Goal: Task Accomplishment & Management: Manage account settings

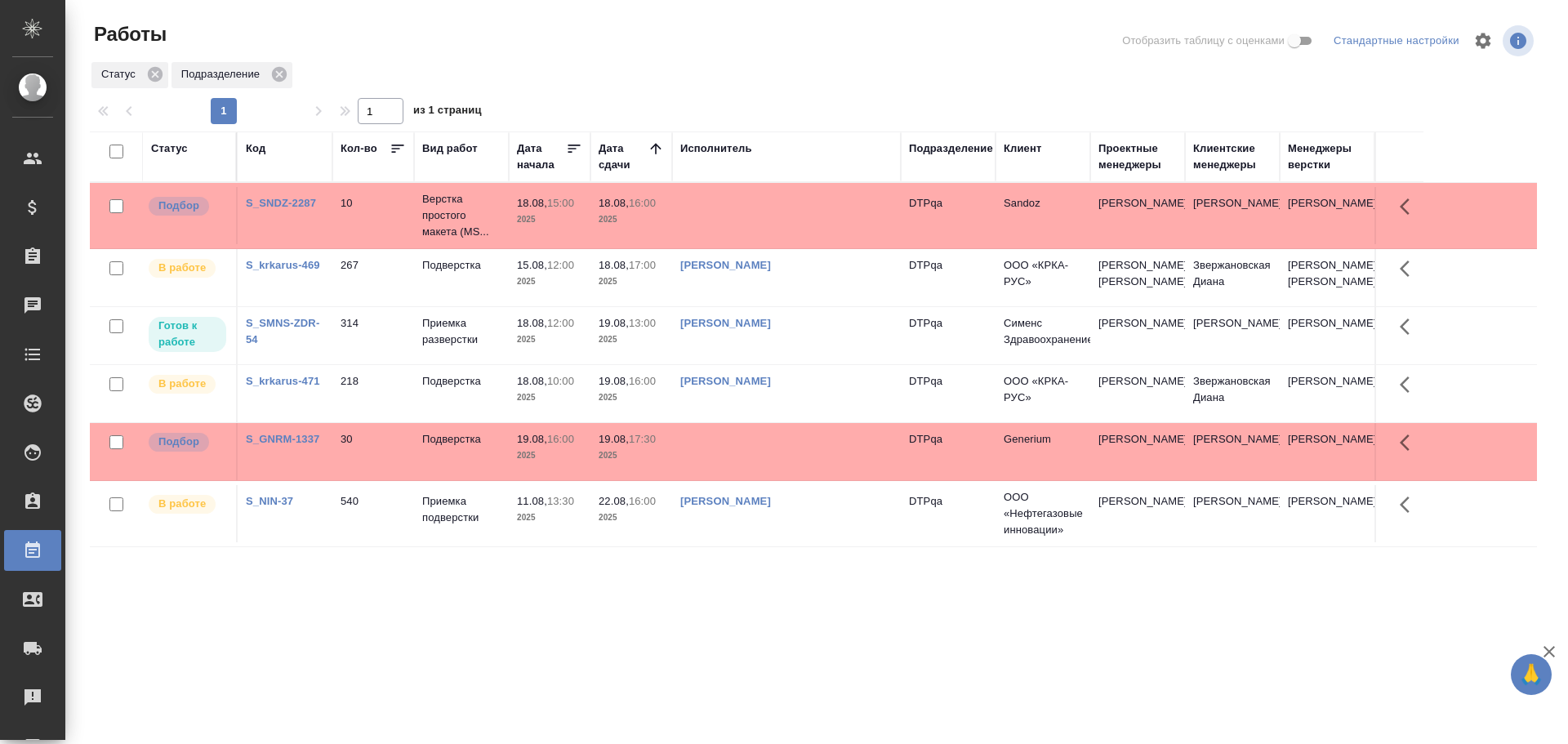
click at [854, 244] on td "[PERSON_NAME]" at bounding box center [786, 216] width 228 height 57
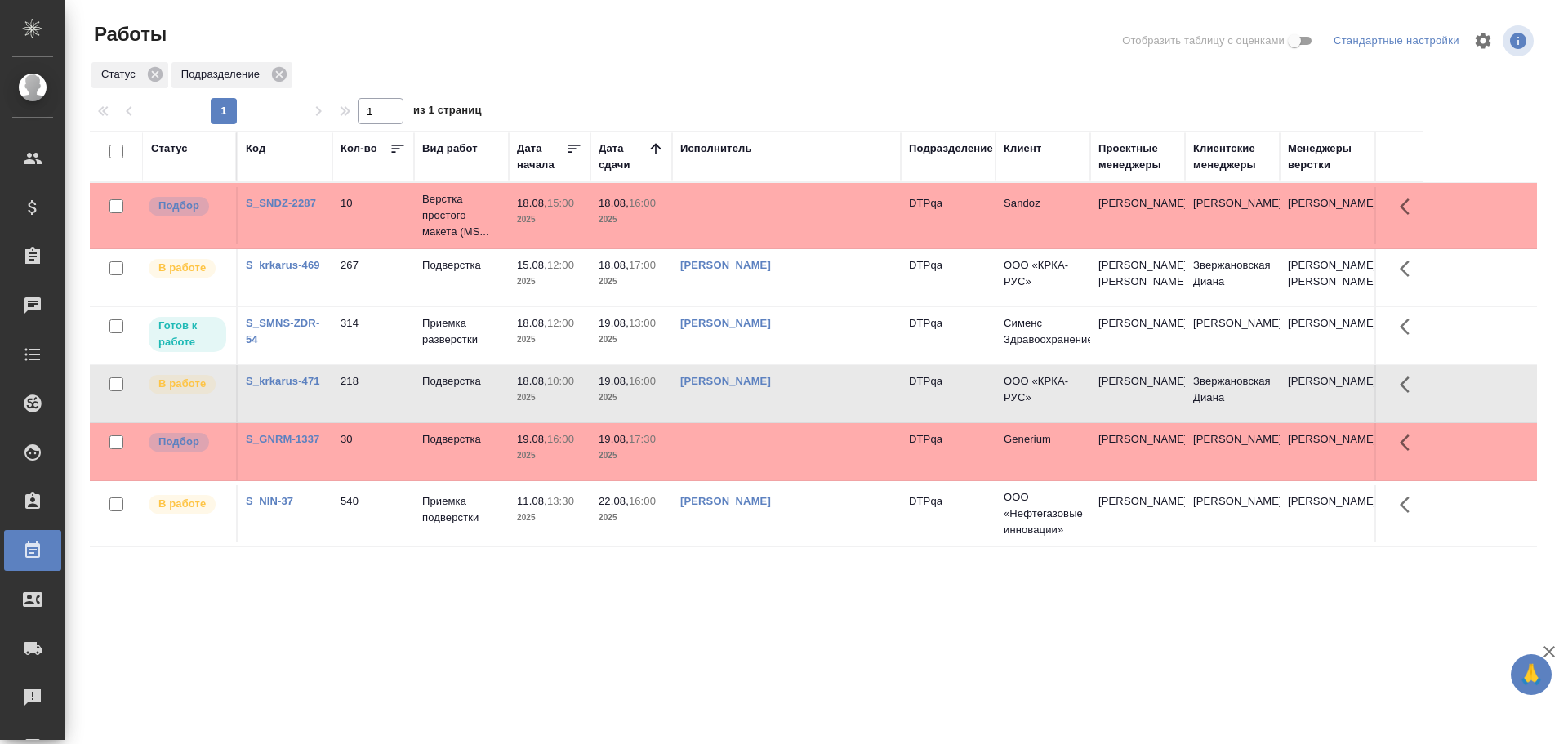
click at [854, 244] on td "[PERSON_NAME]" at bounding box center [786, 216] width 228 height 57
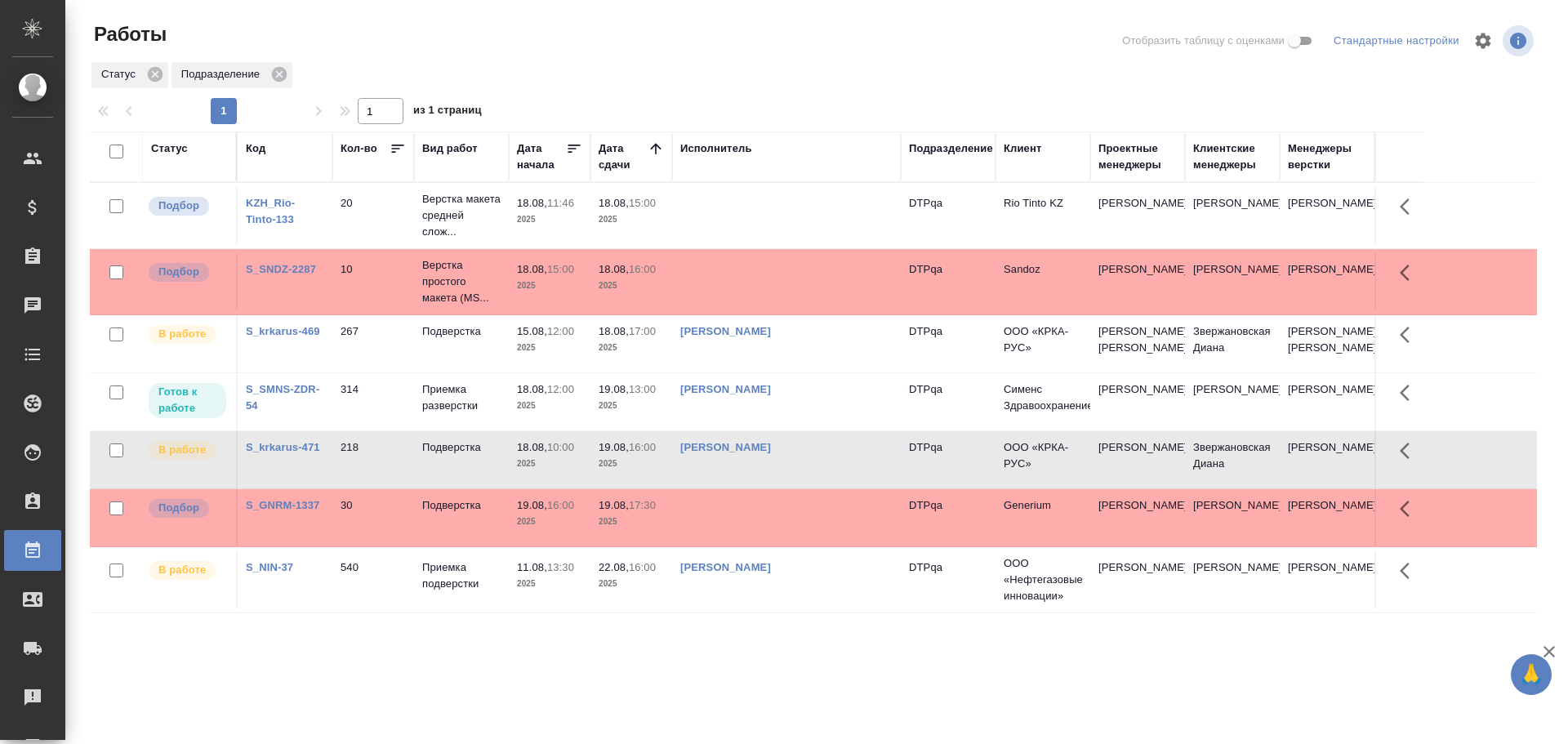
click at [756, 208] on td at bounding box center [786, 216] width 228 height 57
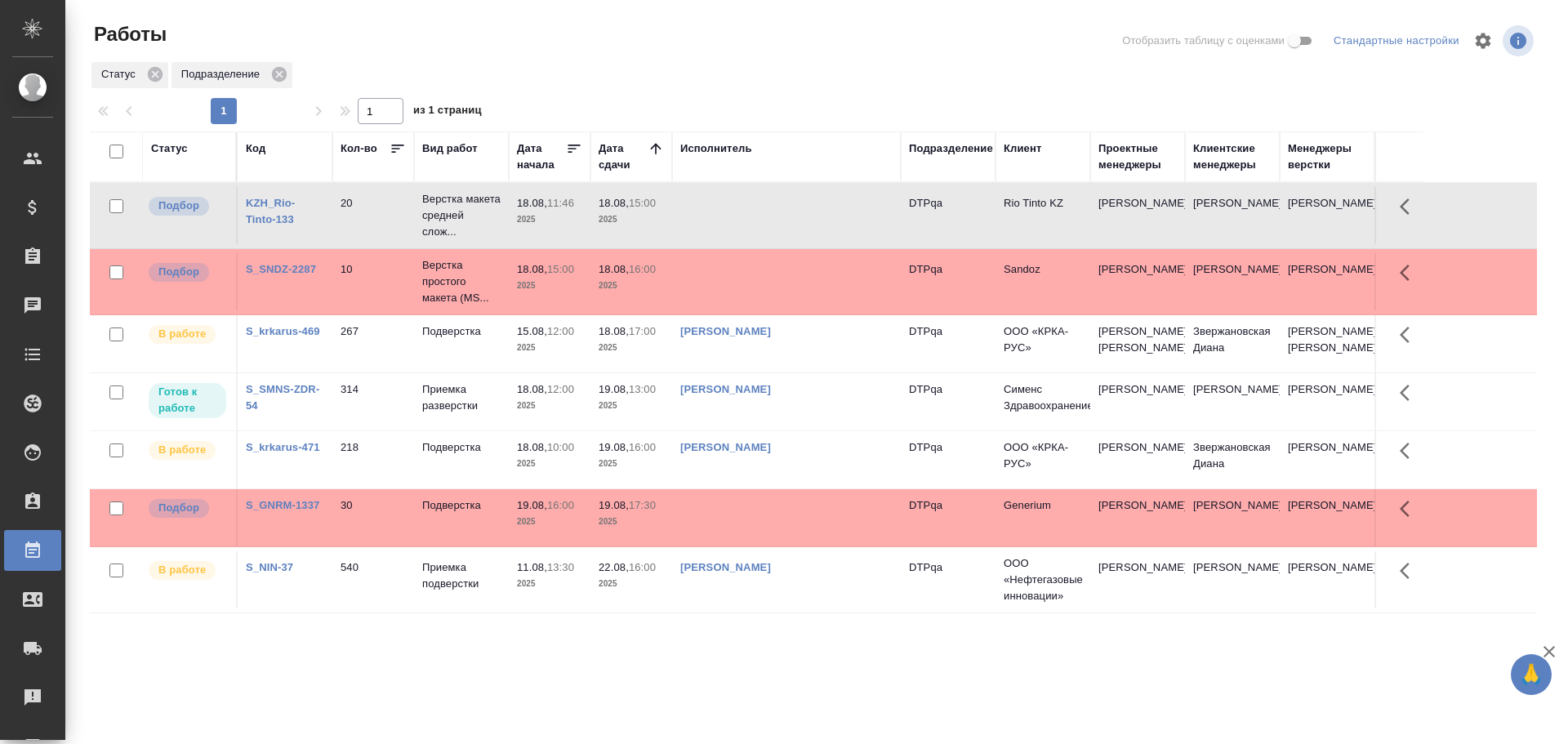
click at [756, 208] on td at bounding box center [786, 216] width 228 height 57
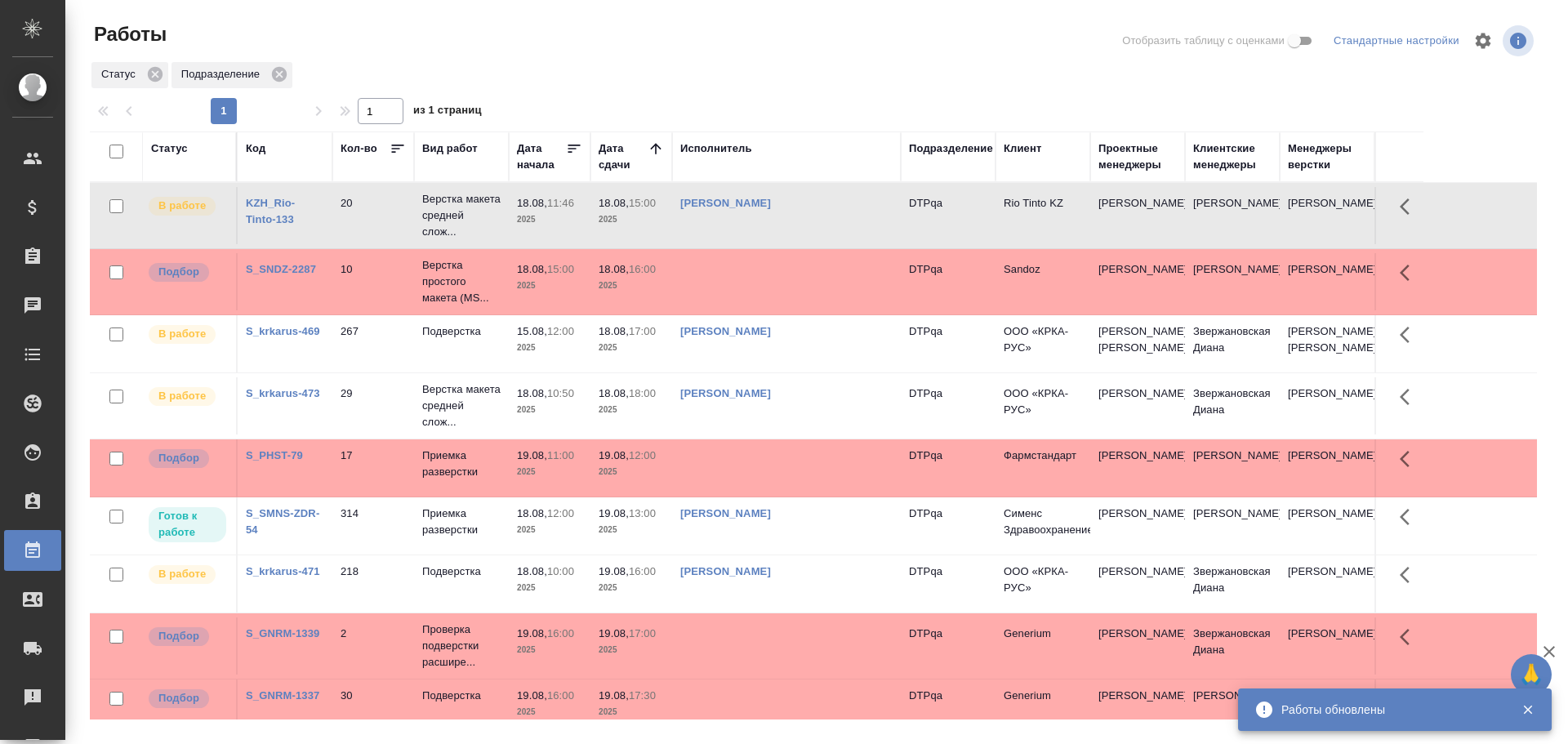
click at [840, 223] on td "[PERSON_NAME]" at bounding box center [786, 216] width 228 height 57
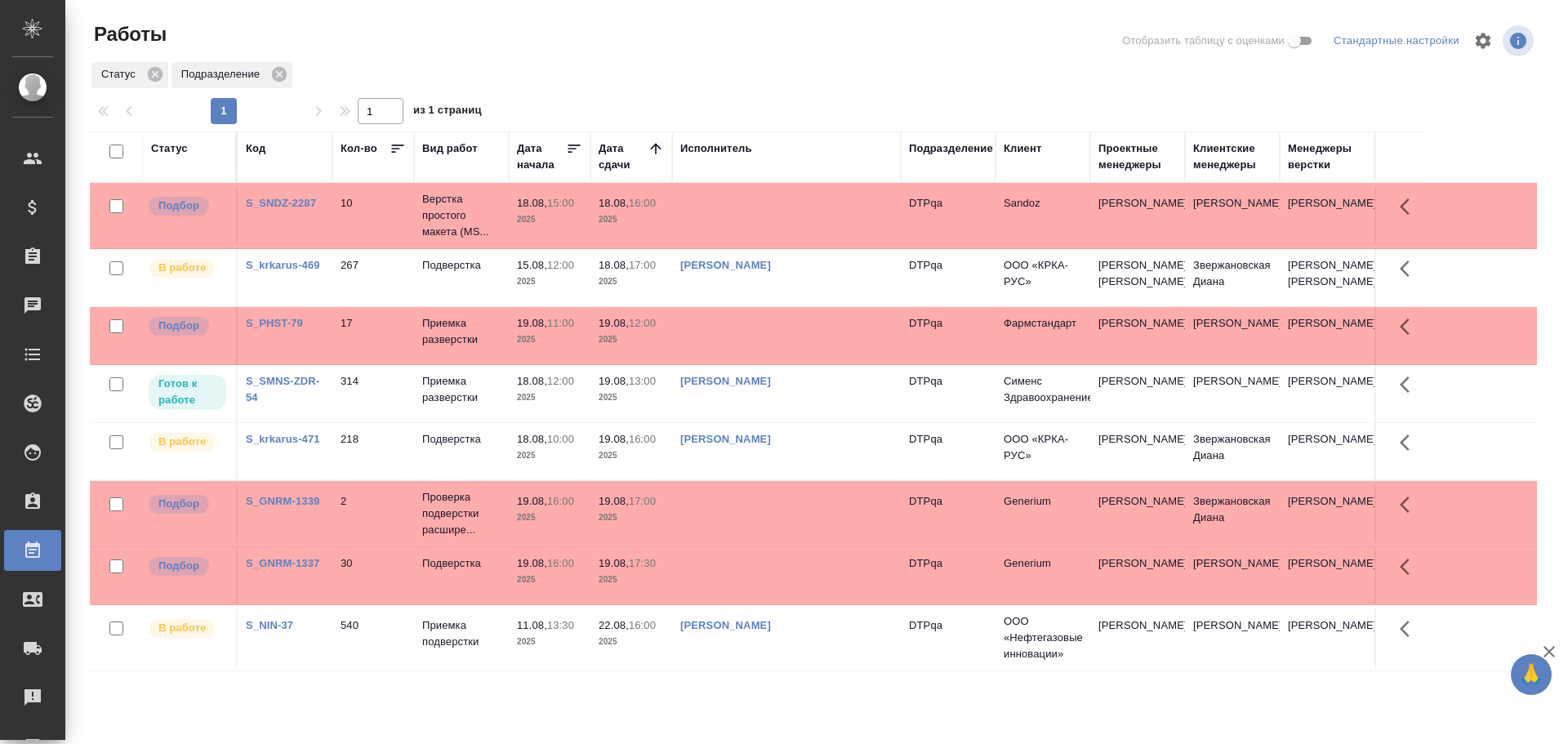
drag, startPoint x: 746, startPoint y: 256, endPoint x: 626, endPoint y: 421, distance: 204.0
click at [745, 256] on tr "В работе S_krkarus-469 267 Подверстка 15.08, 12:00 2025 18.08, 17:00 2025 [PERS…" at bounding box center [813, 278] width 1447 height 58
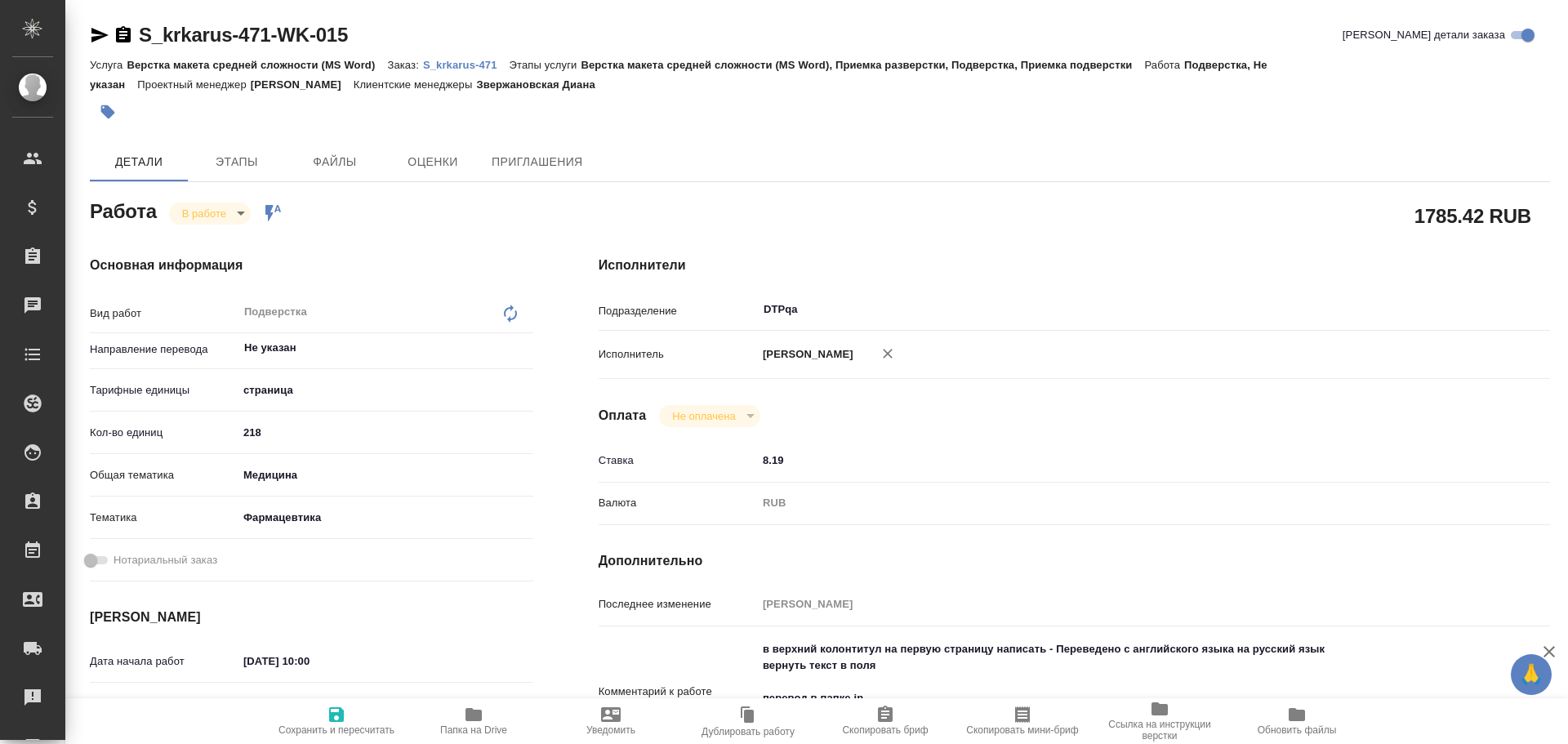
type textarea "x"
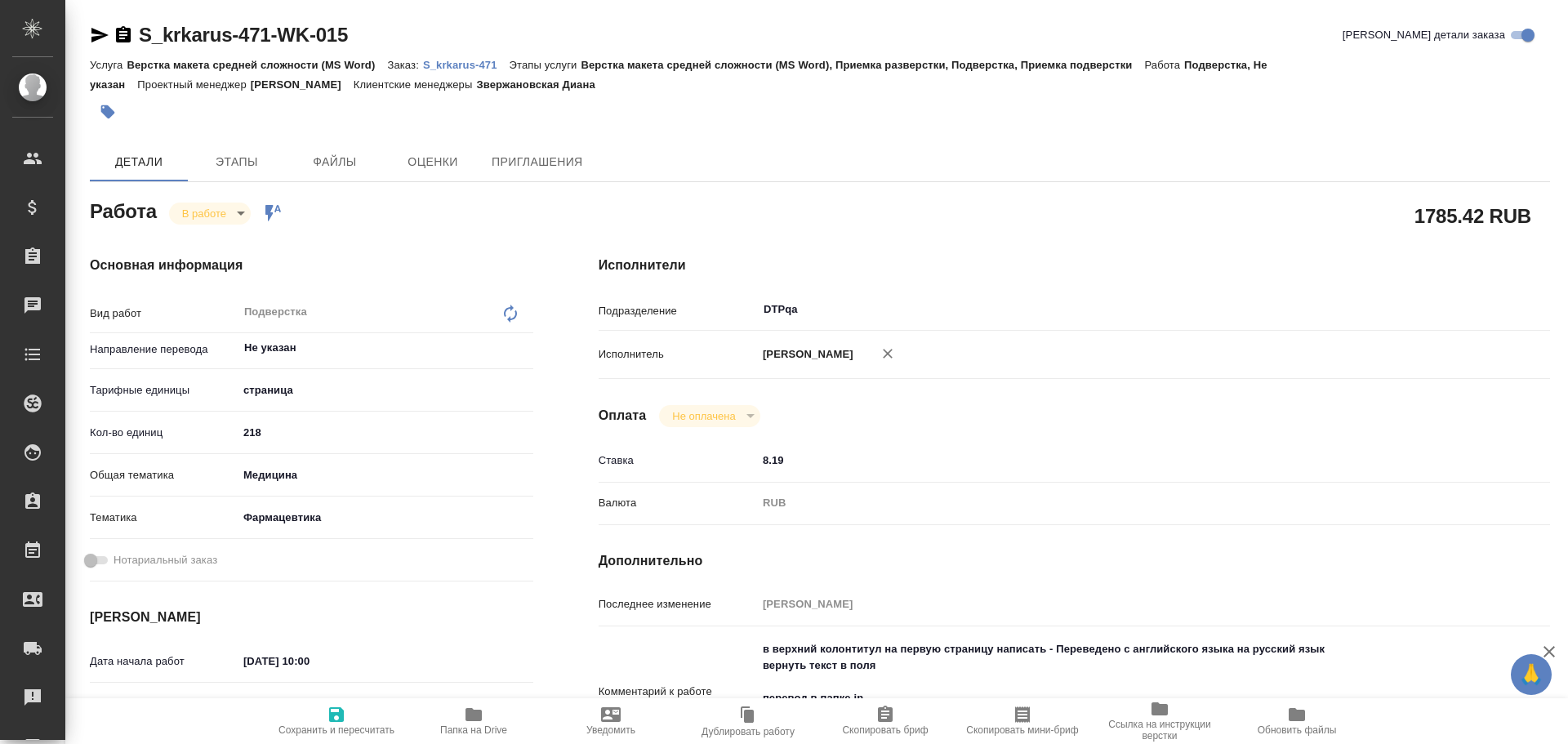
type textarea "x"
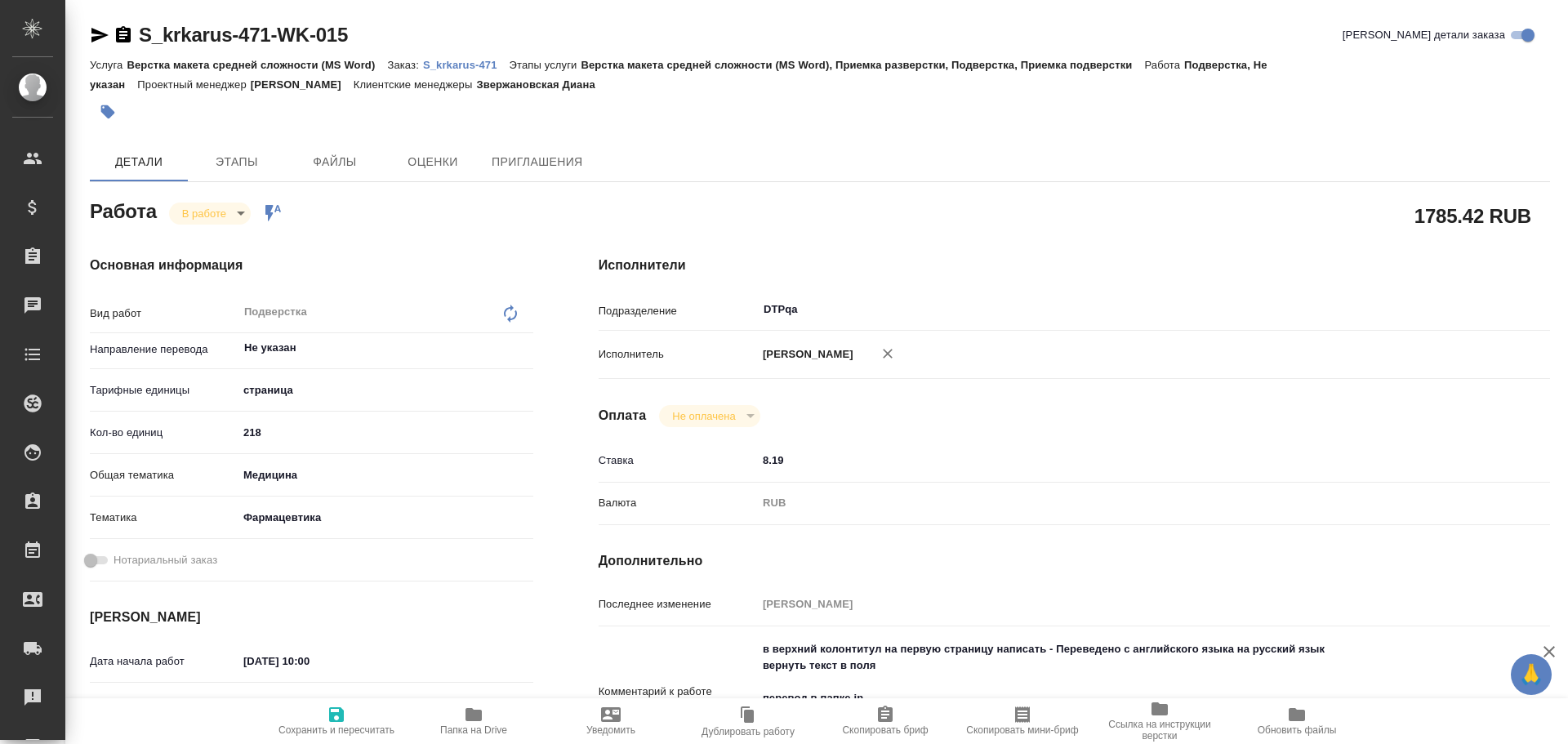
type textarea "x"
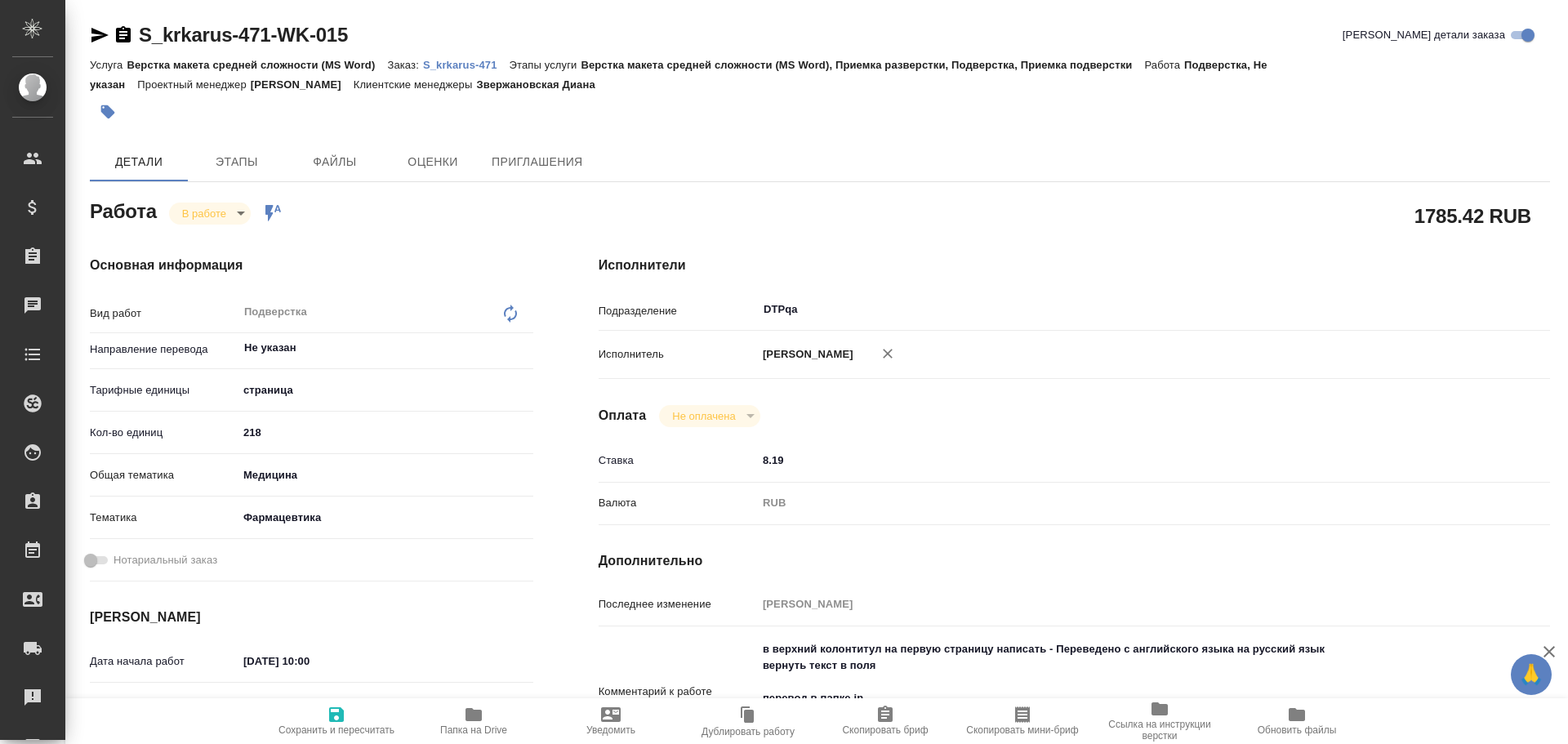
type textarea "x"
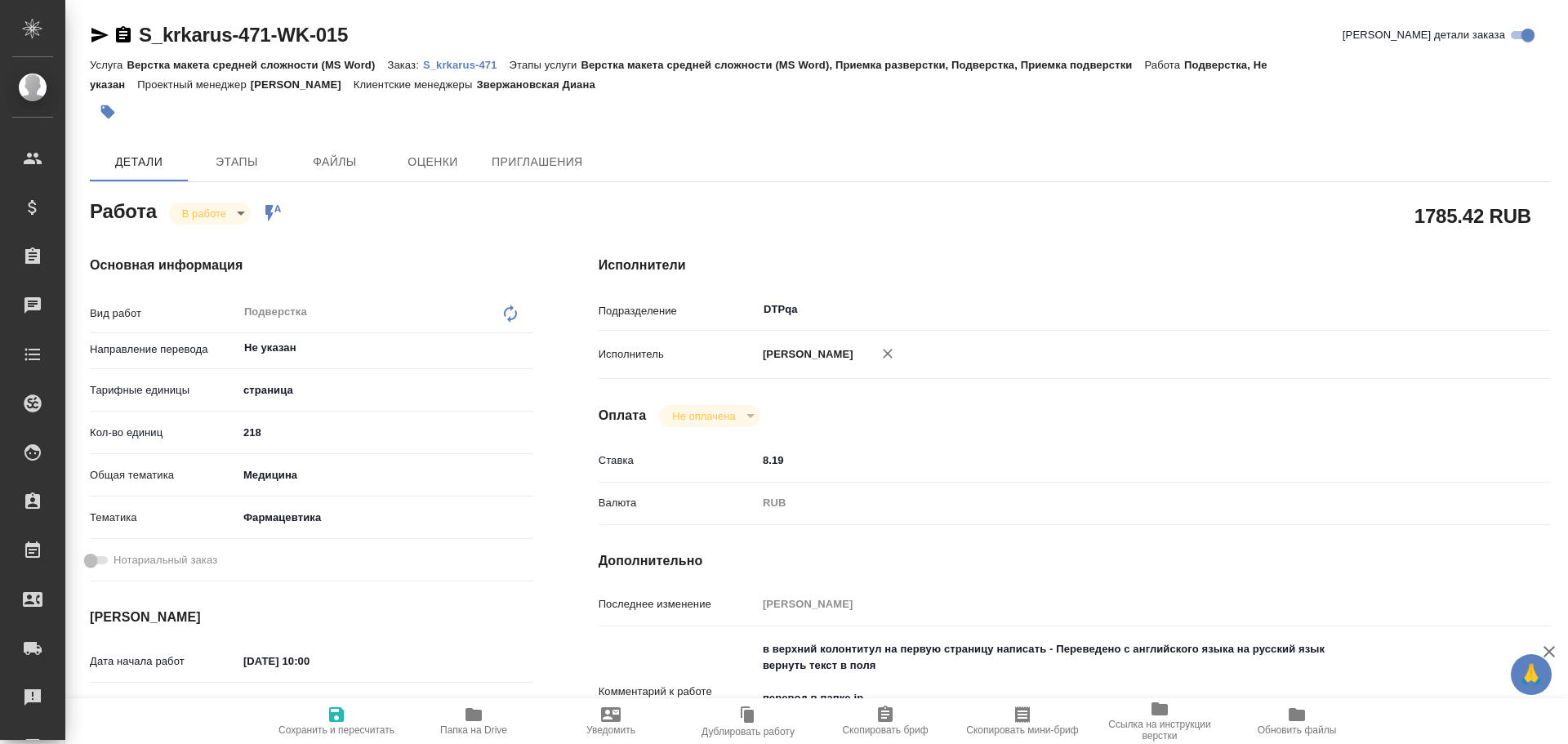
scroll to position [82, 0]
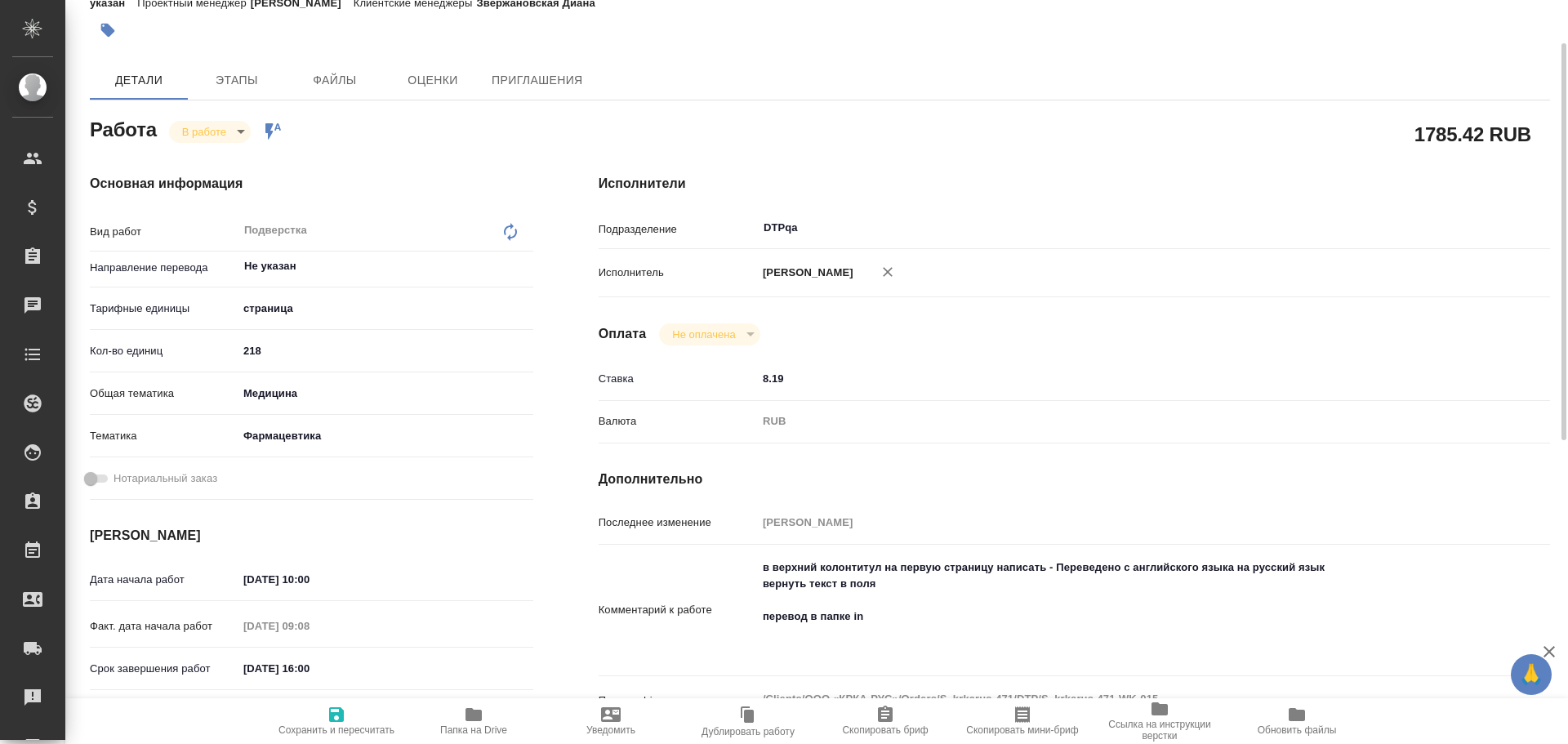
type textarea "x"
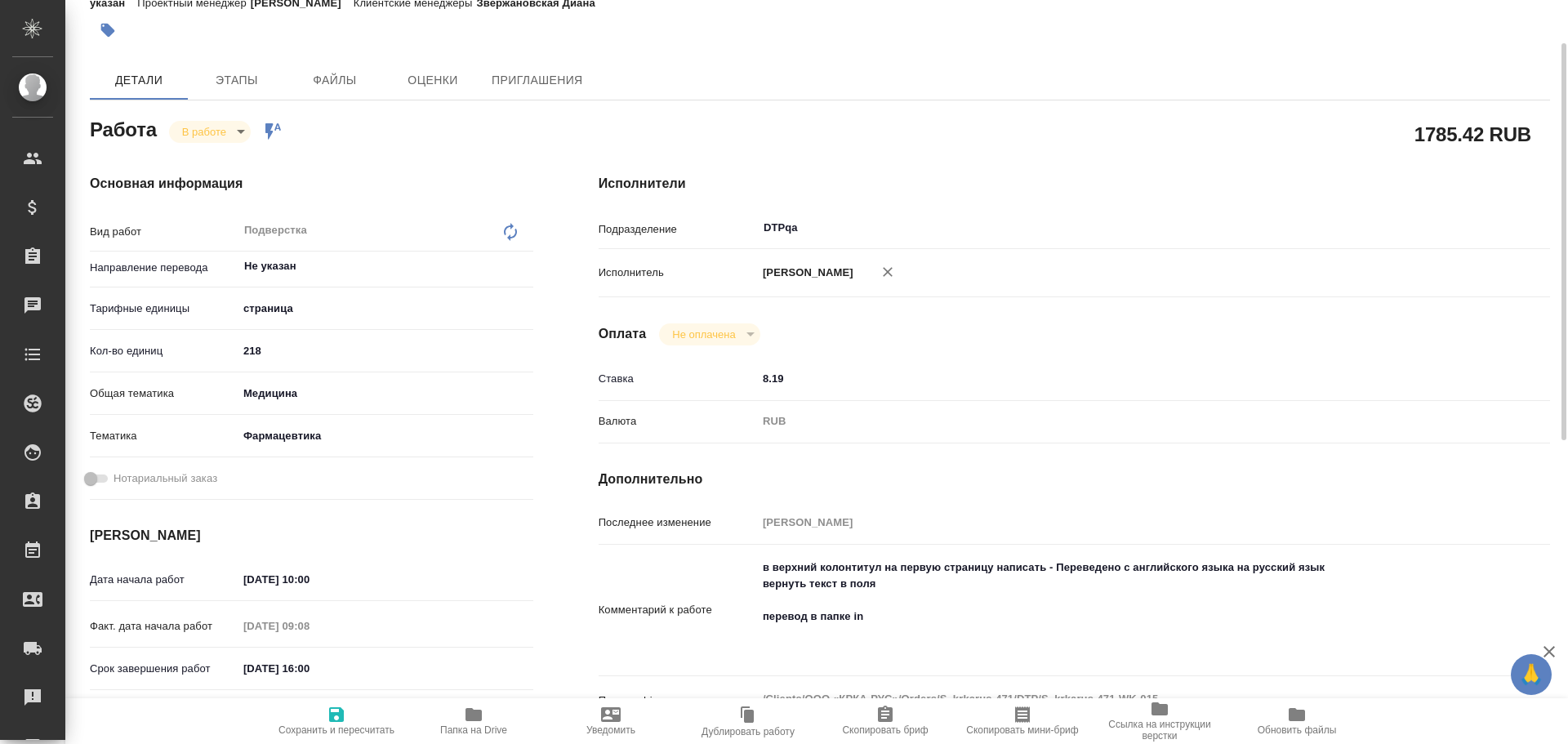
type textarea "x"
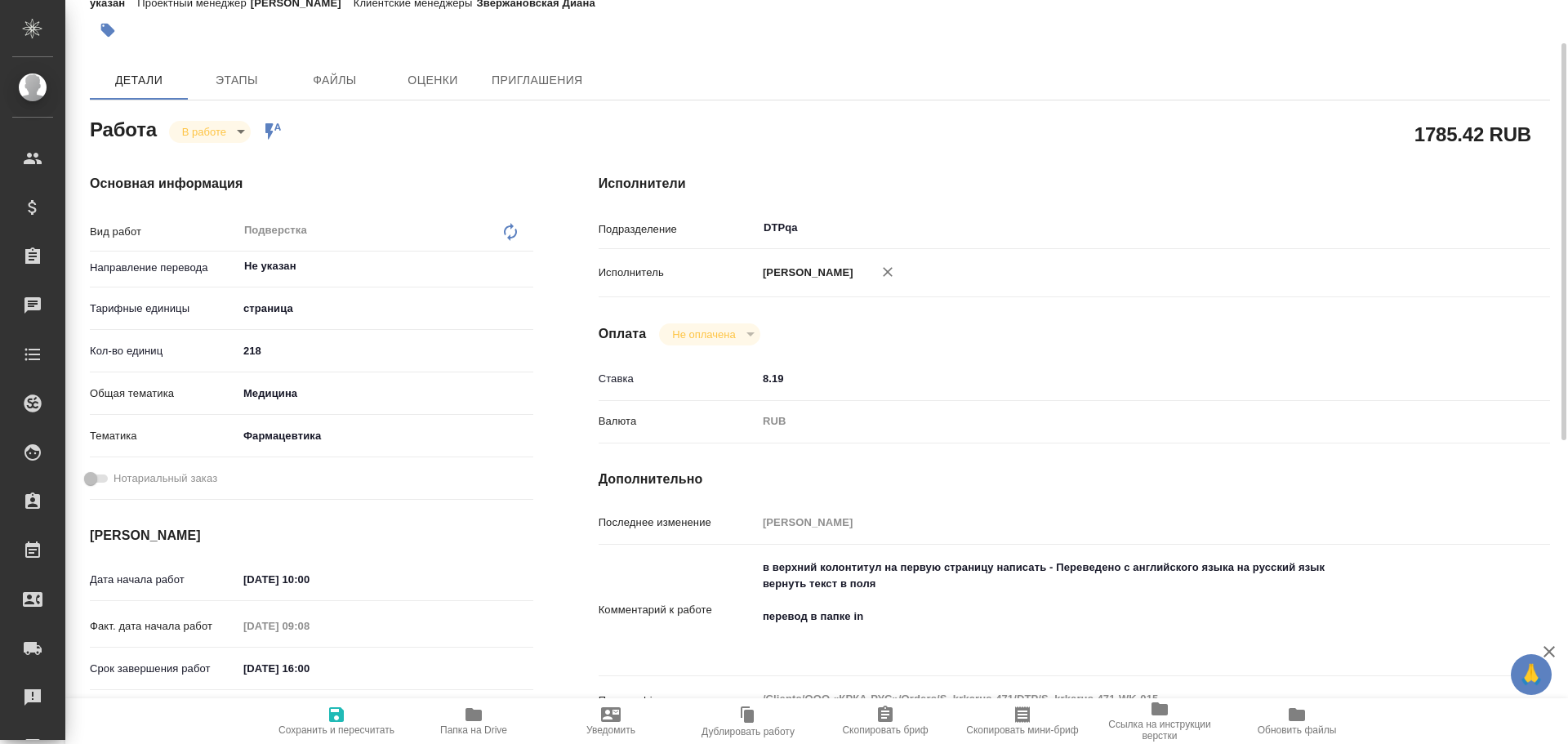
type textarea "x"
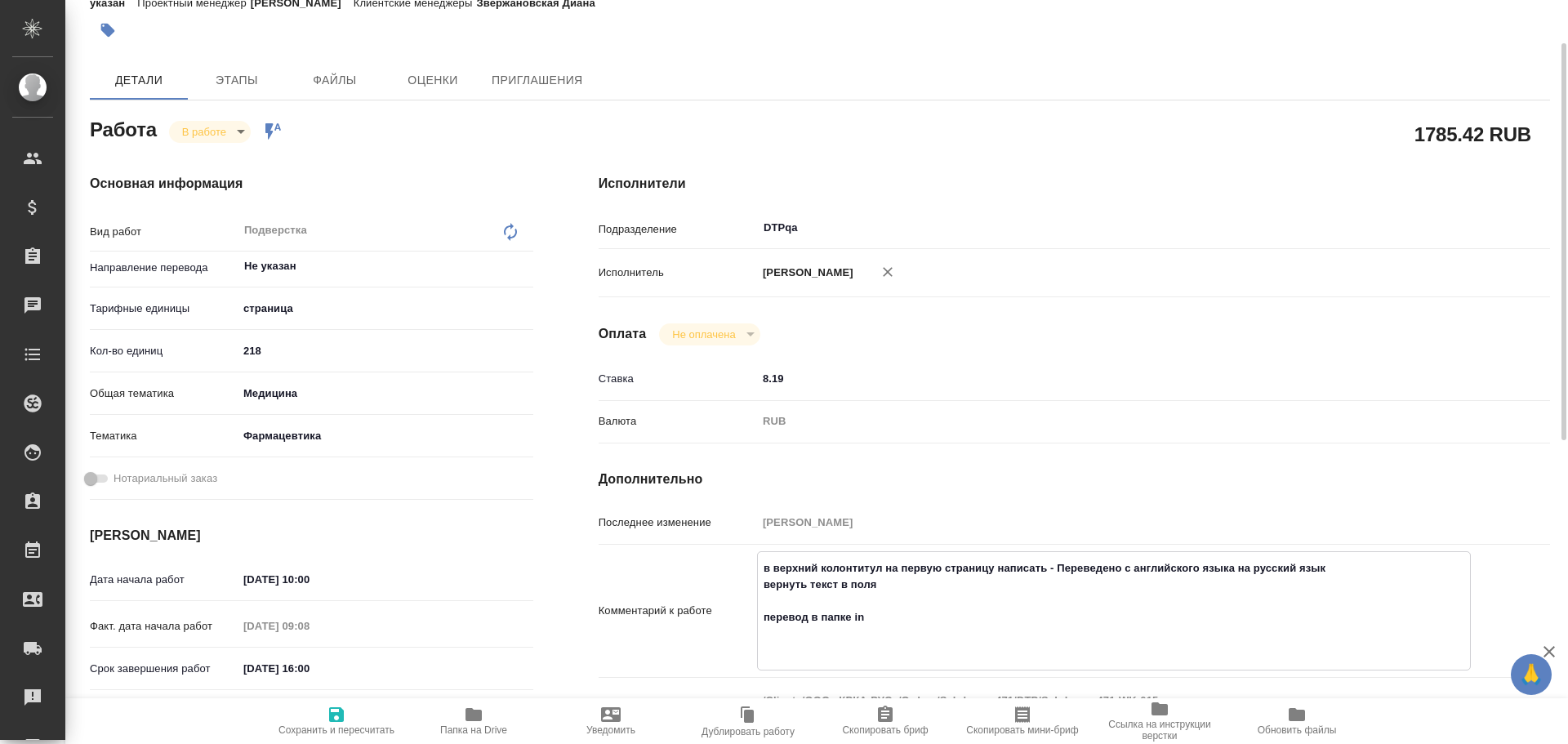
type textarea "x"
drag, startPoint x: 1056, startPoint y: 566, endPoint x: 1339, endPoint y: 562, distance: 283.0
click at [1339, 562] on textarea "в верхний колонтитул на первую страницу написать - Переведено с английского язы…" at bounding box center [1114, 609] width 712 height 110
type textarea "x"
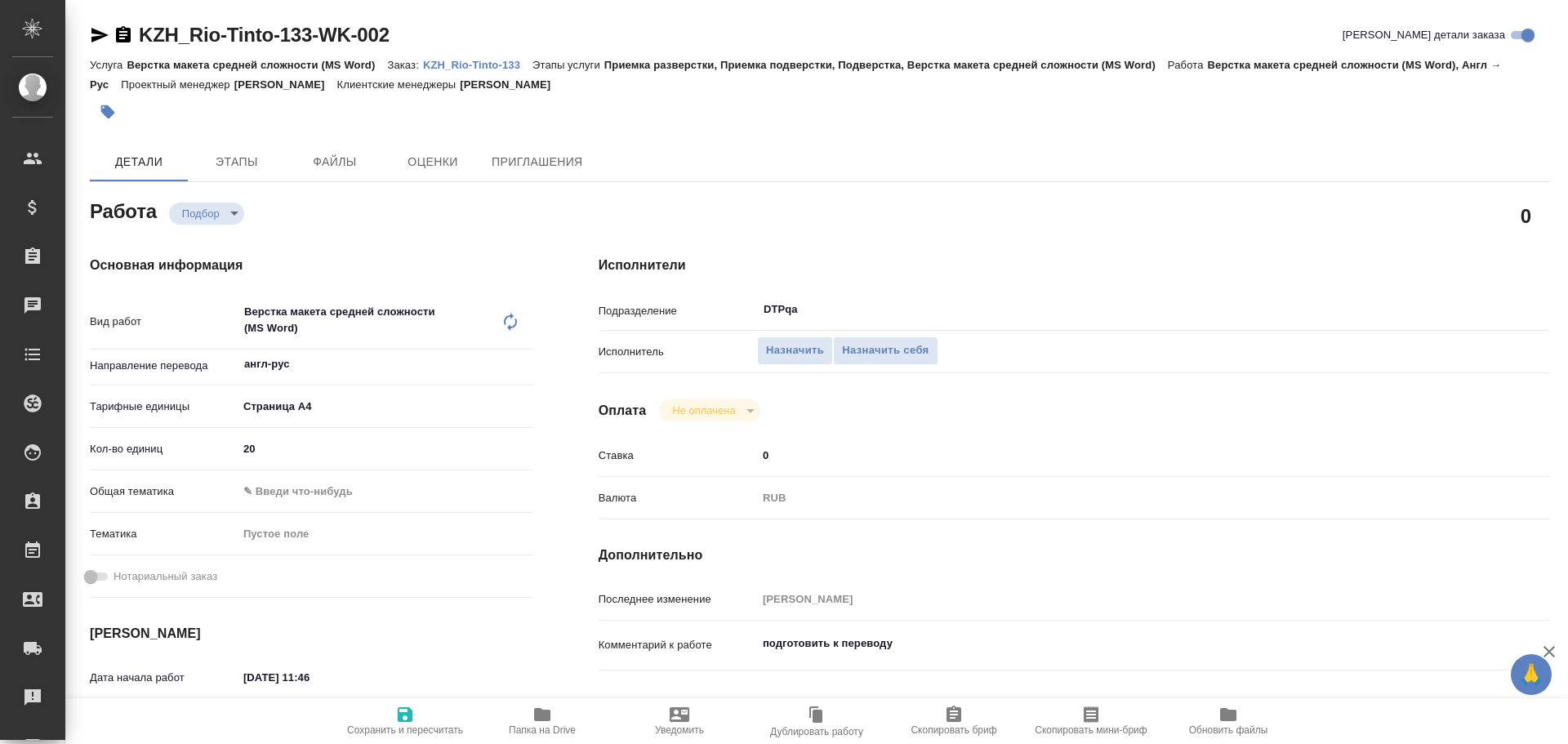
type textarea "x"
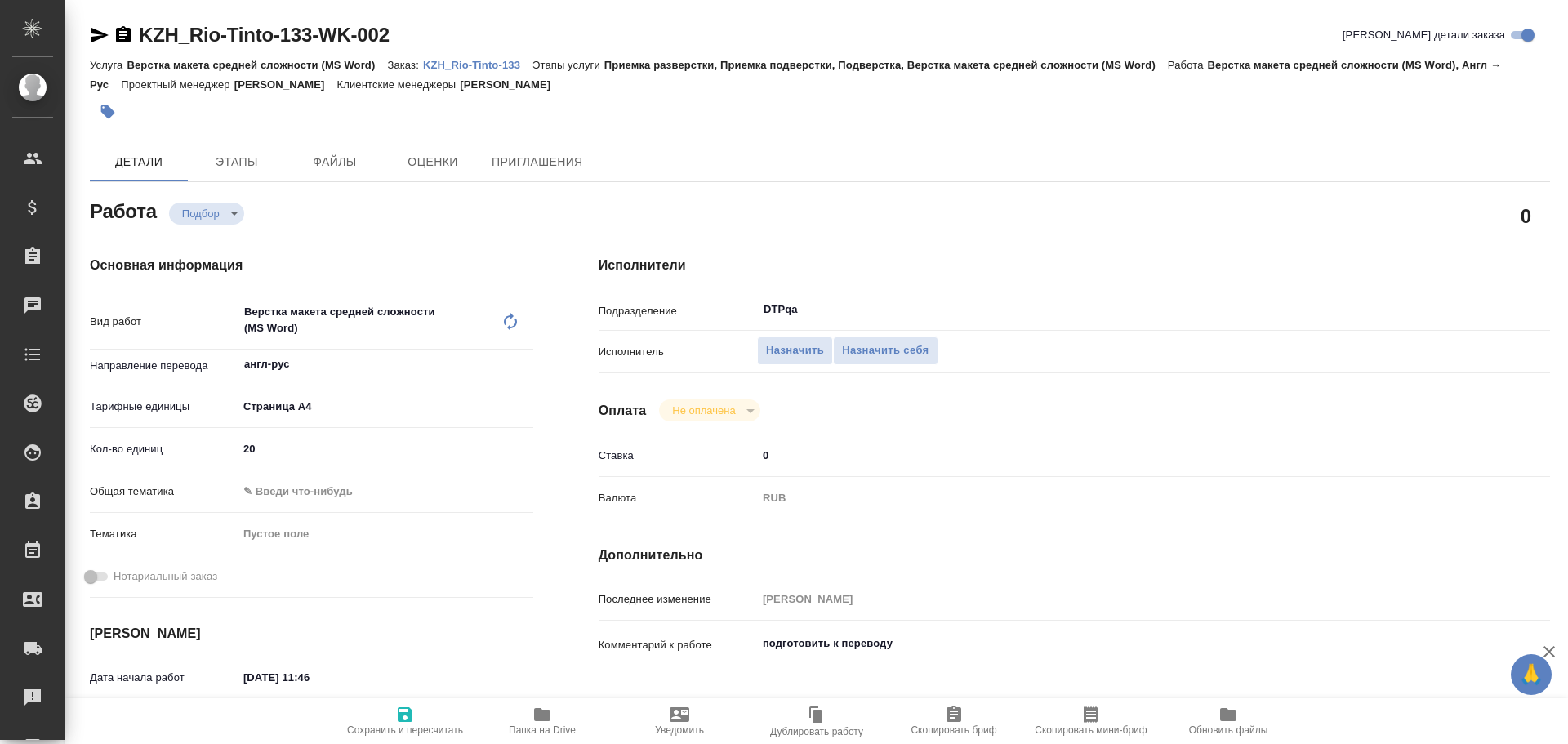
type textarea "x"
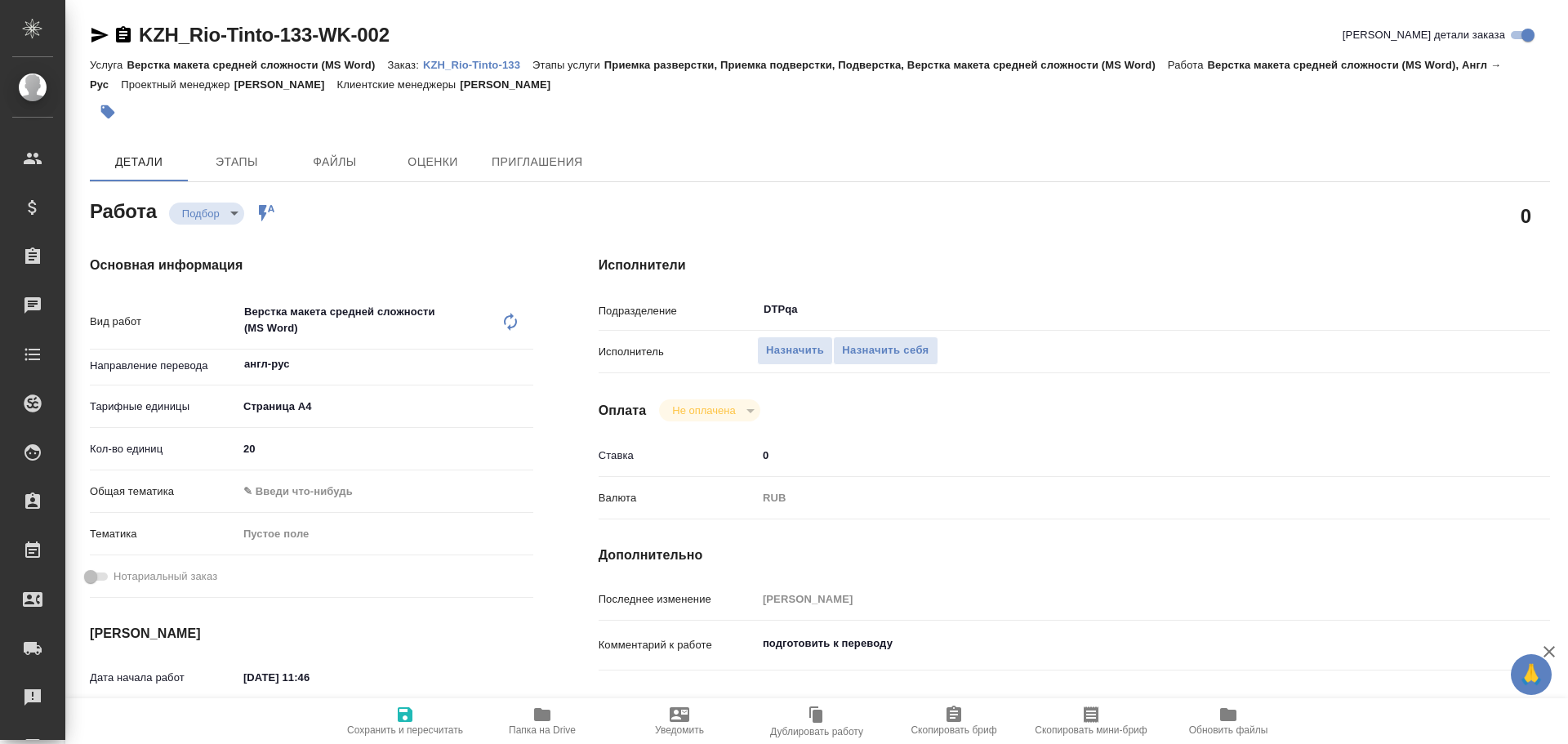
type textarea "x"
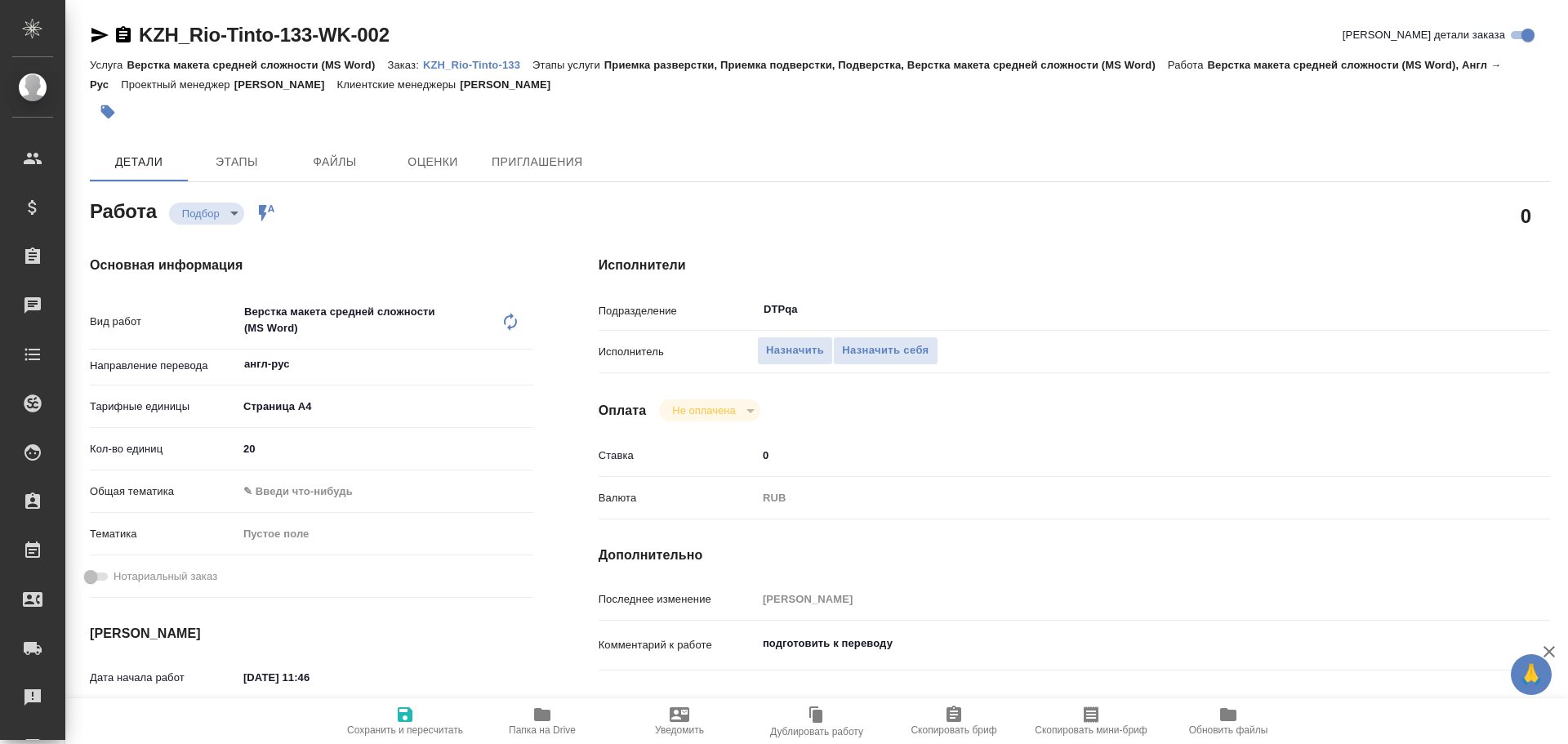
type textarea "x"
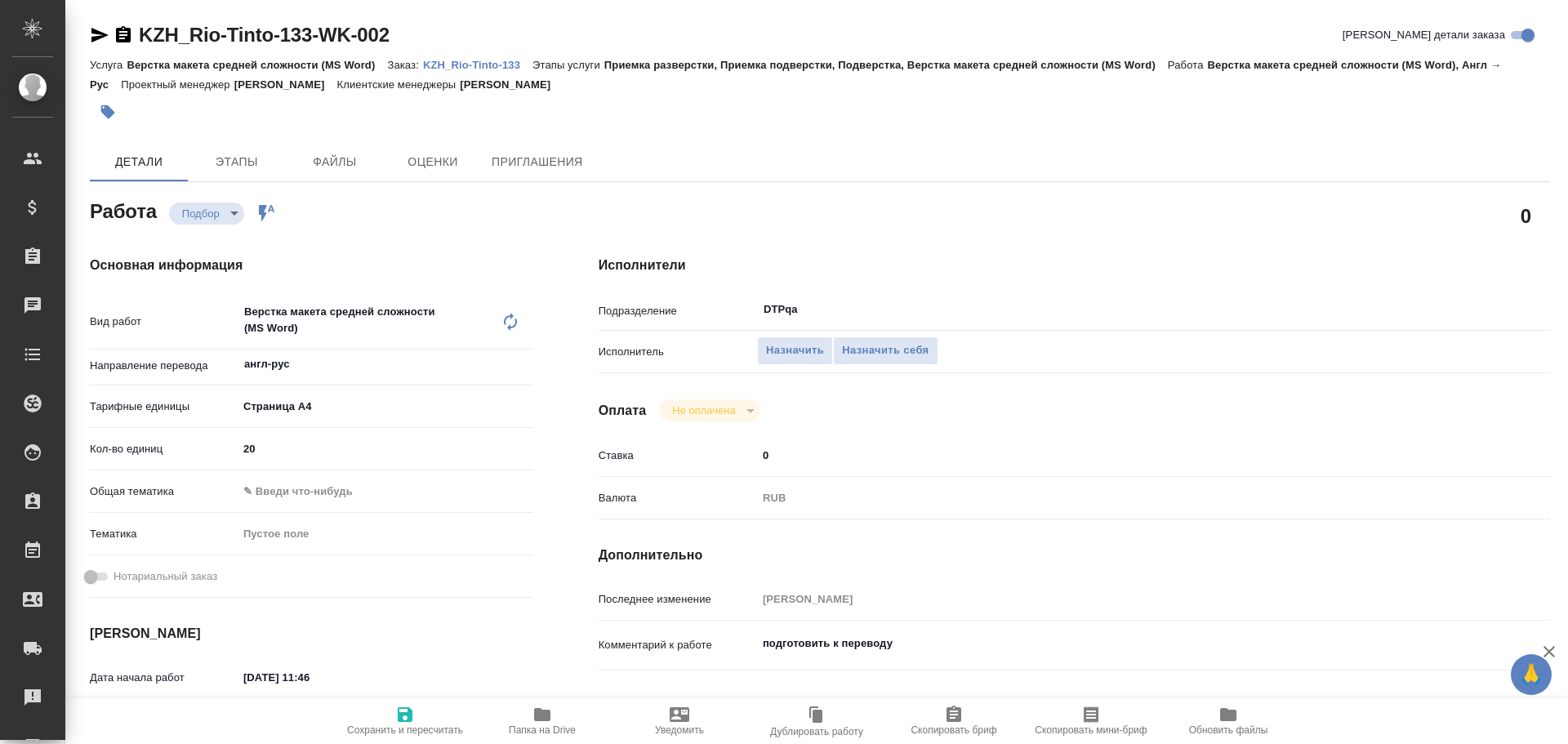
type textarea "x"
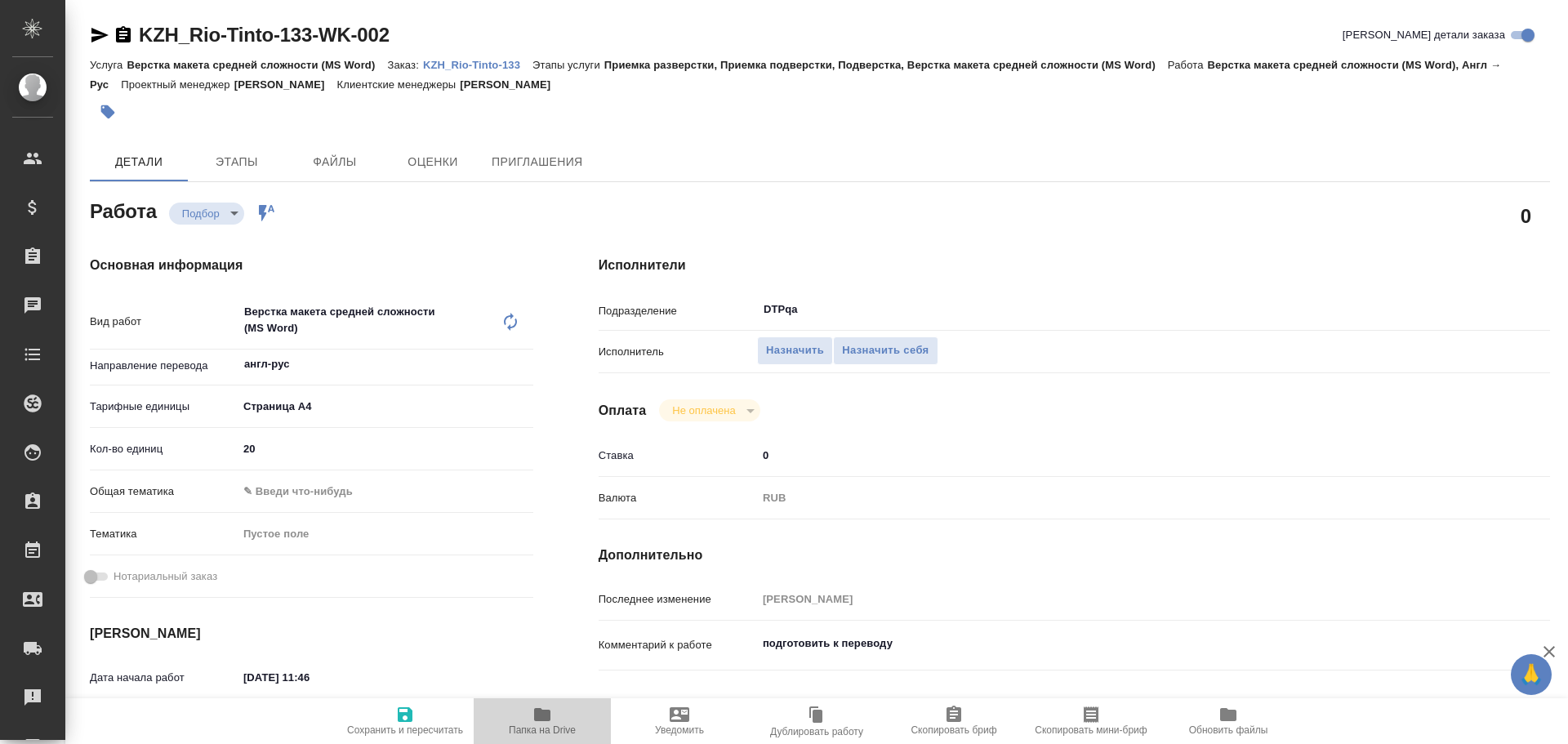
click at [549, 721] on icon "button" at bounding box center [542, 714] width 20 height 20
type textarea "x"
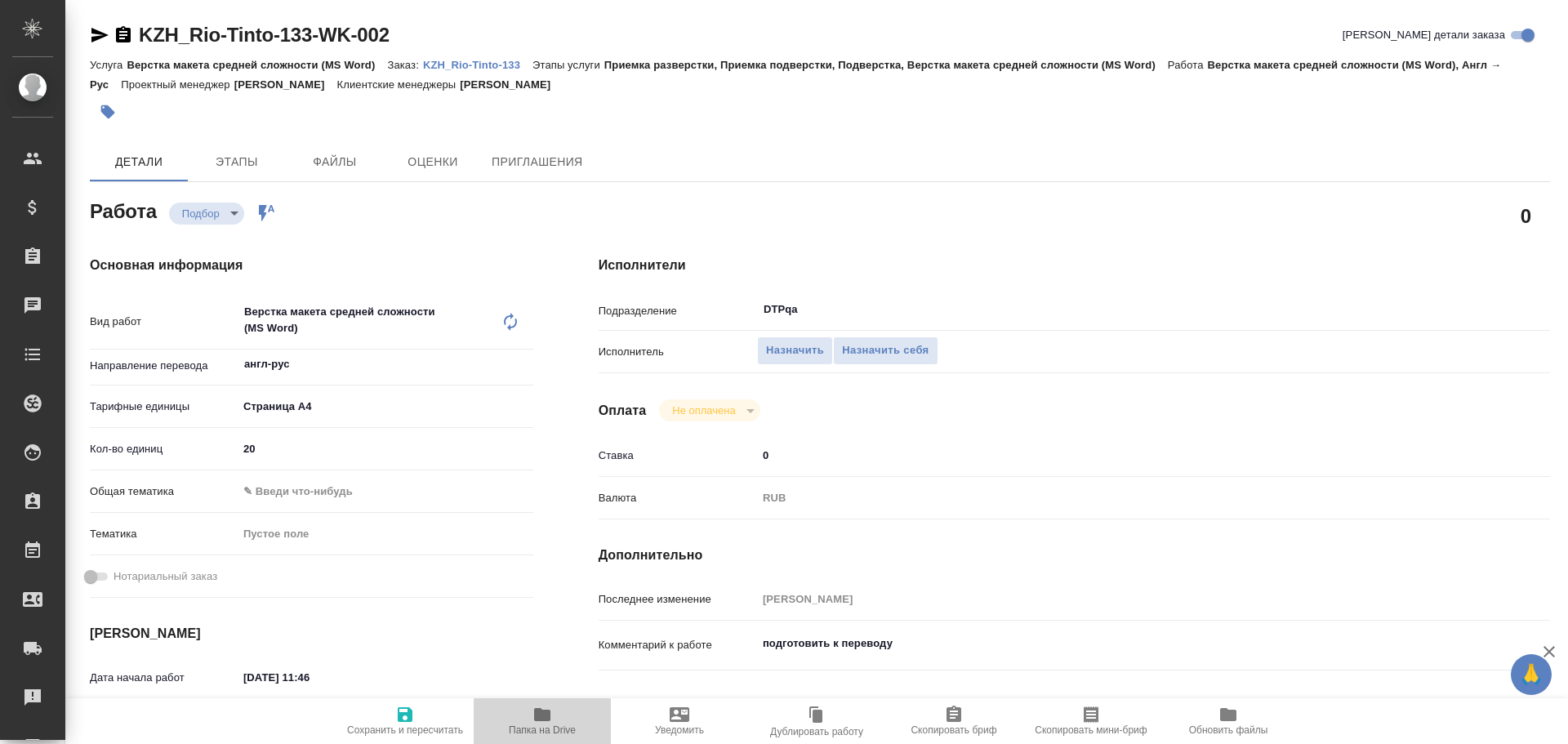
type textarea "x"
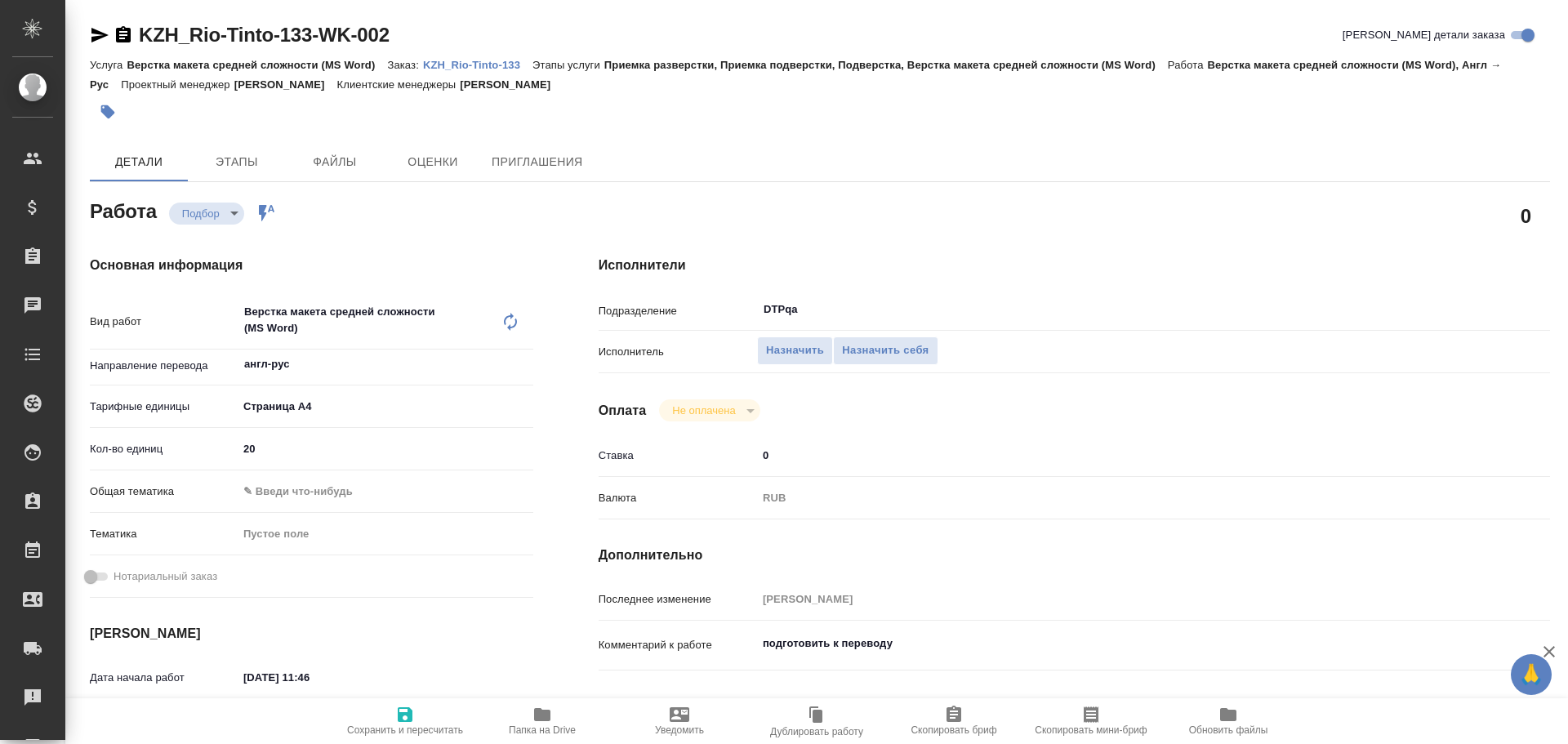
type textarea "x"
click at [901, 361] on button "Назначить себя" at bounding box center [884, 351] width 104 height 29
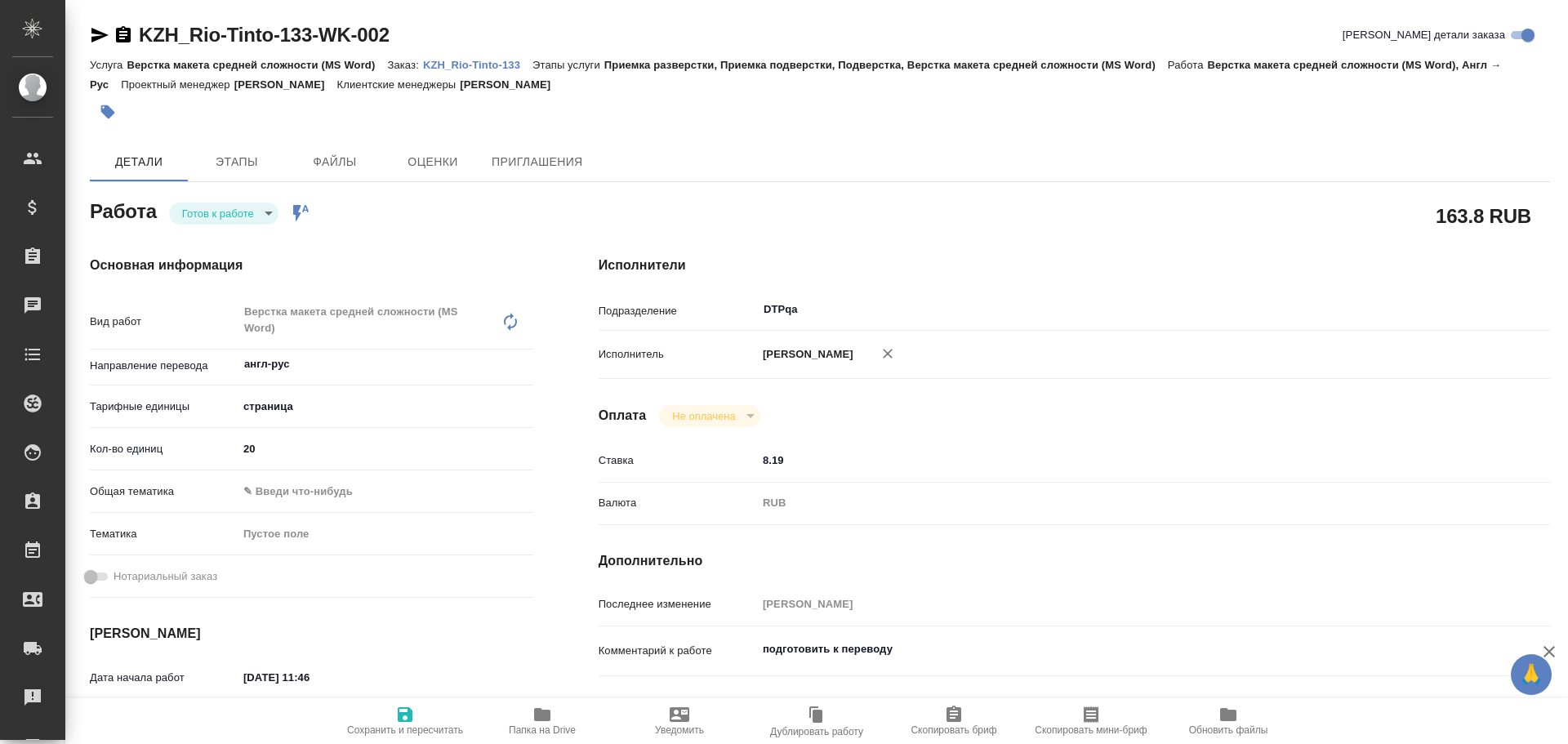
type textarea "x"
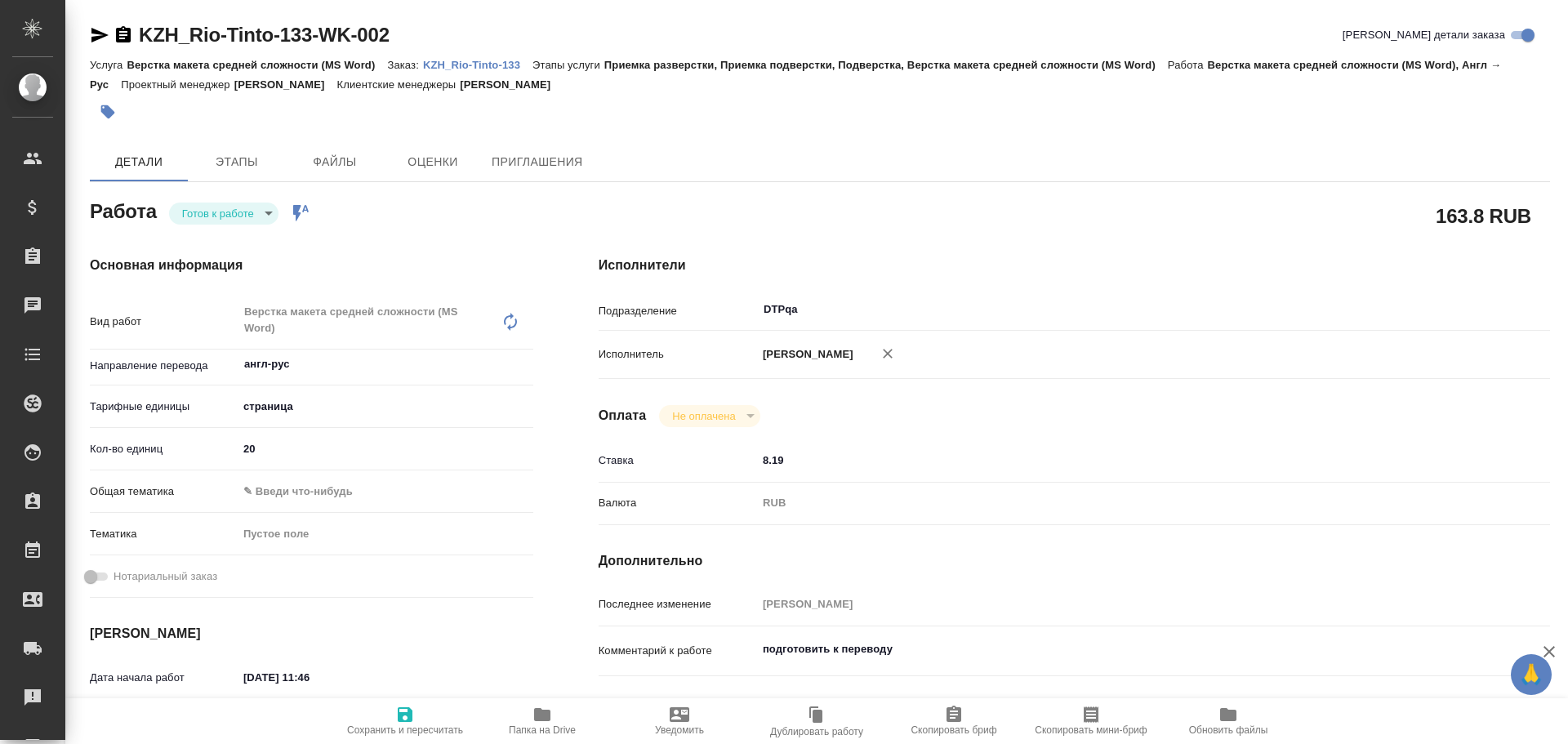
type textarea "x"
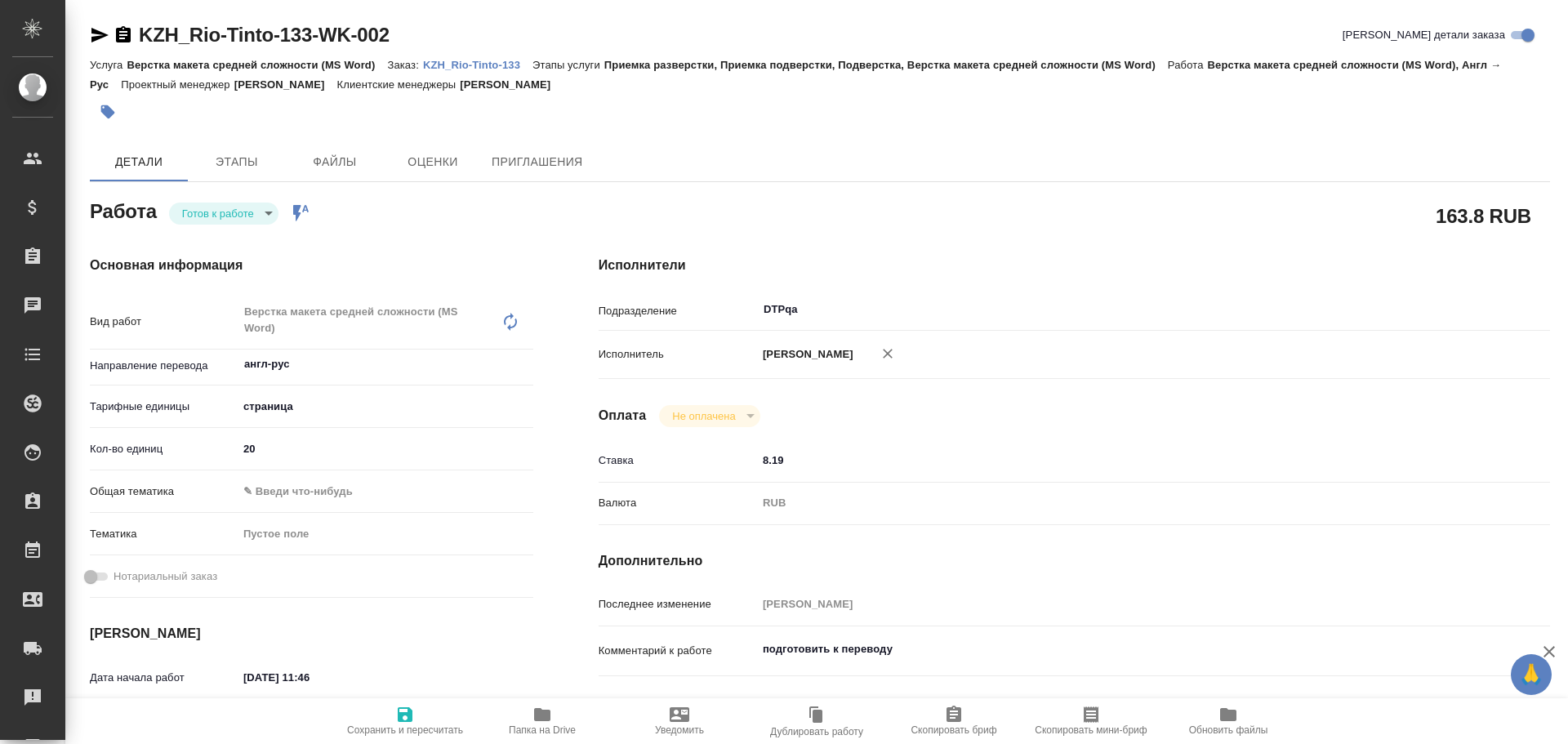
type textarea "x"
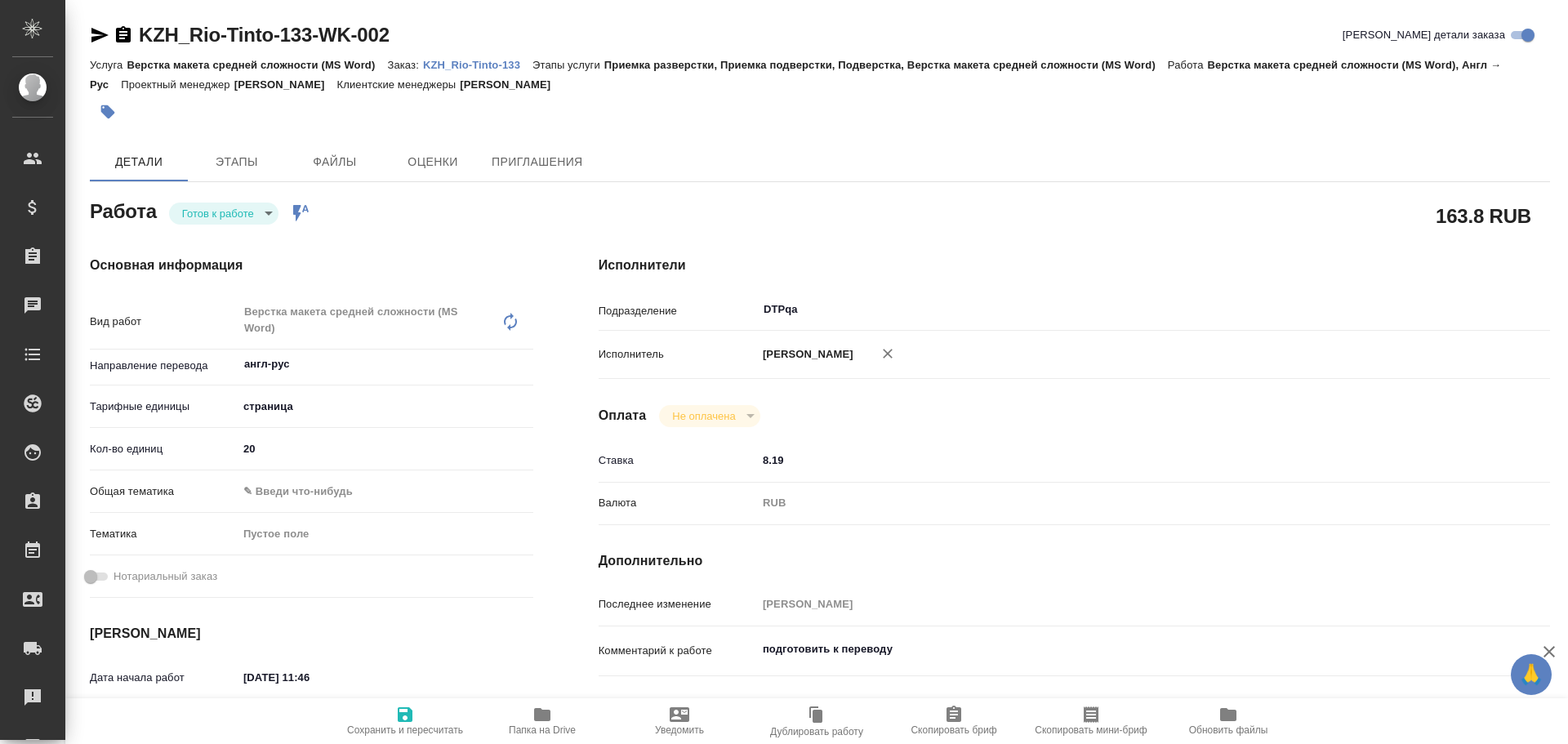
click at [217, 217] on body "🙏 .cls-1 fill:#fff; AWATERA Chulets Elena Клиенты Спецификации Заказы Чаты Todo…" at bounding box center [784, 372] width 1568 height 744
type textarea "x"
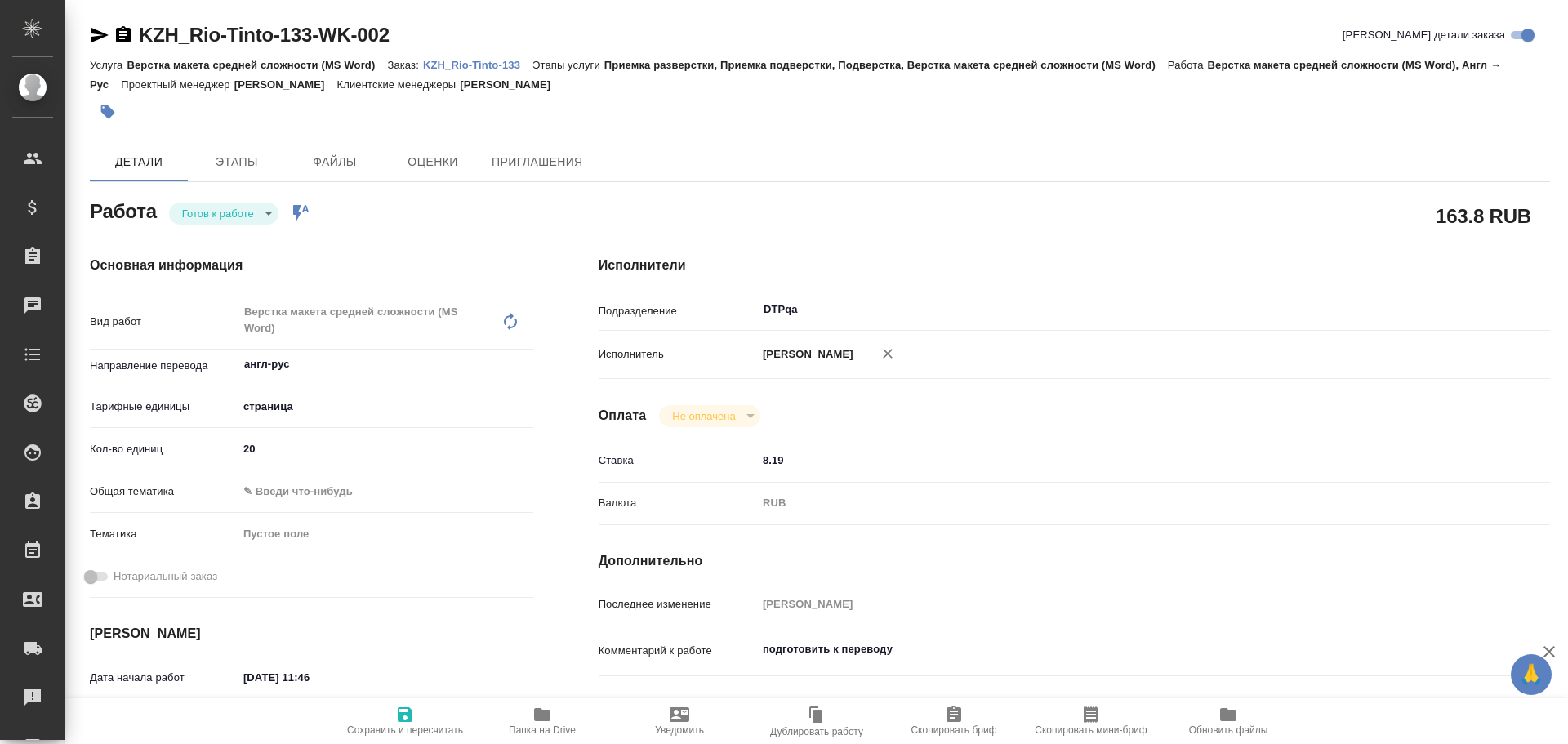
type textarea "x"
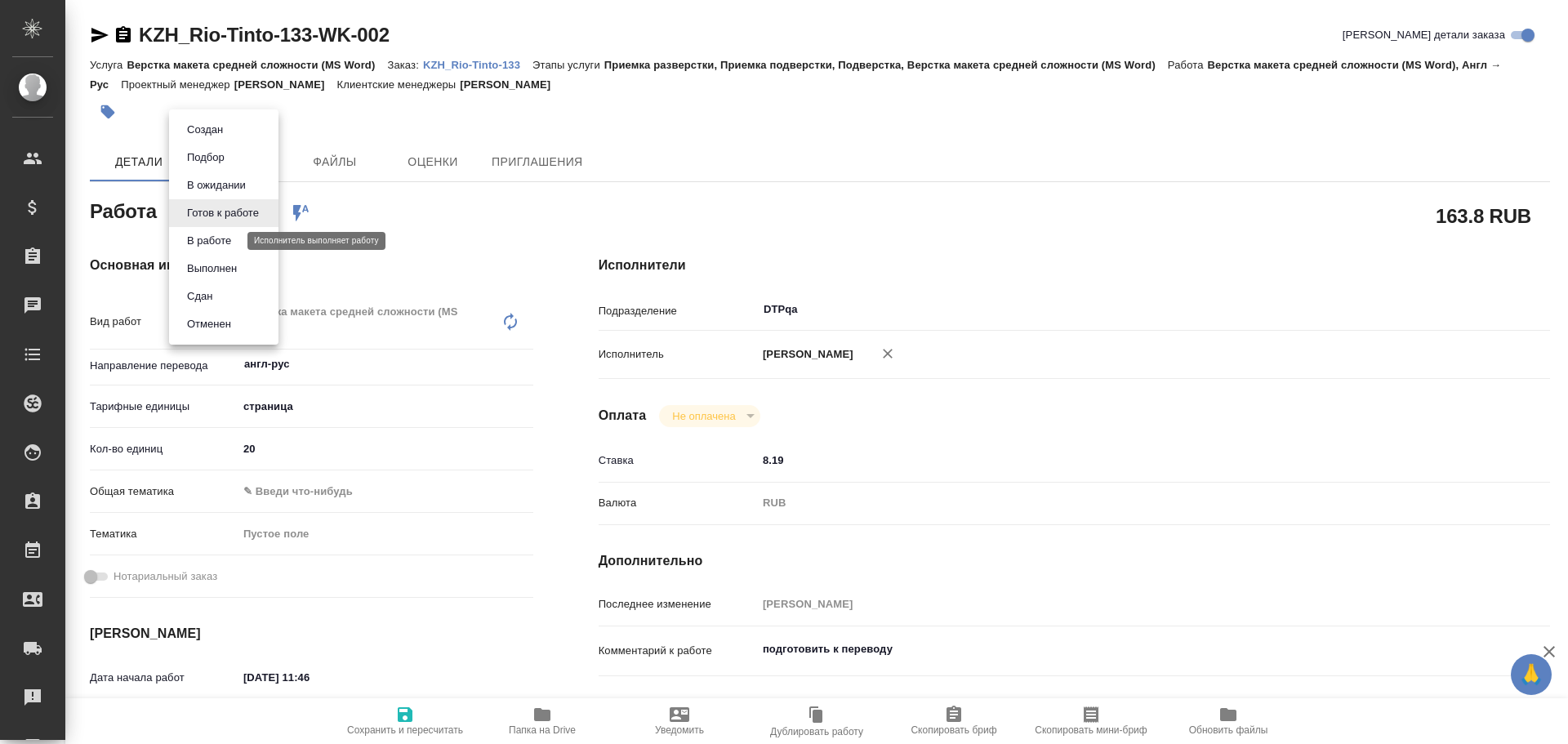
click at [218, 244] on button "В работе" at bounding box center [209, 241] width 53 height 18
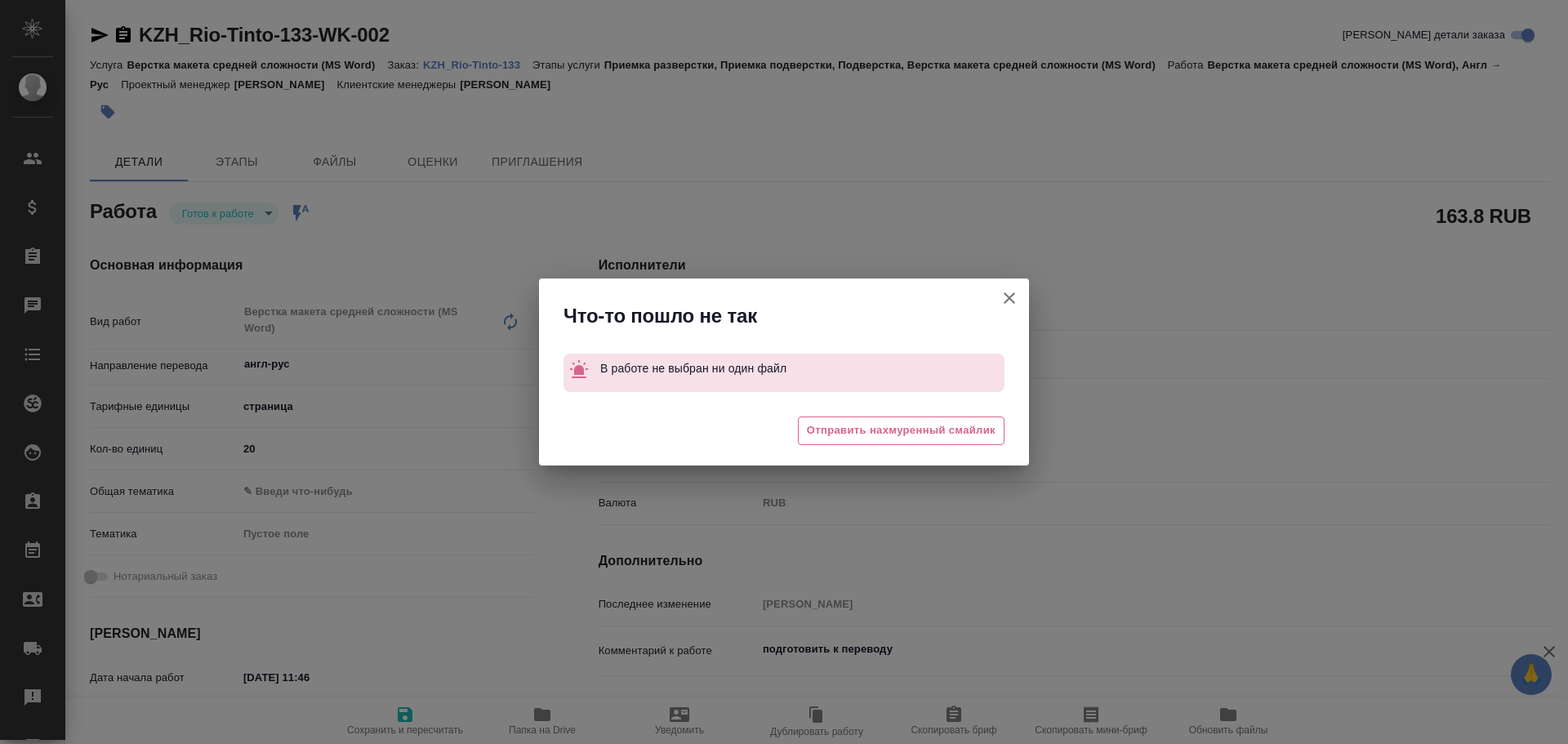
type textarea "x"
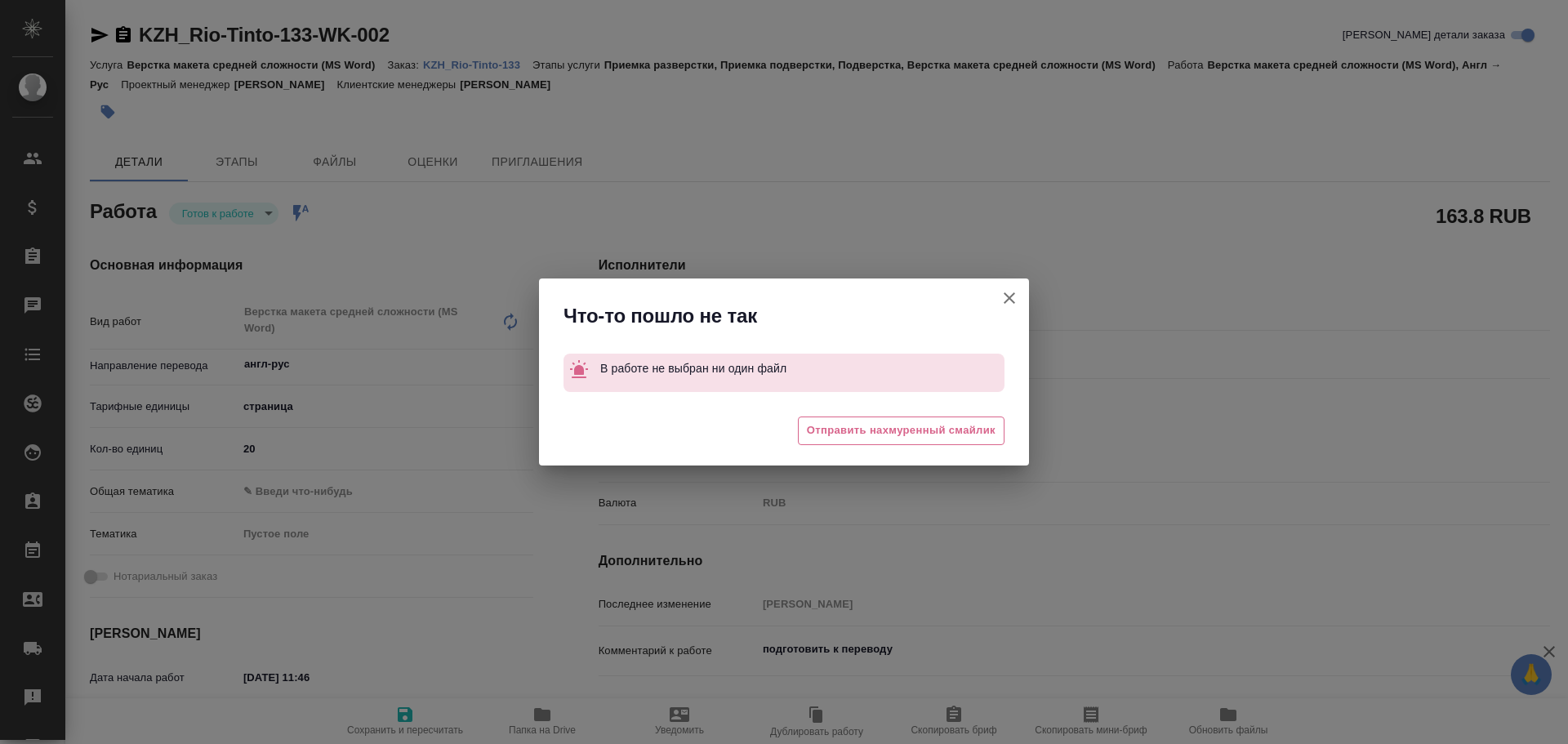
click at [1012, 302] on icon "button" at bounding box center [1009, 298] width 11 height 11
type textarea "x"
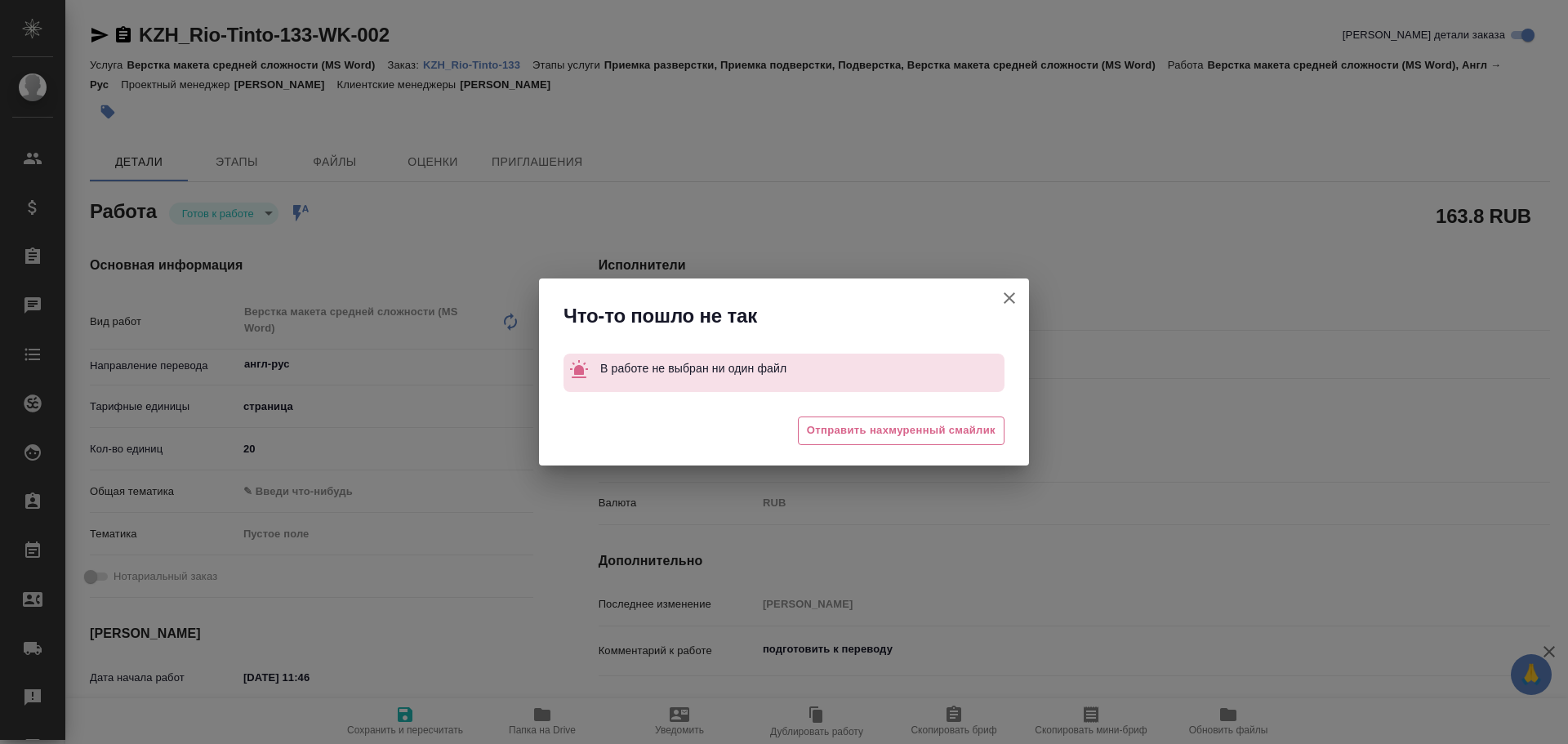
type textarea "x"
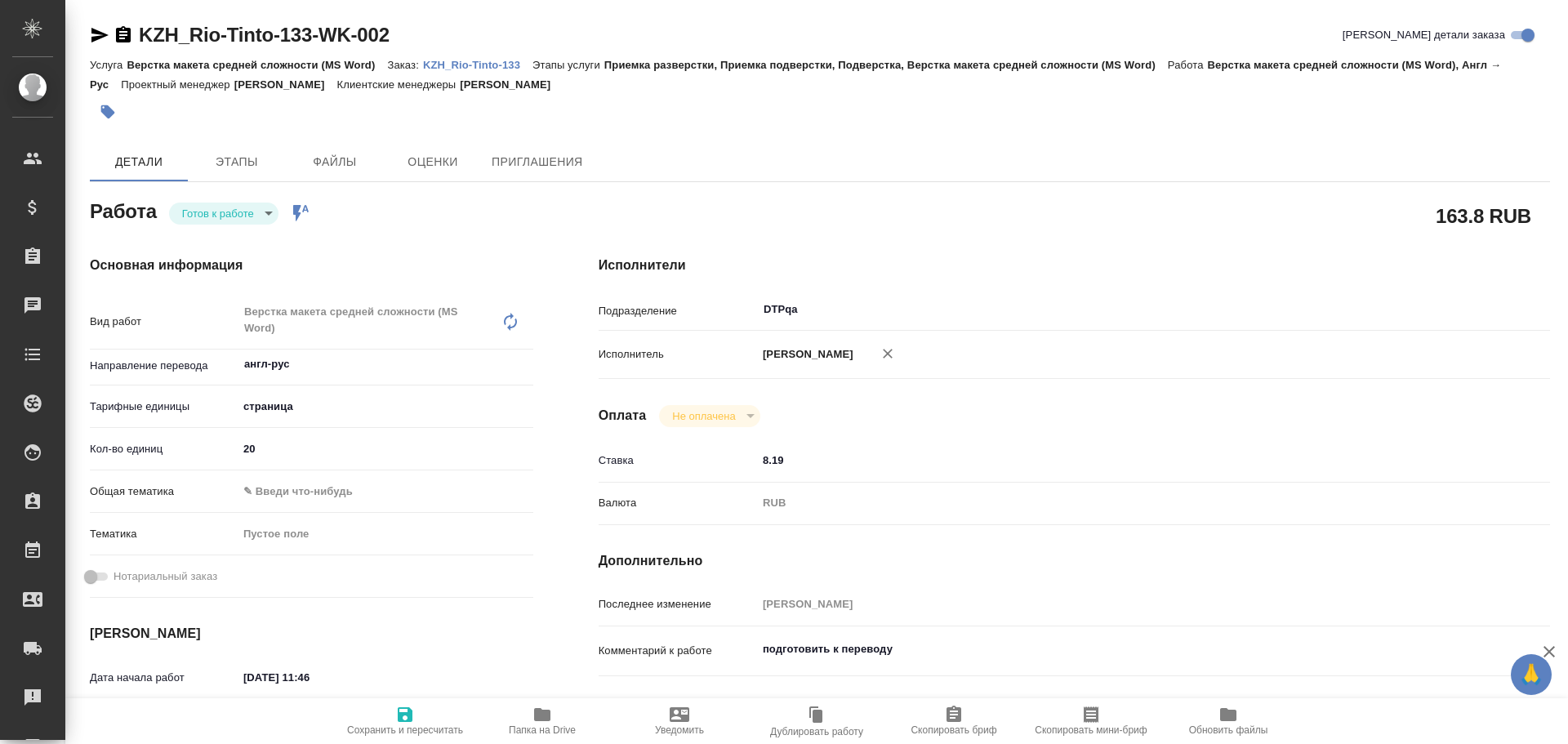
type textarea "x"
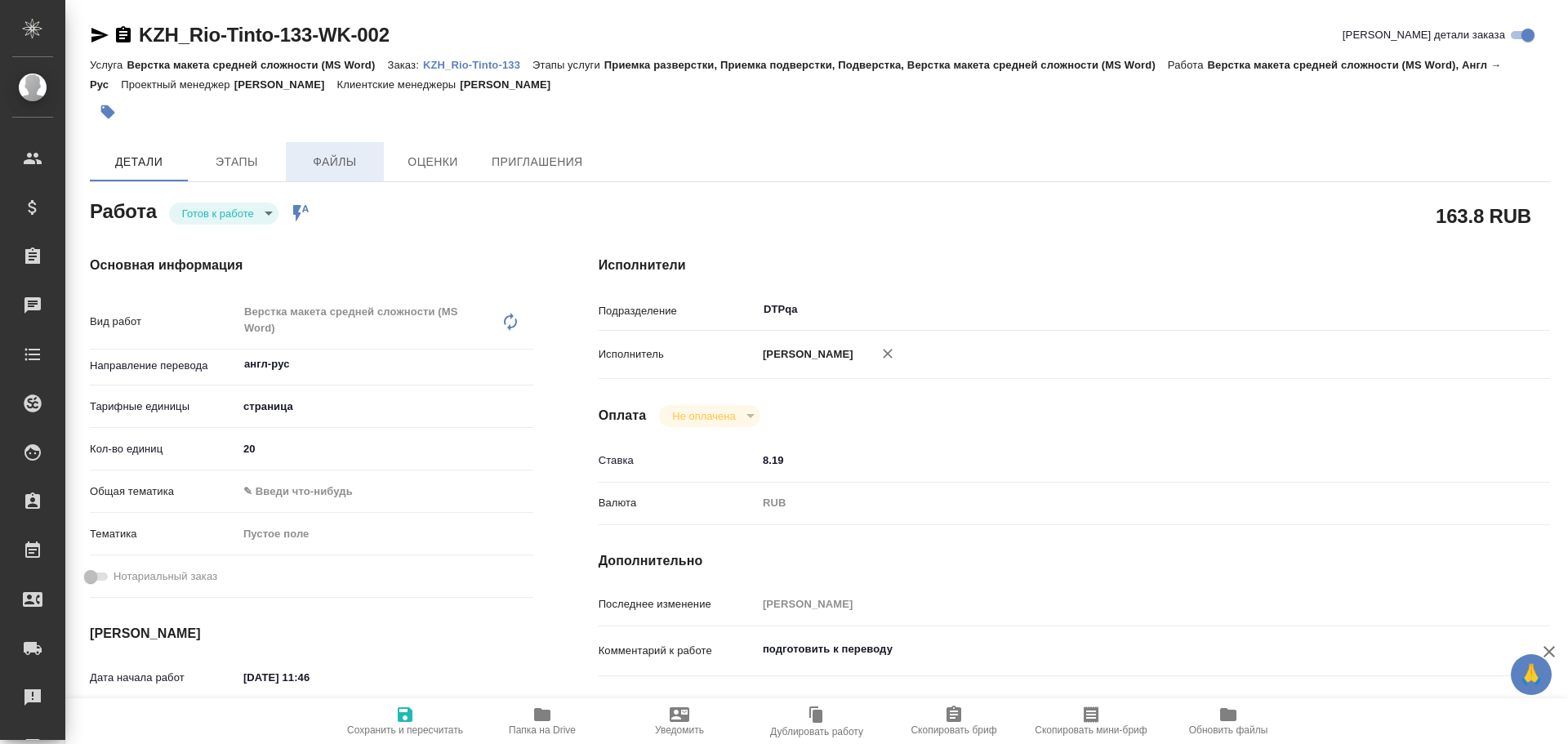
type textarea "x"
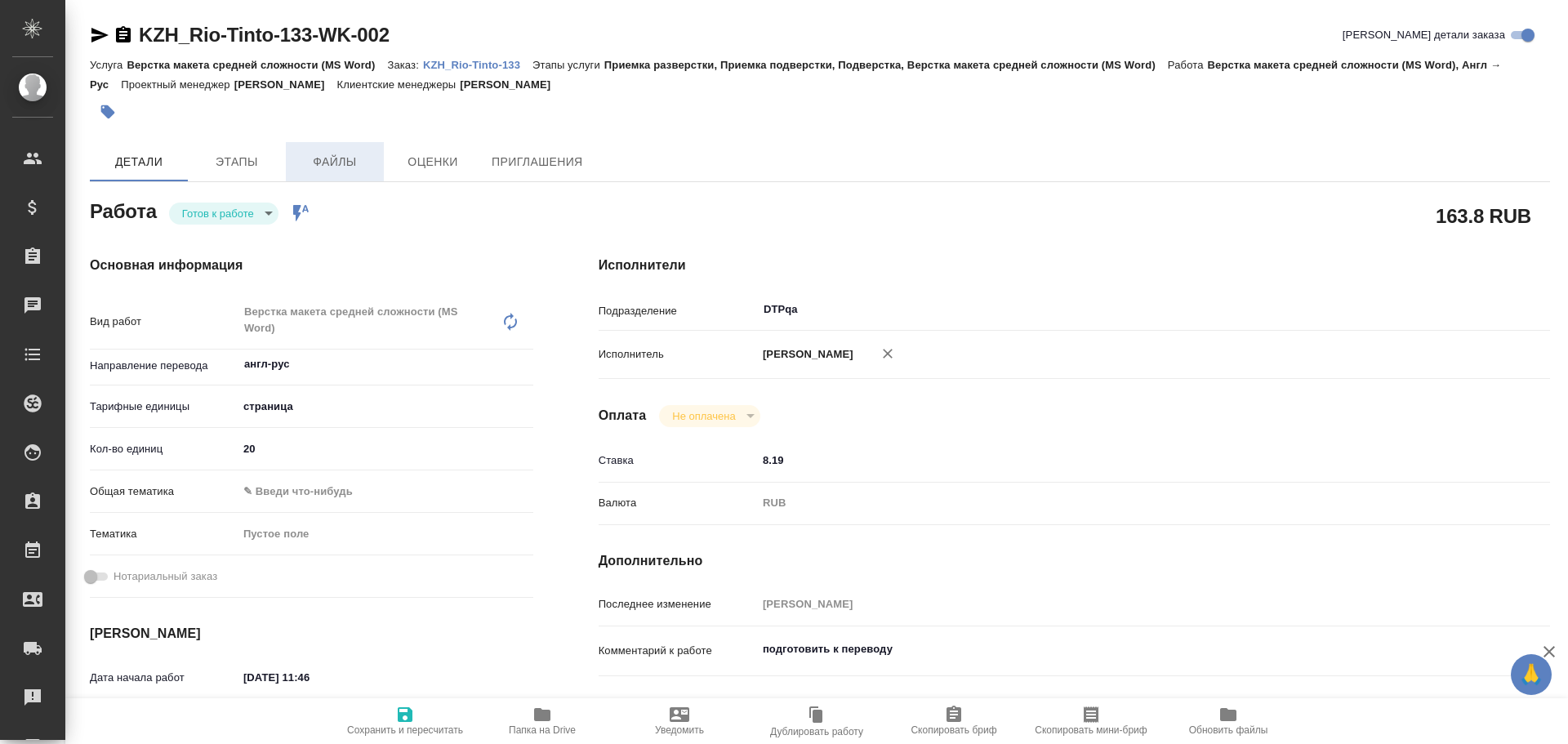
click at [339, 154] on span "Файлы" at bounding box center [335, 161] width 78 height 20
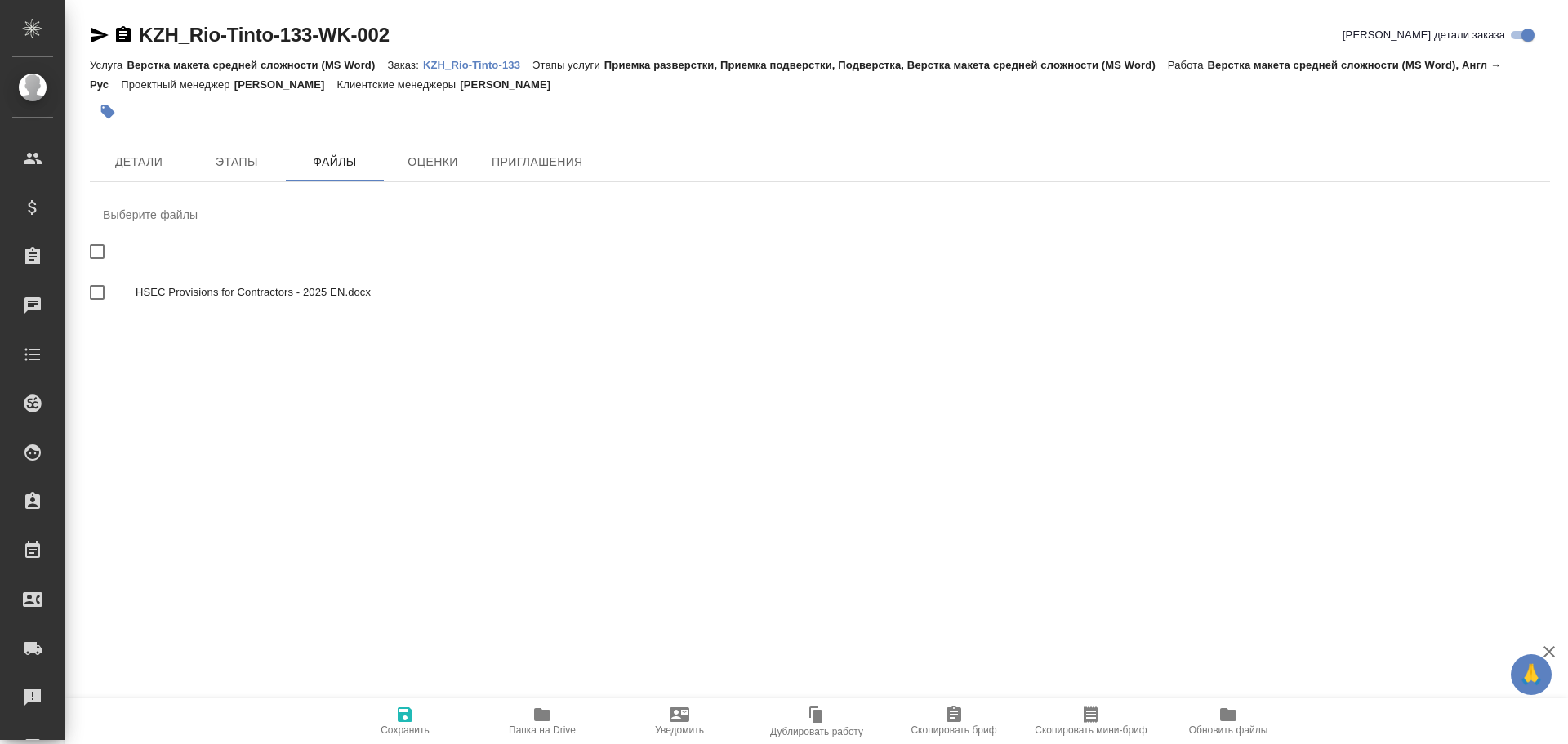
click at [93, 287] on input "checkbox" at bounding box center [97, 292] width 34 height 34
checkbox input "true"
click at [404, 721] on icon "button" at bounding box center [404, 713] width 14 height 14
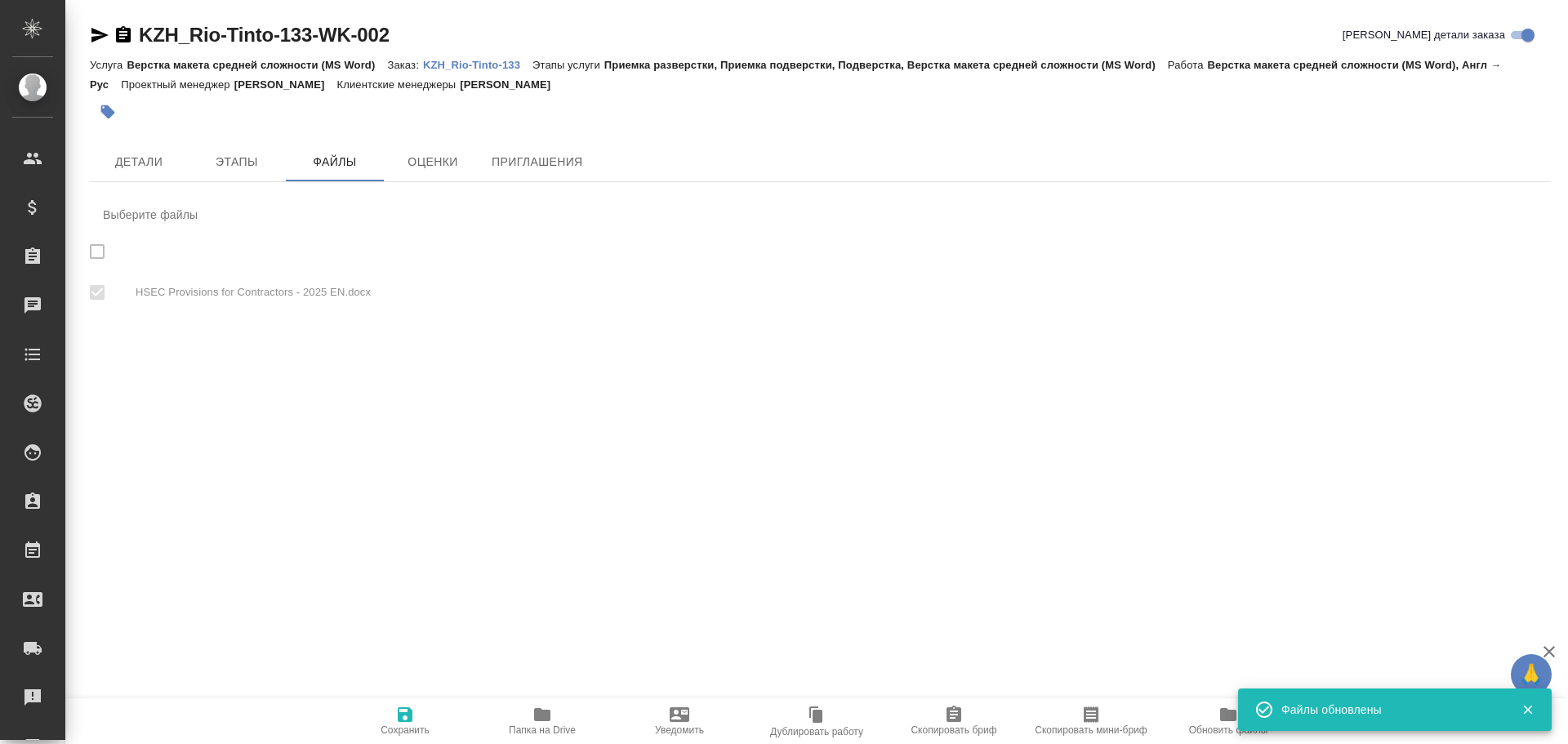
checkbox input "true"
drag, startPoint x: 147, startPoint y: 166, endPoint x: 158, endPoint y: 169, distance: 11.4
click at [148, 166] on span "Детали" at bounding box center [138, 161] width 78 height 20
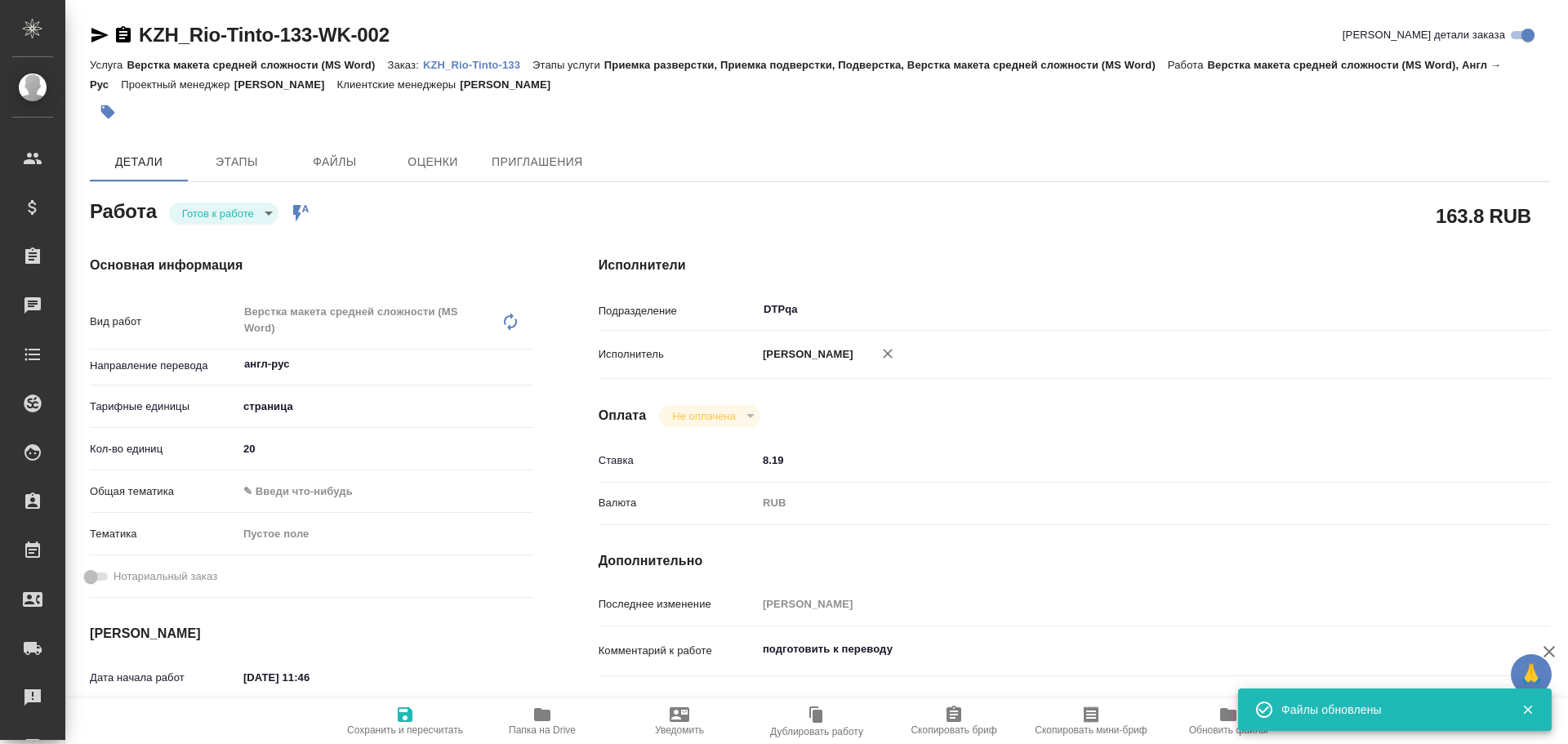
type textarea "x"
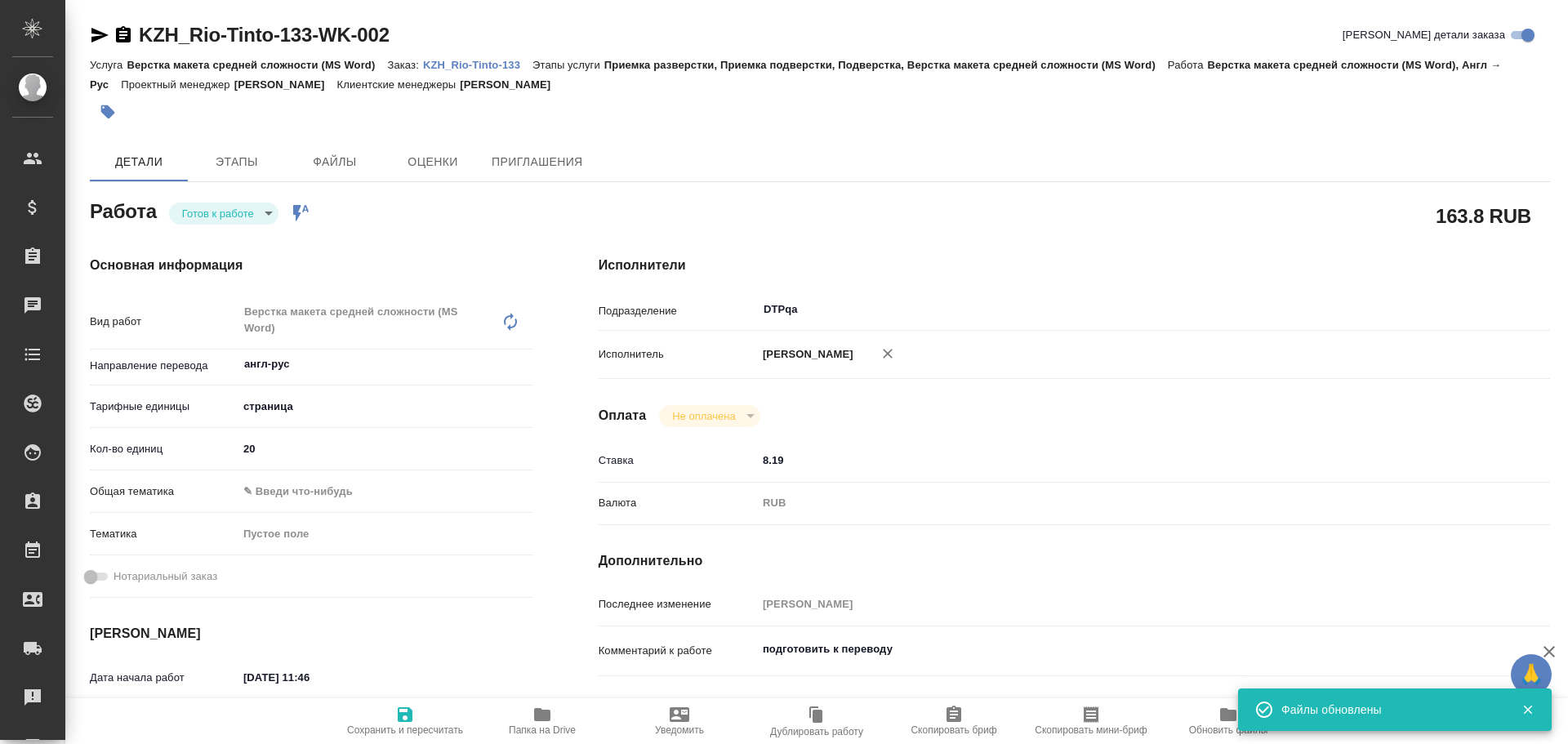
type textarea "x"
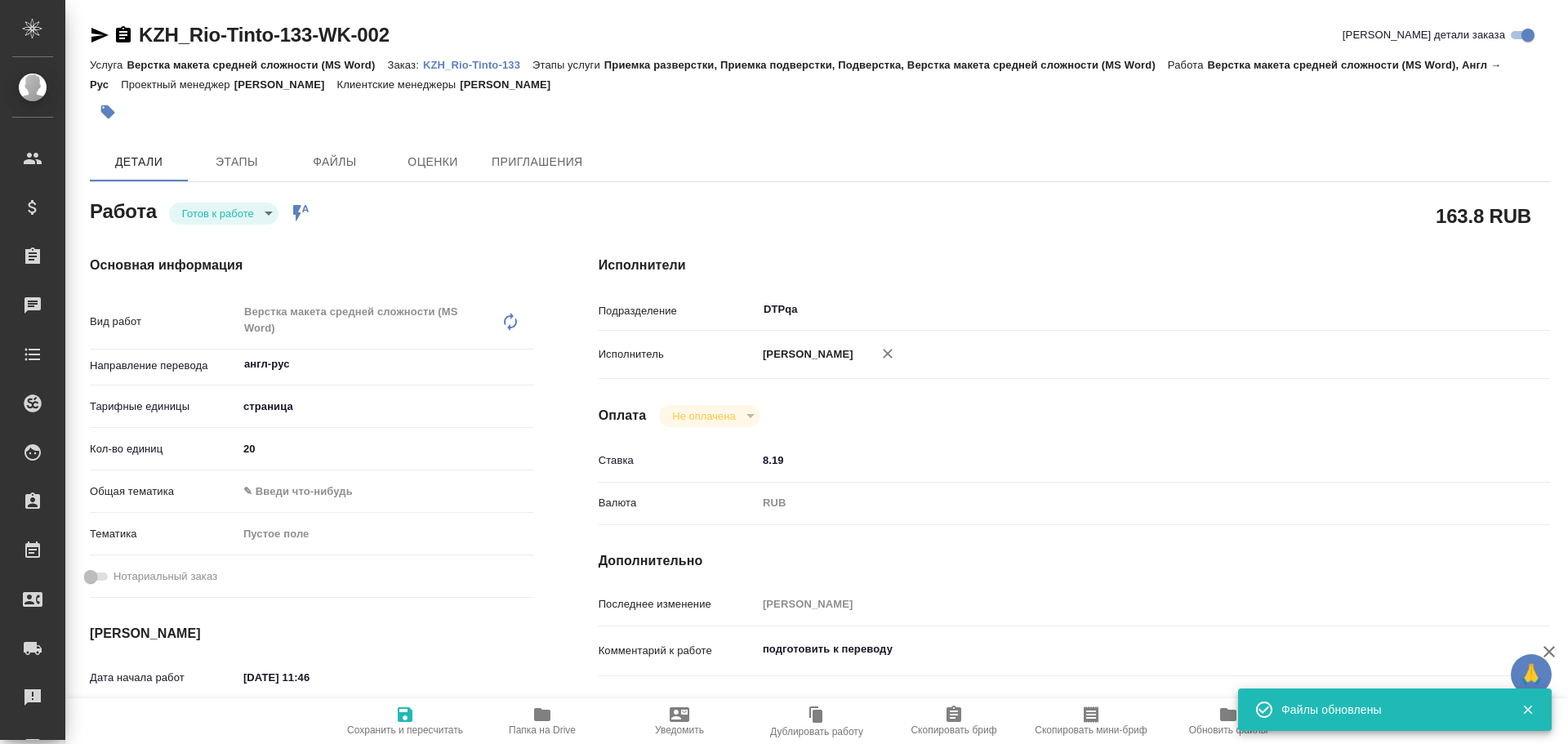
click at [217, 197] on div "Работа Готов к работе readyForWork Работа включена в последовательность" at bounding box center [311, 215] width 509 height 106
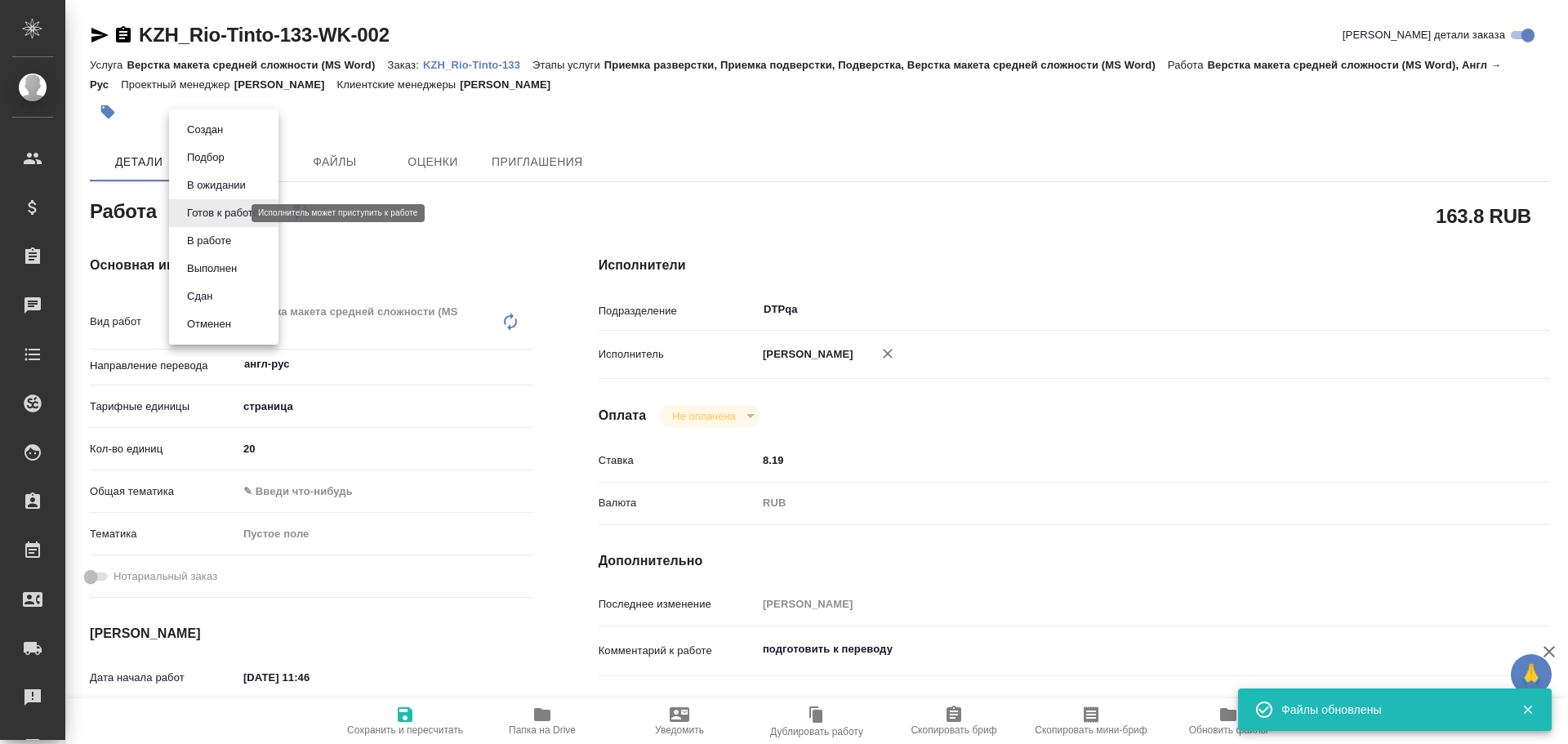
click at [218, 209] on body "🙏 .cls-1 fill:#fff; AWATERA Chulets [PERSON_NAME] Спецификации Заказы 0 Чаты To…" at bounding box center [784, 372] width 1568 height 744
type textarea "x"
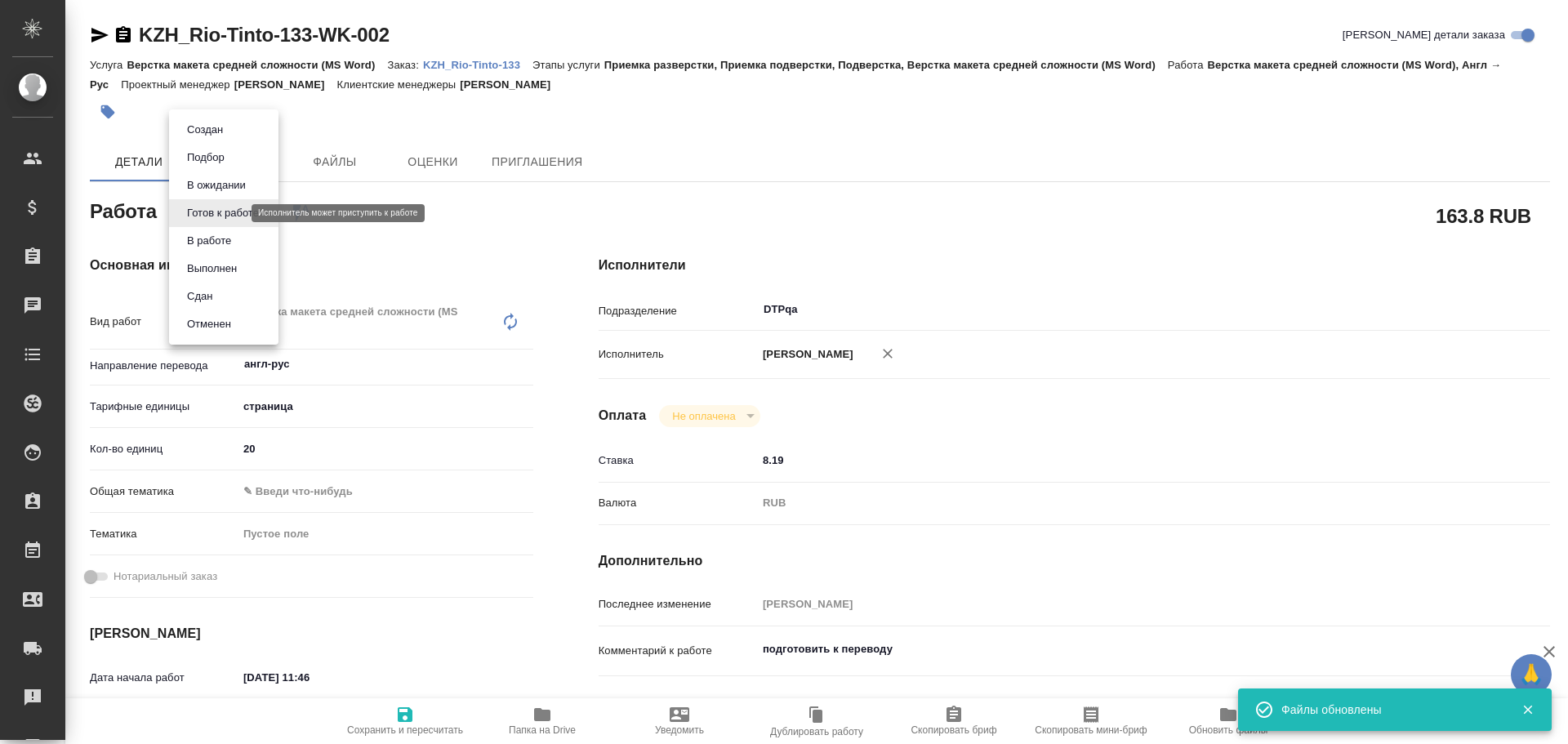
type textarea "x"
click at [233, 241] on button "В работе" at bounding box center [209, 241] width 53 height 18
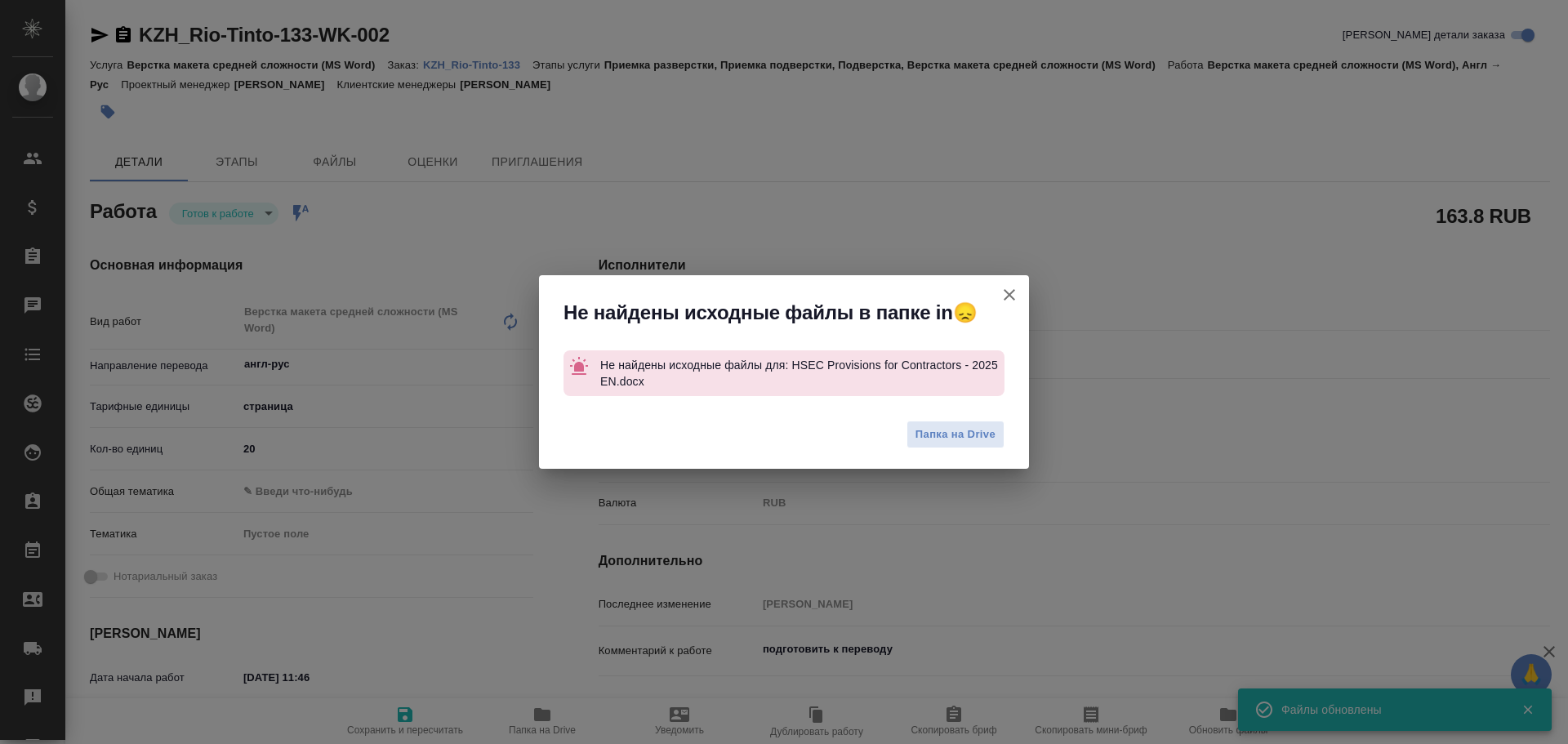
type textarea "x"
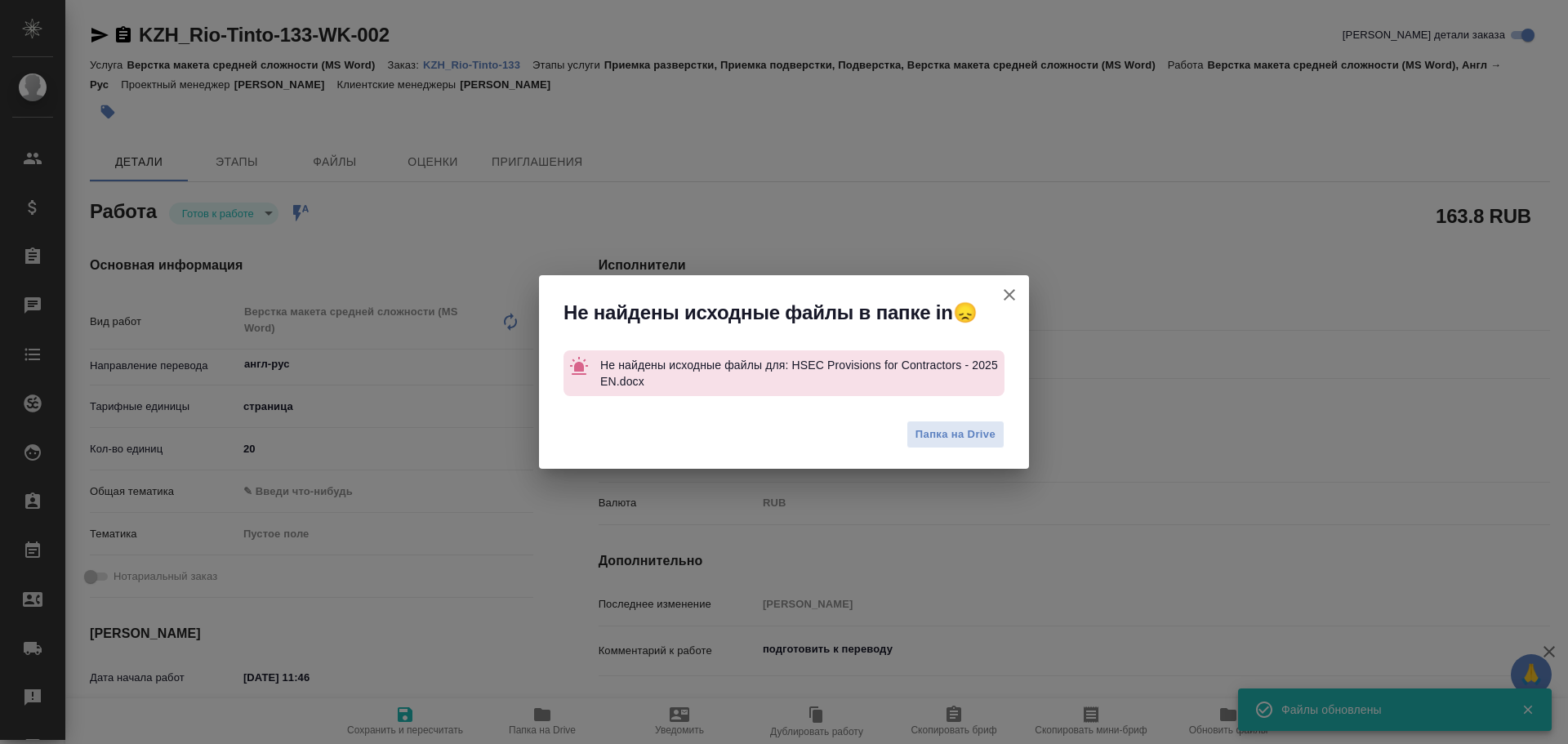
type textarea "x"
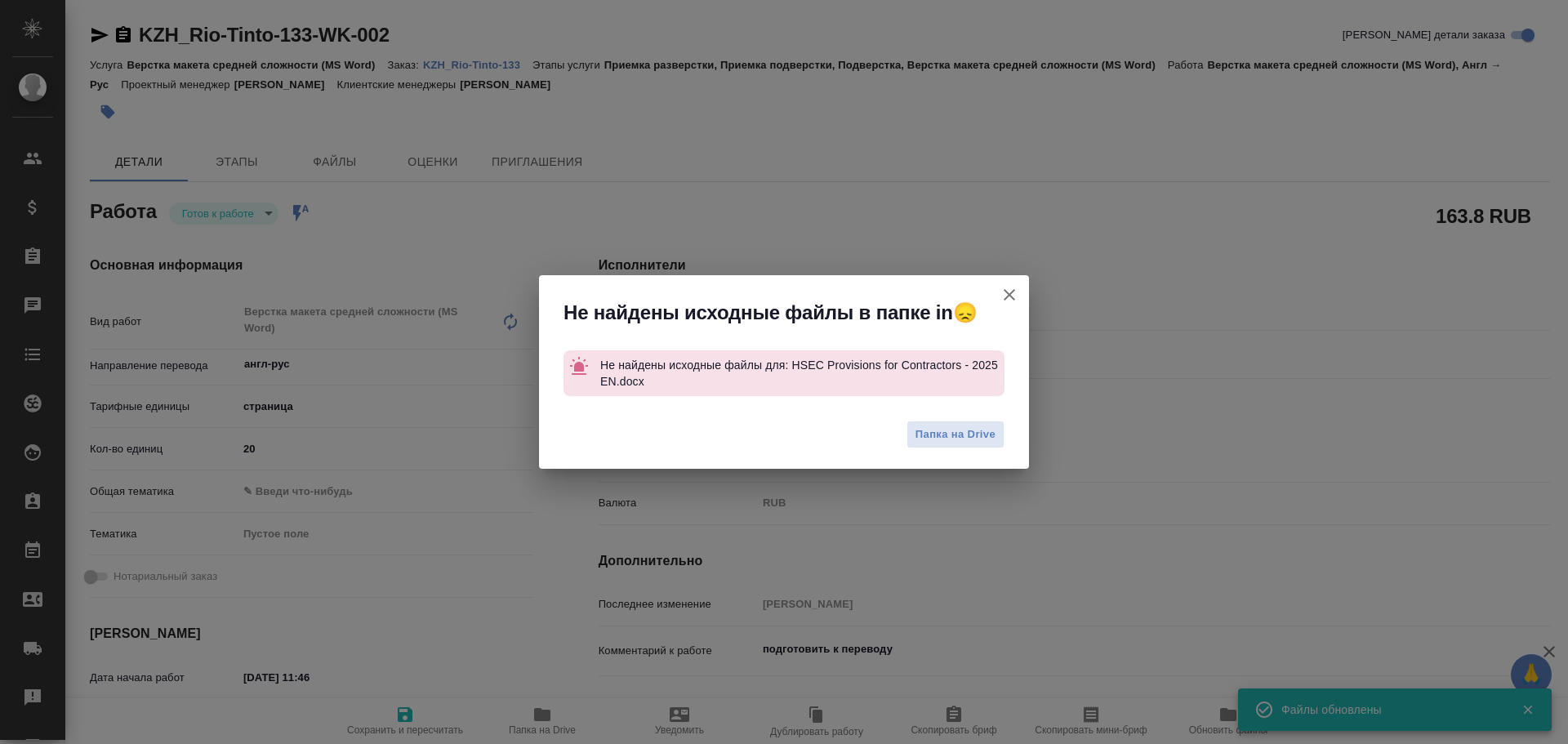
type textarea "x"
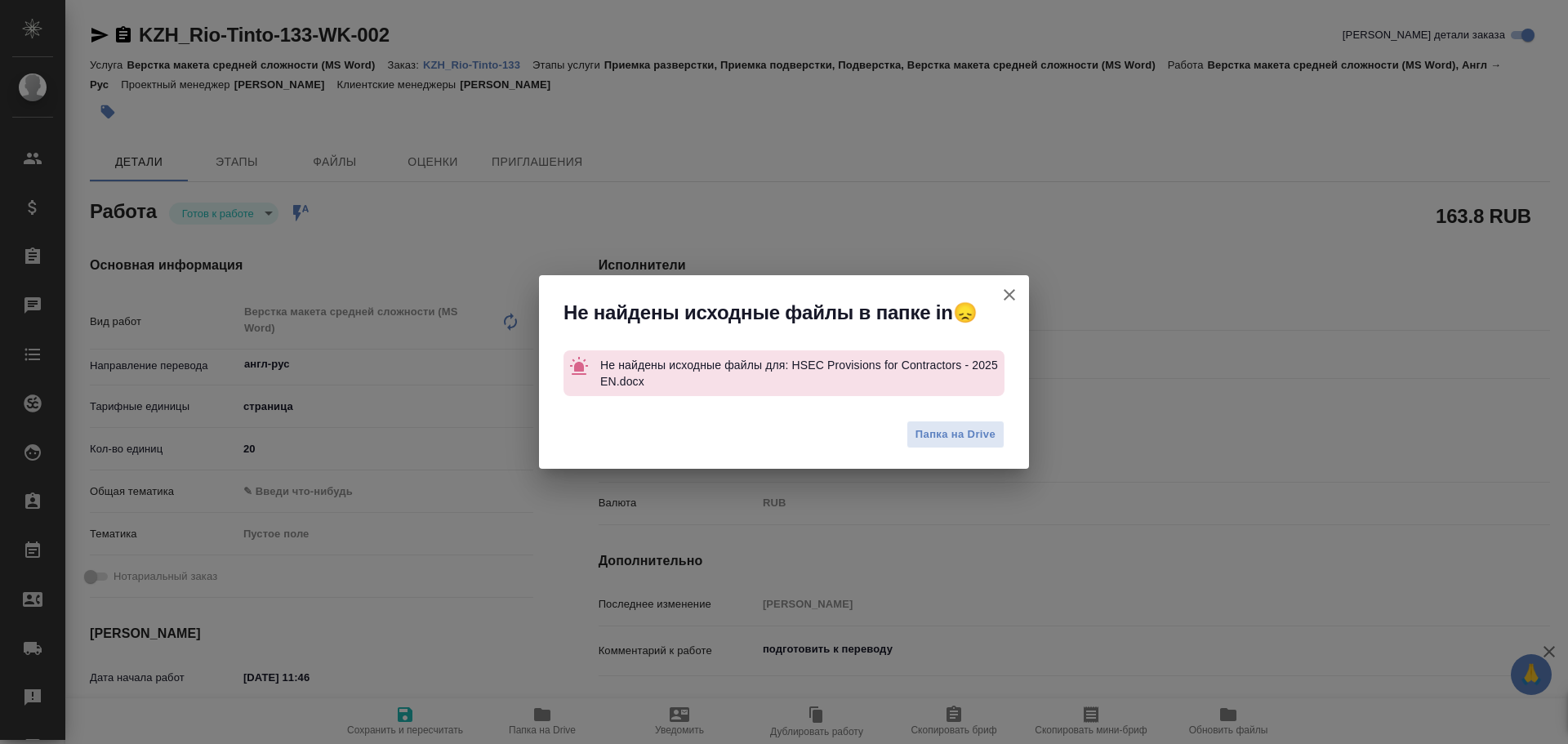
type textarea "x"
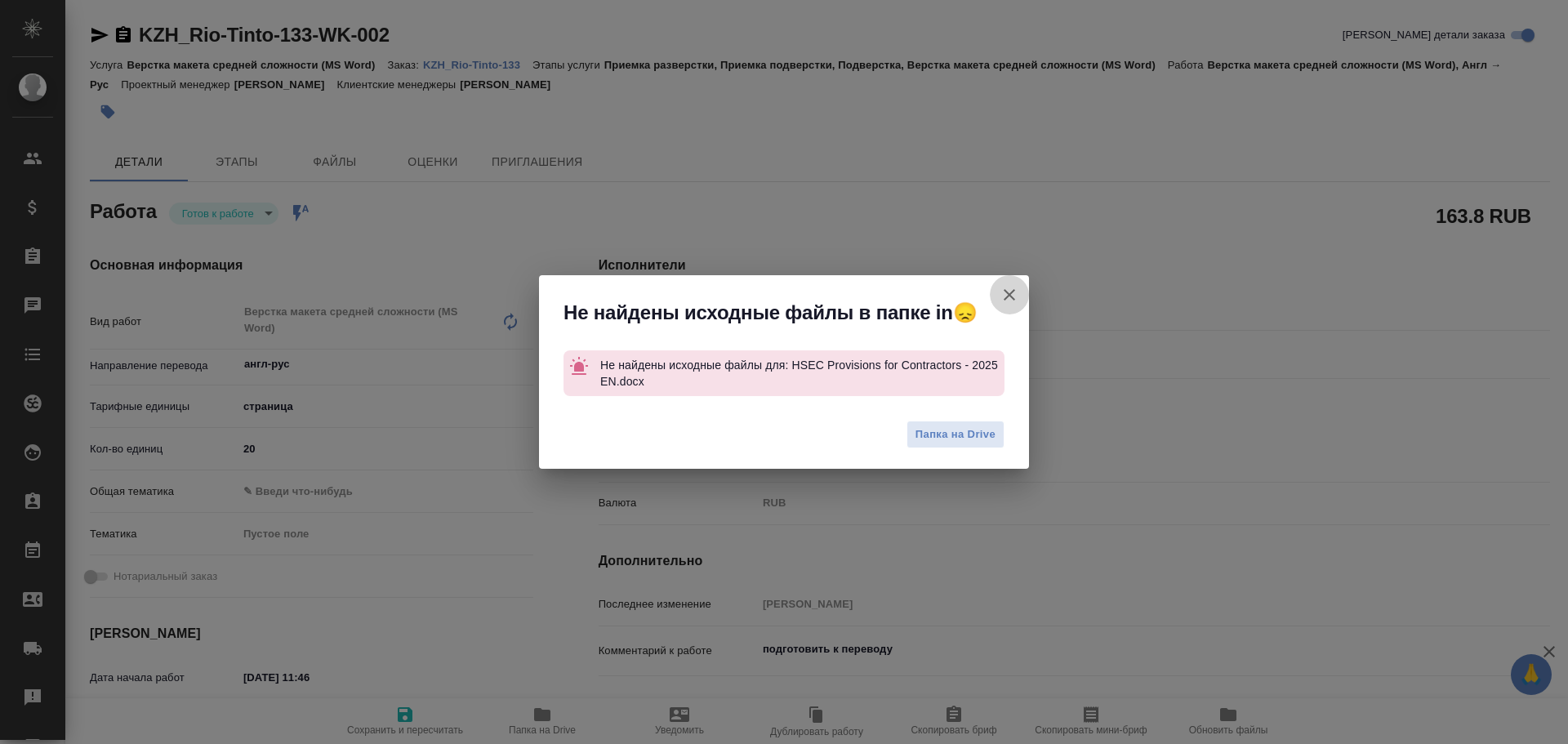
click at [1013, 296] on icon "button" at bounding box center [1009, 294] width 20 height 20
type textarea "x"
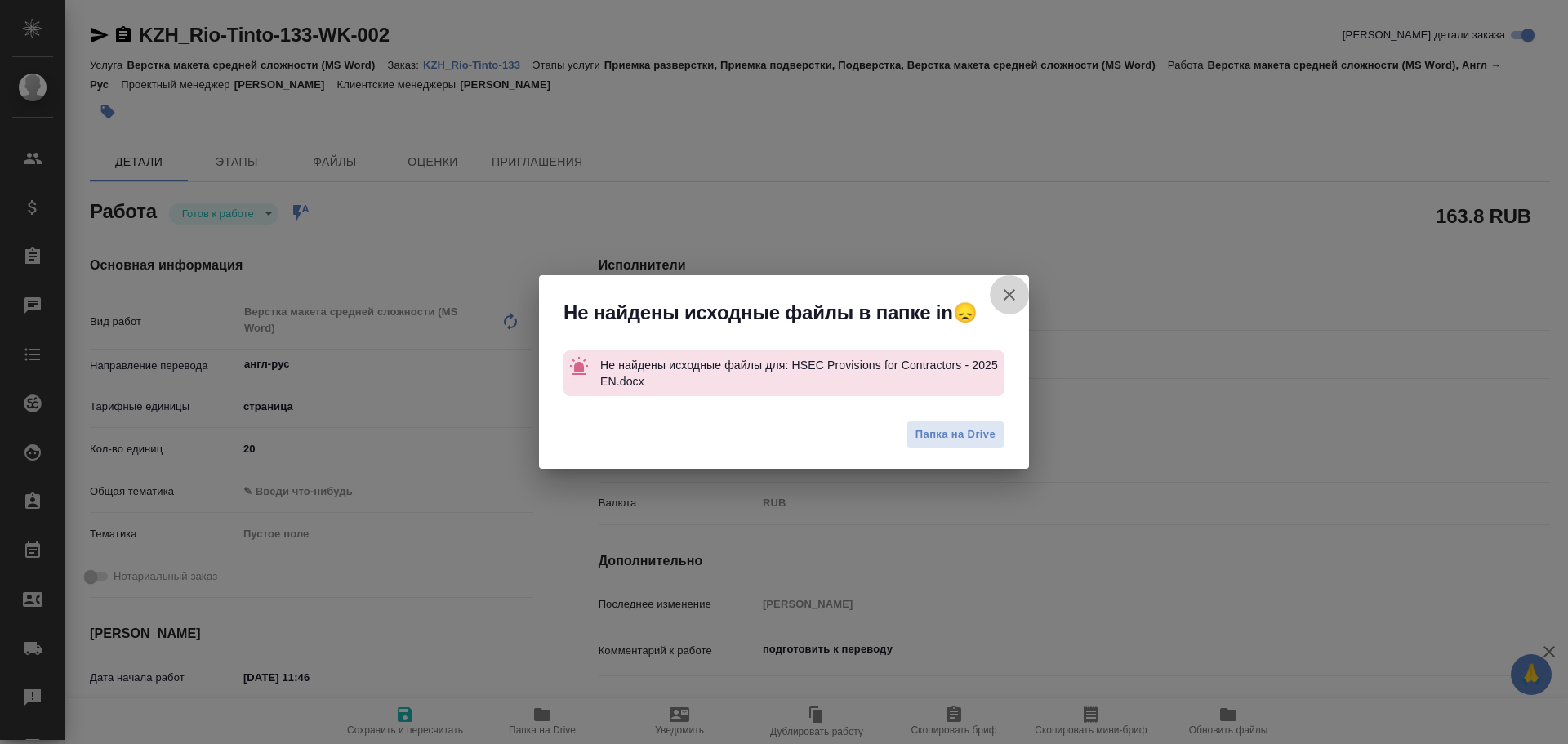
type textarea "x"
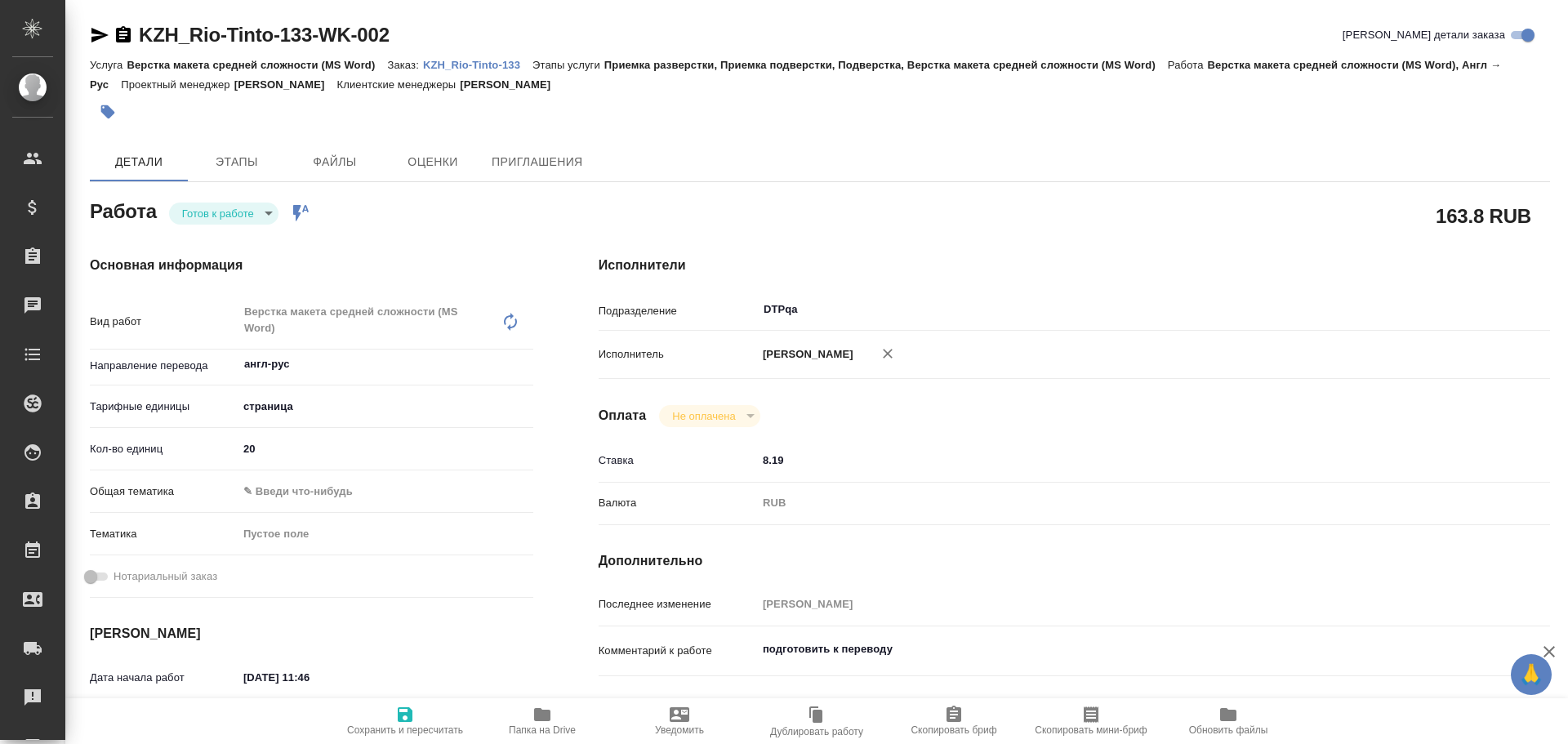
click at [538, 716] on icon "button" at bounding box center [541, 714] width 16 height 13
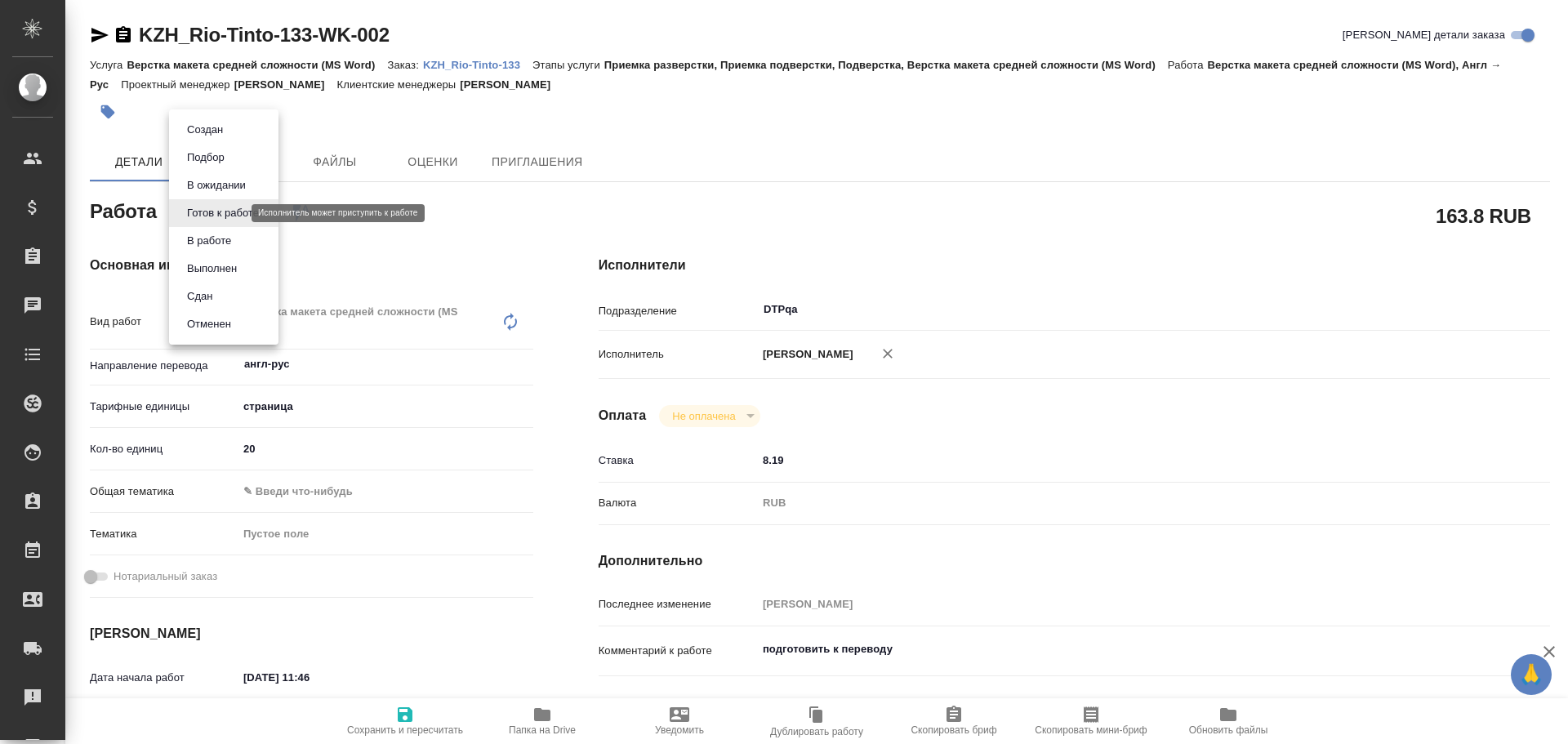
click at [208, 207] on body "🙏 .cls-1 fill:#fff; AWATERA Chulets Elena Клиенты Спецификации Заказы 0 Чаты To…" at bounding box center [784, 372] width 1568 height 744
click at [212, 238] on button "В работе" at bounding box center [209, 241] width 53 height 18
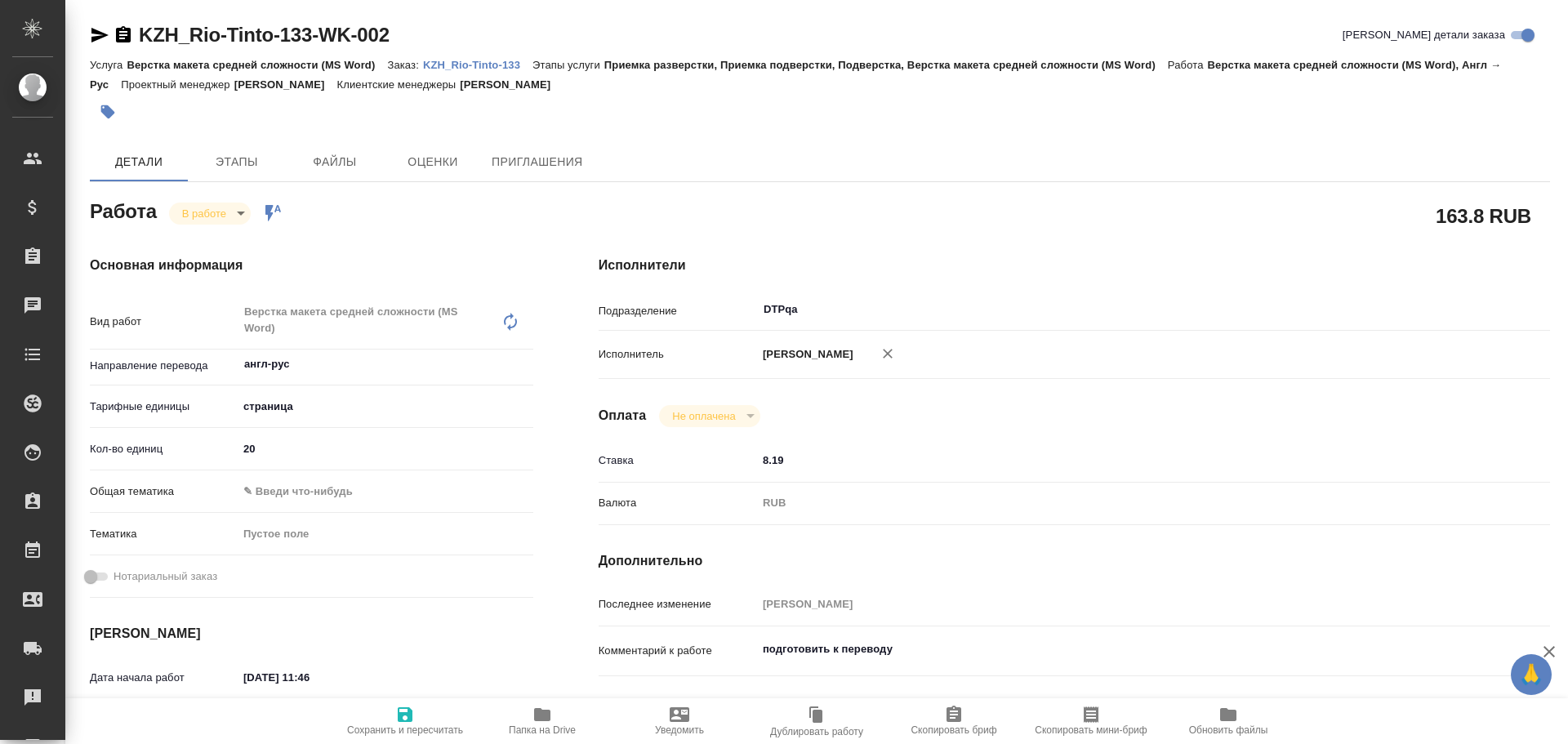
click at [404, 718] on icon "button" at bounding box center [405, 714] width 20 height 20
type textarea "x"
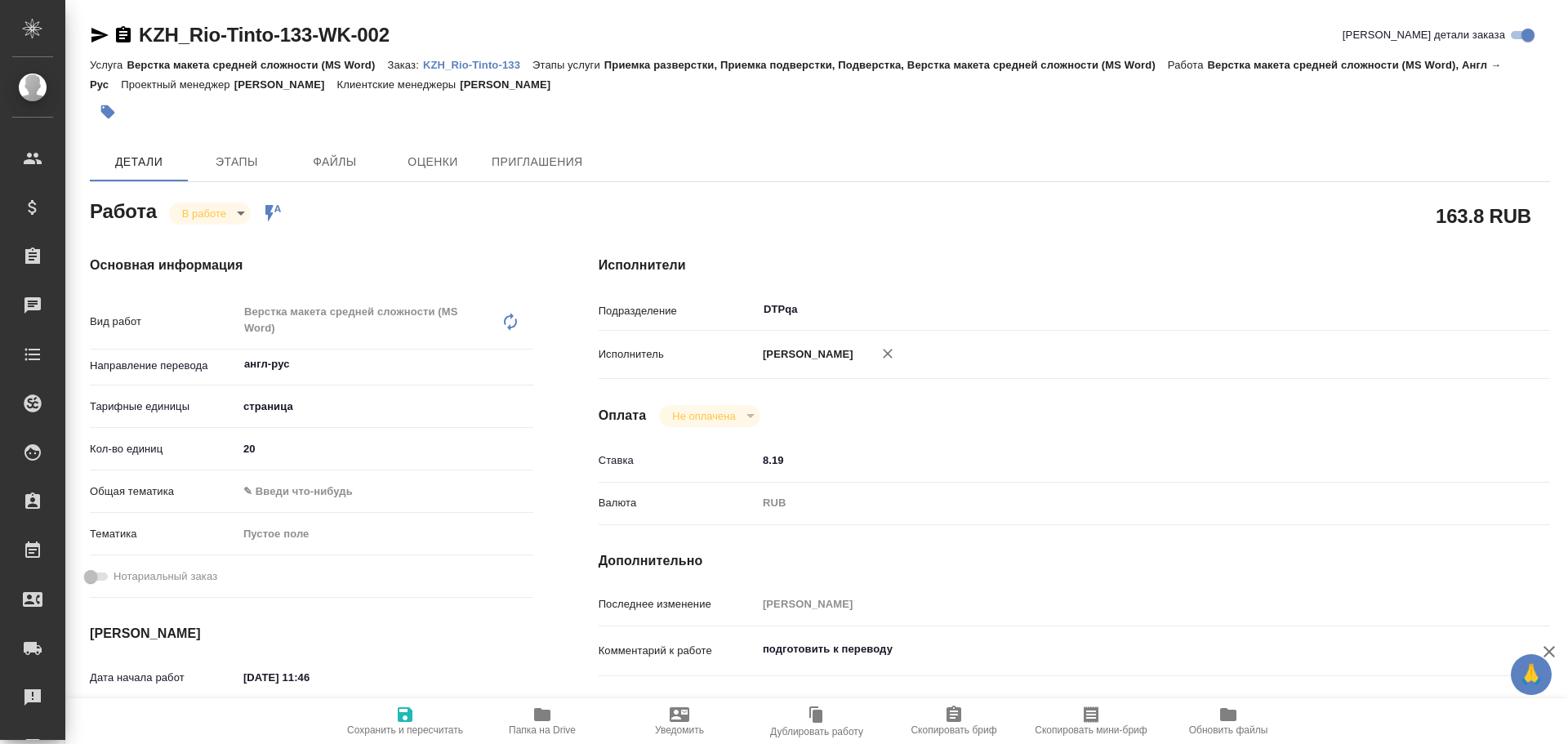
type textarea "x"
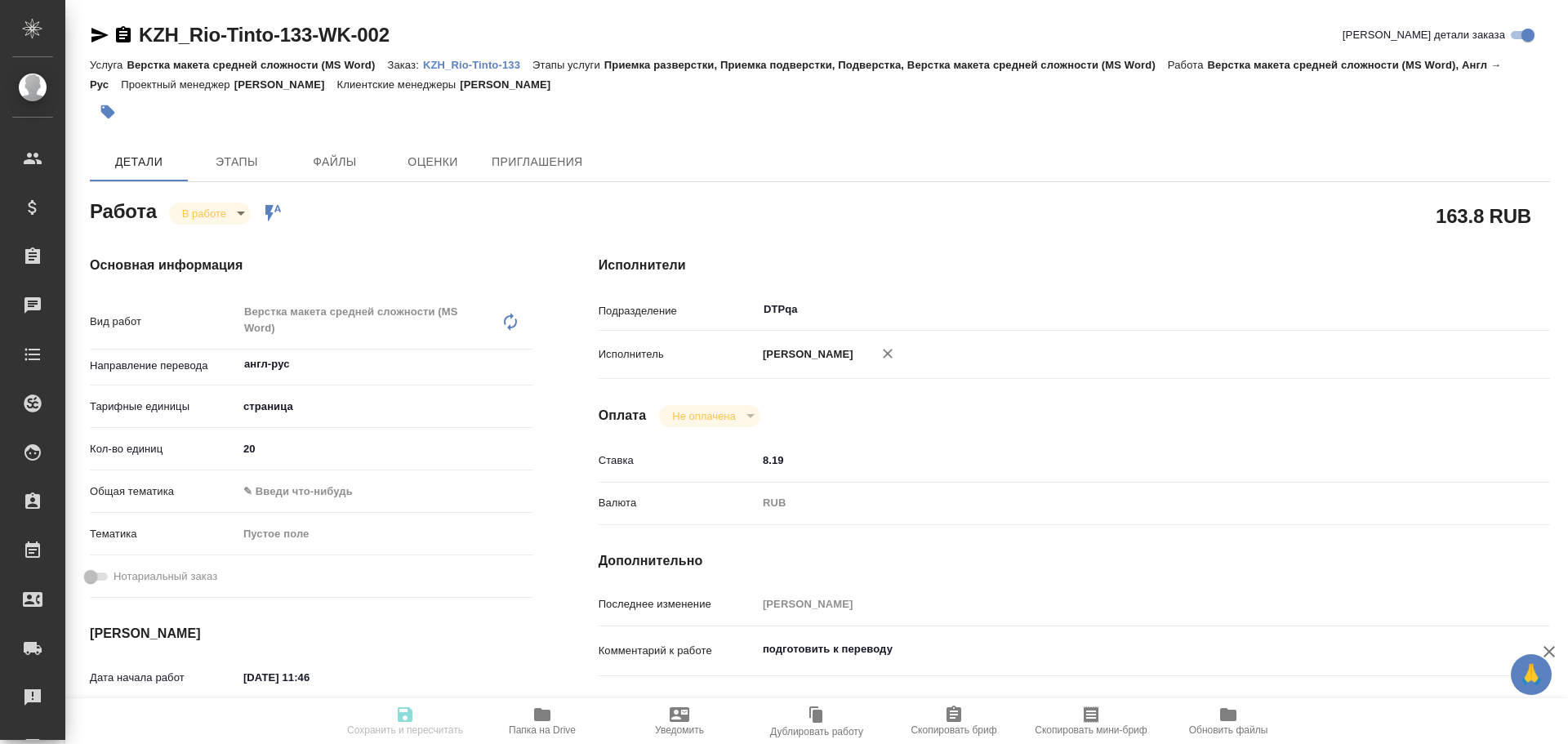
type textarea "x"
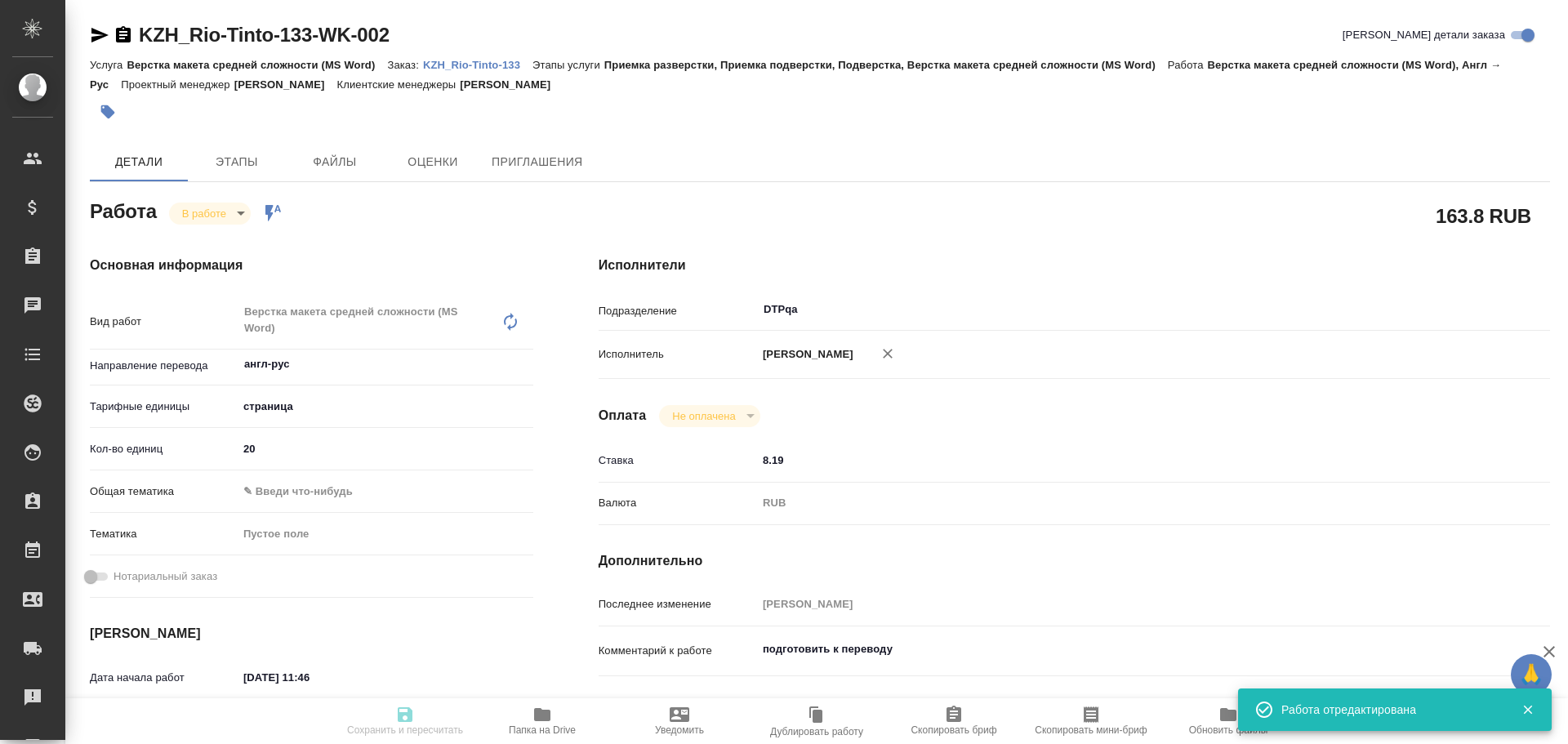
type input "inProgress"
type textarea "Верстка макета средней сложности (MS Word)"
type textarea "x"
type input "англ-рус"
type input "5a8b1489cc6b4906c91bfdb2"
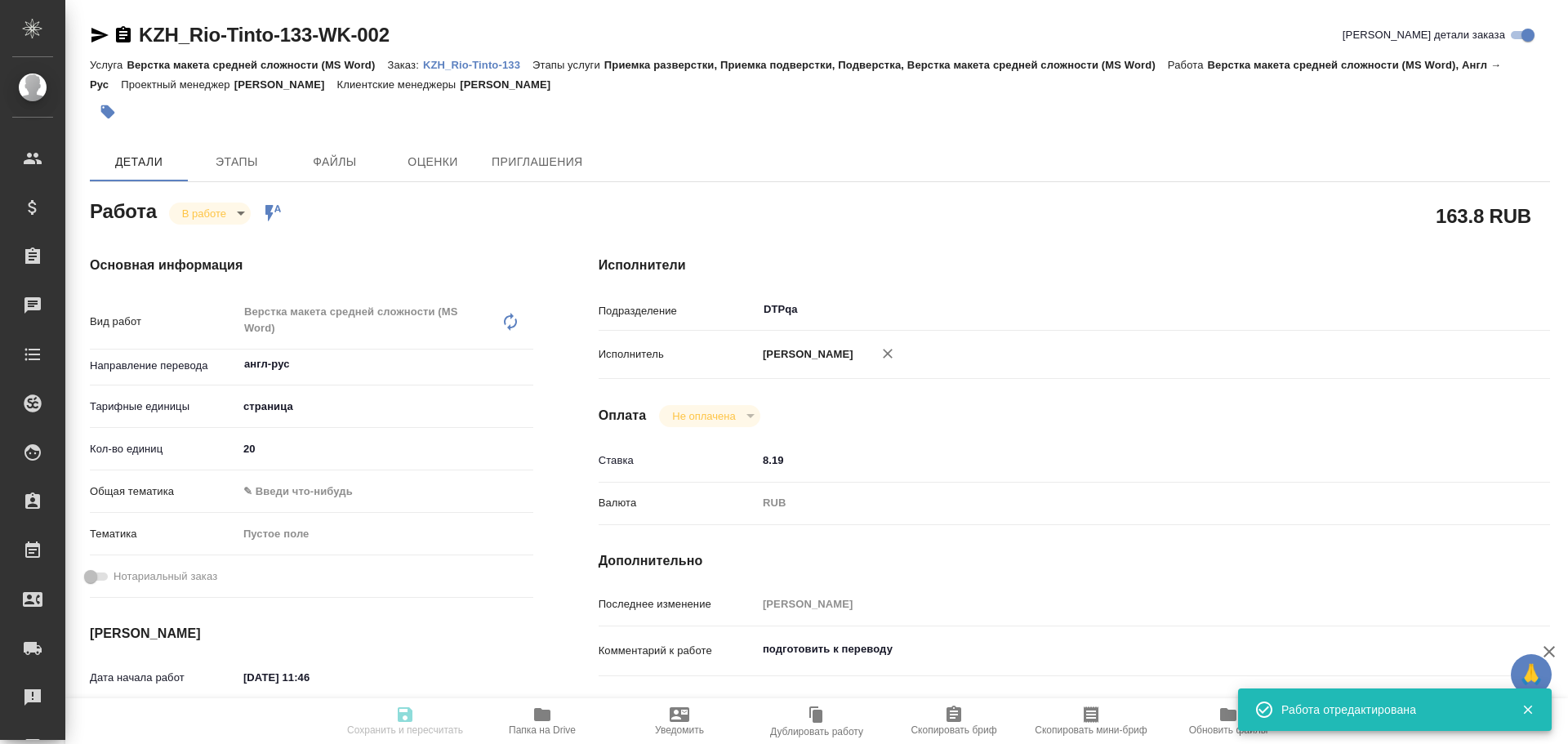
type input "20"
type input "18.08.2025 11:46"
type input "18.08.2025 12:00"
type input "18.08.2025 15:00"
type input "20.08.2025 11:00"
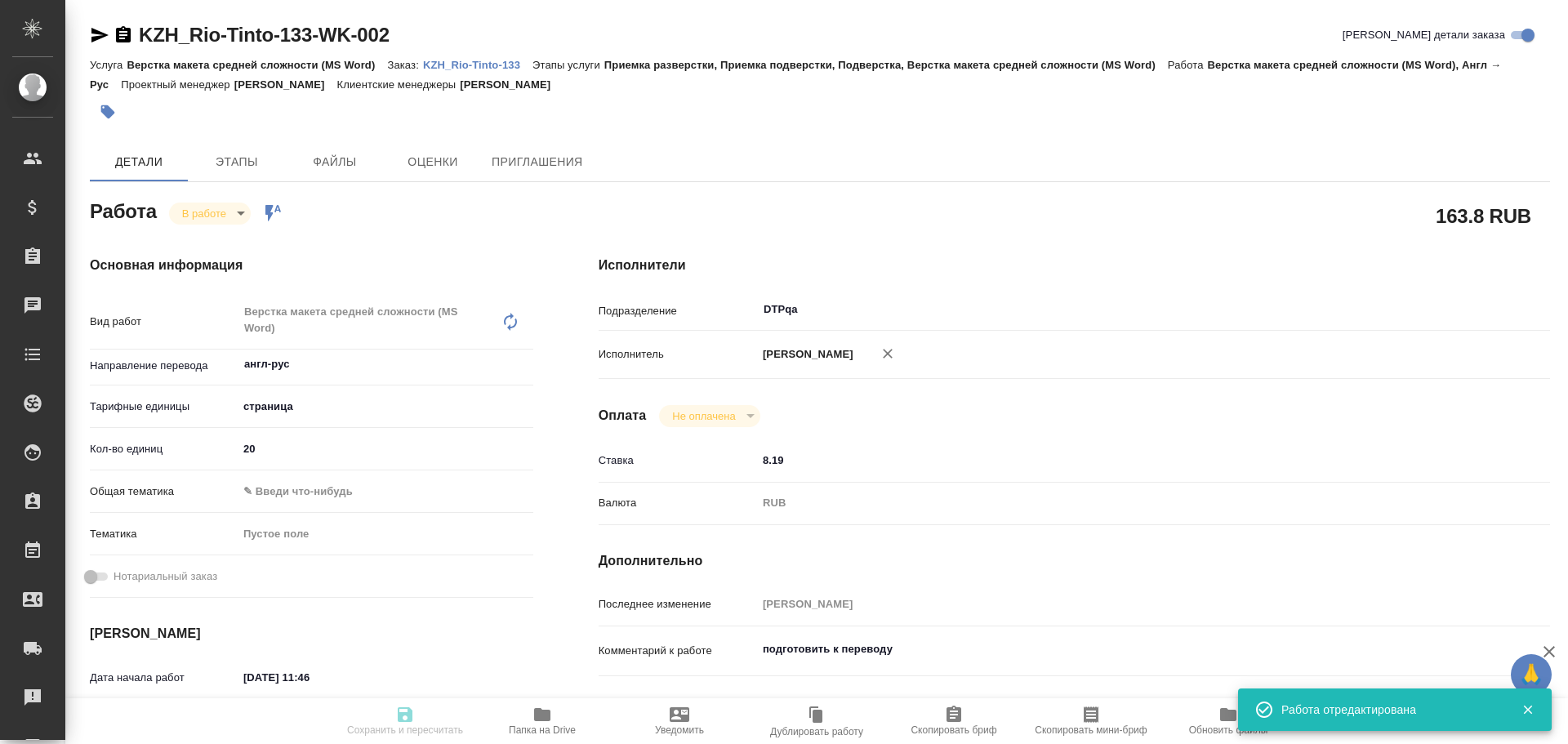
type input "DTPqa"
type input "notPayed"
type input "8.19"
type input "RUB"
type input "Чулец Елена"
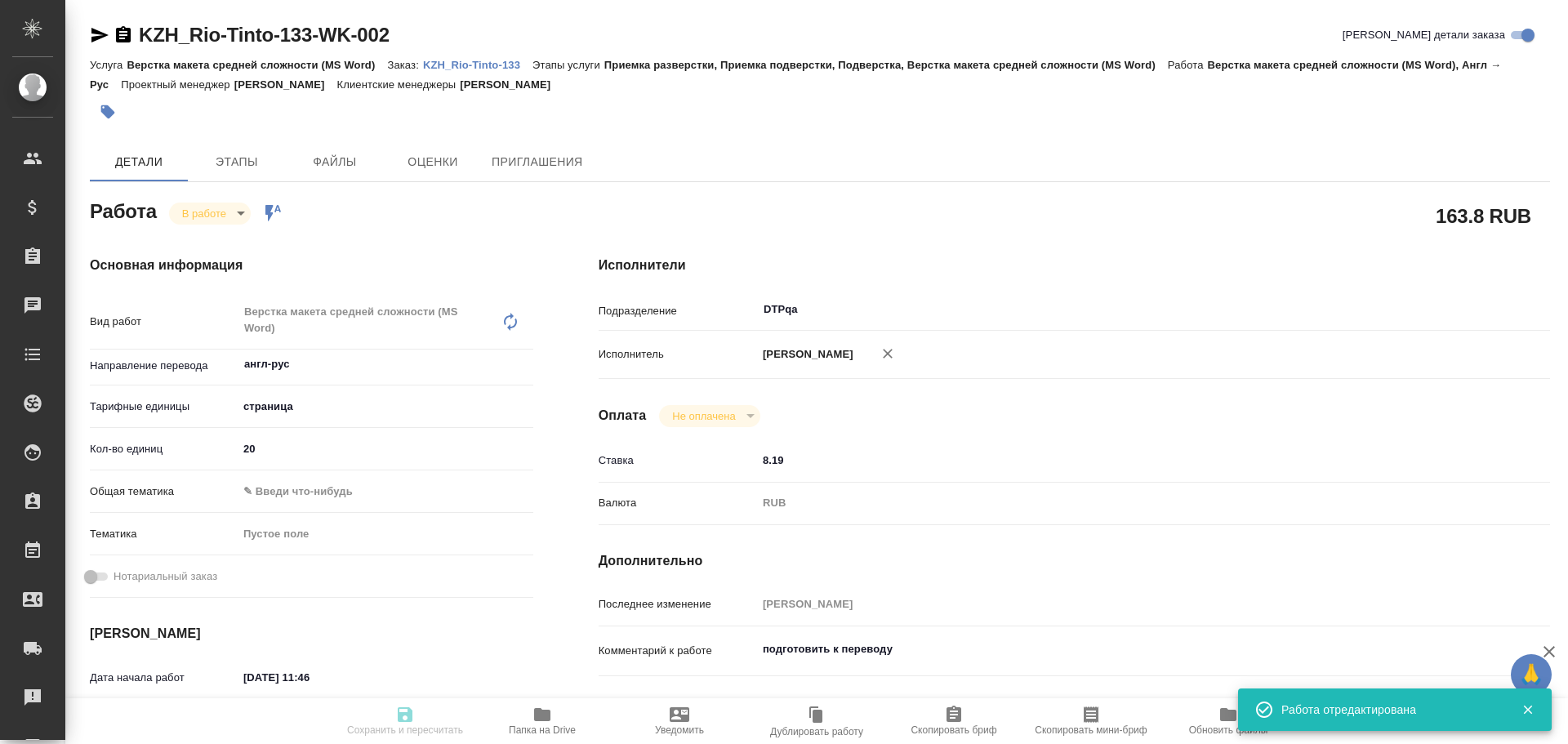
type textarea "подготовить к переводу"
type textarea "x"
type textarea "/Clients/Rio Tinto/Orders/KZH_Rio-Tinto-133/DTP/KZH_Rio-Tinto-133-WK-002"
type textarea "x"
type input "KZH_Rio-Tinto-133"
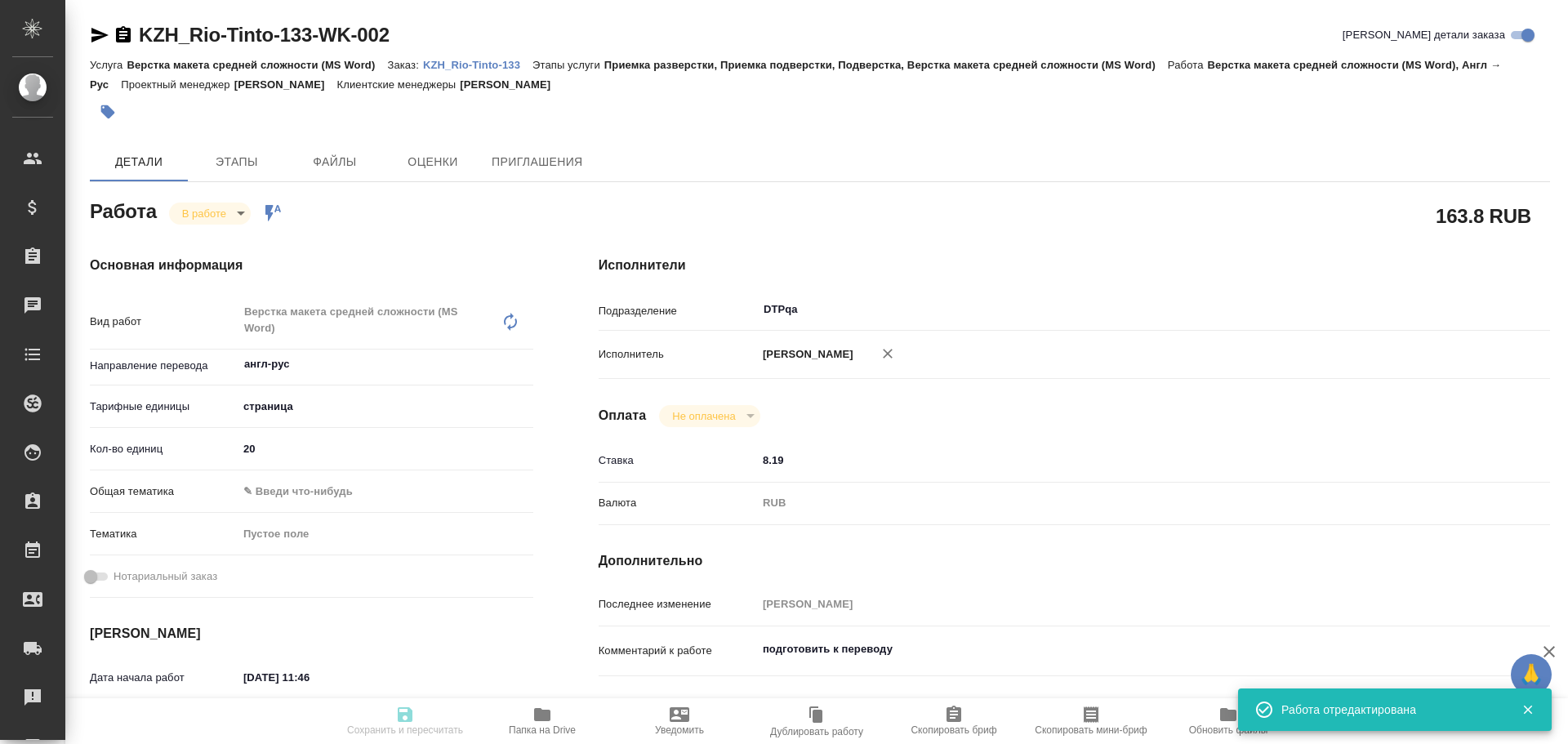
type input "Верстка макета средней сложности (MS Word)"
type input "Приемка разверстки, Приемка подверстки, Подверстка, Верстка макета средней слож…"
type input "Асланукова Сати"
type input "[PERSON_NAME]"
type input "/Clients/Rio Tinto/Orders/KZH_Rio-Tinto-133"
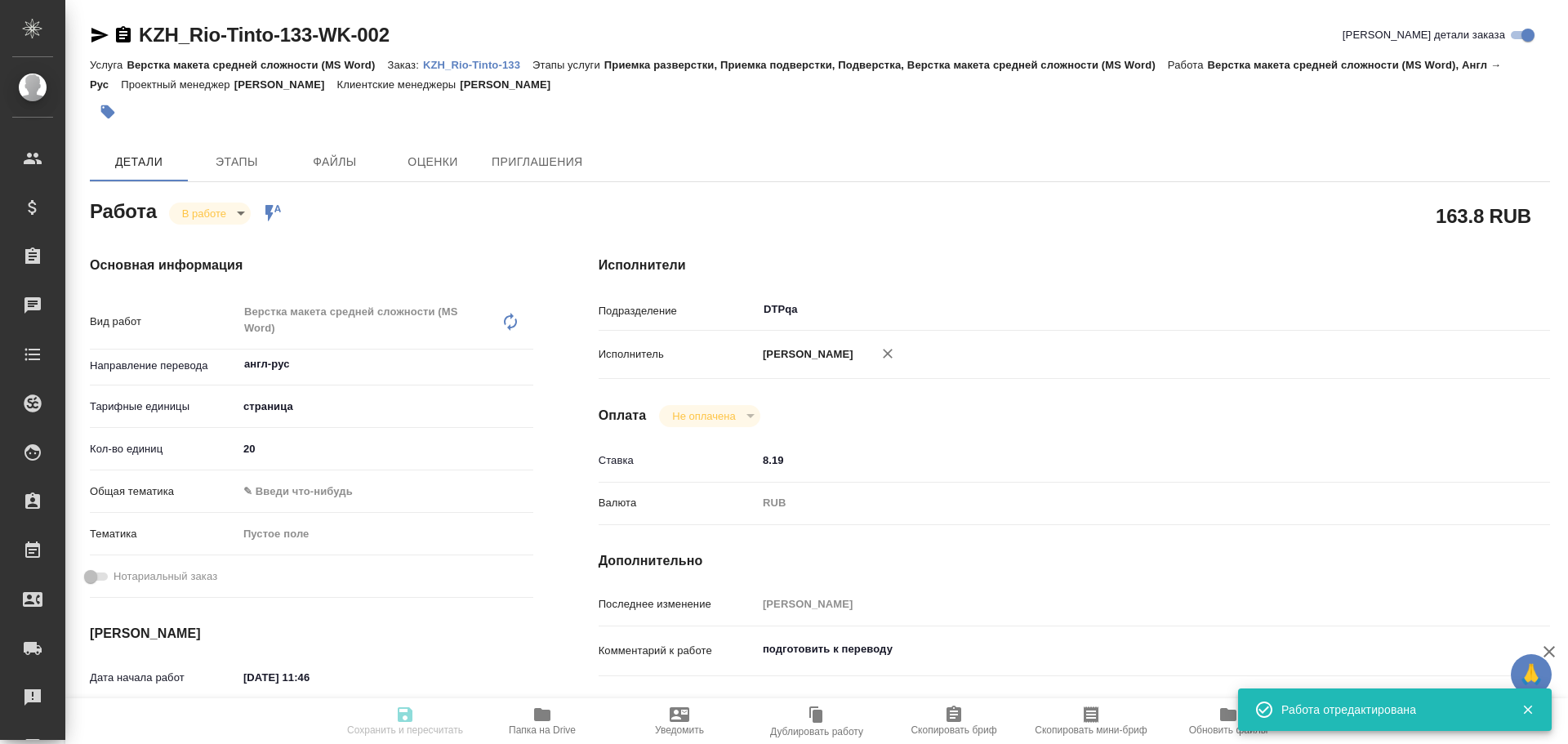
type textarea "x"
type textarea "англ-рус"
type textarea "x"
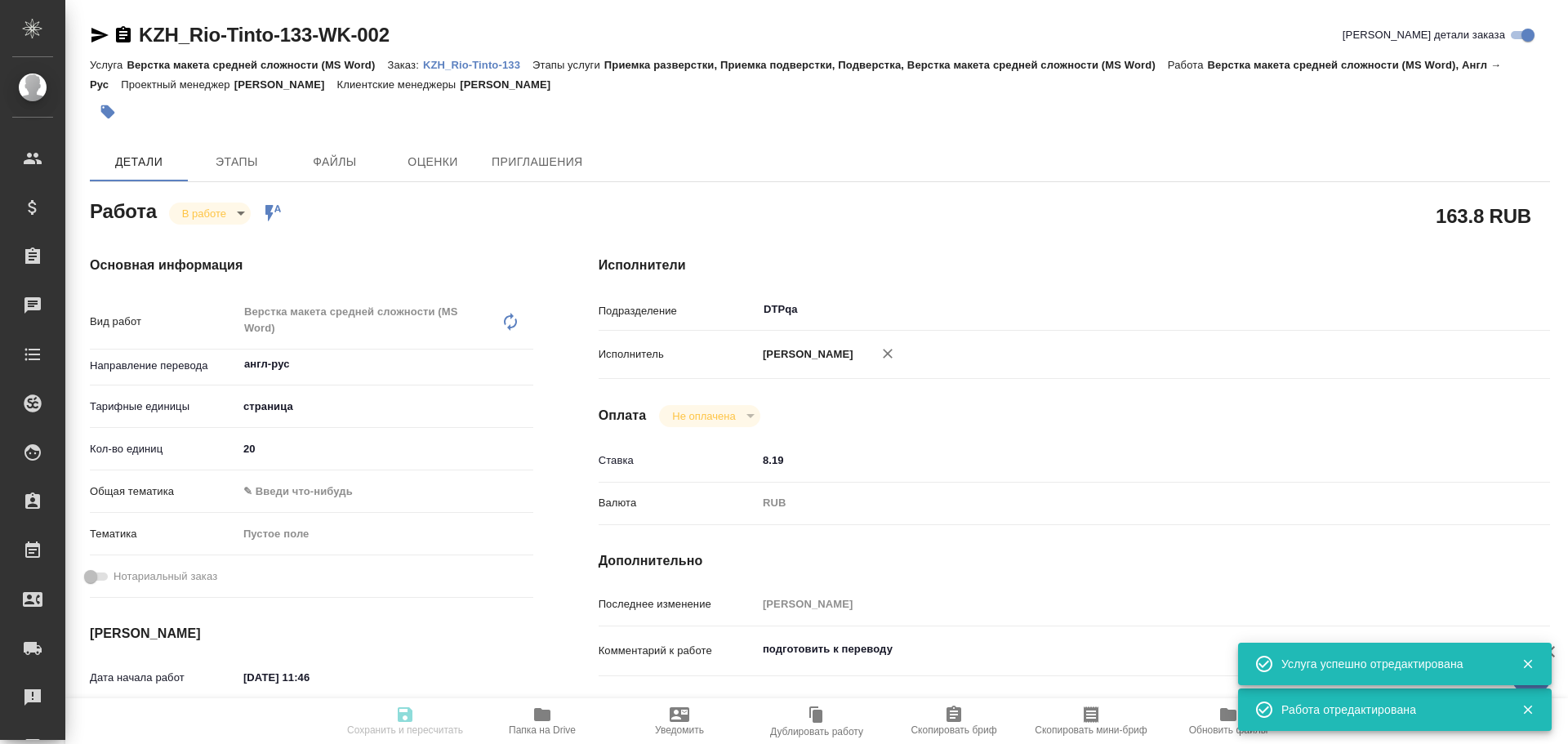
type textarea "x"
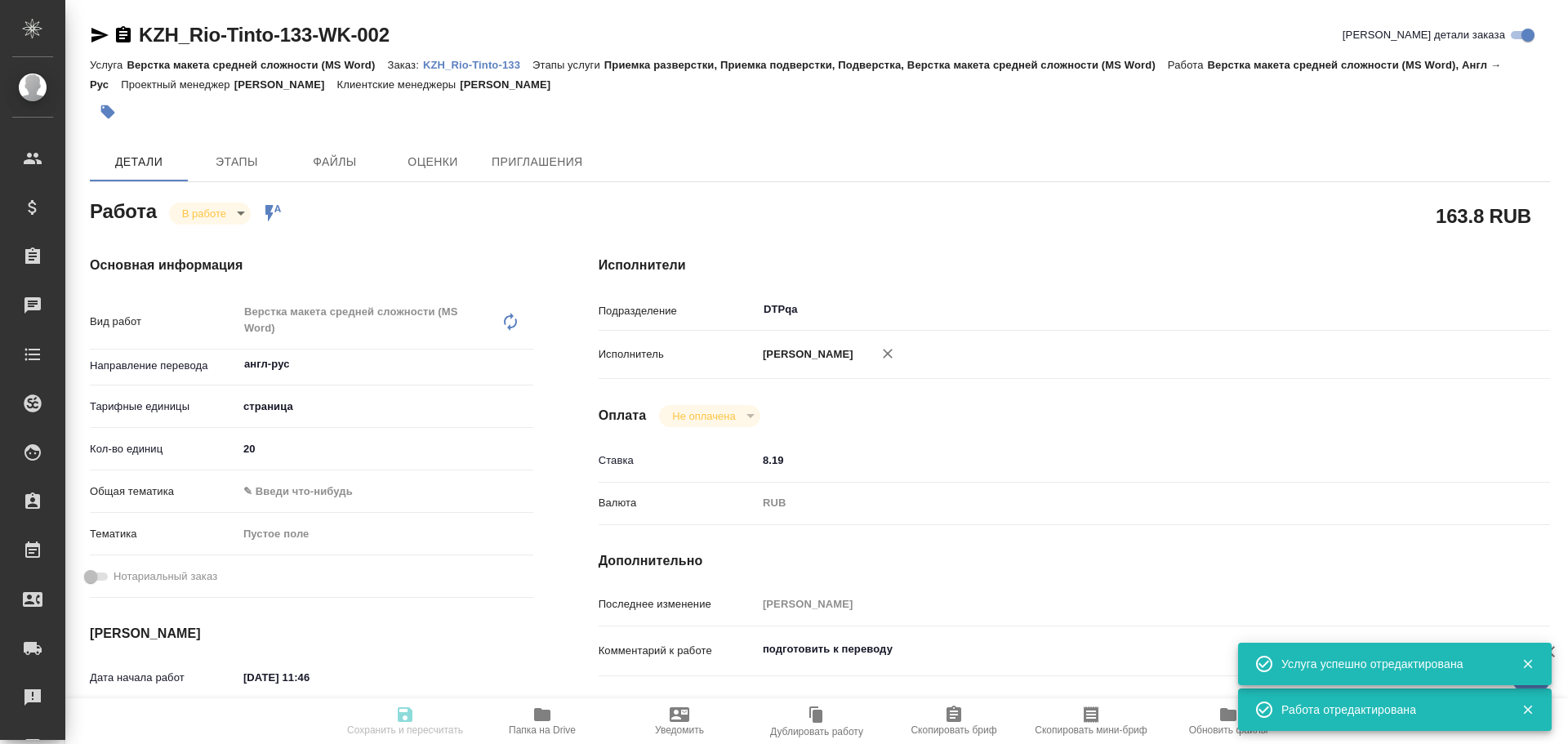
type textarea "x"
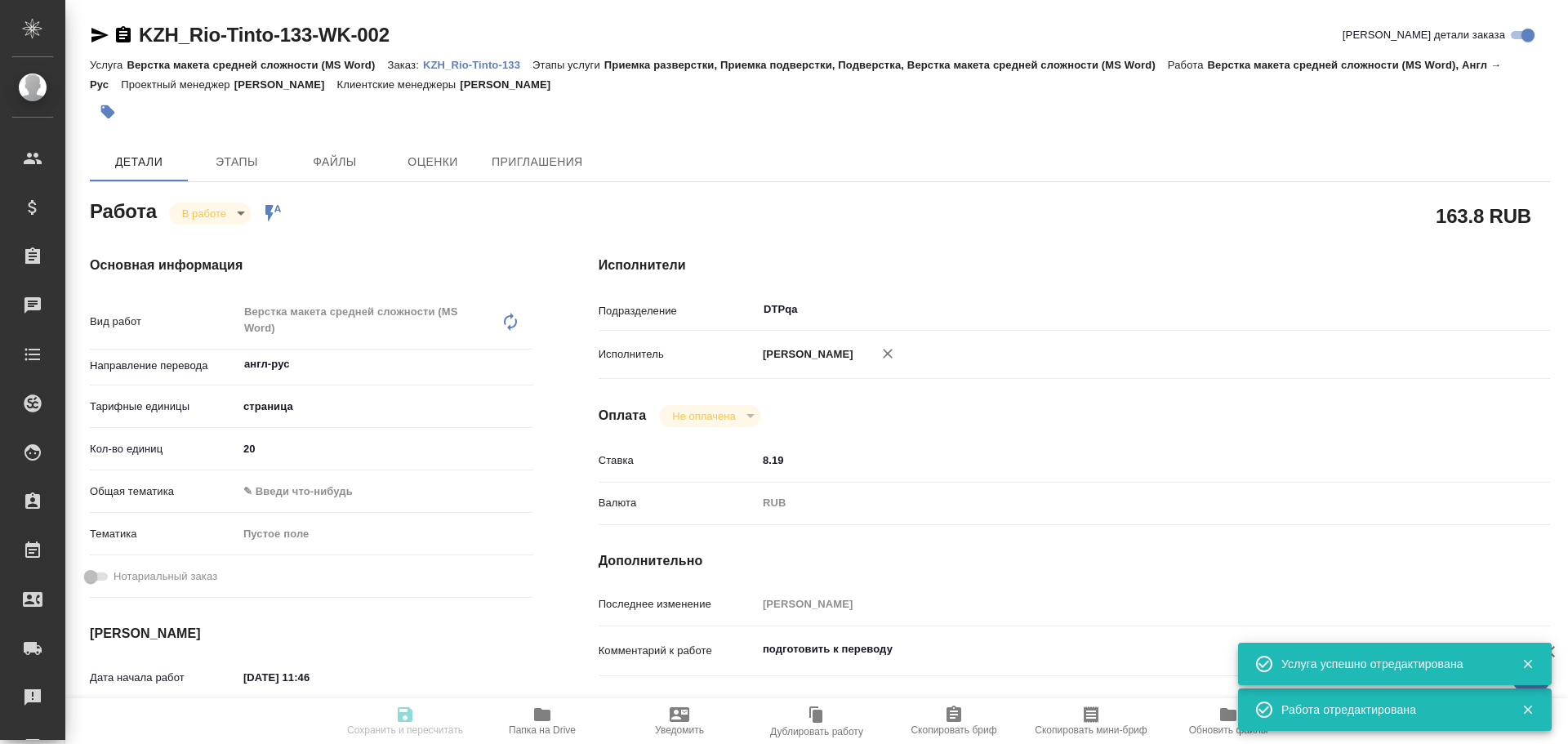
type textarea "x"
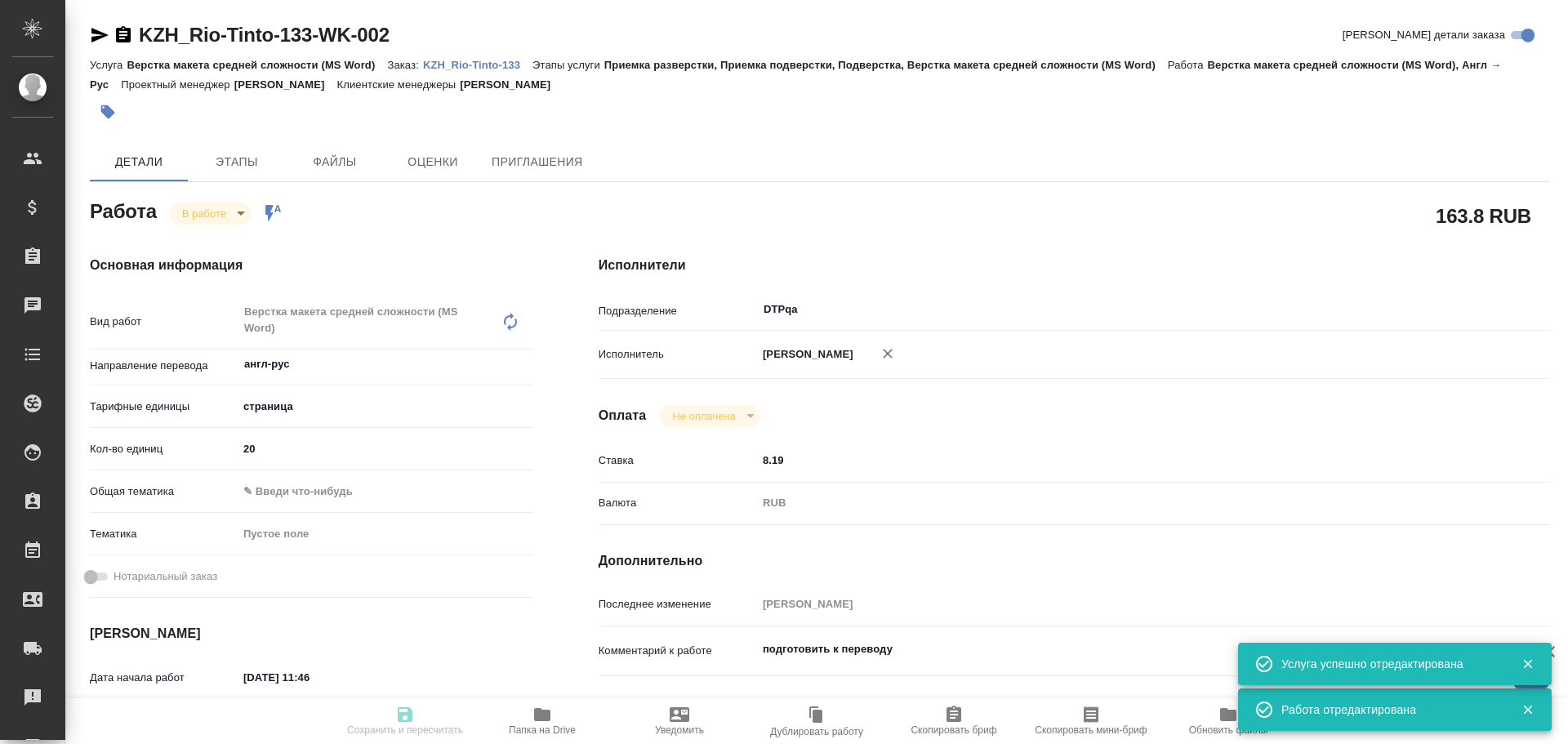
type textarea "x"
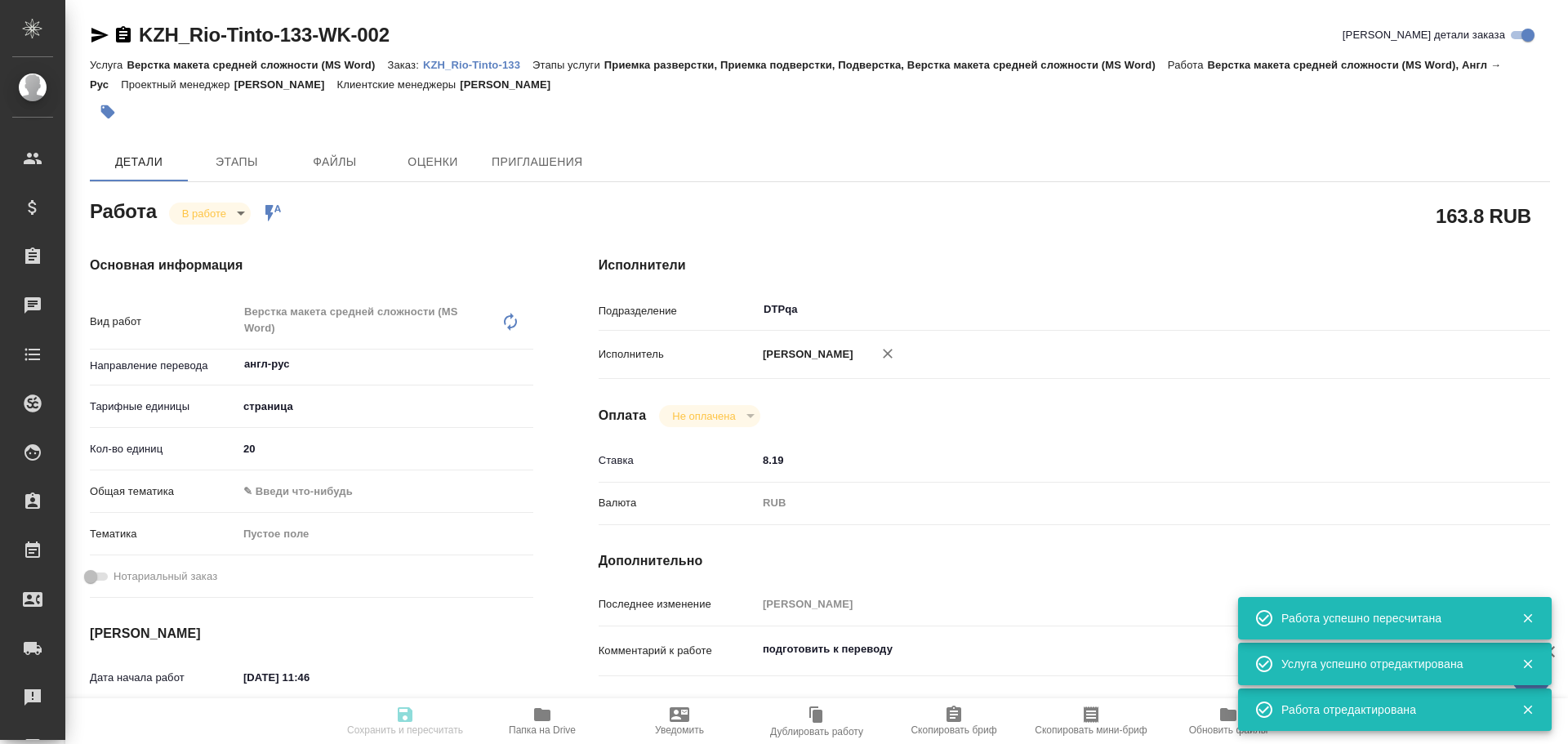
type input "inProgress"
type textarea "Верстка макета средней сложности (MS Word)"
type textarea "x"
type input "англ-рус"
type input "5a8b1489cc6b4906c91bfdb2"
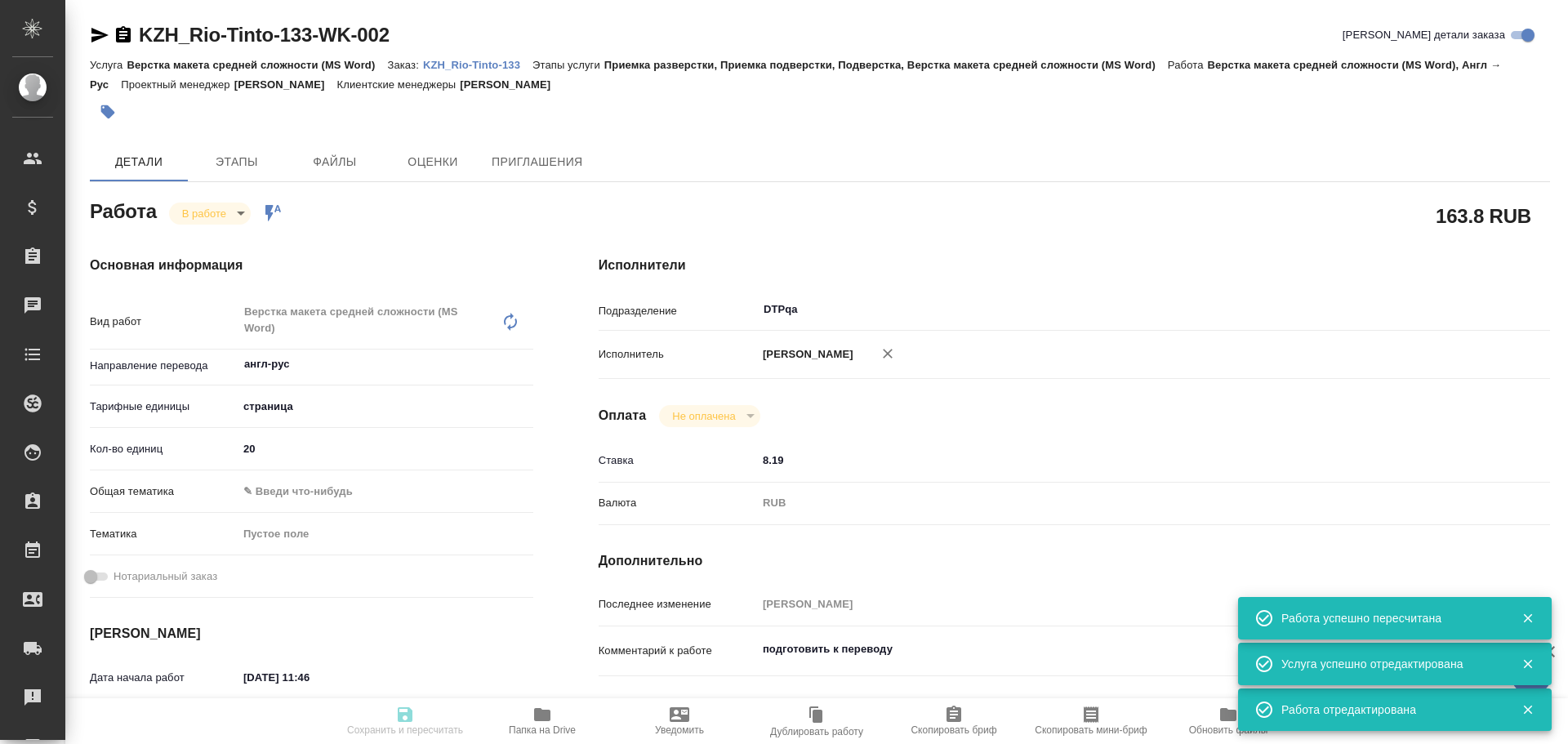
type input "20"
type input "18.08.2025 11:46"
type input "18.08.2025 12:00"
type input "18.08.2025 15:00"
type input "20.08.2025 11:00"
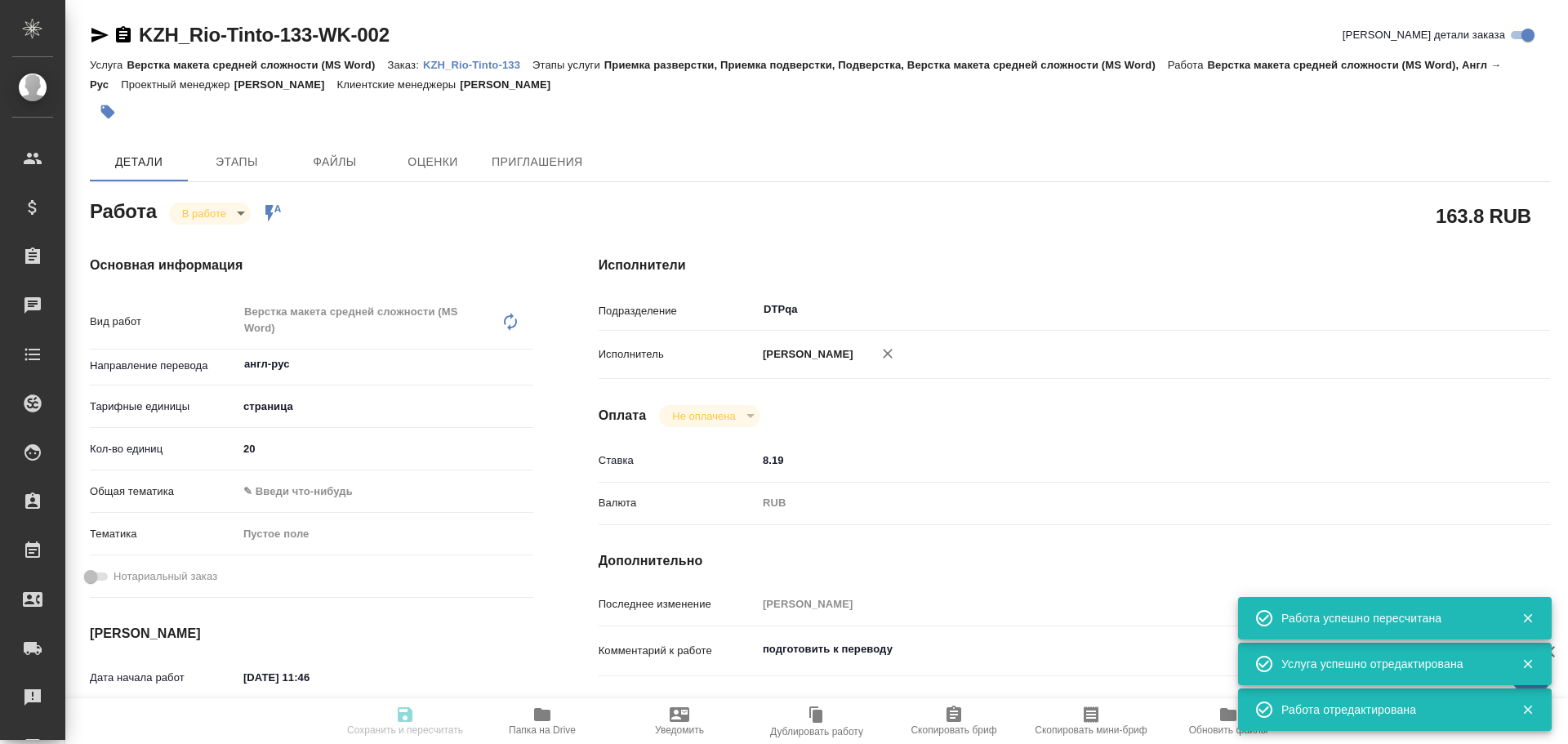
type input "DTPqa"
type input "notPayed"
type input "8.19"
type input "RUB"
type input "Чулец Елена"
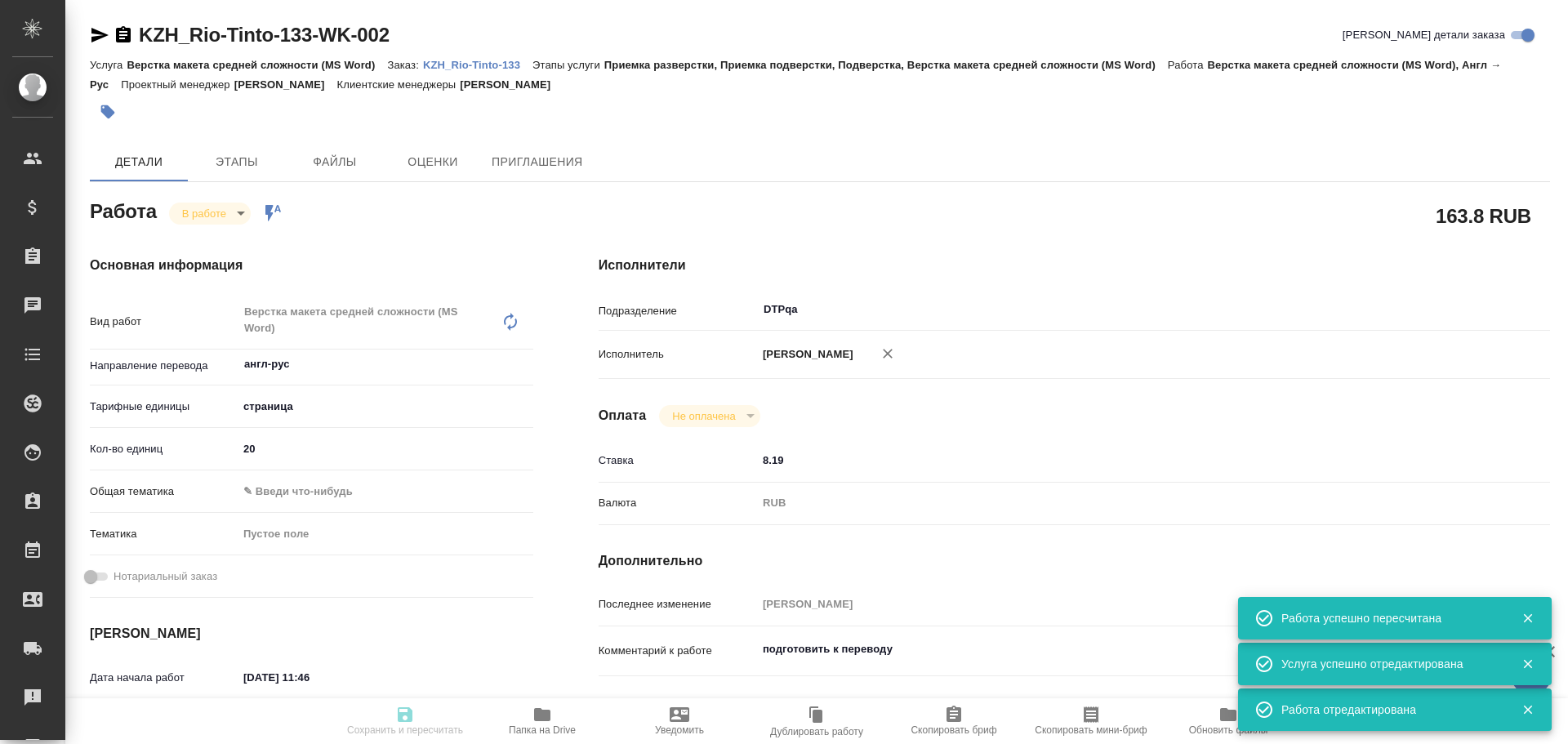
type textarea "подготовить к переводу"
type textarea "x"
type textarea "/Clients/Rio Tinto/Orders/KZH_Rio-Tinto-133/DTP/KZH_Rio-Tinto-133-WK-002"
type textarea "x"
type input "KZH_Rio-Tinto-133"
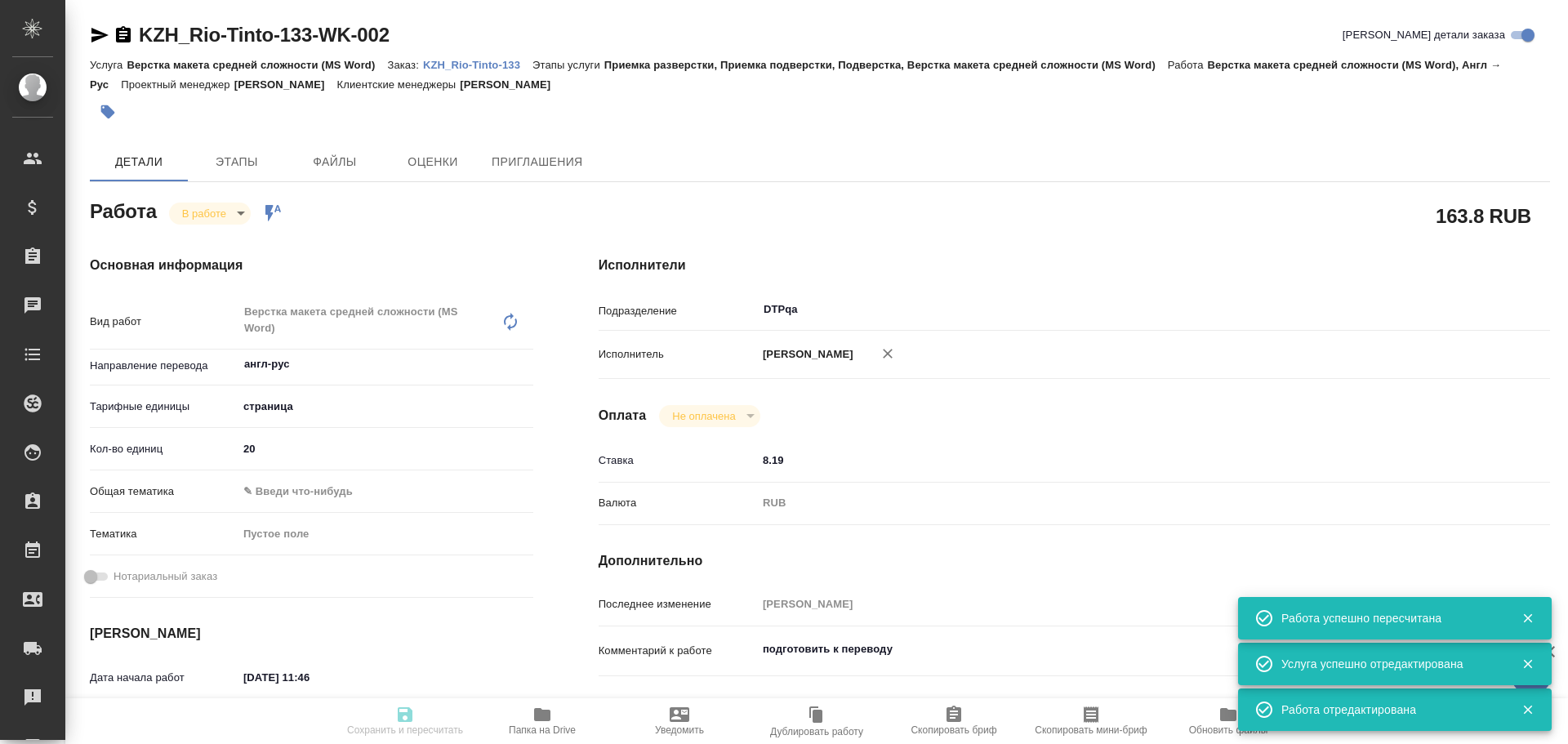
type input "Верстка макета средней сложности (MS Word)"
type input "Приемка разверстки, Приемка подверстки, Подверстка, Верстка макета средней слож…"
type input "Асланукова Сати"
type input "[PERSON_NAME]"
type input "/Clients/Rio Tinto/Orders/KZH_Rio-Tinto-133"
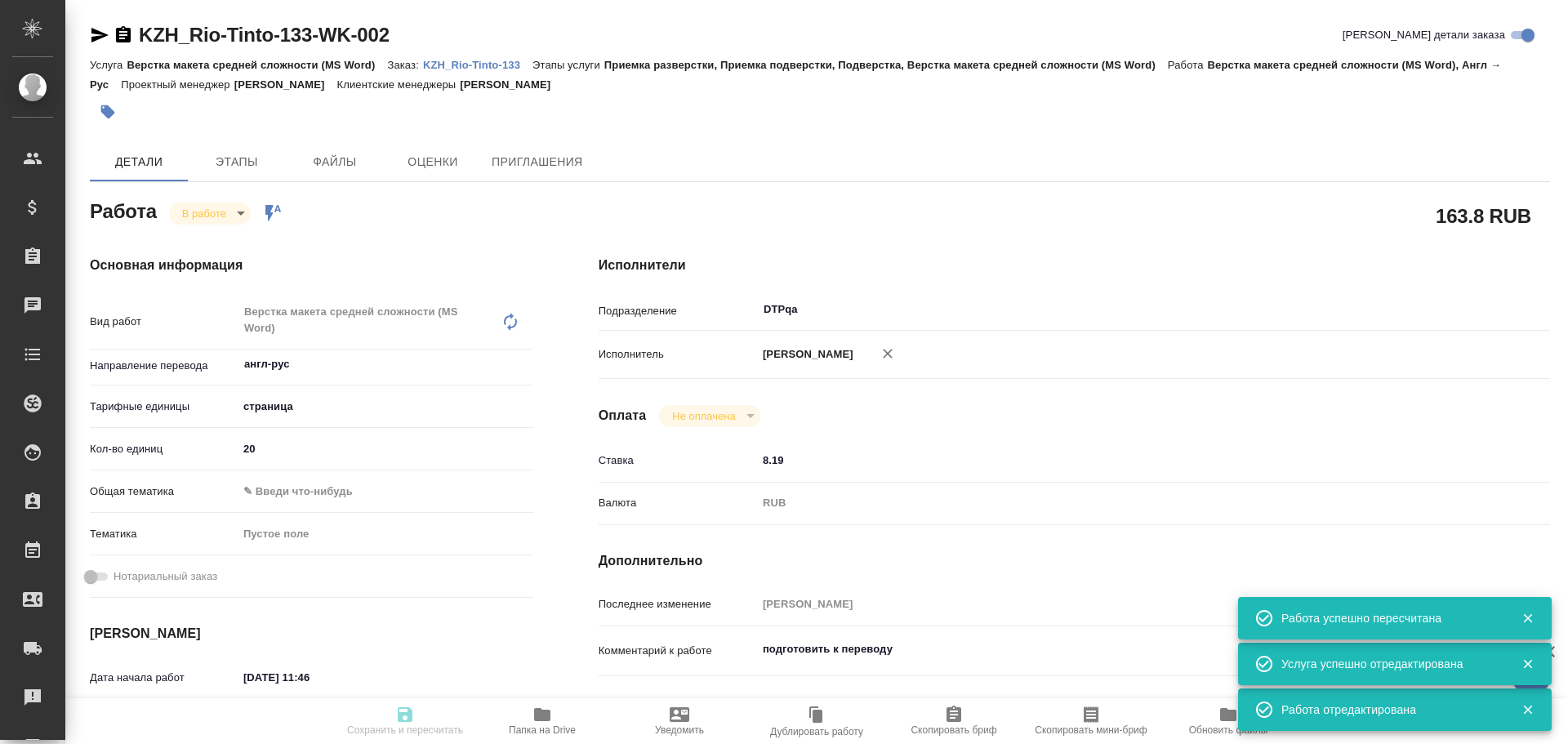
type textarea "x"
type textarea "англ-рус"
type textarea "x"
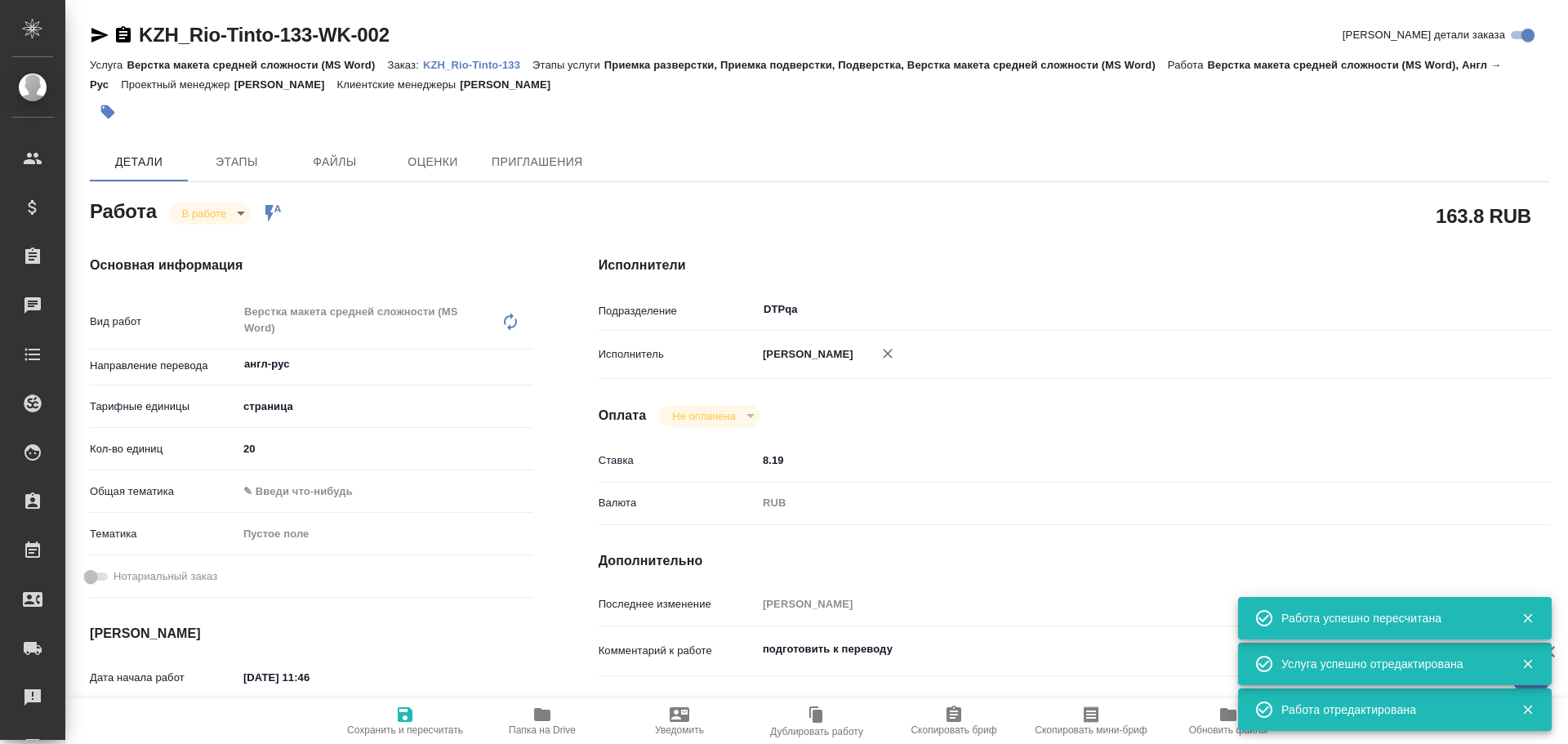
type textarea "x"
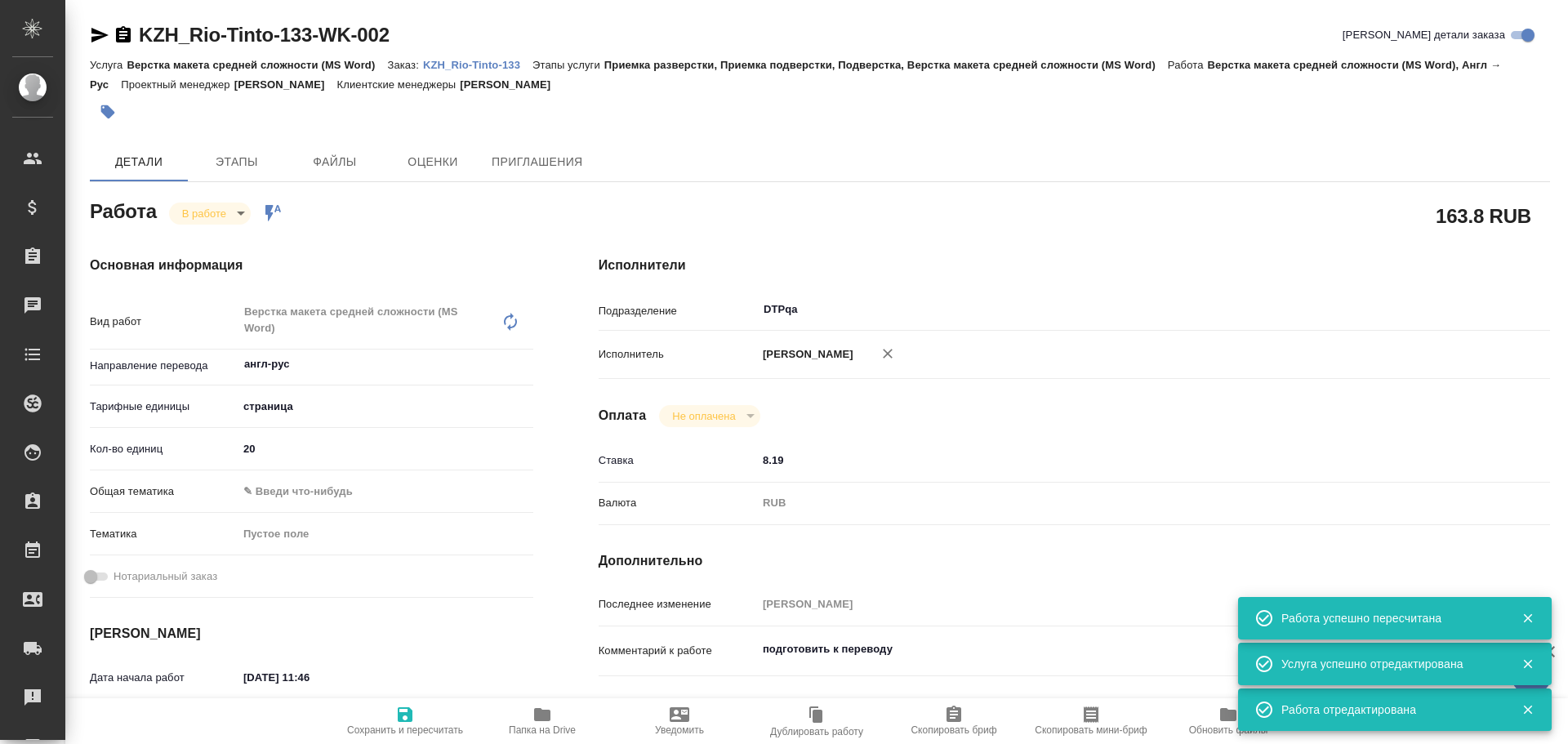
type textarea "x"
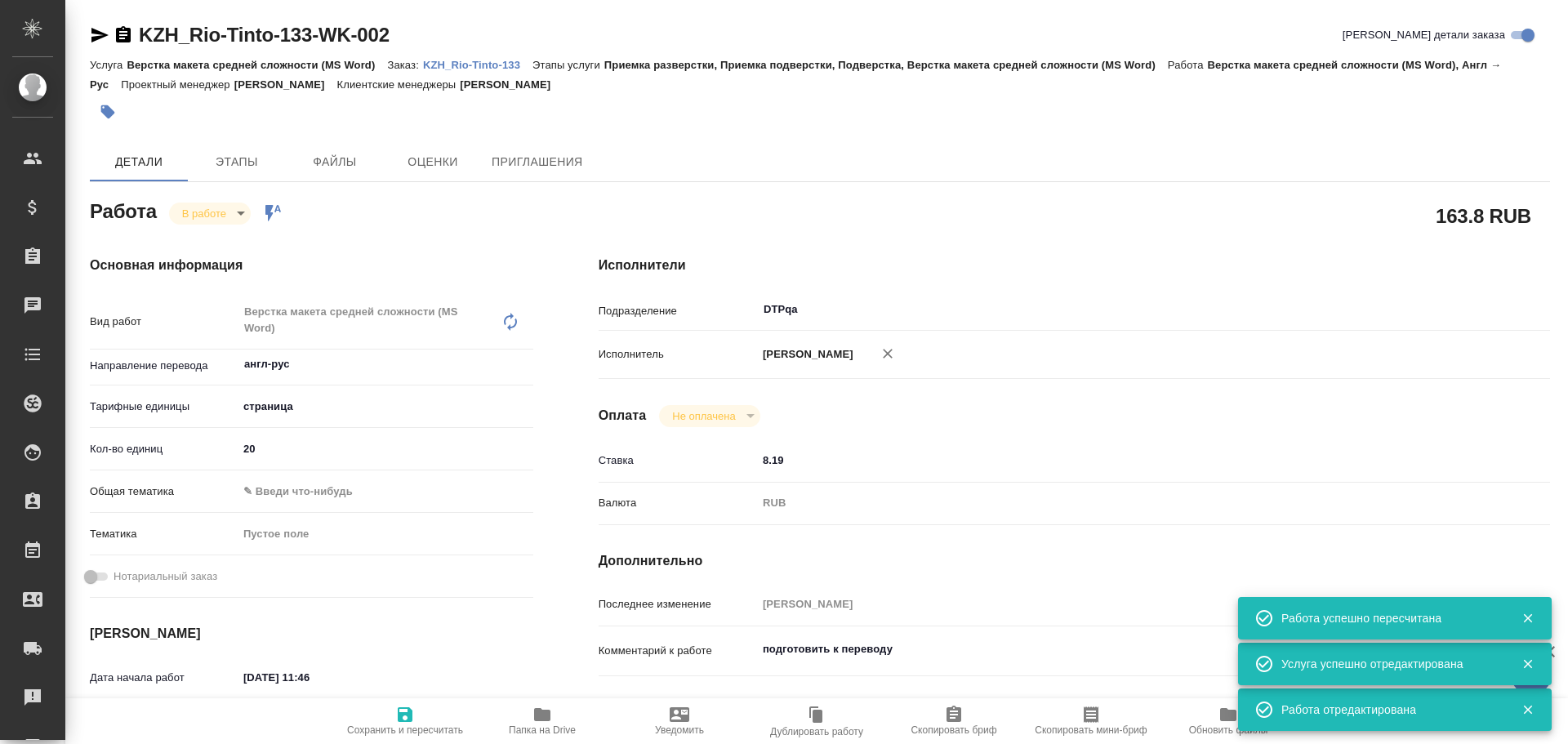
type textarea "x"
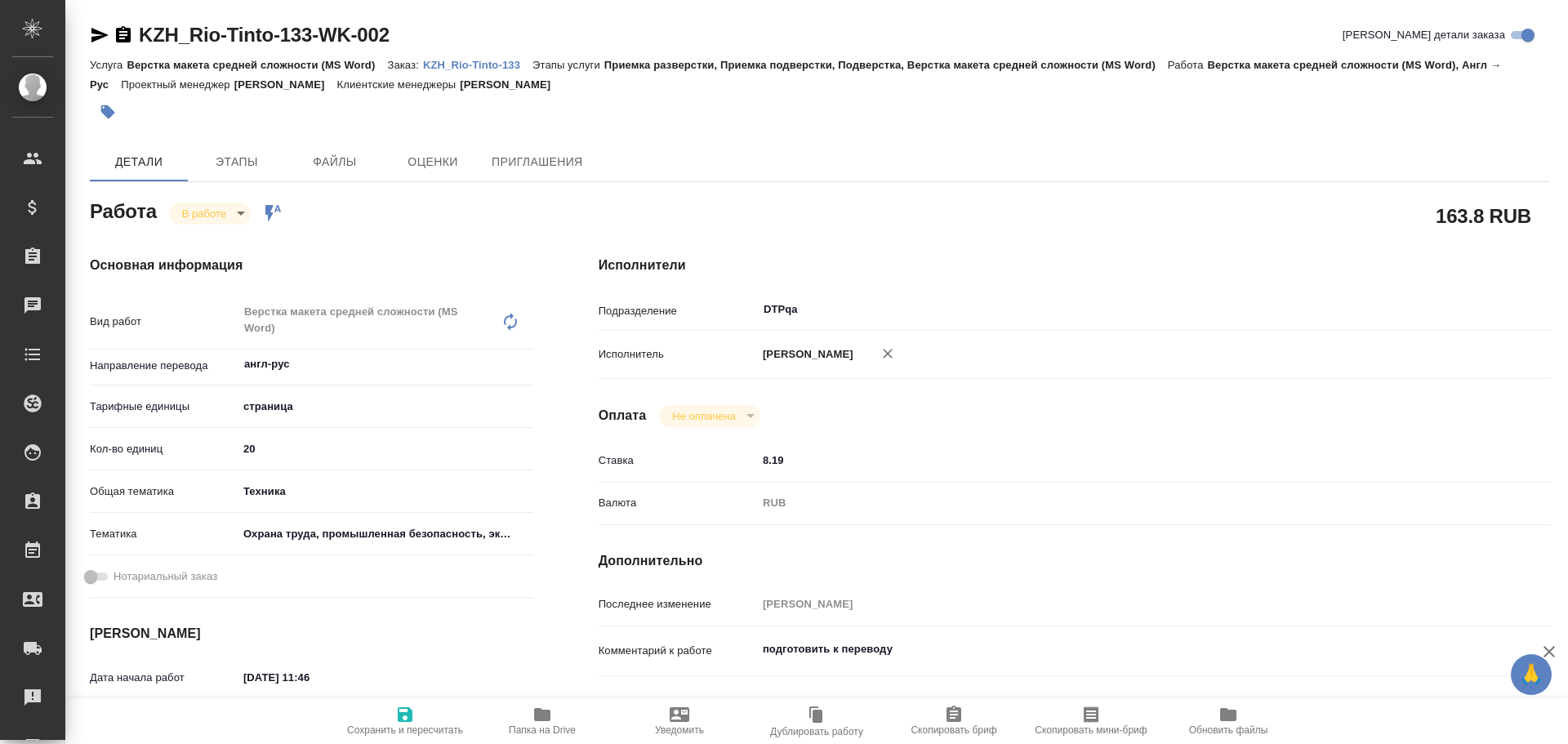
type textarea "x"
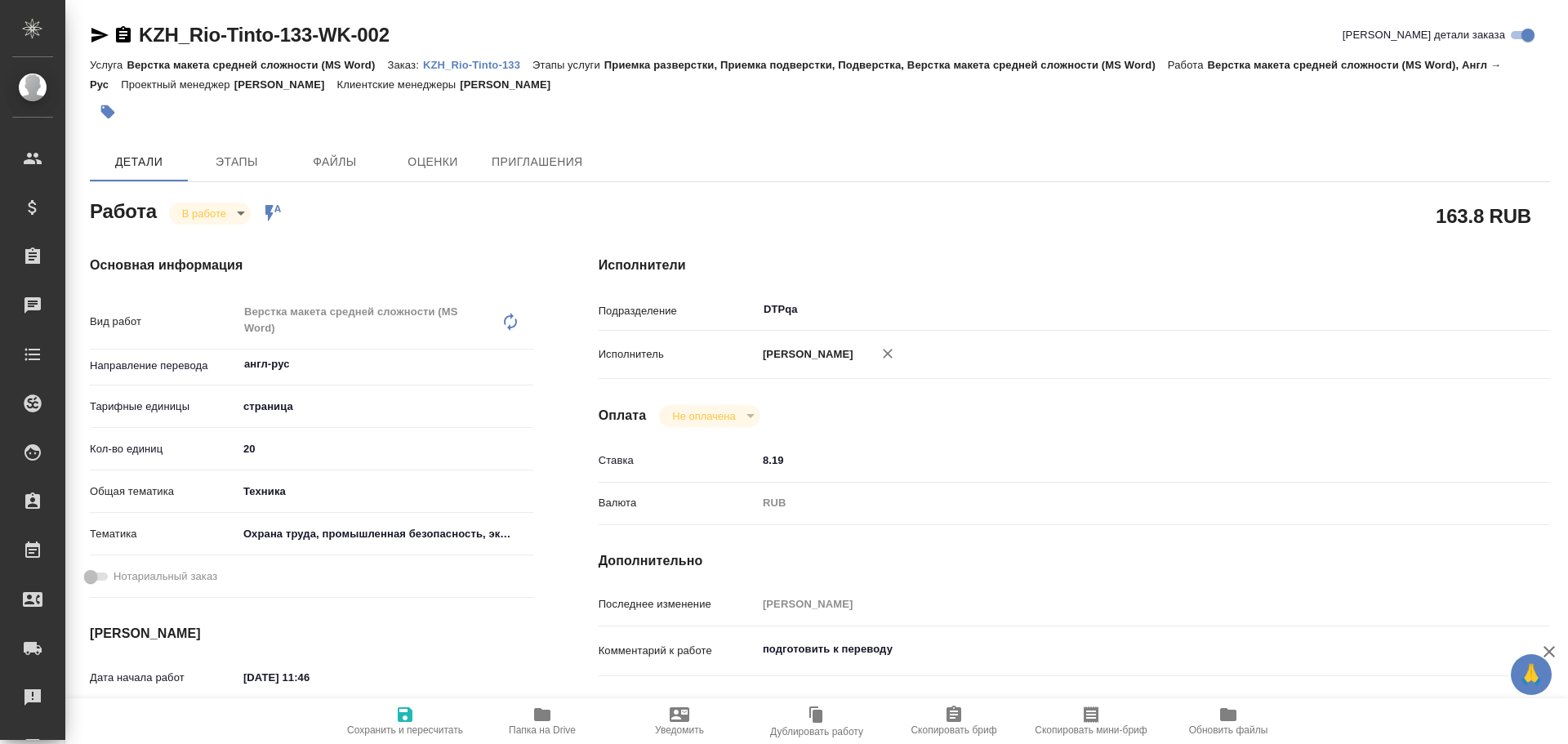
type textarea "x"
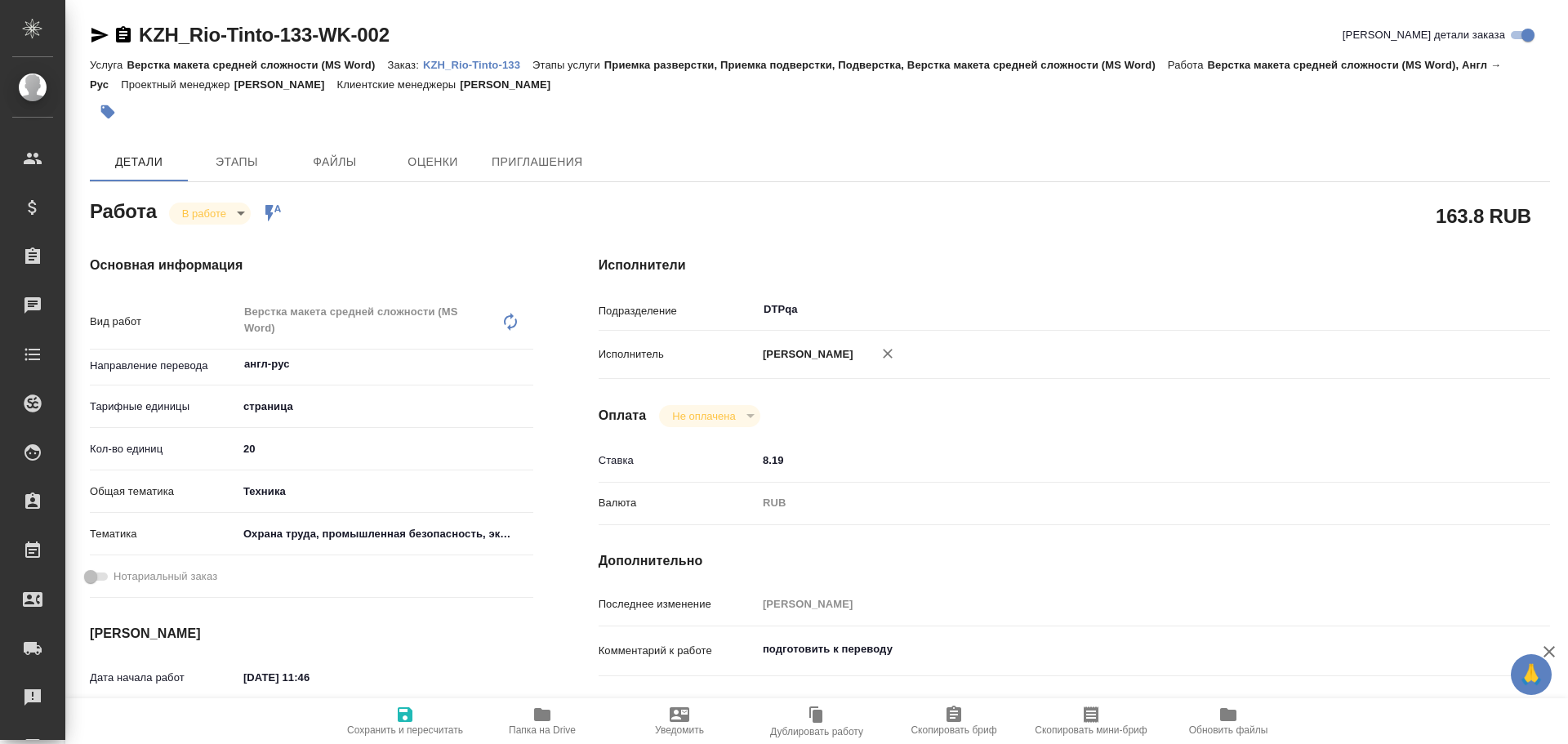
type textarea "x"
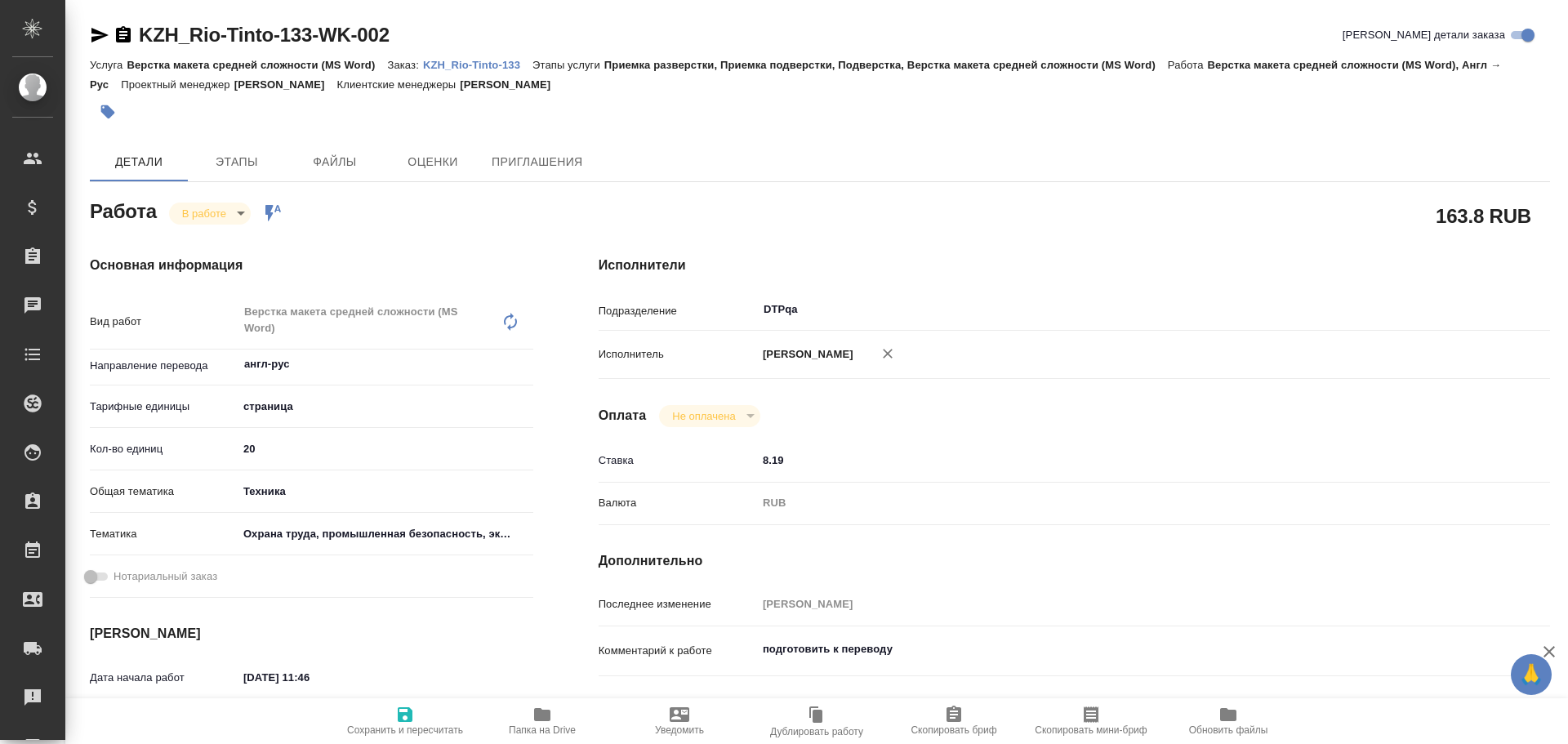
click at [551, 730] on span "Папка на Drive" at bounding box center [542, 730] width 67 height 11
type textarea "x"
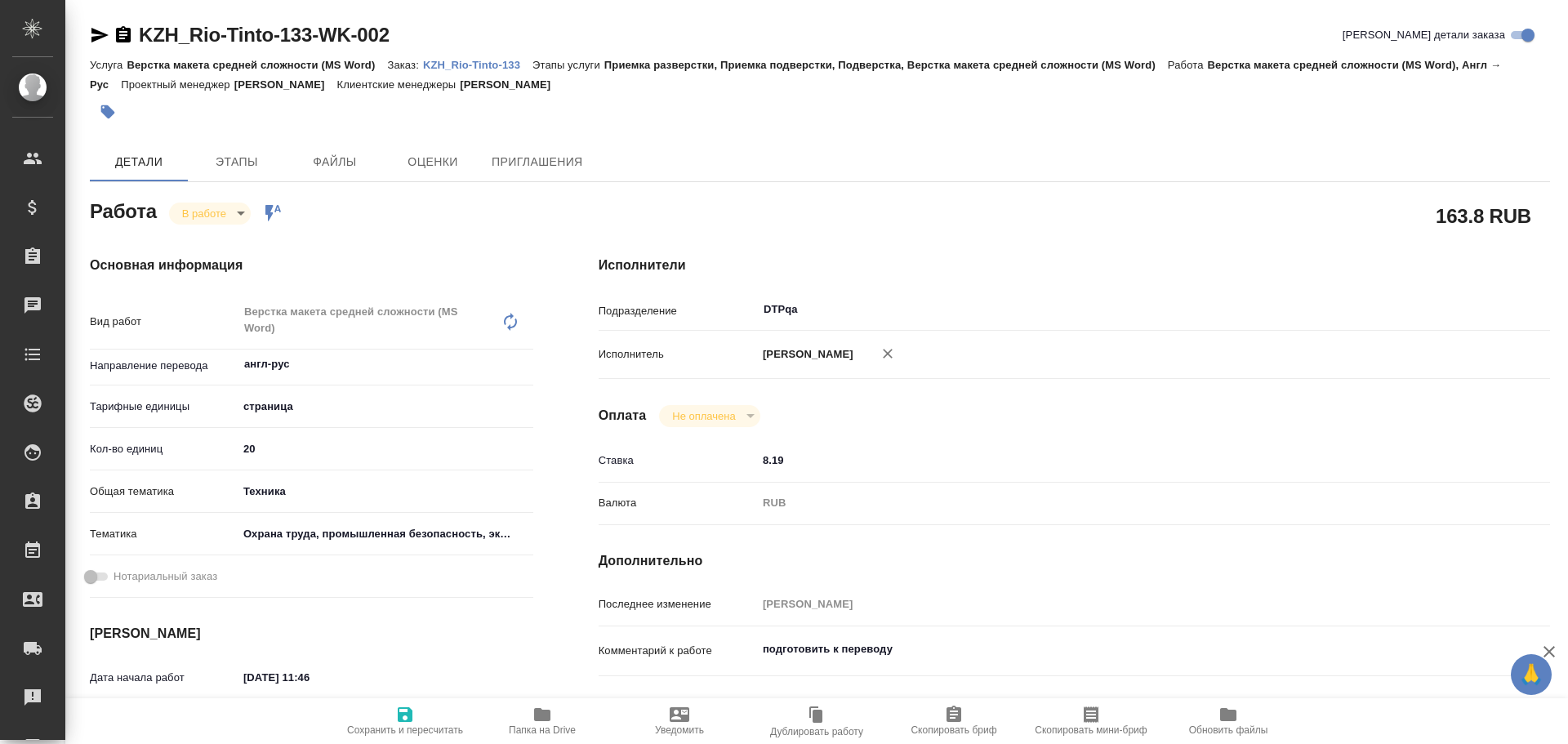
type textarea "x"
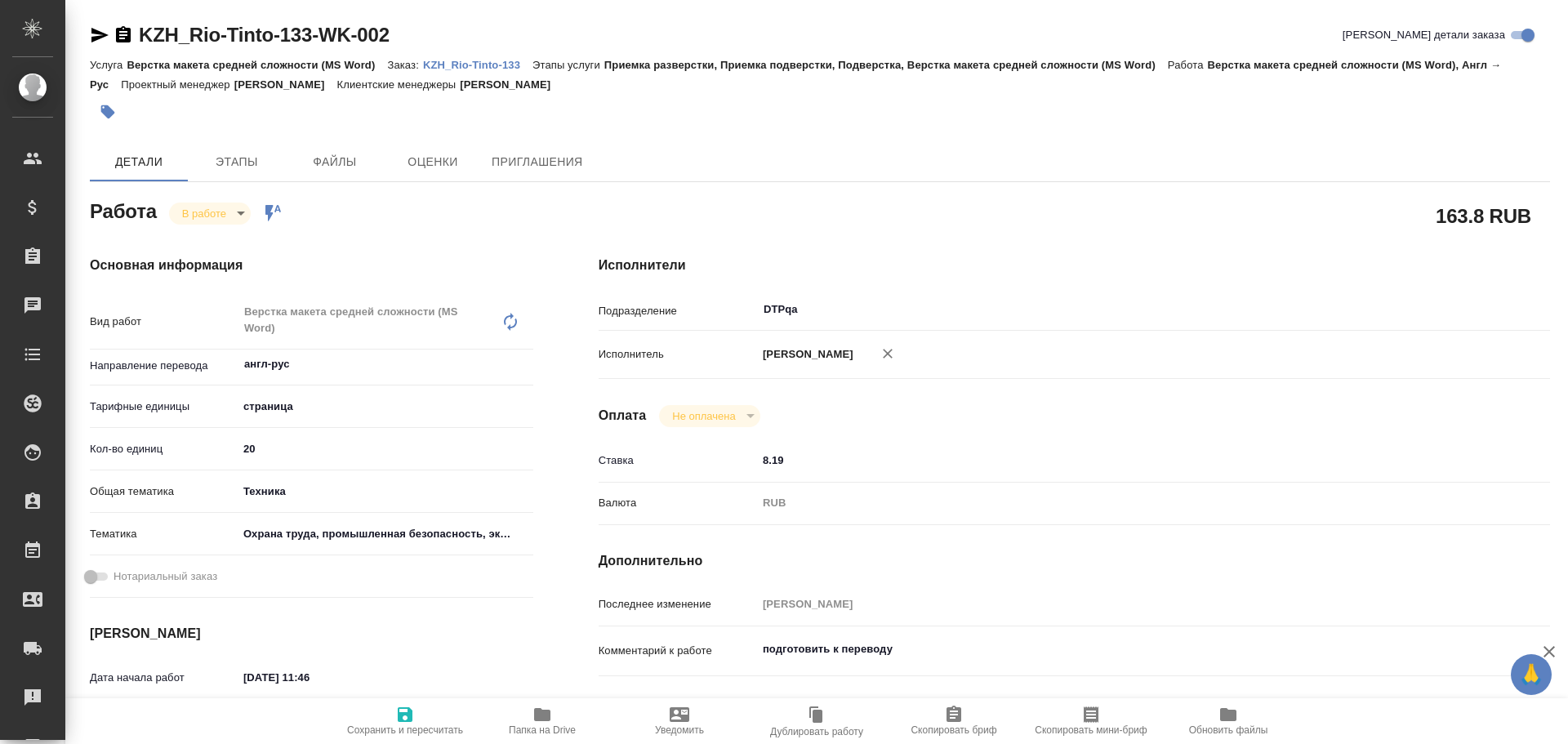
type textarea "x"
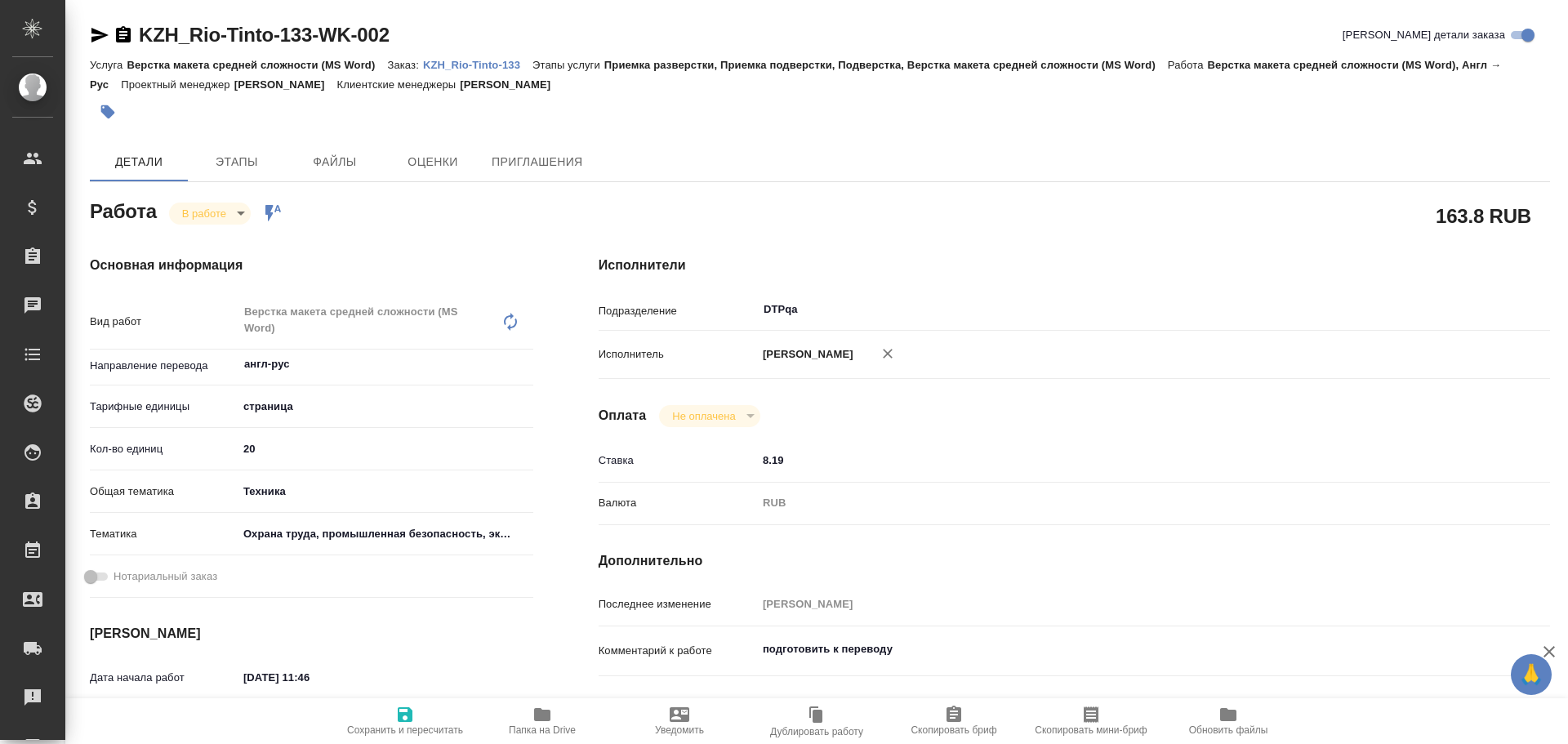
type textarea "x"
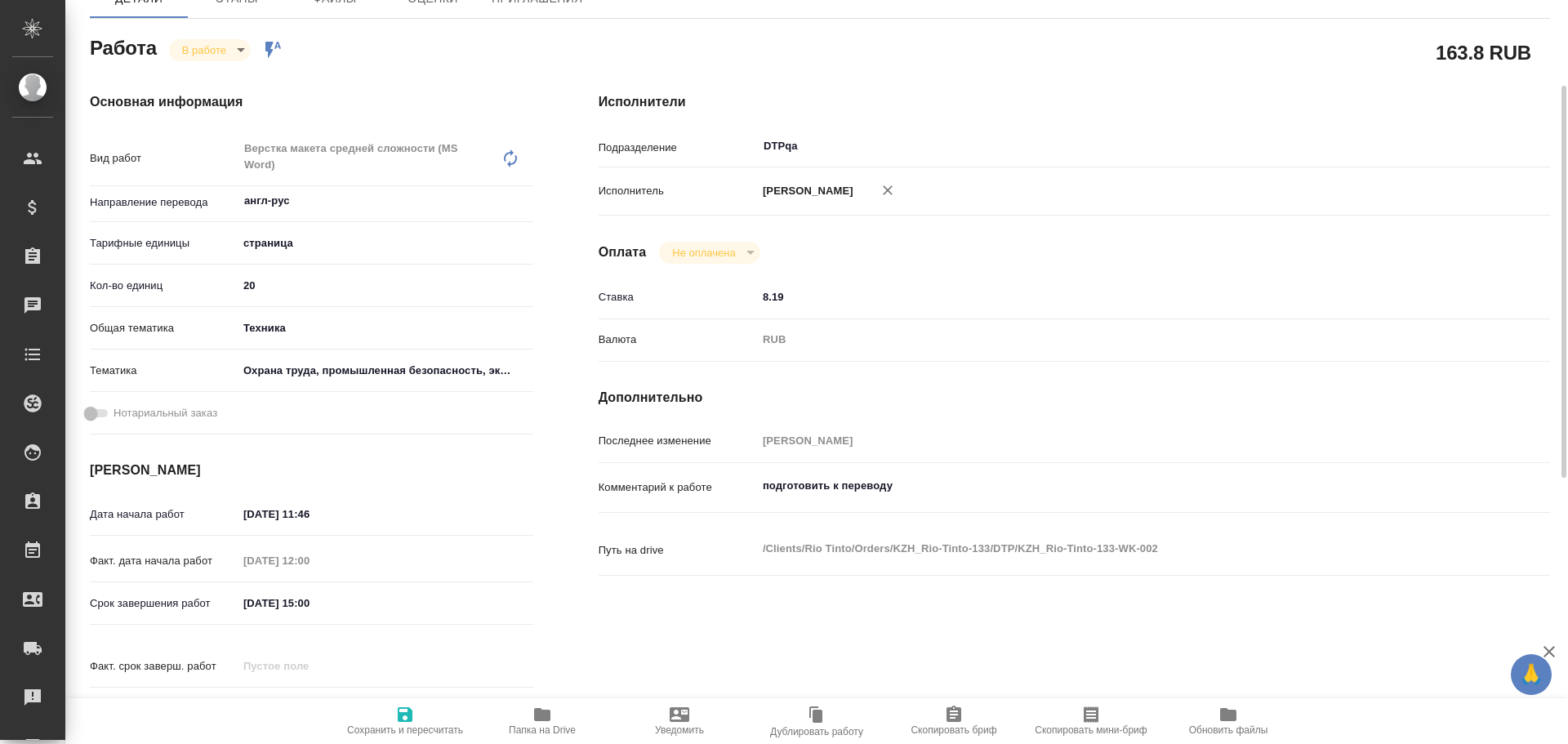
click at [951, 502] on div "подготовить к переводу x" at bounding box center [1113, 488] width 713 height 36
type textarea "x"
click at [915, 481] on textarea "подготовить к переводу" at bounding box center [1114, 486] width 712 height 28
type textarea "x"
type textarea "подготовить к переводу"
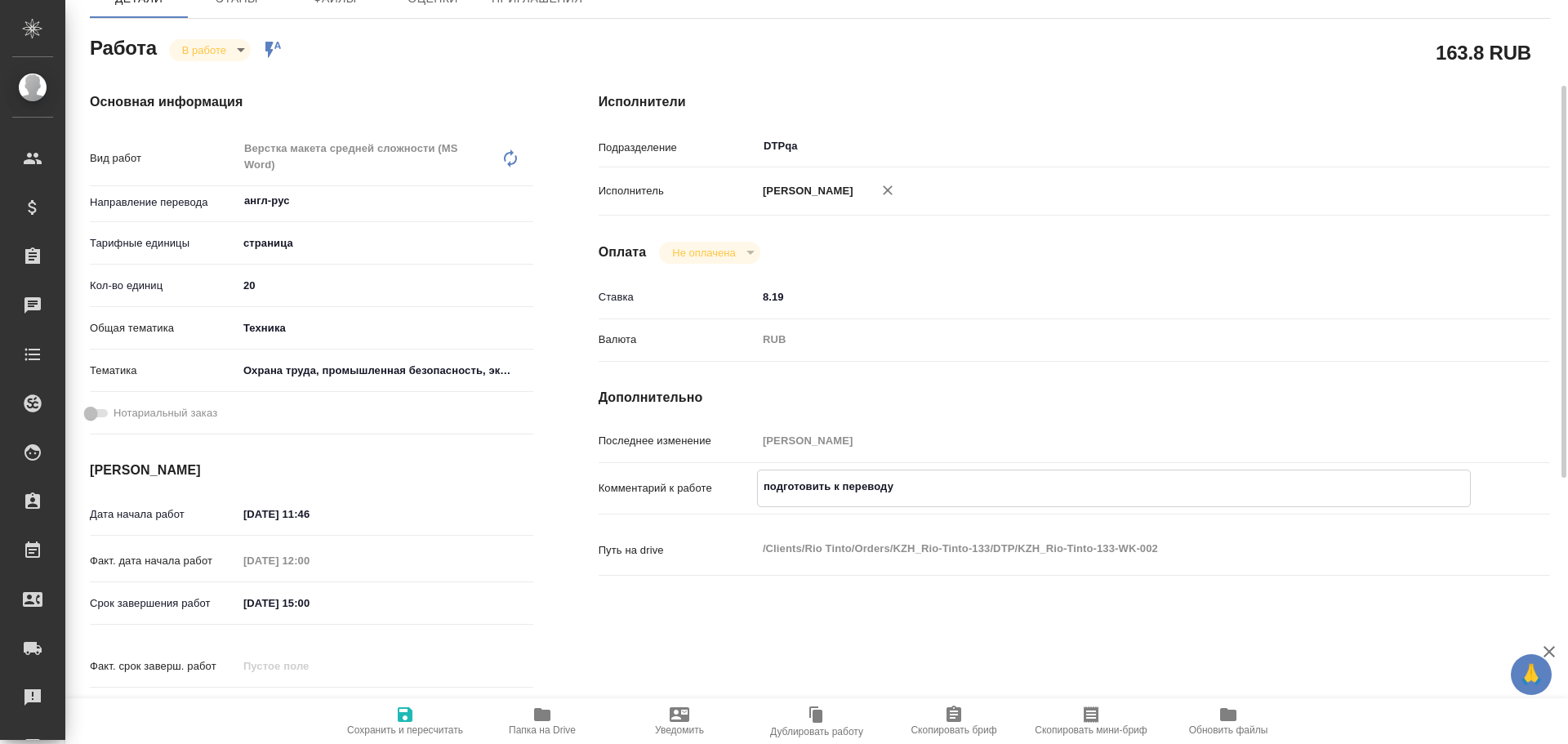
type textarea "x"
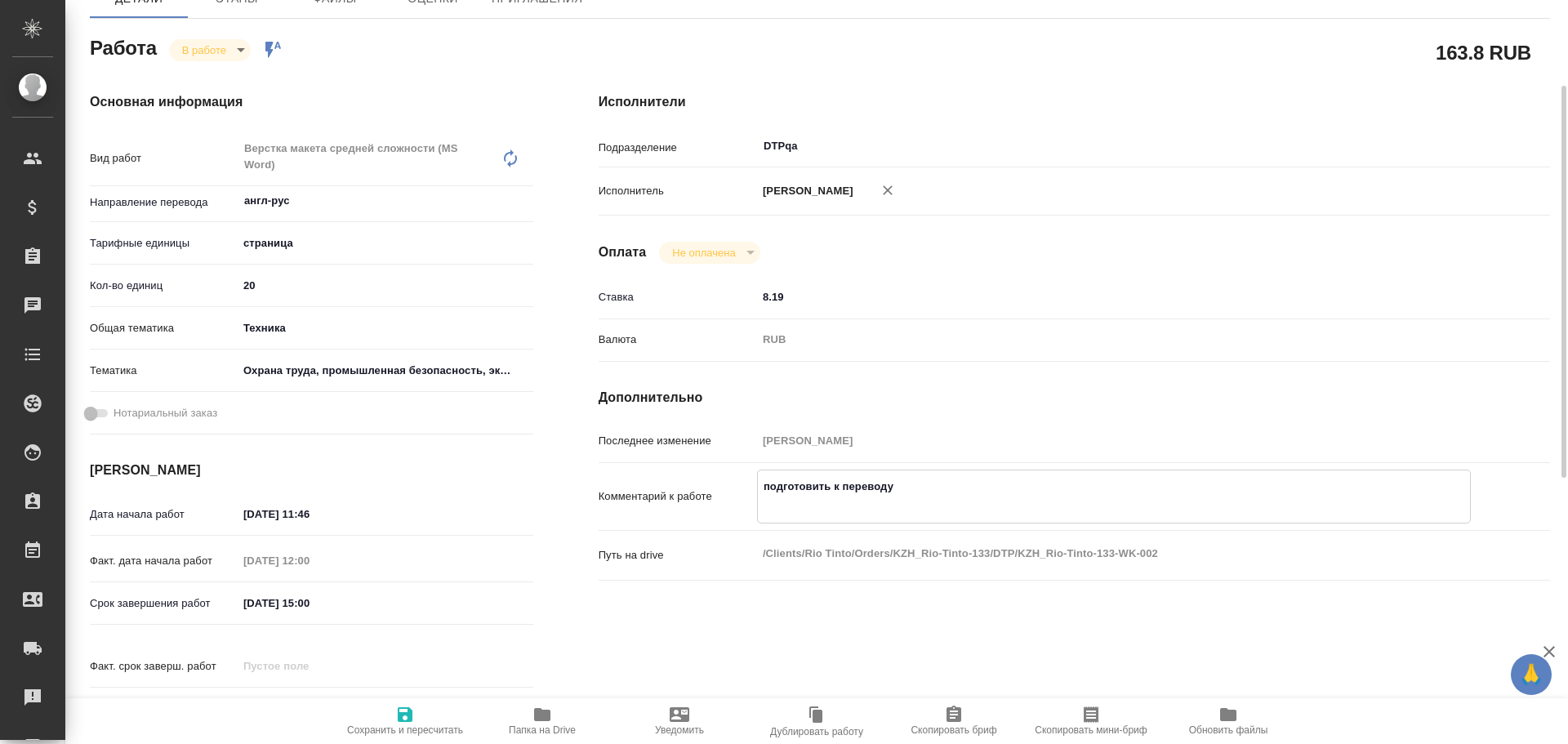
type textarea "подготовить к переводу H"
type textarea "x"
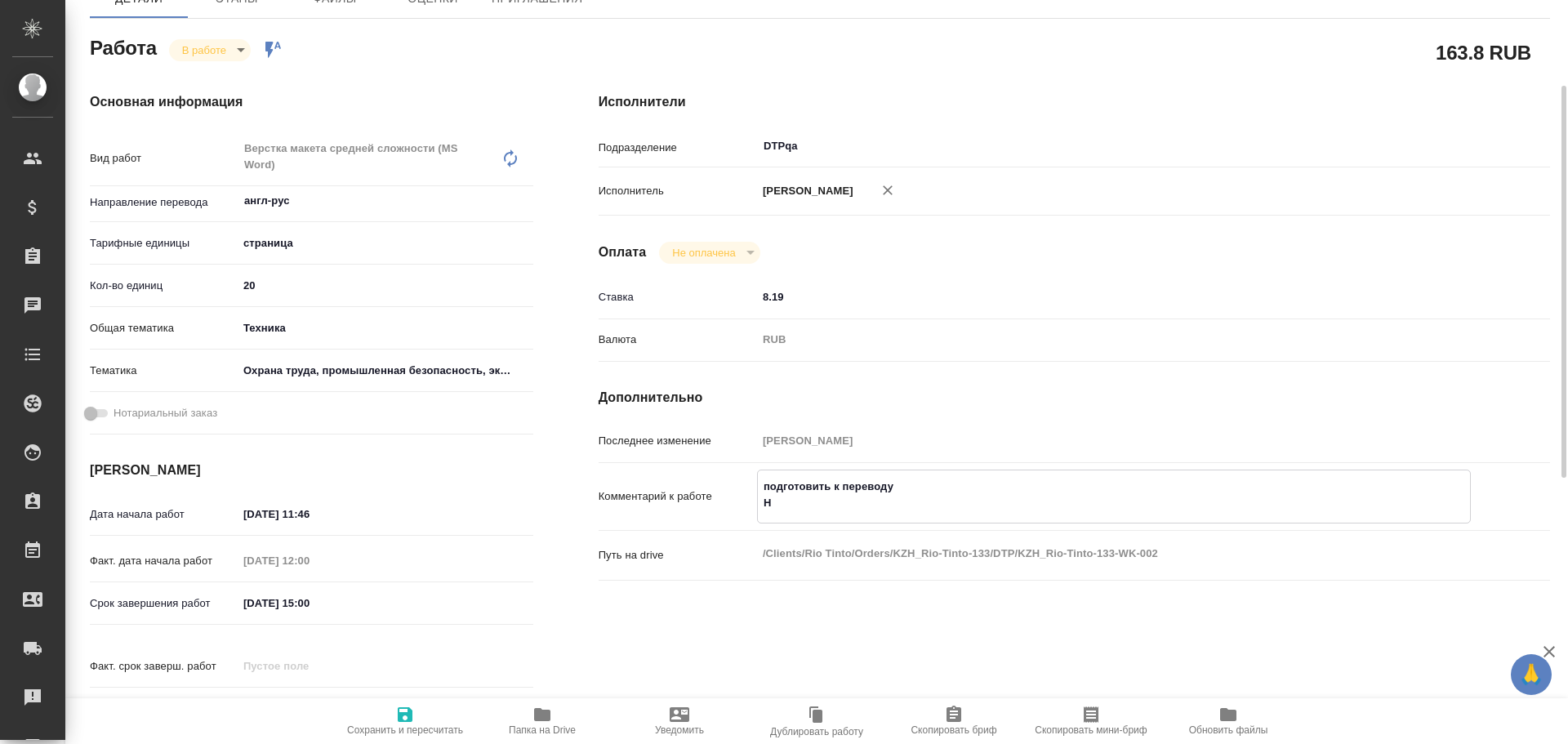
type textarea "x"
type textarea "подготовить к переводу Hf"
type textarea "x"
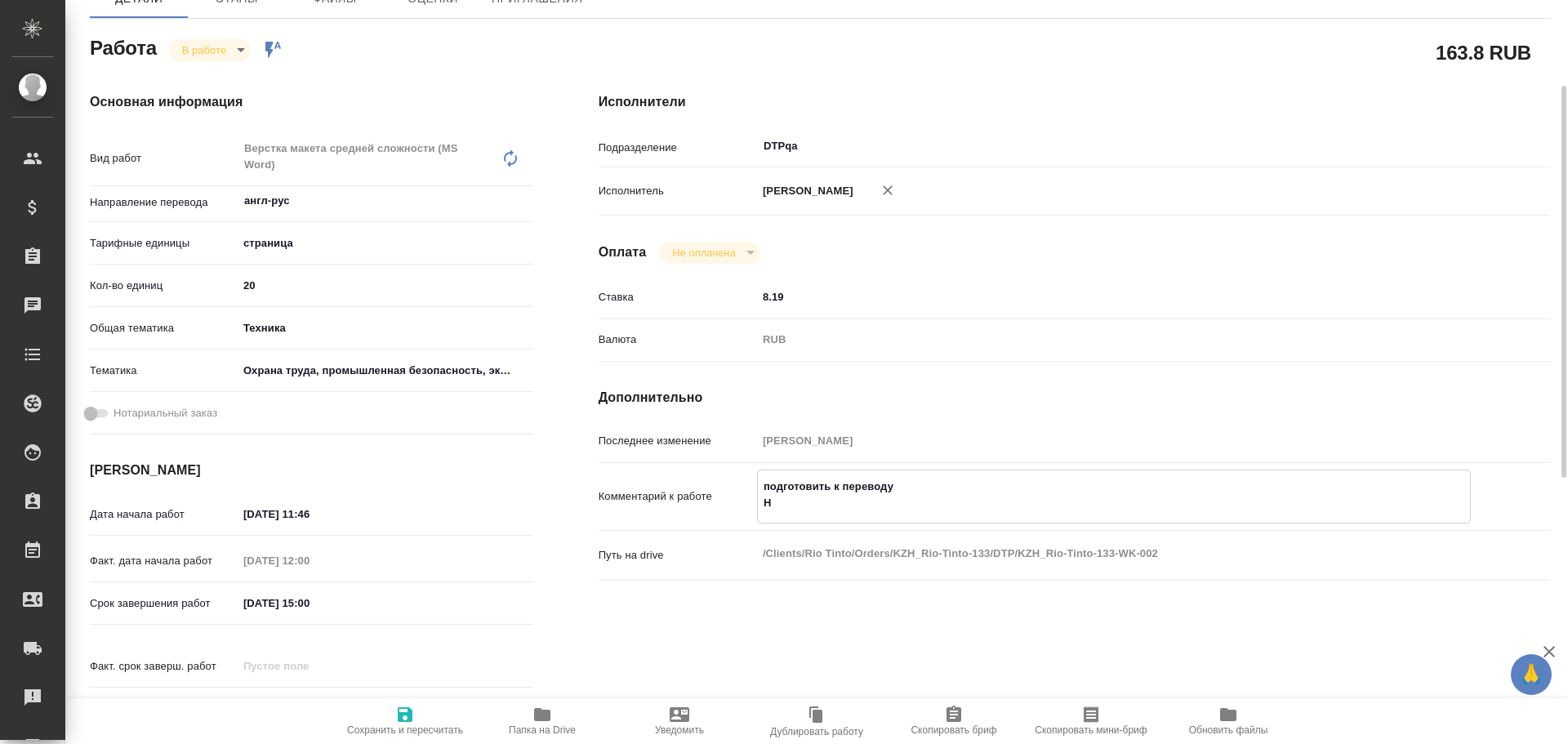
type textarea "x"
type textarea "подготовить к переводу H"
type textarea "x"
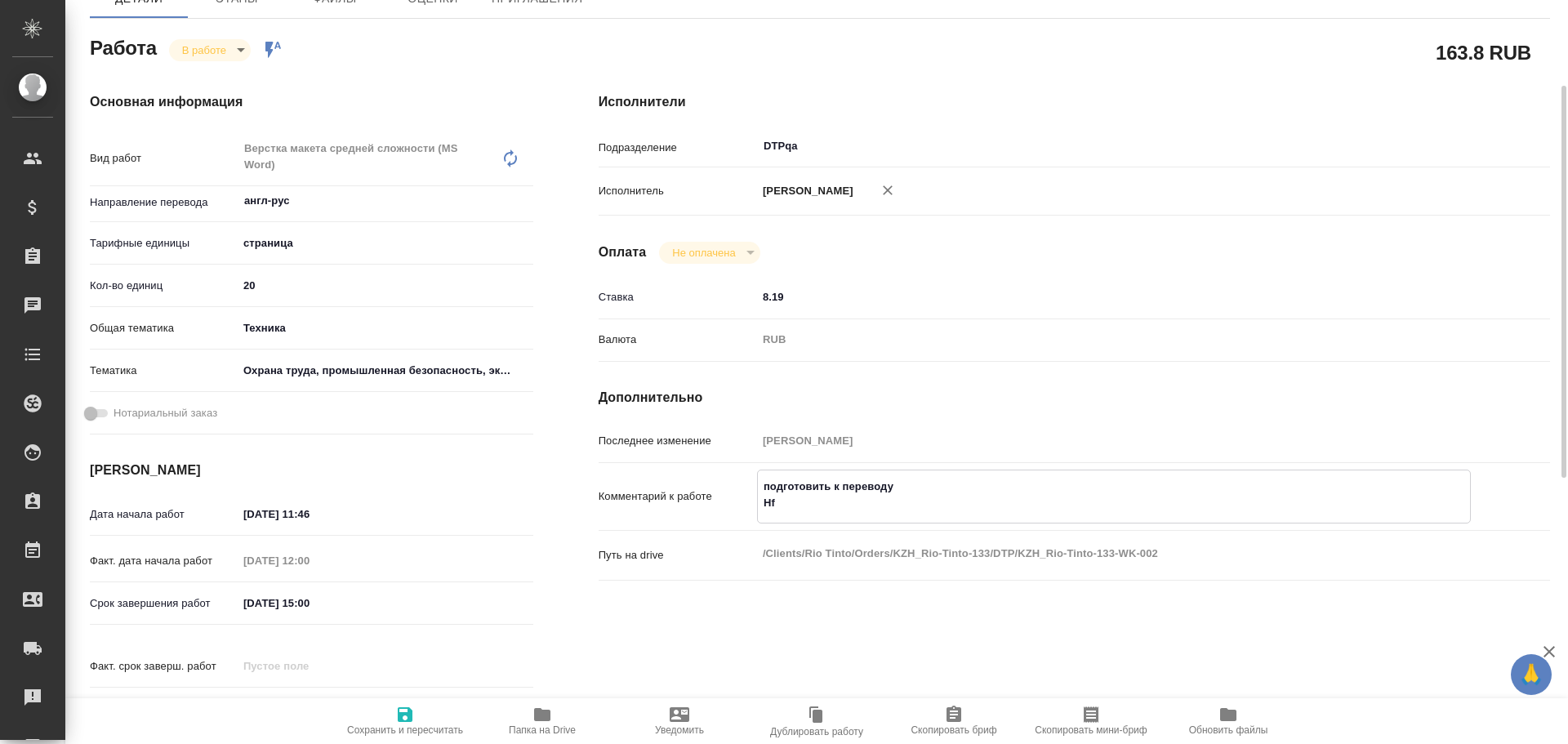
type textarea "x"
type textarea "подготовить к переводу"
type textarea "x"
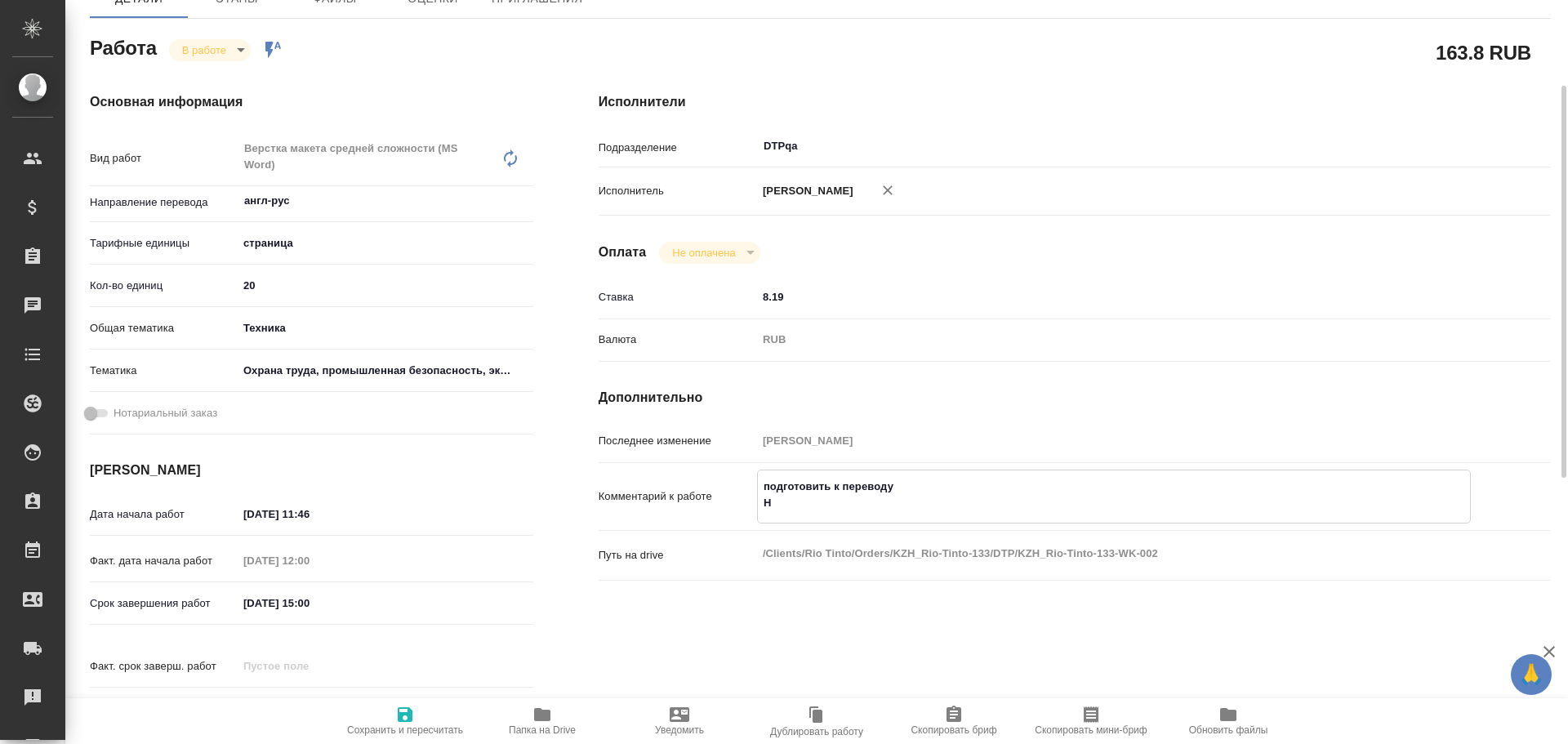
type textarea "x"
type textarea "подготовить к переводу Р"
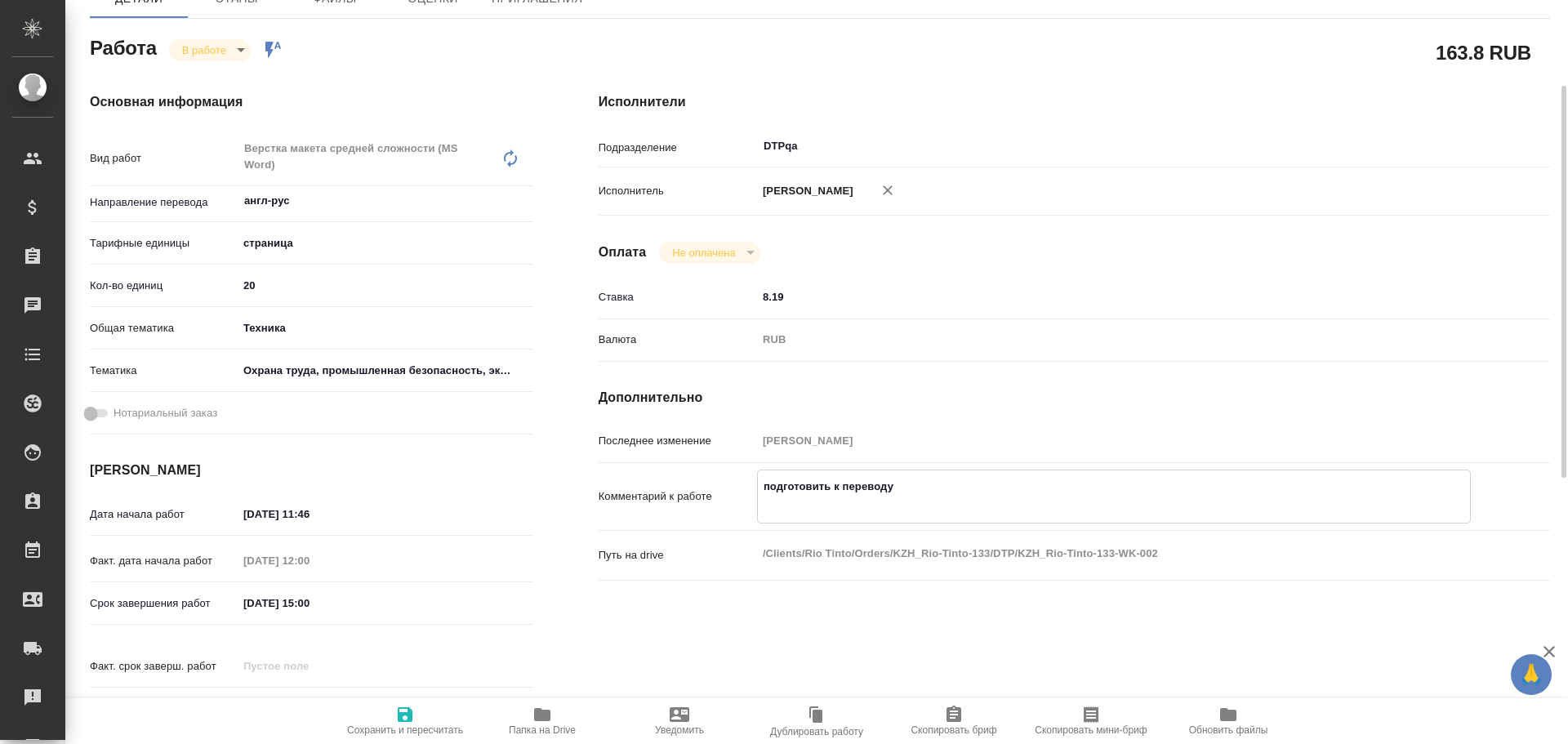
type textarea "x"
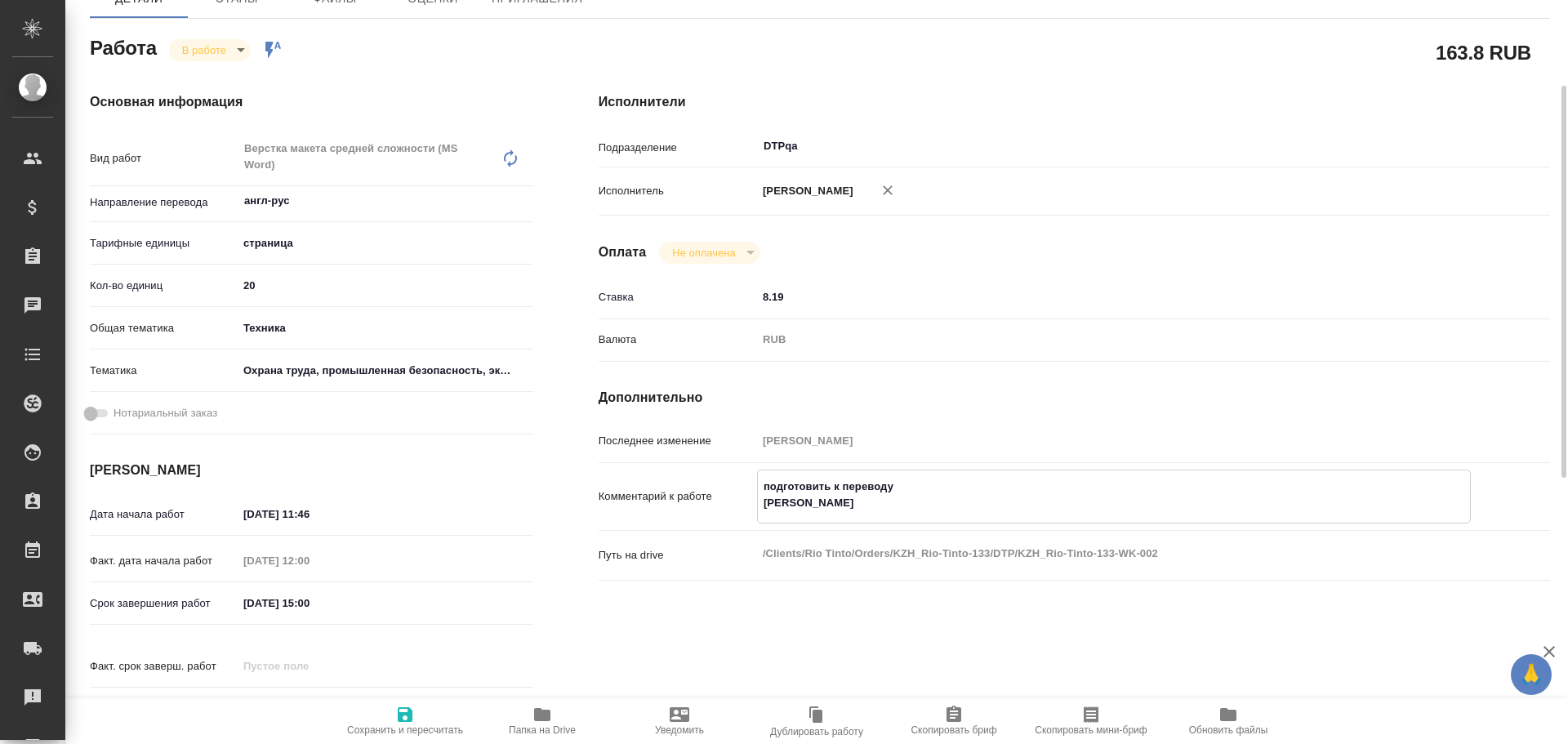
type textarea "подготовить к переводу Ра"
type textarea "x"
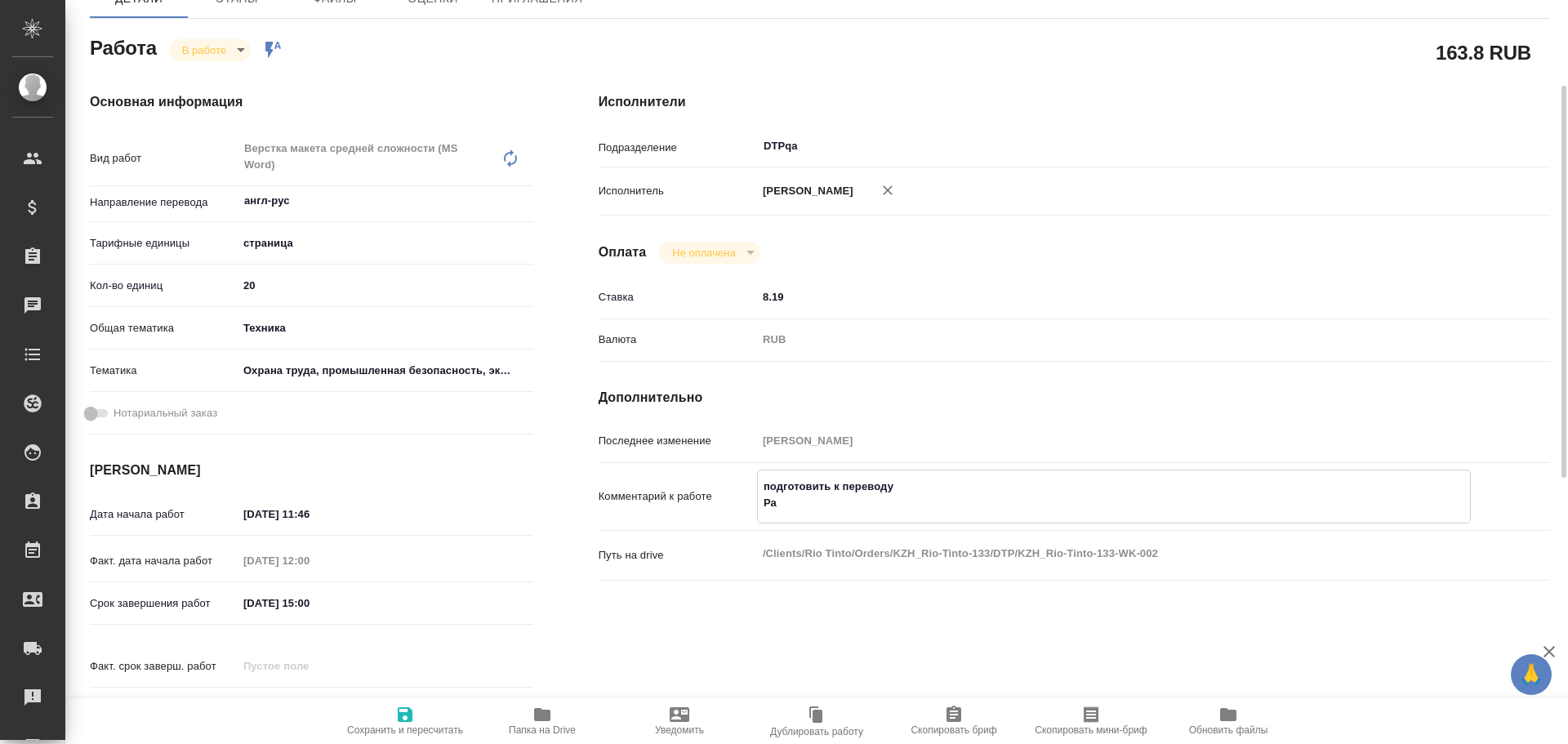
type textarea "x"
type textarea "подготовить к переводу Раз"
type textarea "x"
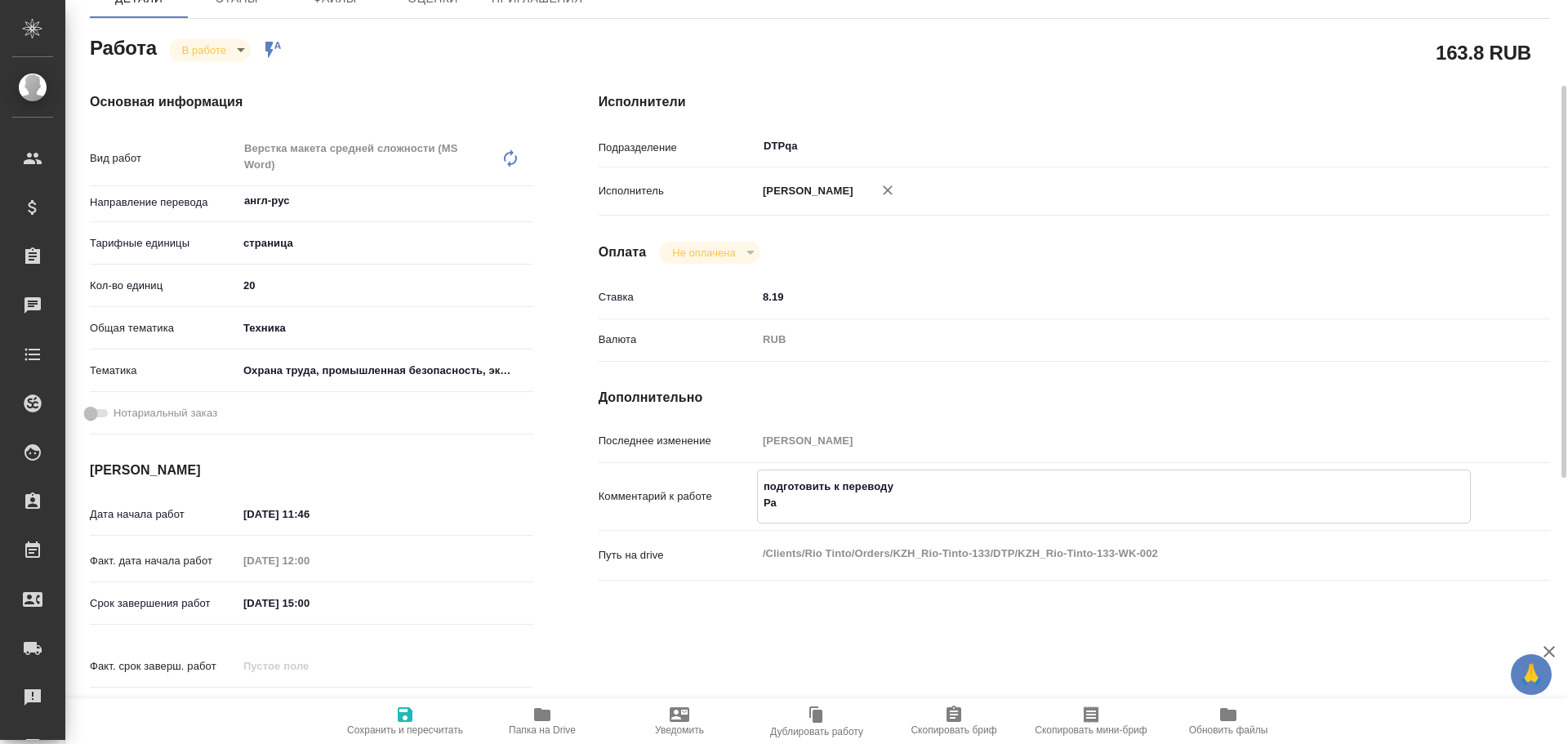
type textarea "x"
type textarea "подготовить к переводу Разб"
type textarea "x"
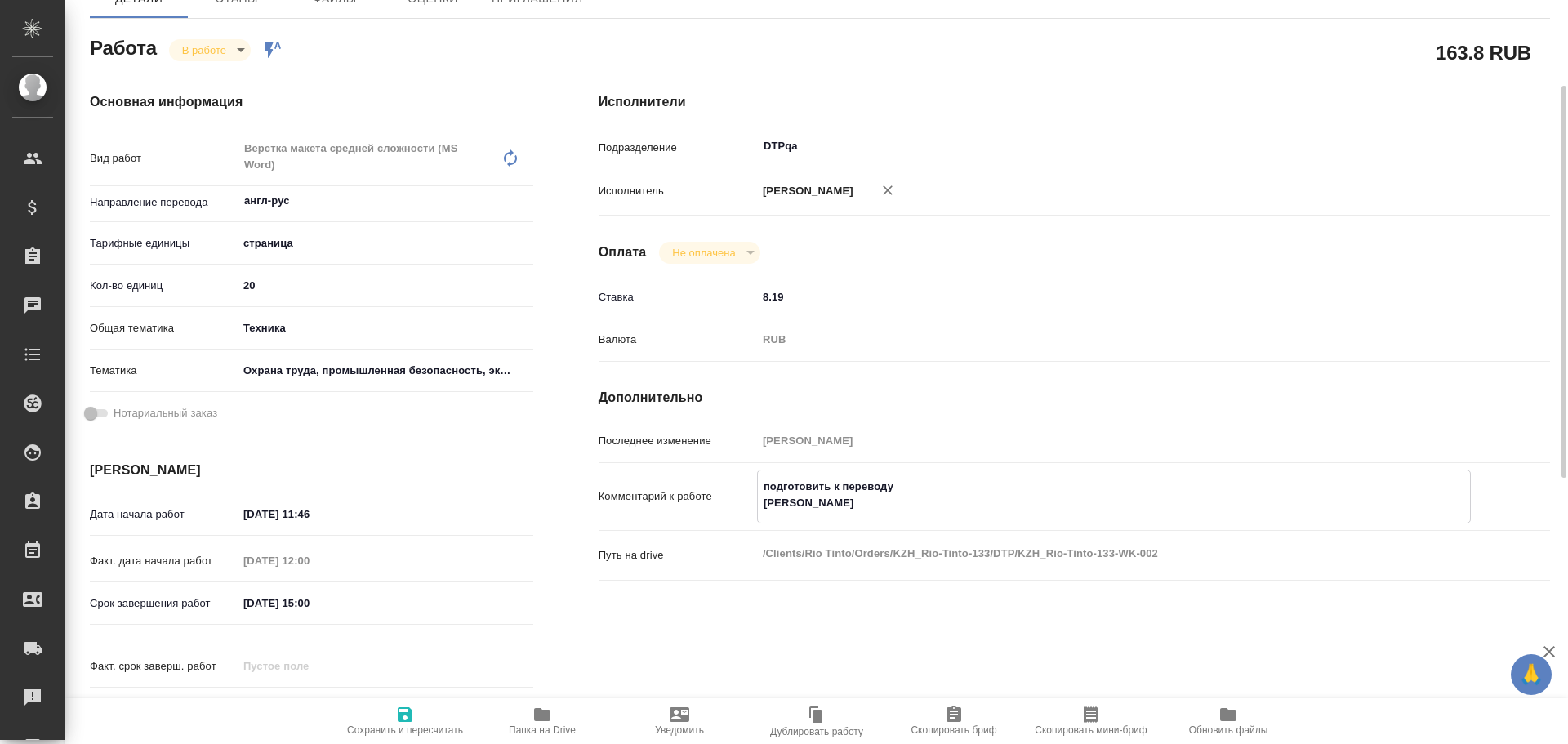
type textarea "x"
type textarea "подготовить к переводу Разбо"
type textarea "x"
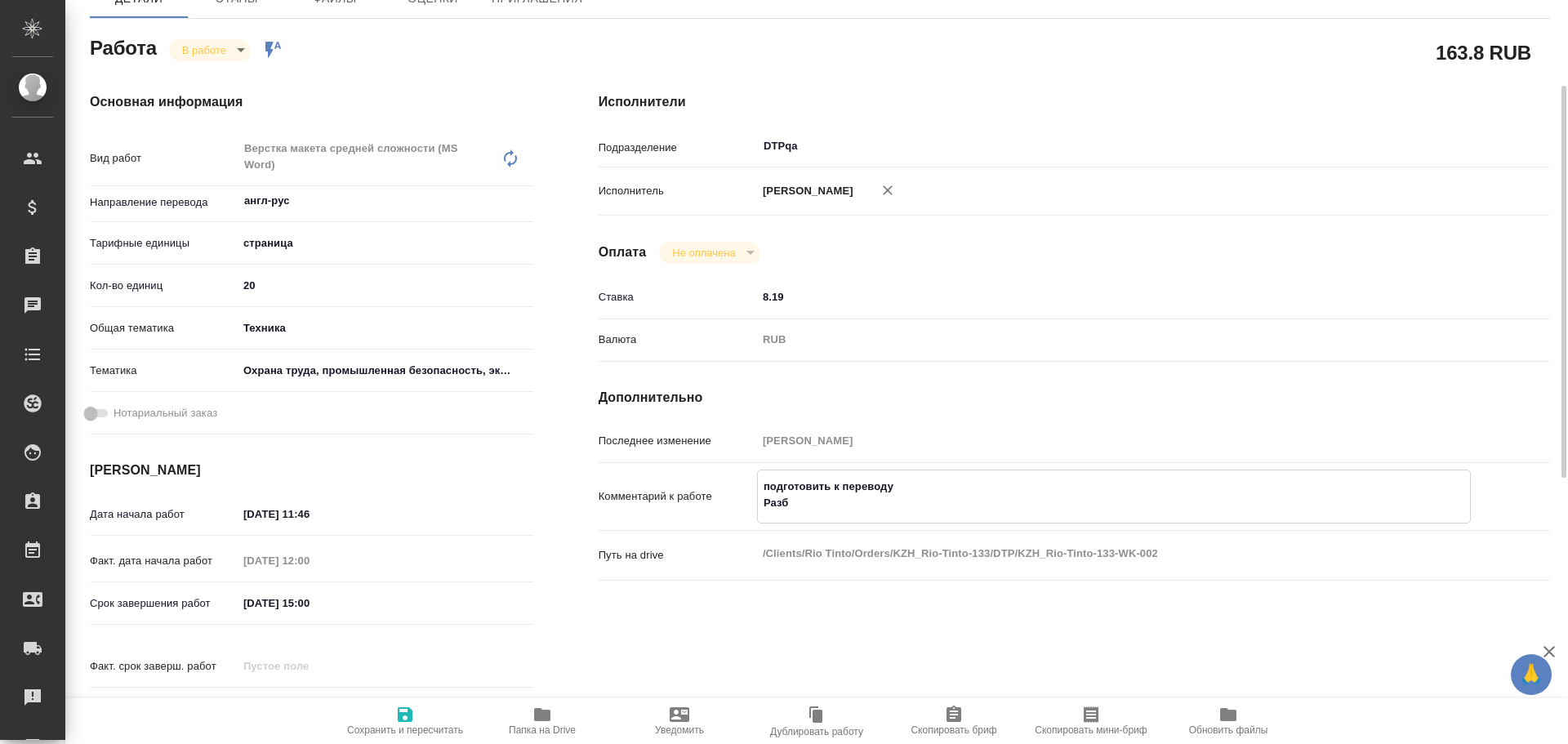
type textarea "x"
type textarea "подготовить к переводу Разбор"
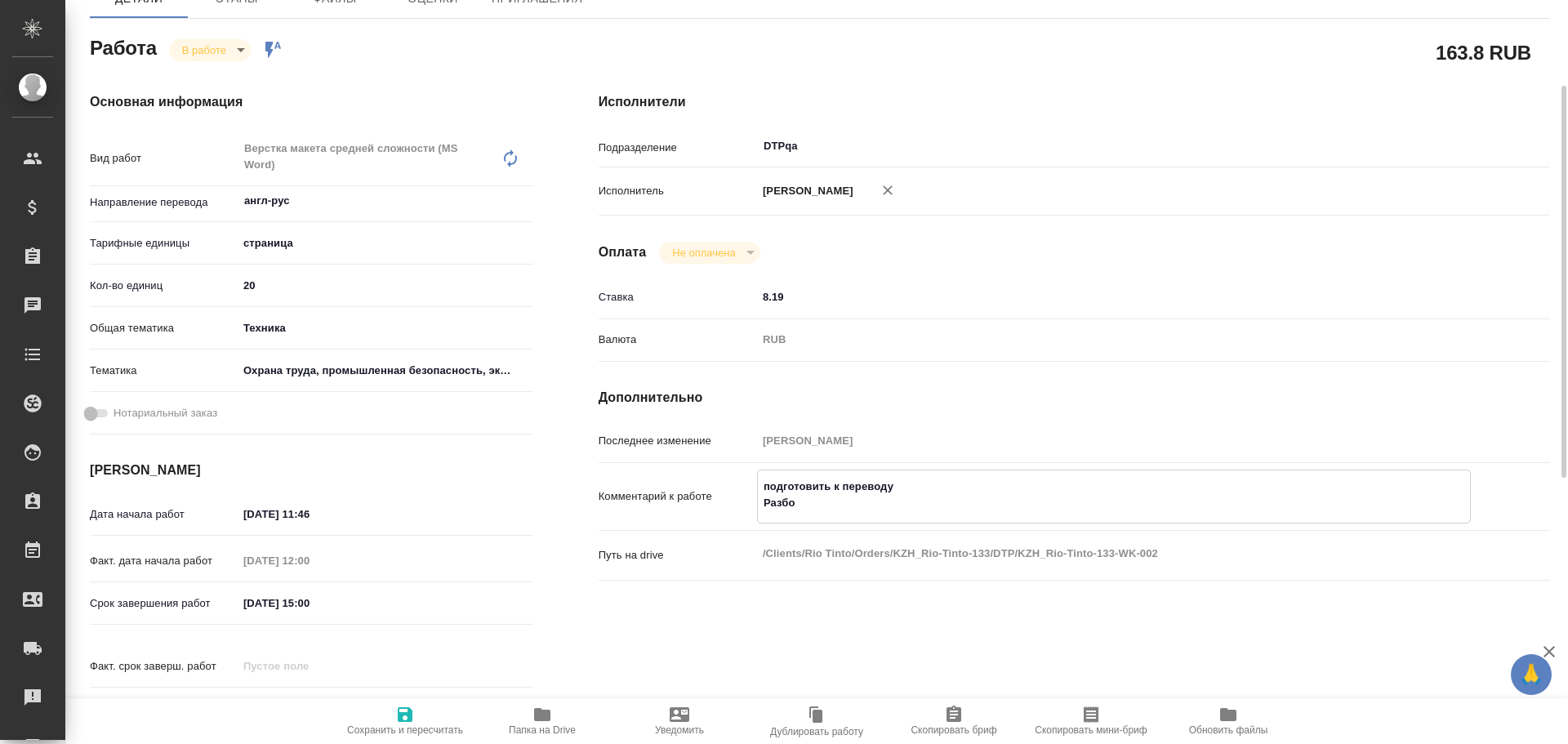
type textarea "x"
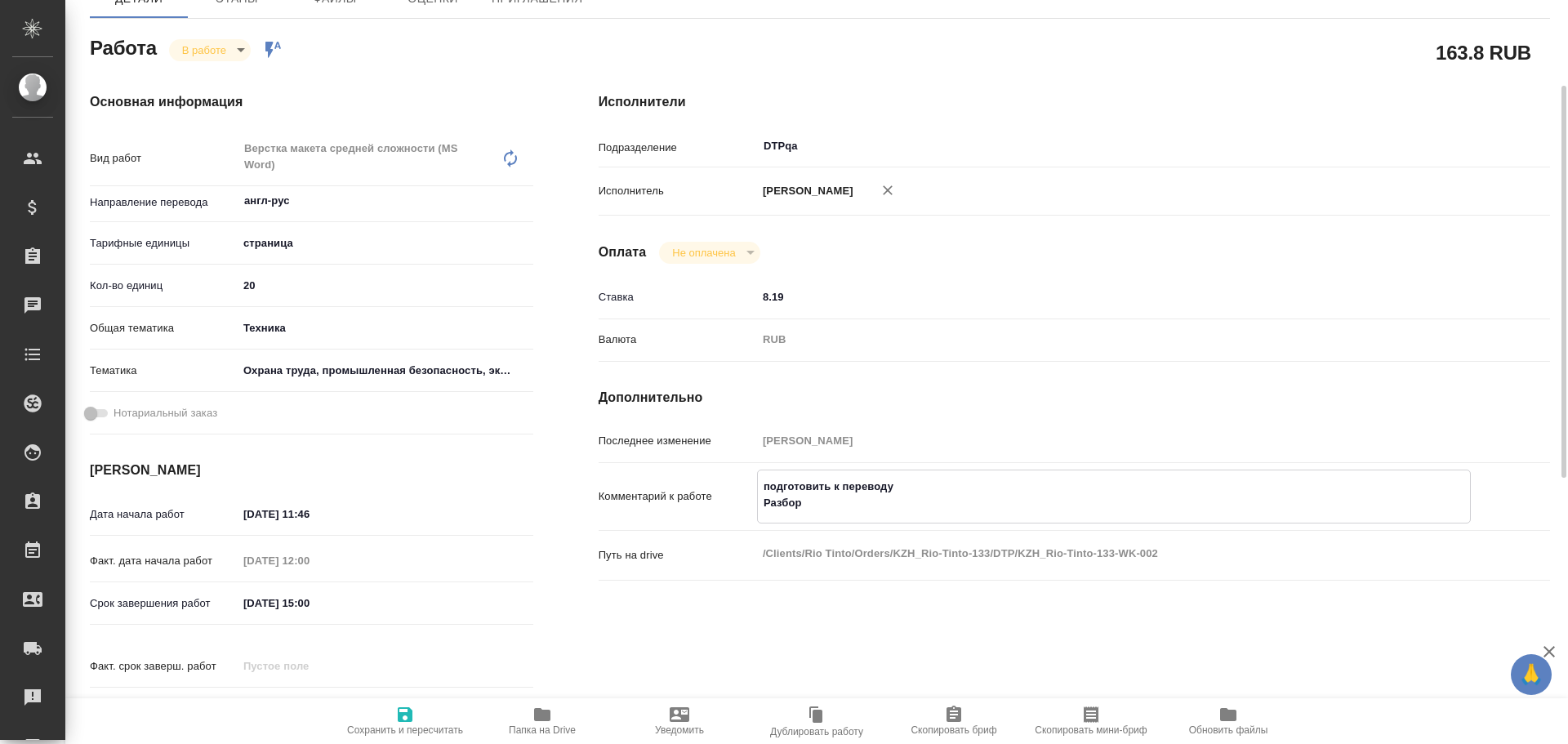
type textarea "подготовить к переводу Разбор"
type textarea "x"
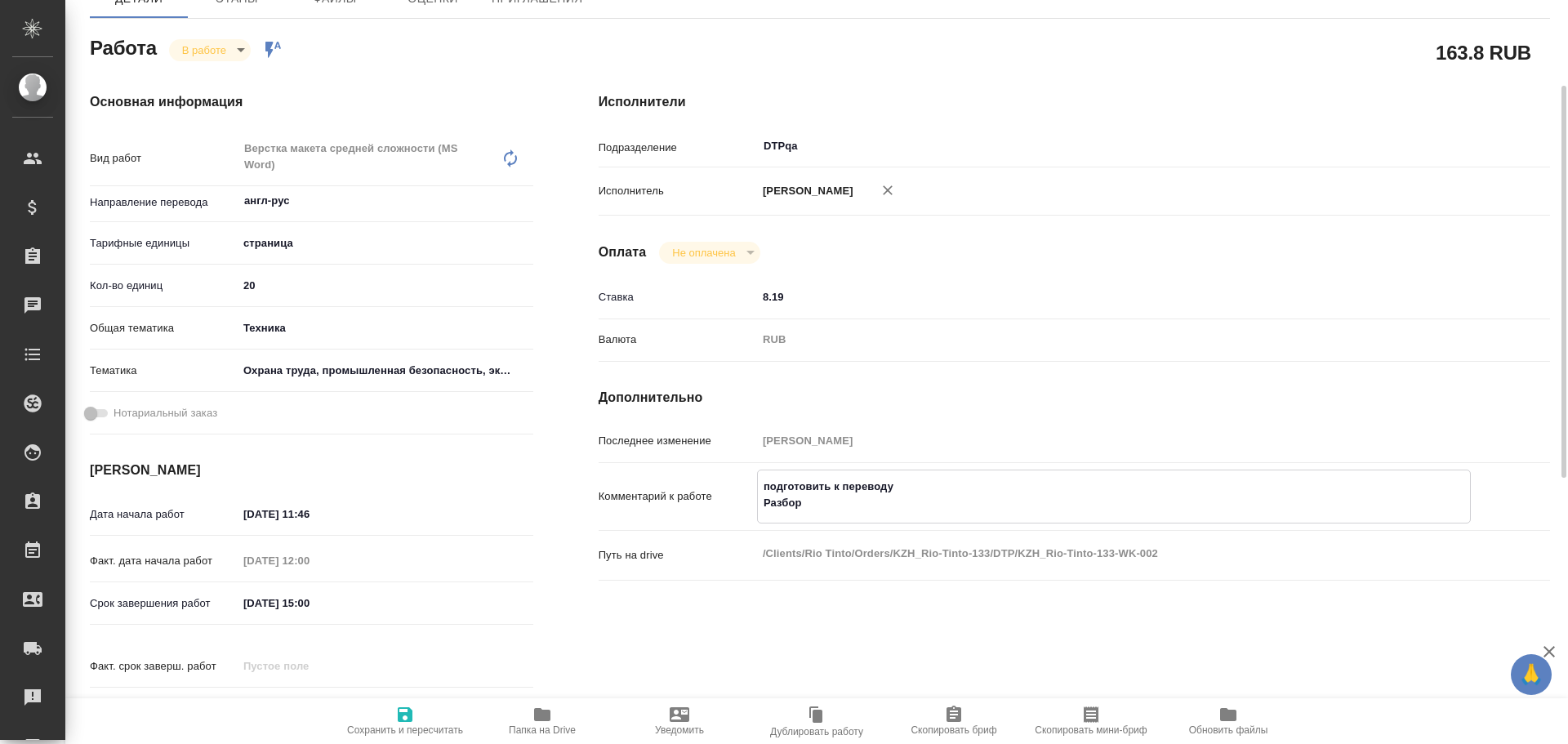
paste textarea "https://drive.awatera.com/f/10124849"
type textarea "x"
type textarea "подготовить к переводу Разбор https://drive.awatera.com/f/10124849"
type textarea "x"
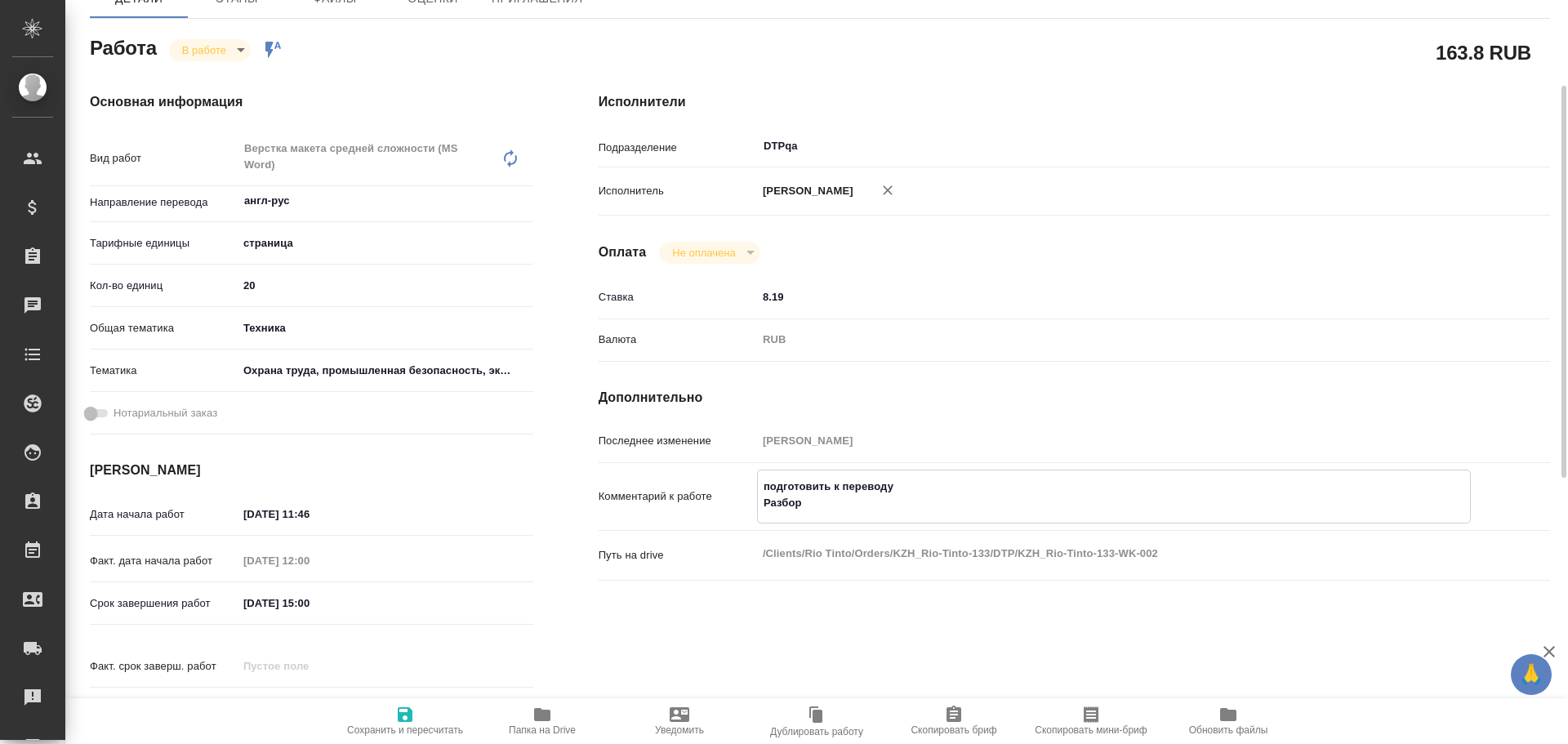
type textarea "x"
type textarea "подготовить к переводу Разбор https://drive.awatera.com/f/10124849"
type textarea "x"
drag, startPoint x: 399, startPoint y: 721, endPoint x: 427, endPoint y: 742, distance: 35.0
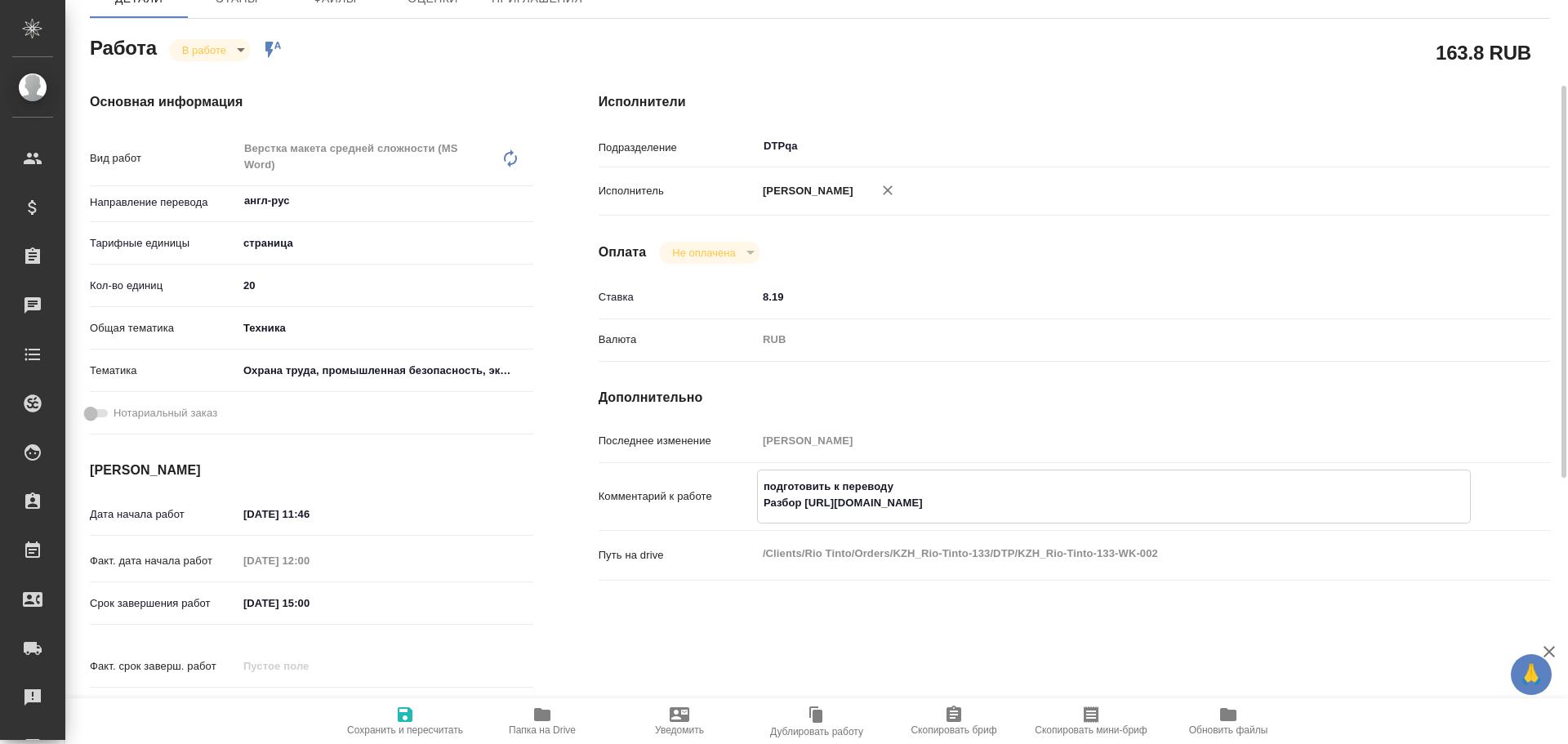
click at [399, 720] on icon "button" at bounding box center [404, 713] width 14 height 14
type textarea "x"
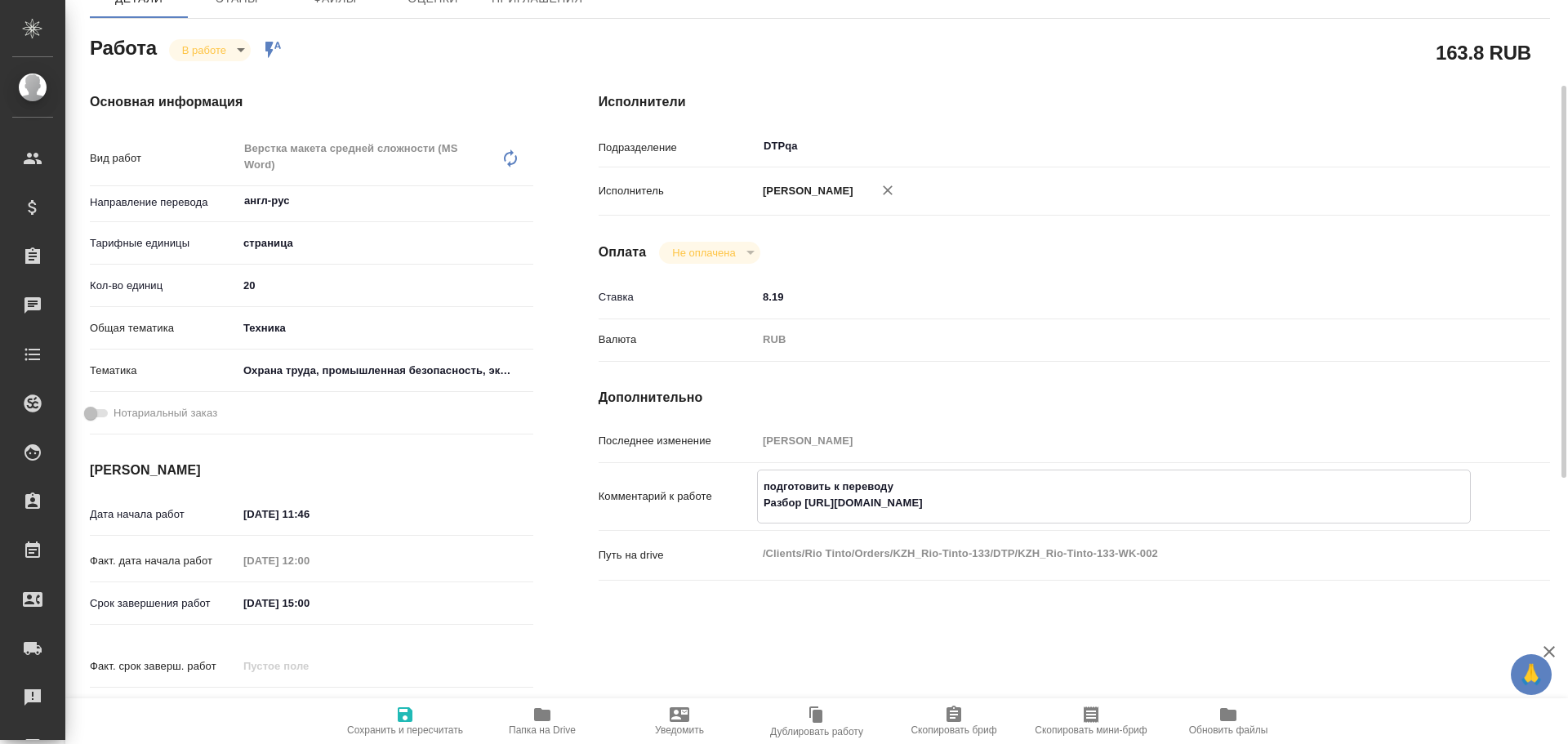
type textarea "x"
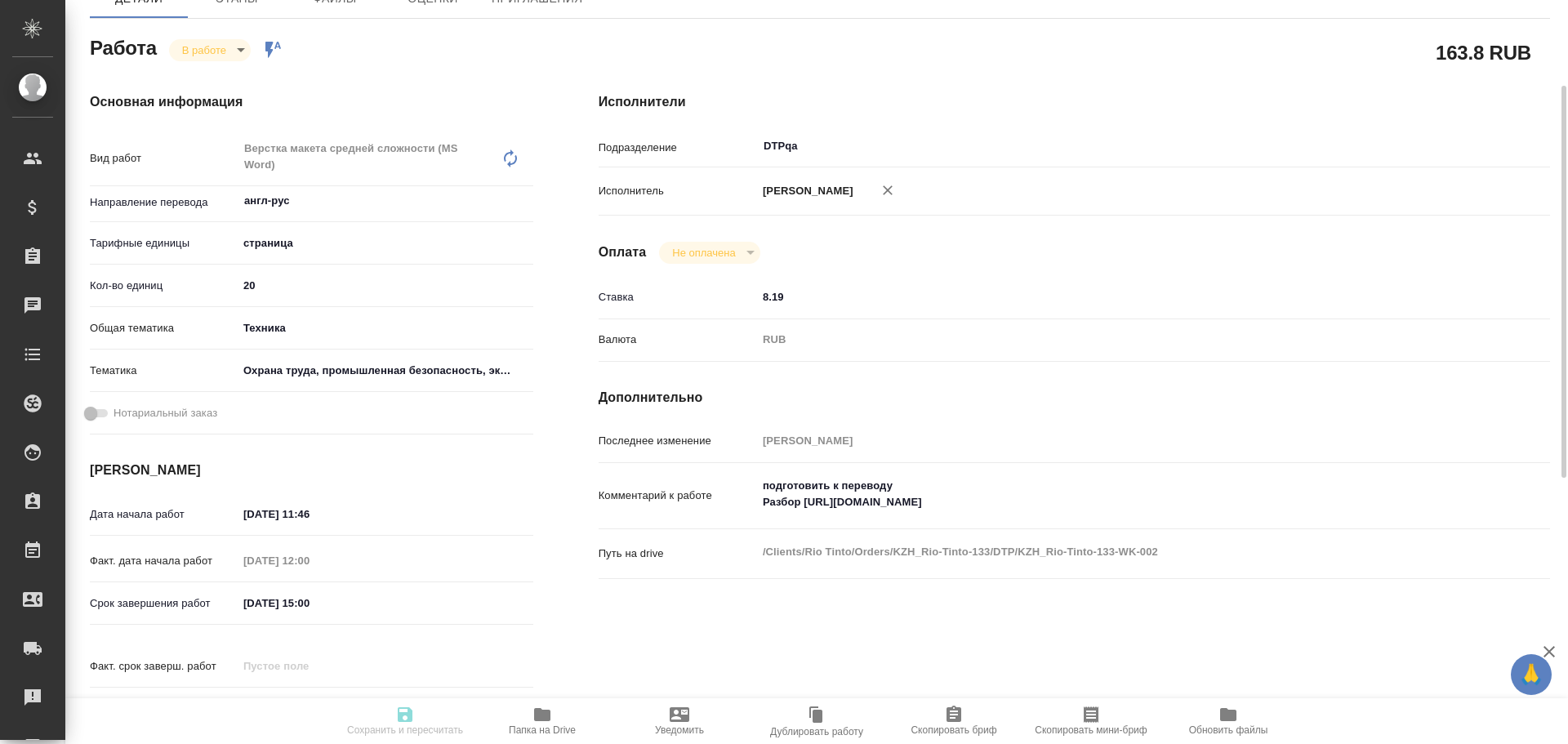
type textarea "x"
type input "inProgress"
type textarea "Верстка макета средней сложности (MS Word)"
type textarea "x"
type input "англ-рус"
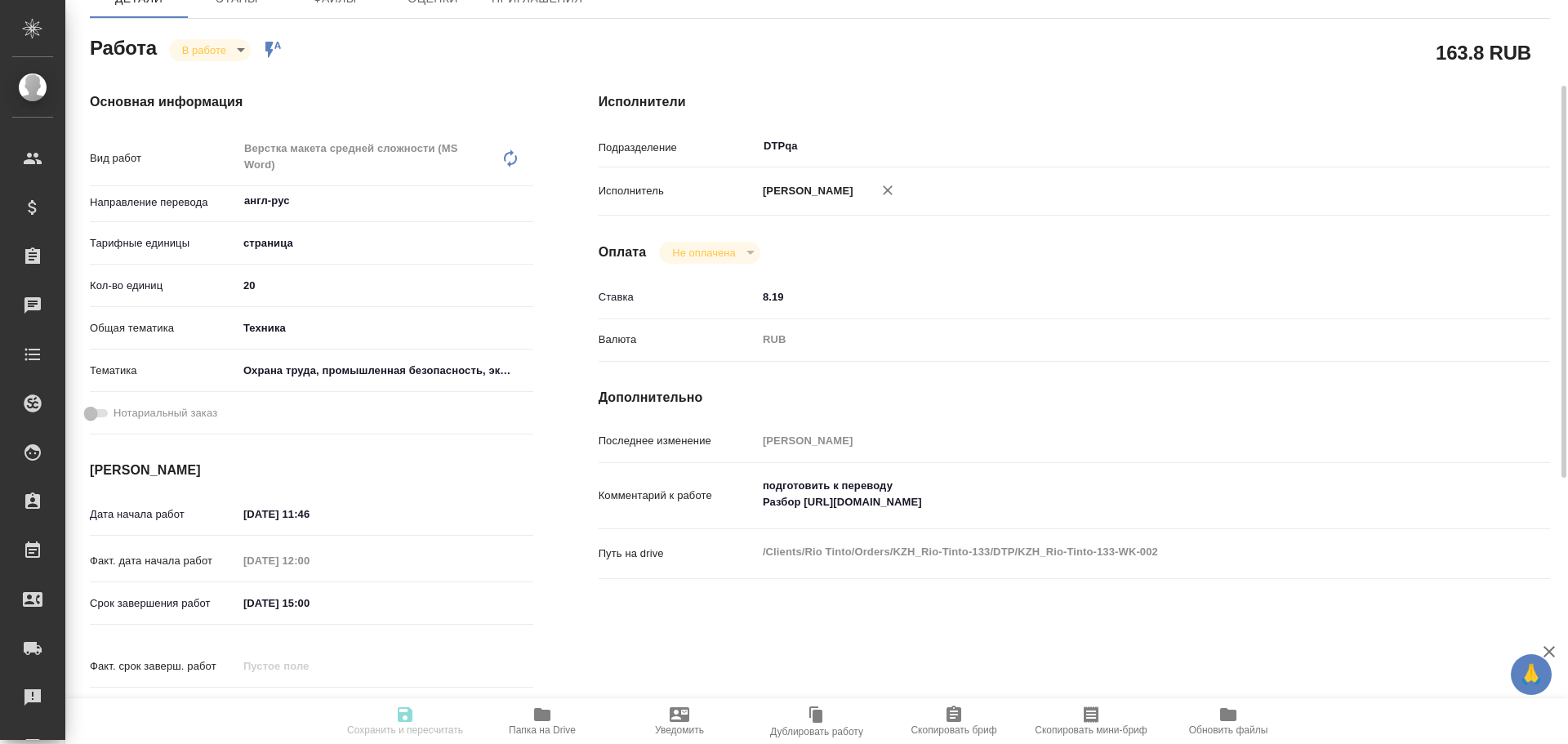
type input "5a8b1489cc6b4906c91bfdb2"
type input "20"
type input "tech"
type input "5f647205b73bc97568ca66b9"
type input "18.08.2025 11:46"
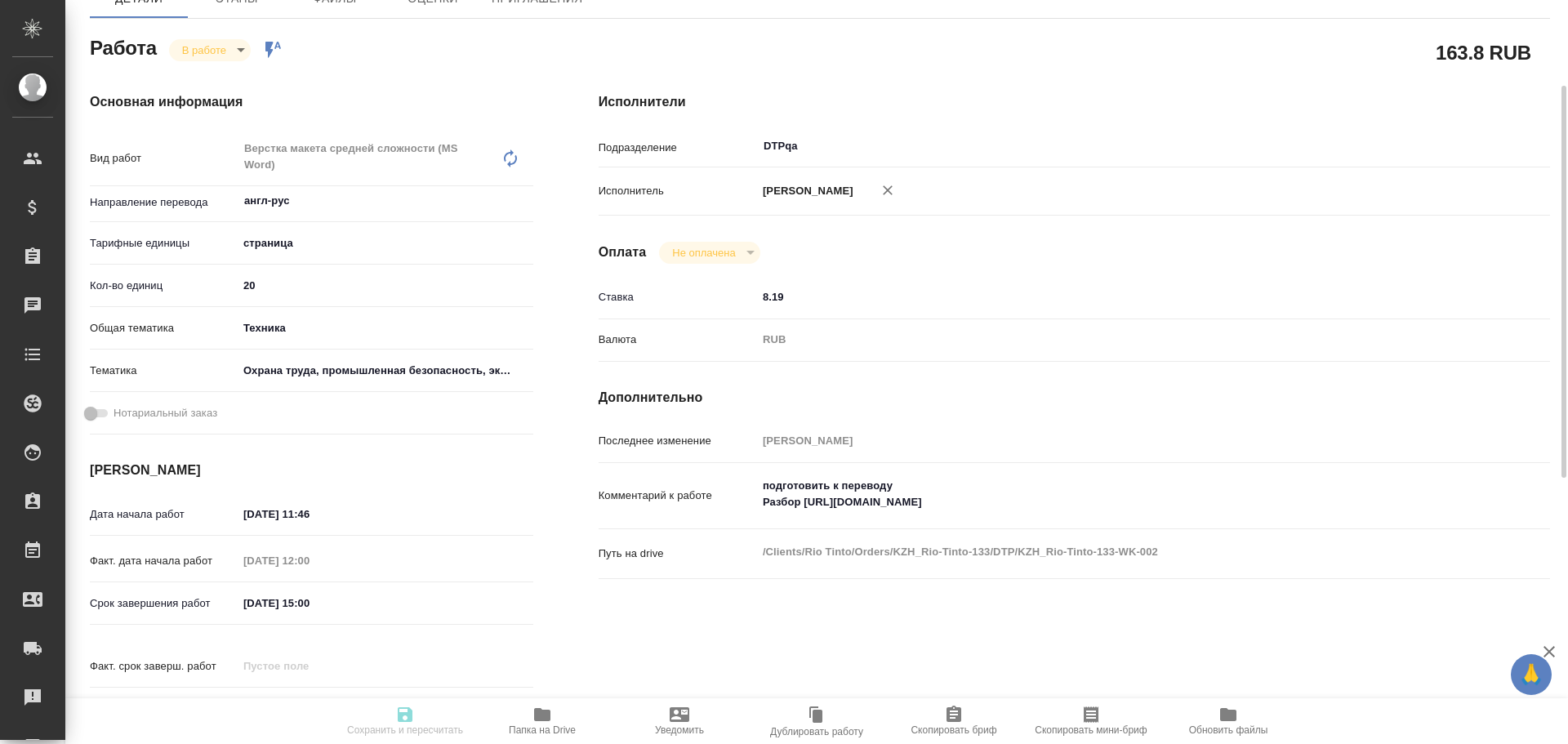
type input "18.08.2025 12:00"
type input "18.08.2025 15:00"
type input "20.08.2025 11:00"
type input "DTPqa"
type input "notPayed"
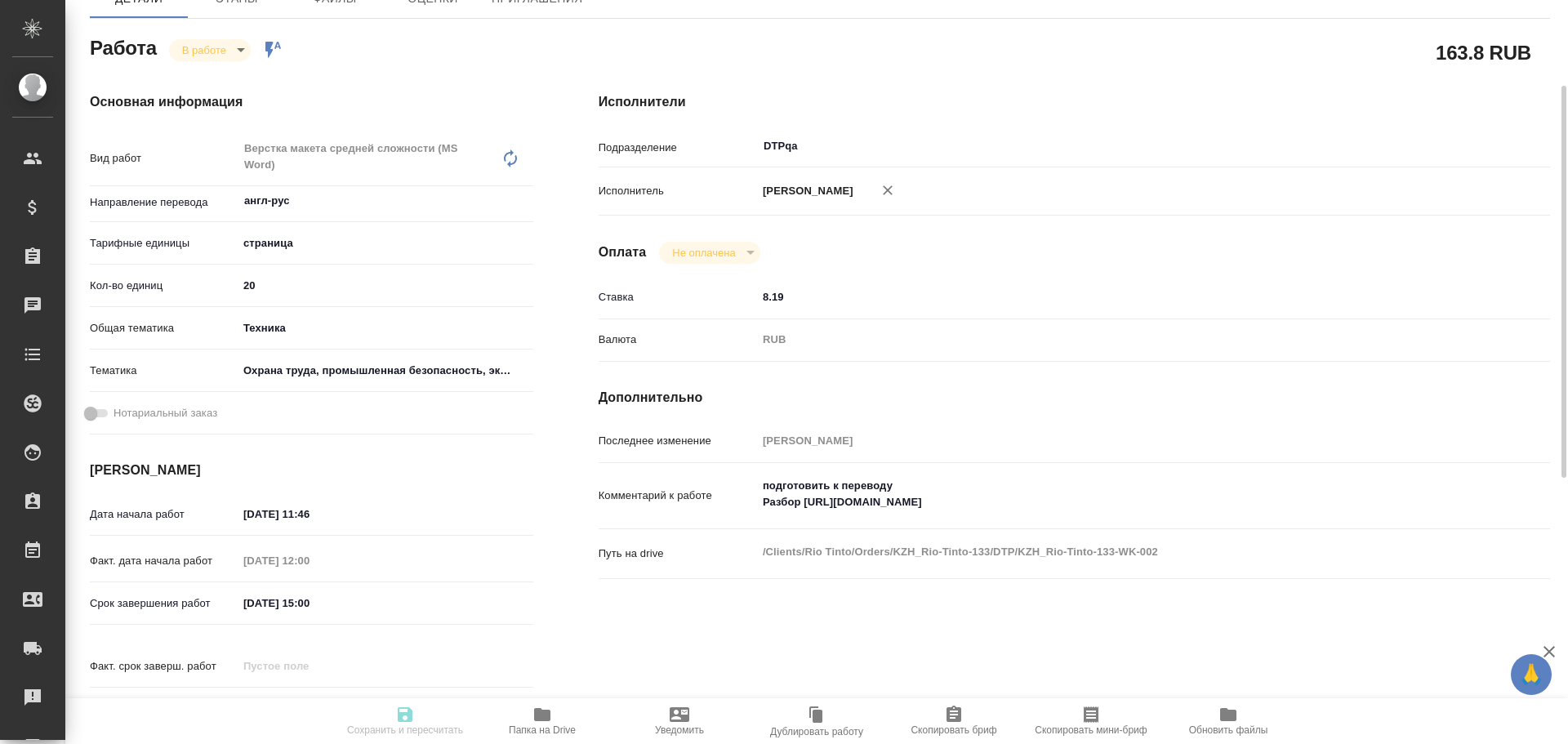
type input "8.19"
type input "RUB"
type input "Чулец Елена"
type textarea "подготовить к переводу Разбор https://drive.awatera.com/f/10124849"
type textarea "x"
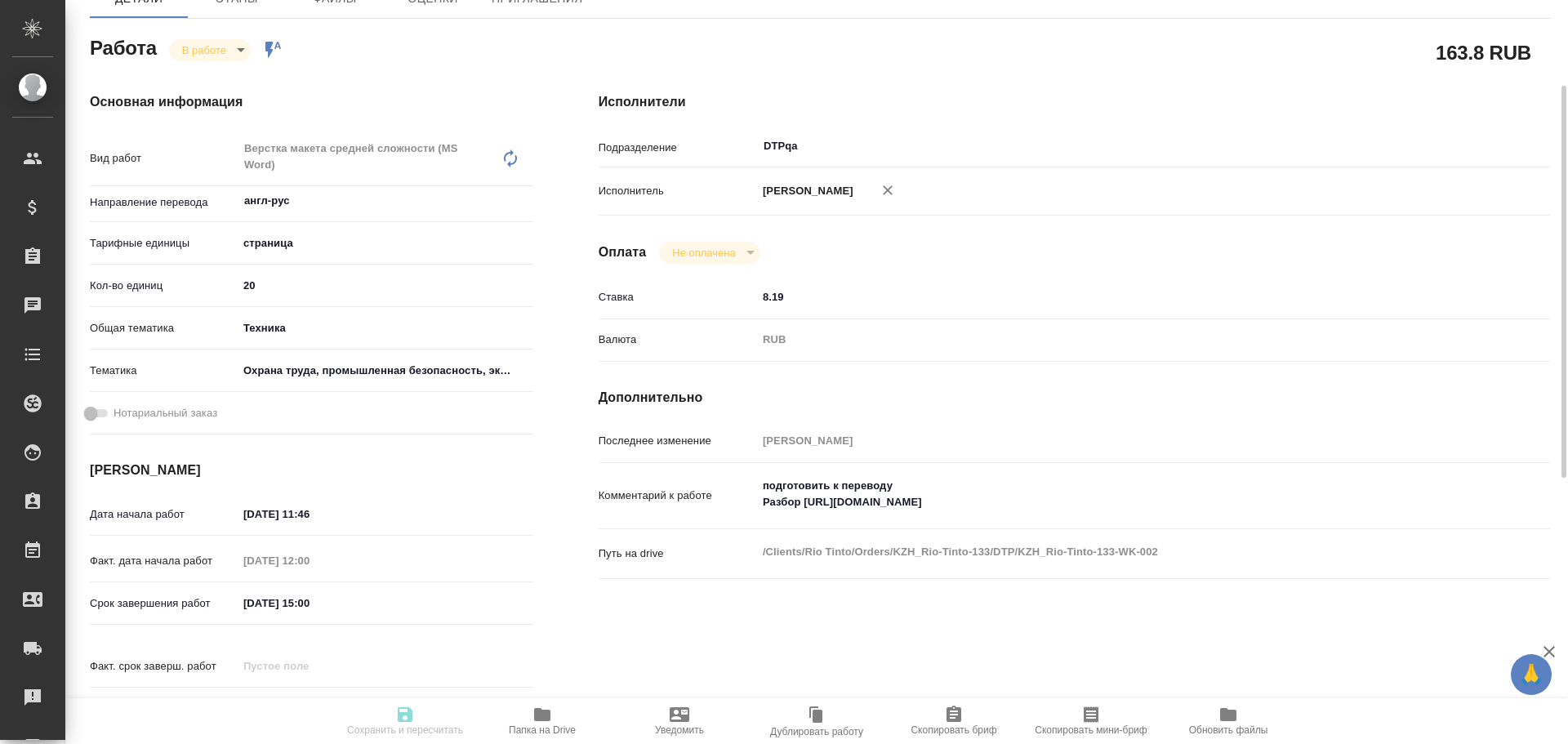
type textarea "/Clients/Rio Tinto/Orders/KZH_Rio-Tinto-133/DTP/KZH_Rio-Tinto-133-WK-002"
type textarea "x"
type input "KZH_Rio-Tinto-133"
type input "Верстка макета средней сложности (MS Word)"
type input "Приемка разверстки, Приемка подверстки, Подверстка, Верстка макета средней слож…"
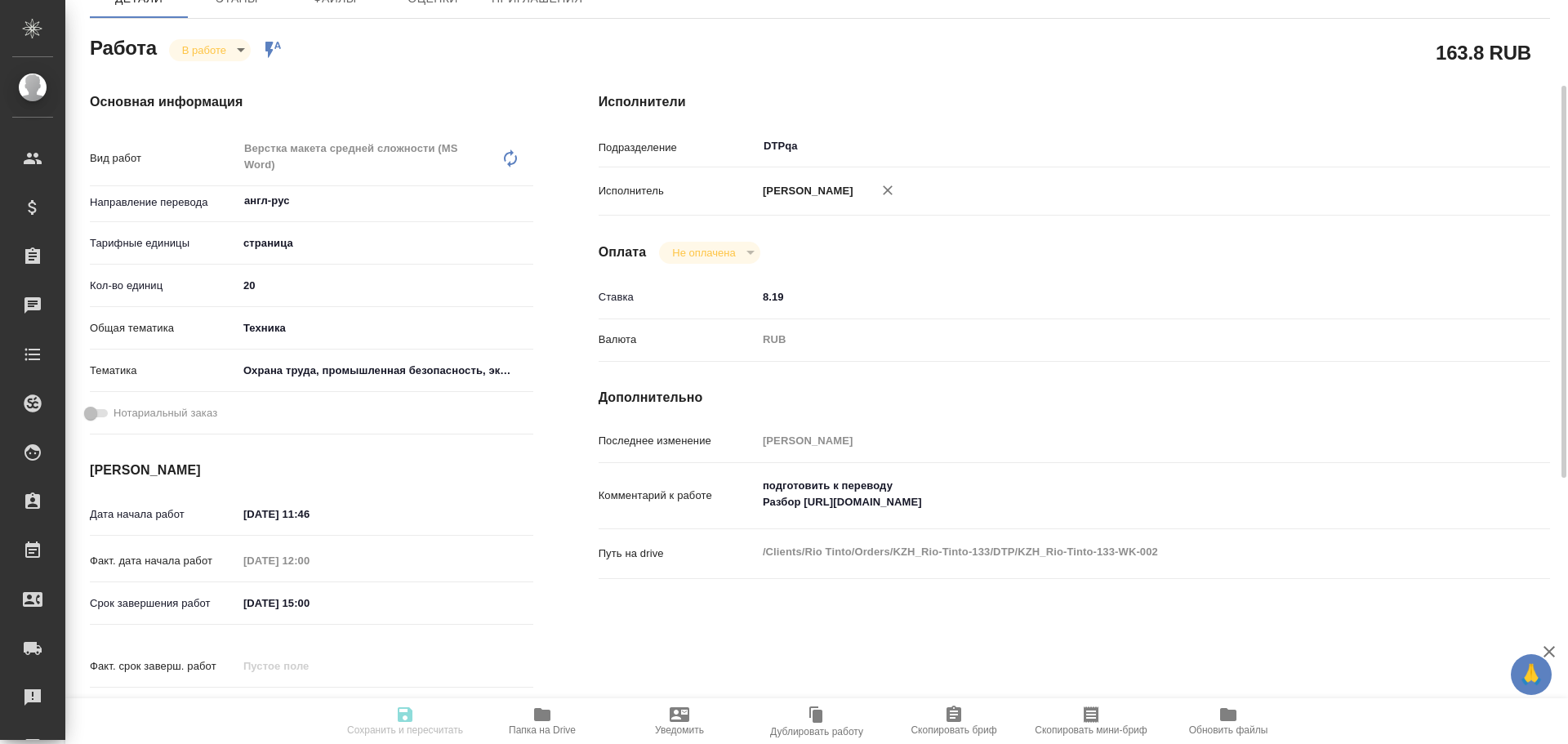
type input "Асланукова Сати"
type input "[PERSON_NAME]"
type input "/Clients/Rio Tinto/Orders/KZH_Rio-Tinto-133"
type textarea "x"
type textarea "англ-рус"
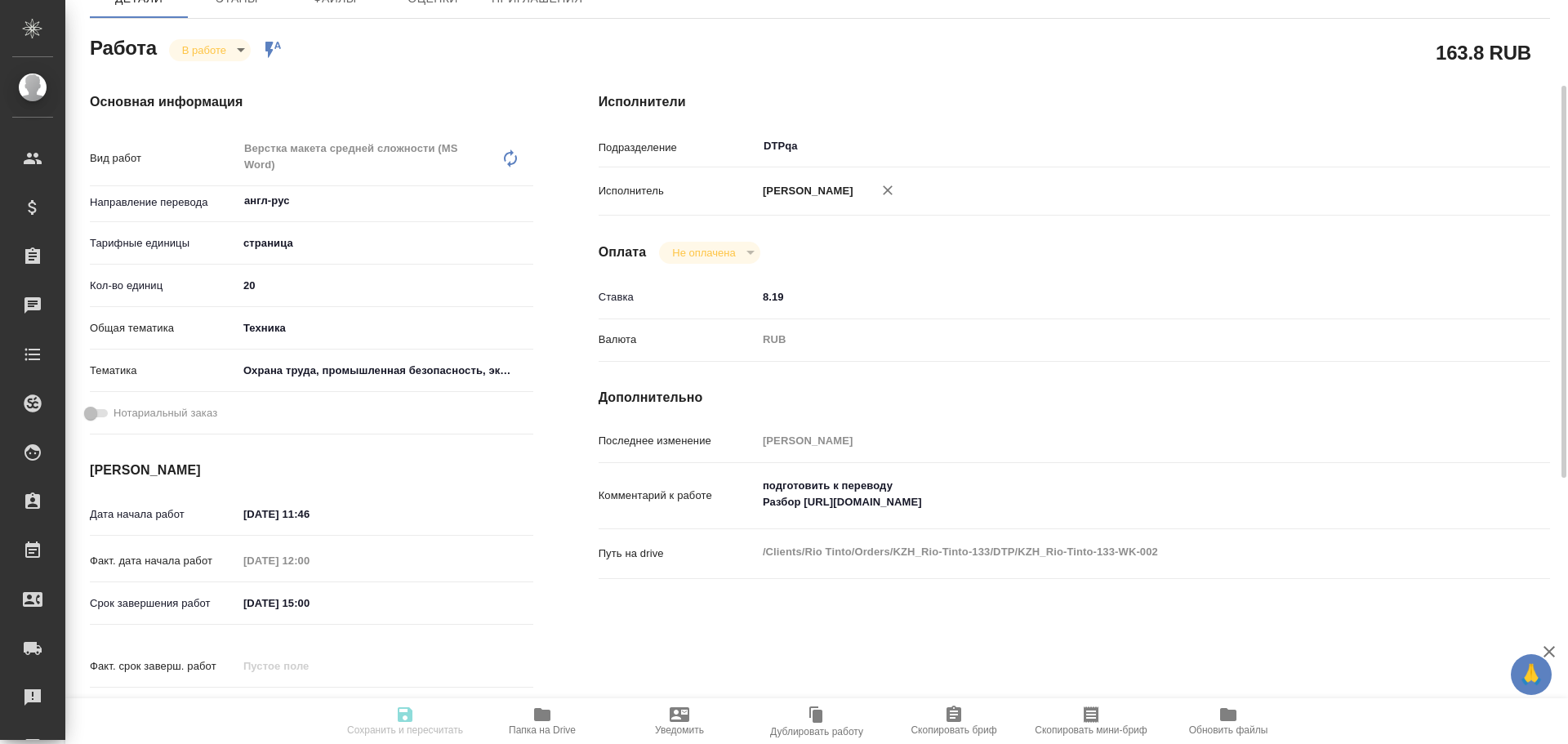
type textarea "x"
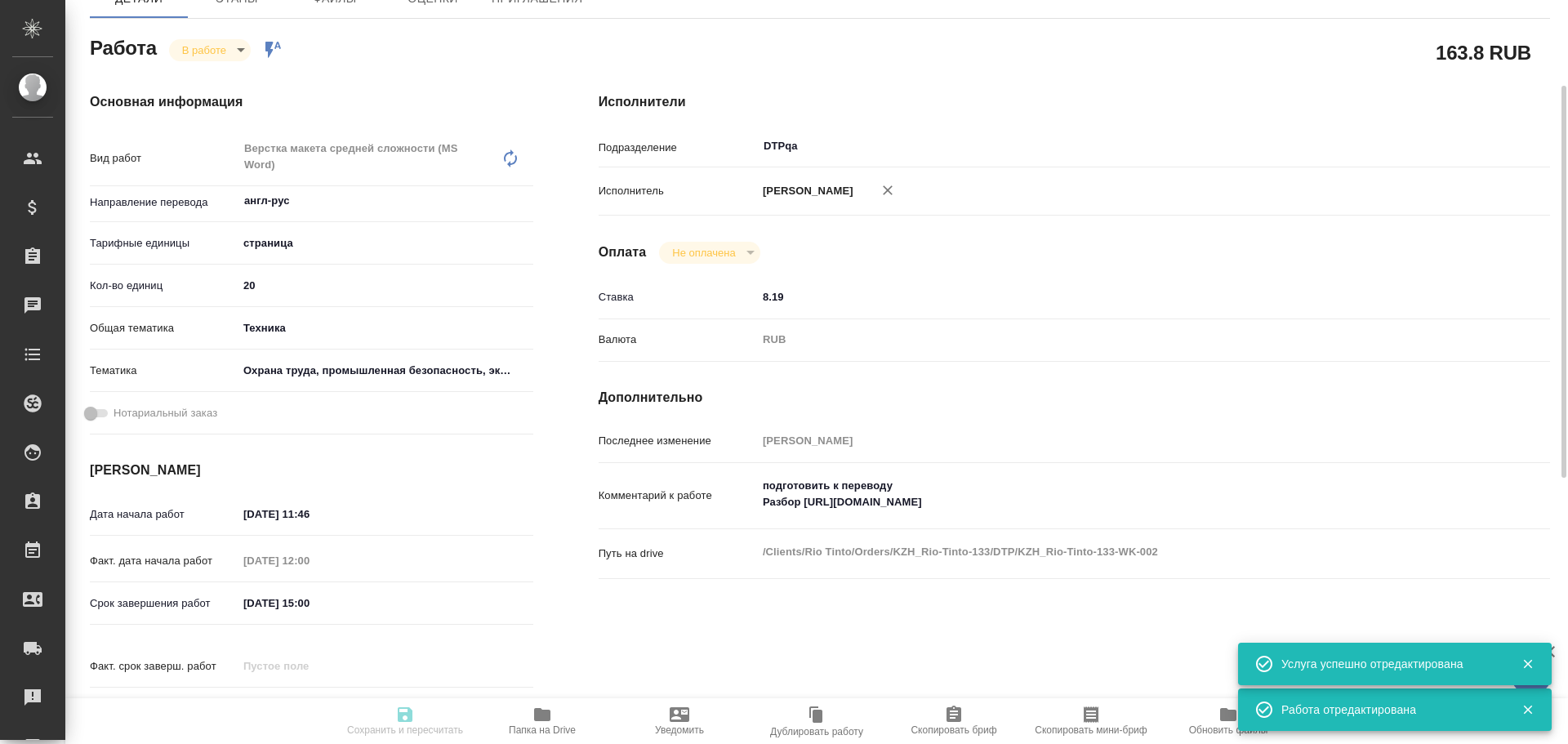
type textarea "x"
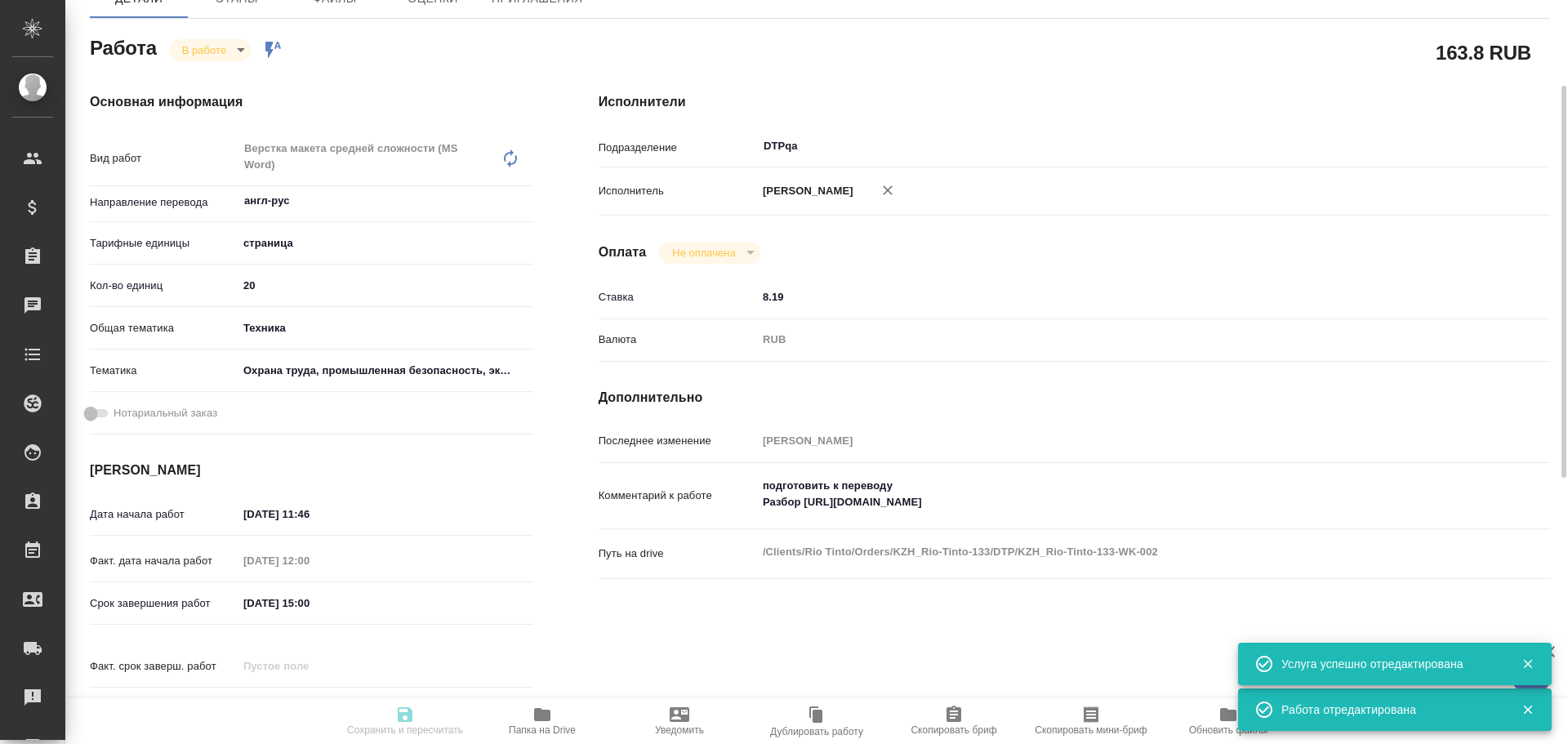
type textarea "x"
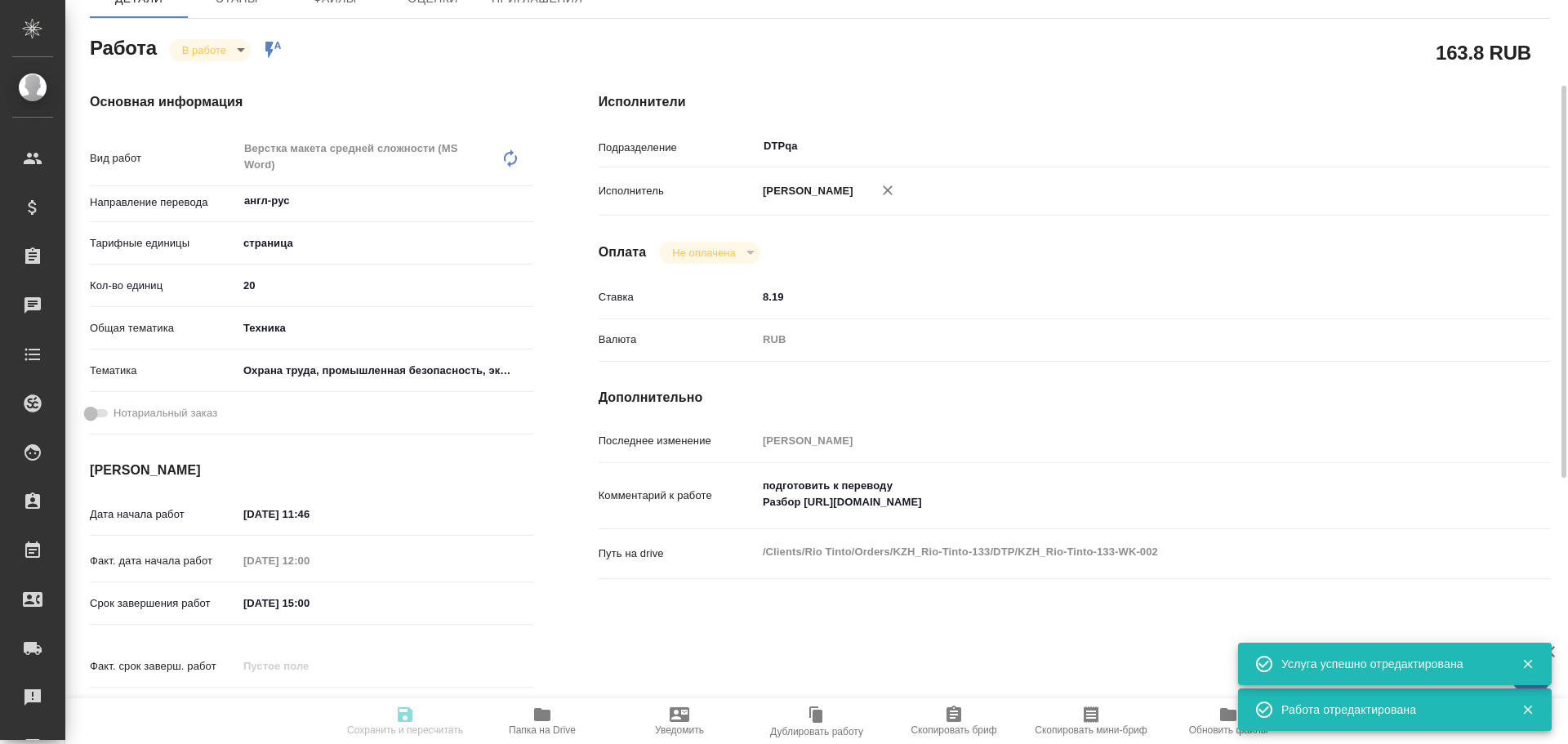
type textarea "x"
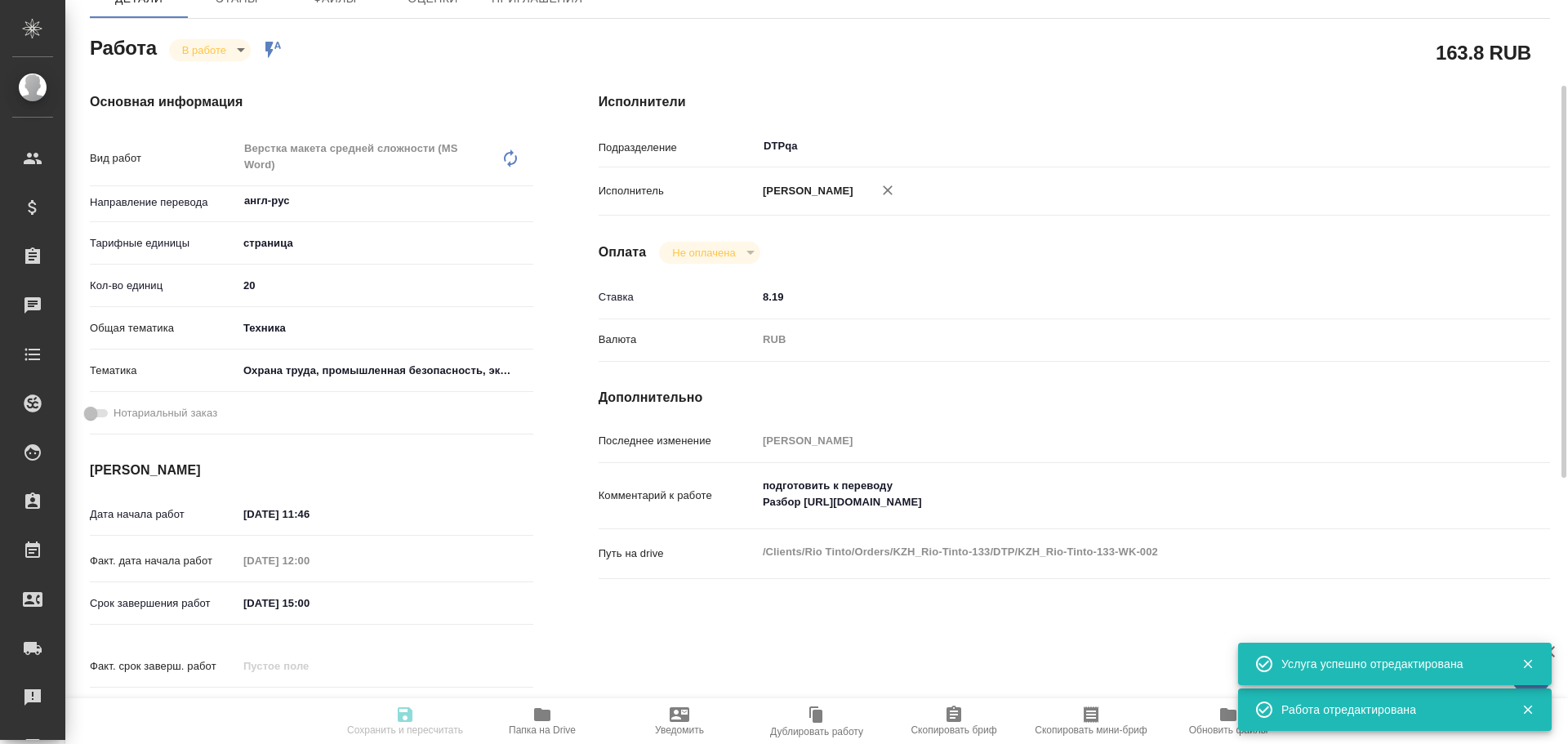
type textarea "x"
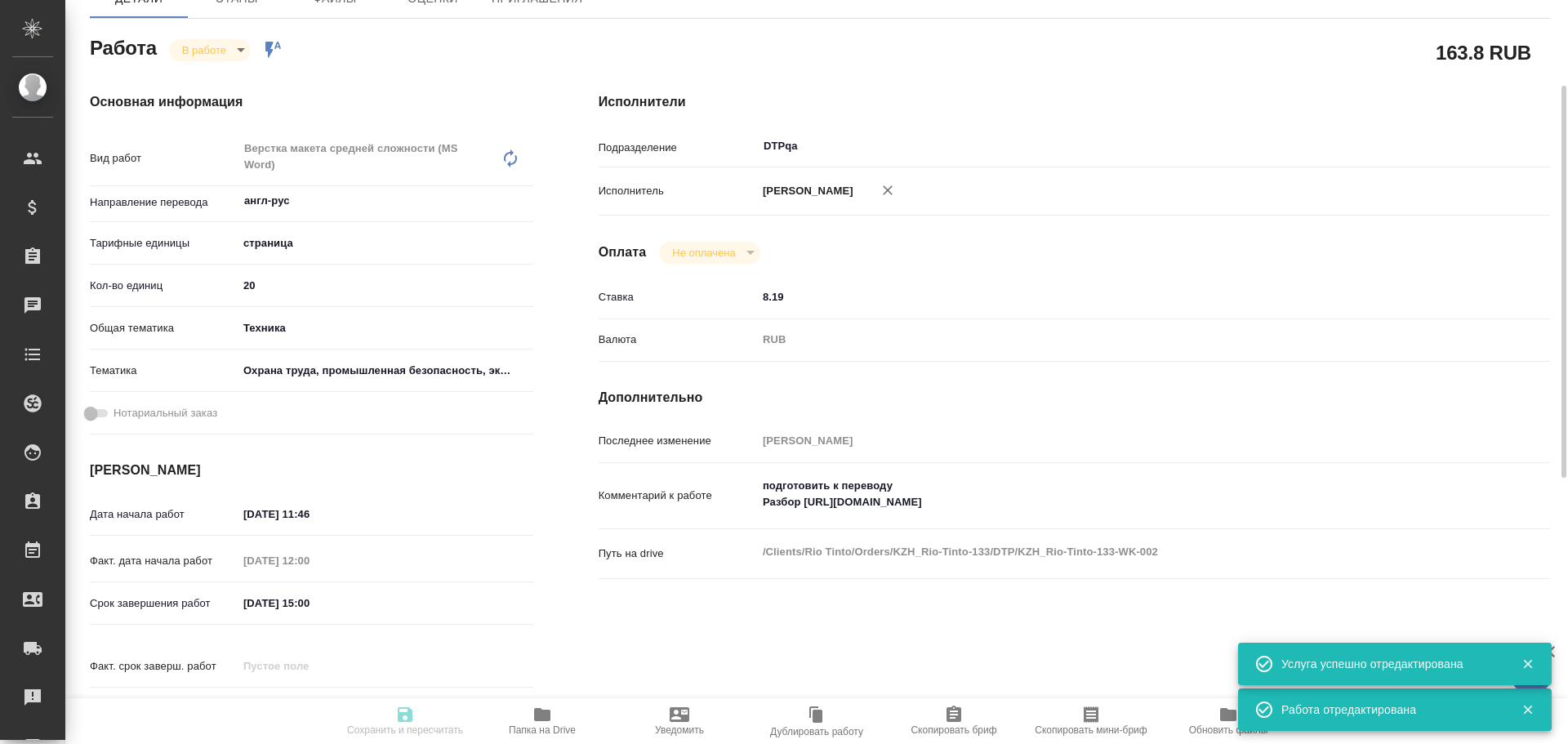
type textarea "x"
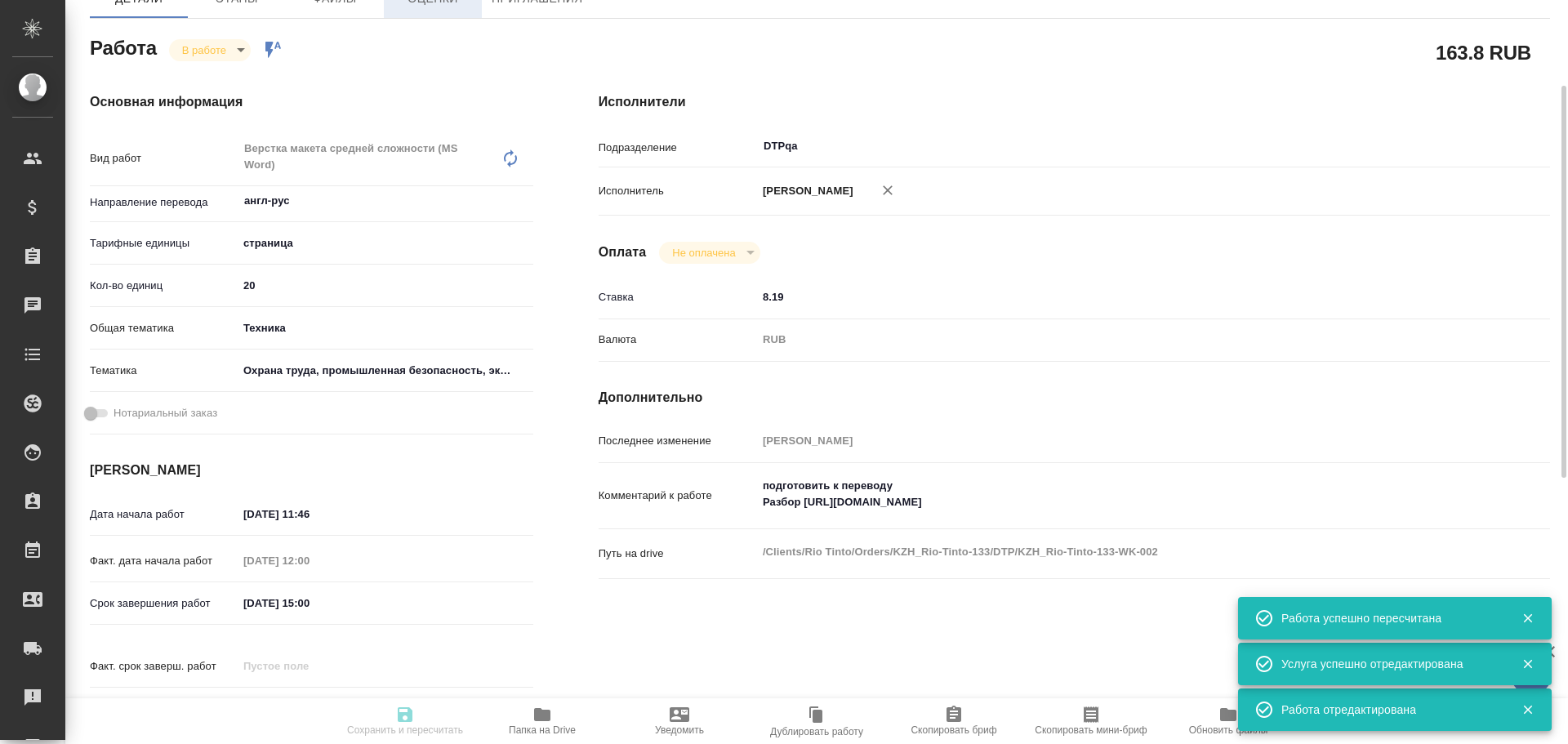
type input "inProgress"
type textarea "Верстка макета средней сложности (MS Word)"
type textarea "x"
type input "англ-рус"
type input "5a8b1489cc6b4906c91bfdb2"
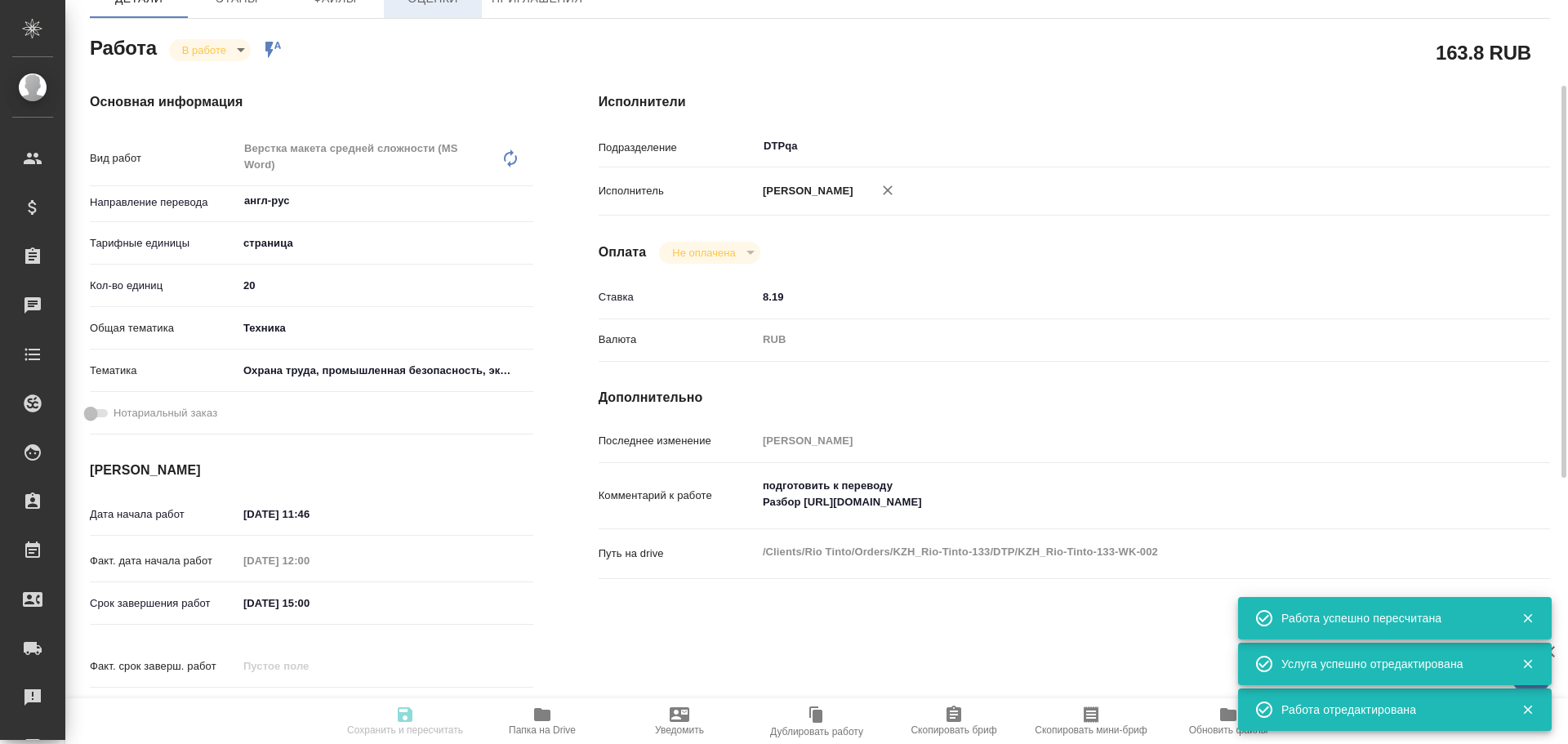
type input "20"
type input "tech"
type input "5f647205b73bc97568ca66b9"
type input "18.08.2025 11:46"
type input "18.08.2025 12:00"
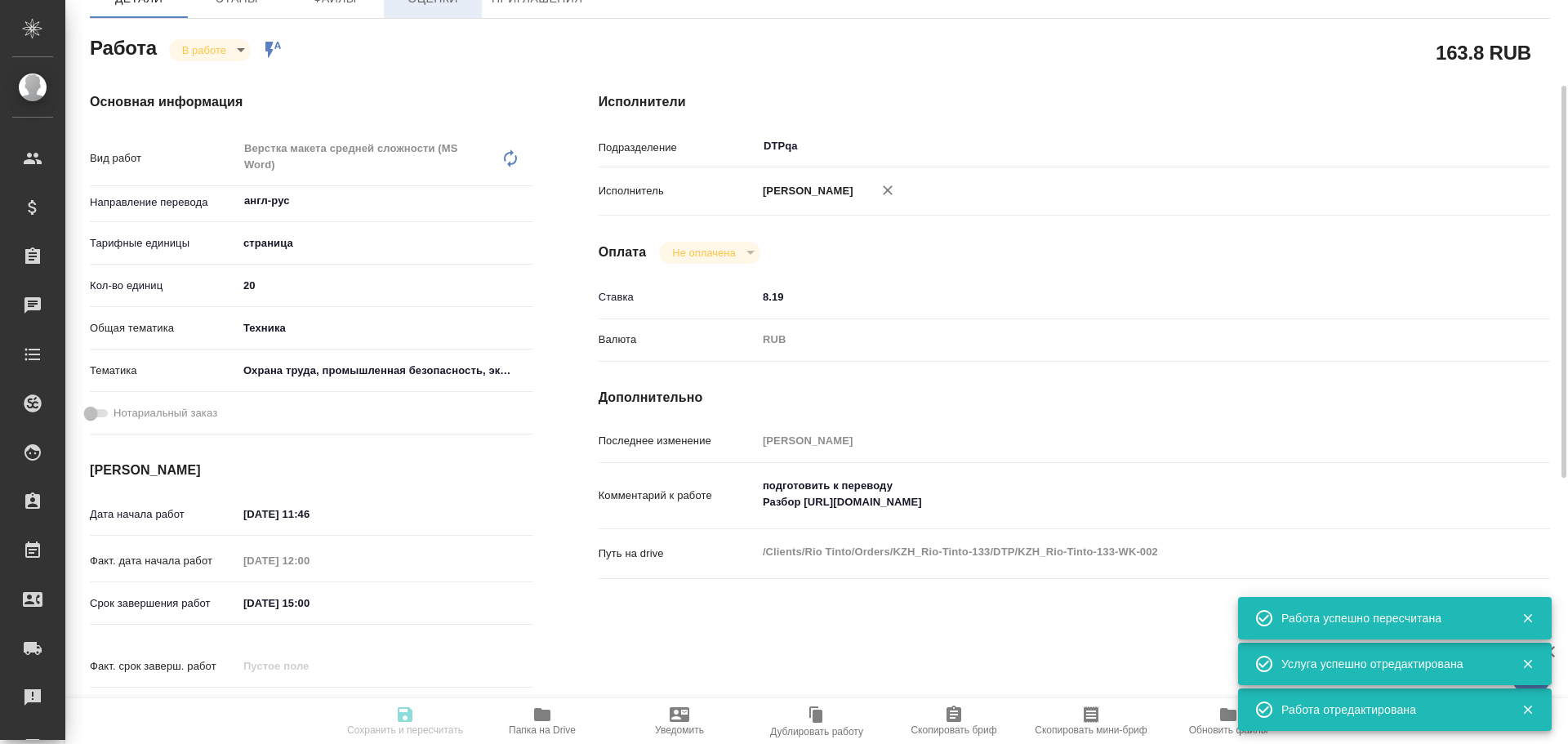
type input "18.08.2025 15:00"
type input "20.08.2025 11:00"
type input "DTPqa"
type input "notPayed"
type input "8.19"
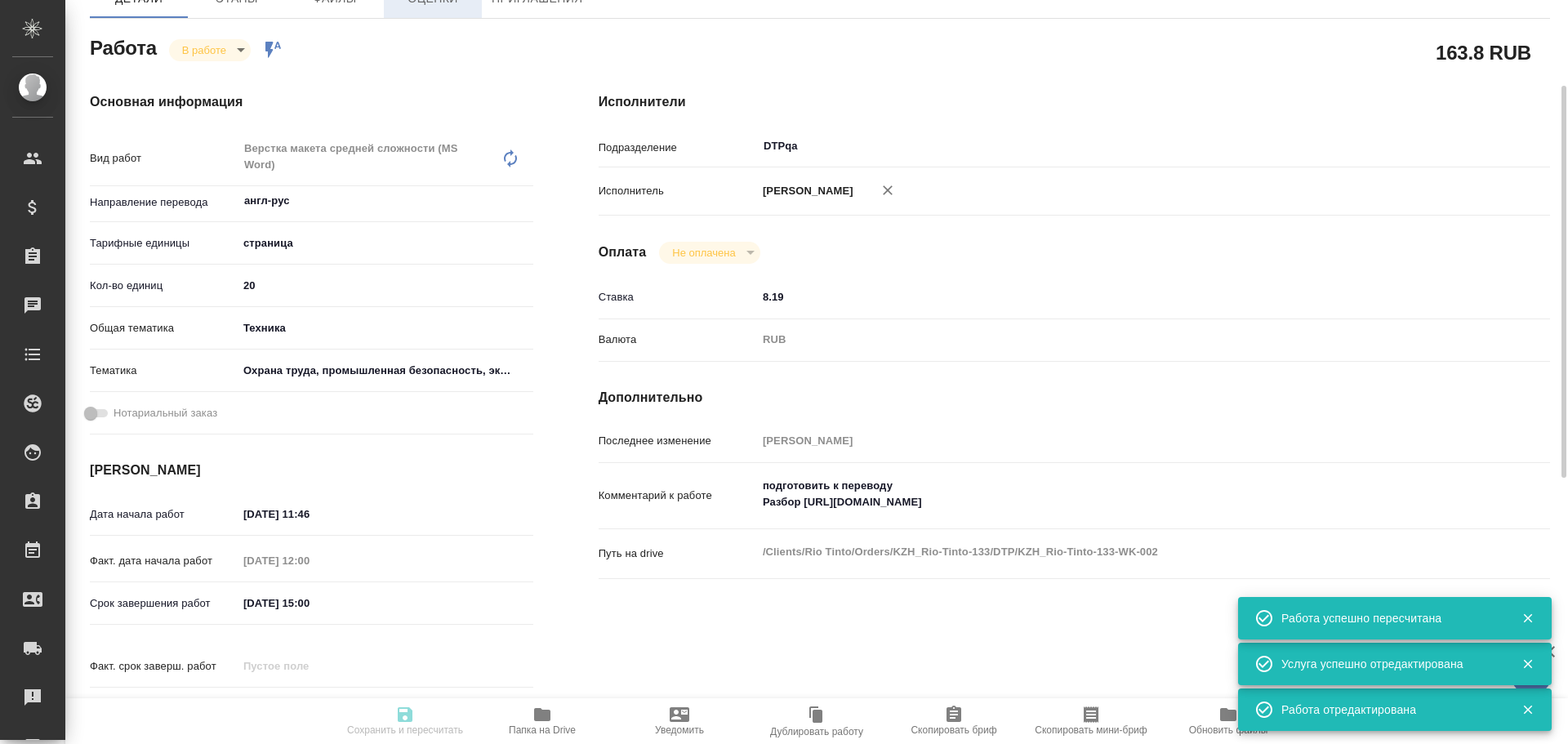
type input "RUB"
type input "Чулец Елена"
type textarea "подготовить к переводу Разбор https://drive.awatera.com/f/10124849"
type textarea "x"
type textarea "/Clients/Rio Tinto/Orders/KZH_Rio-Tinto-133/DTP/KZH_Rio-Tinto-133-WK-002"
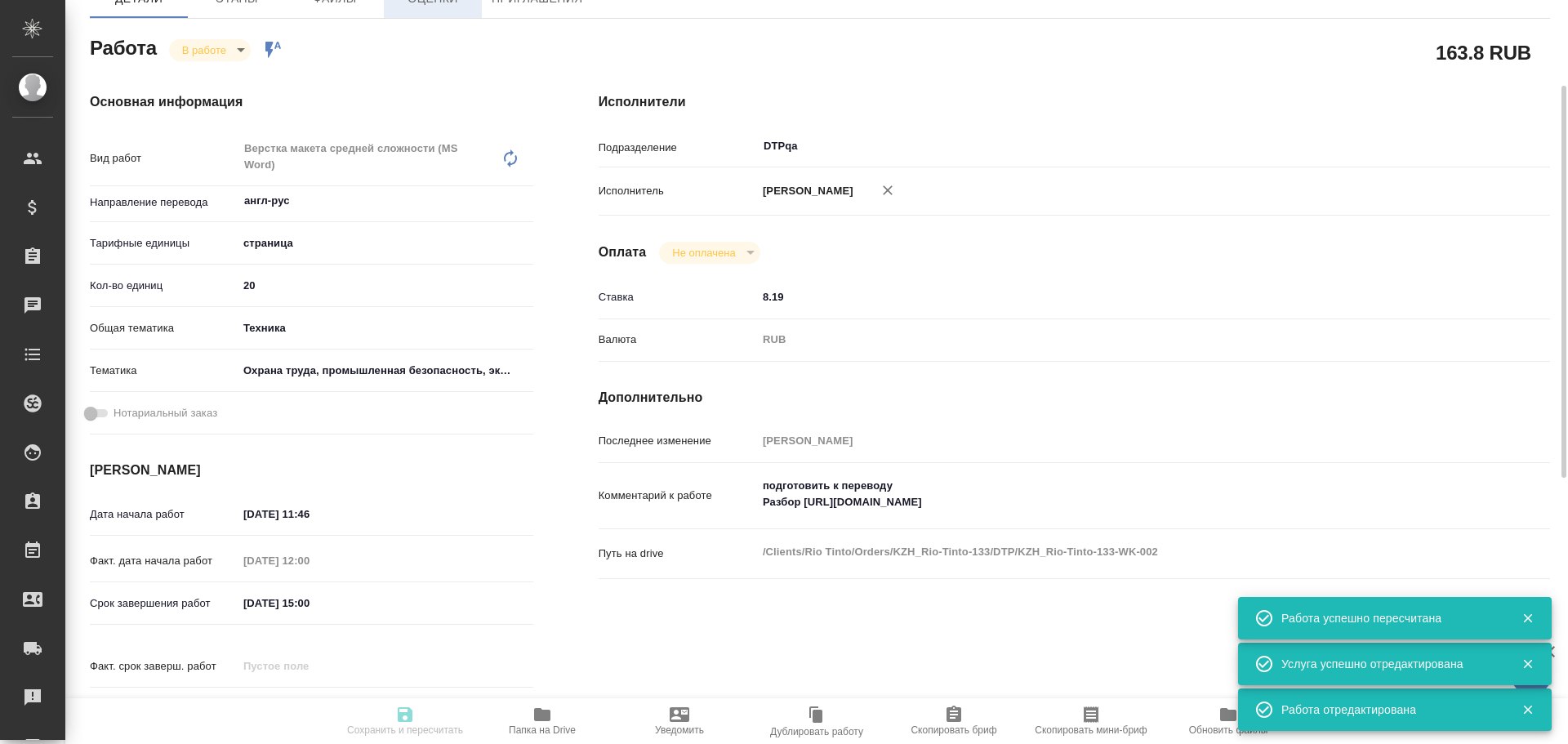
type textarea "x"
type input "KZH_Rio-Tinto-133"
type input "Верстка макета средней сложности (MS Word)"
type input "Приемка разверстки, Приемка подверстки, Подверстка, Верстка макета средней слож…"
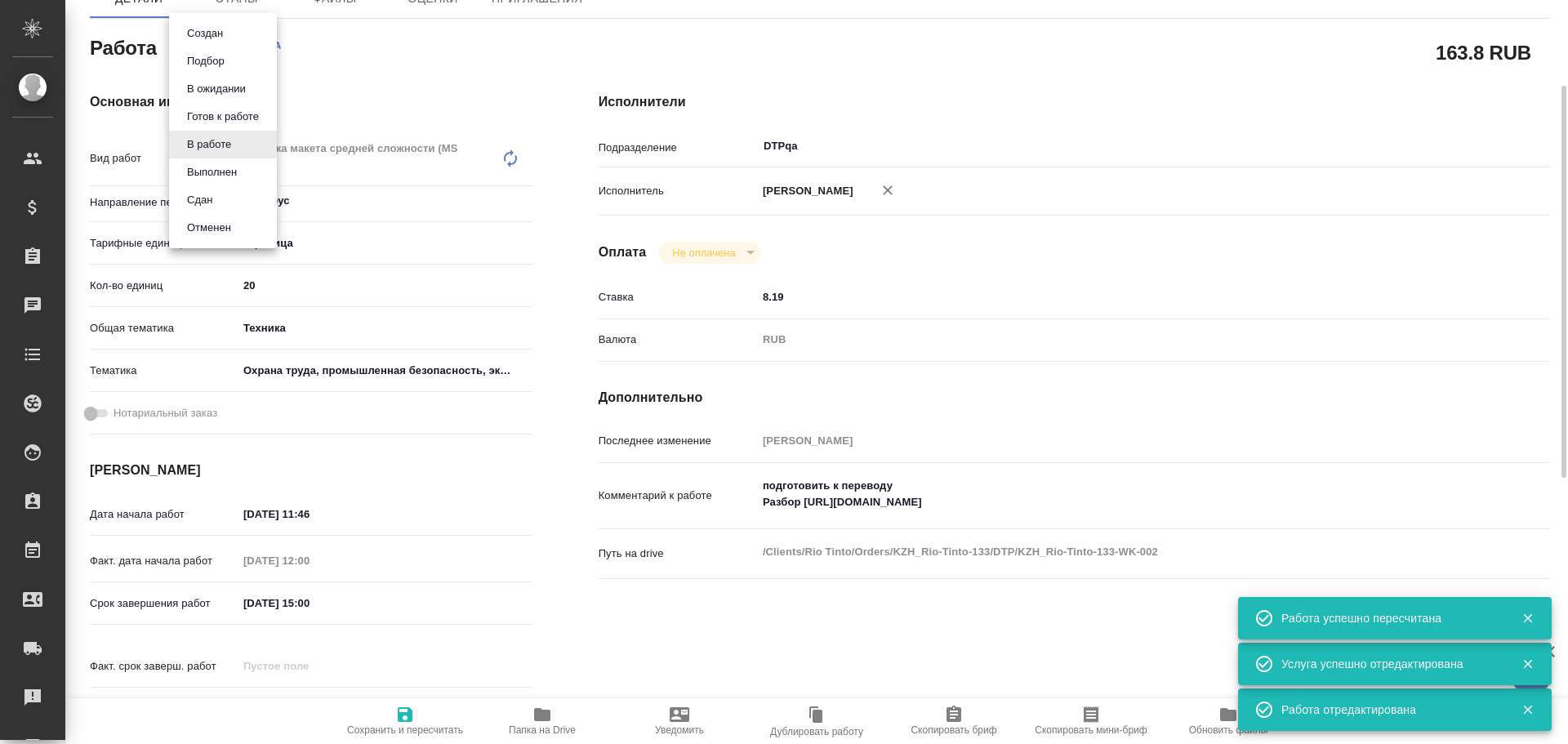
click at [211, 48] on body "🙏 .cls-1 fill:#fff; AWATERA Chulets Elena Клиенты Спецификации Заказы 0 Чаты To…" at bounding box center [784, 372] width 1568 height 744
click at [207, 181] on li "Выполнен" at bounding box center [222, 172] width 108 height 28
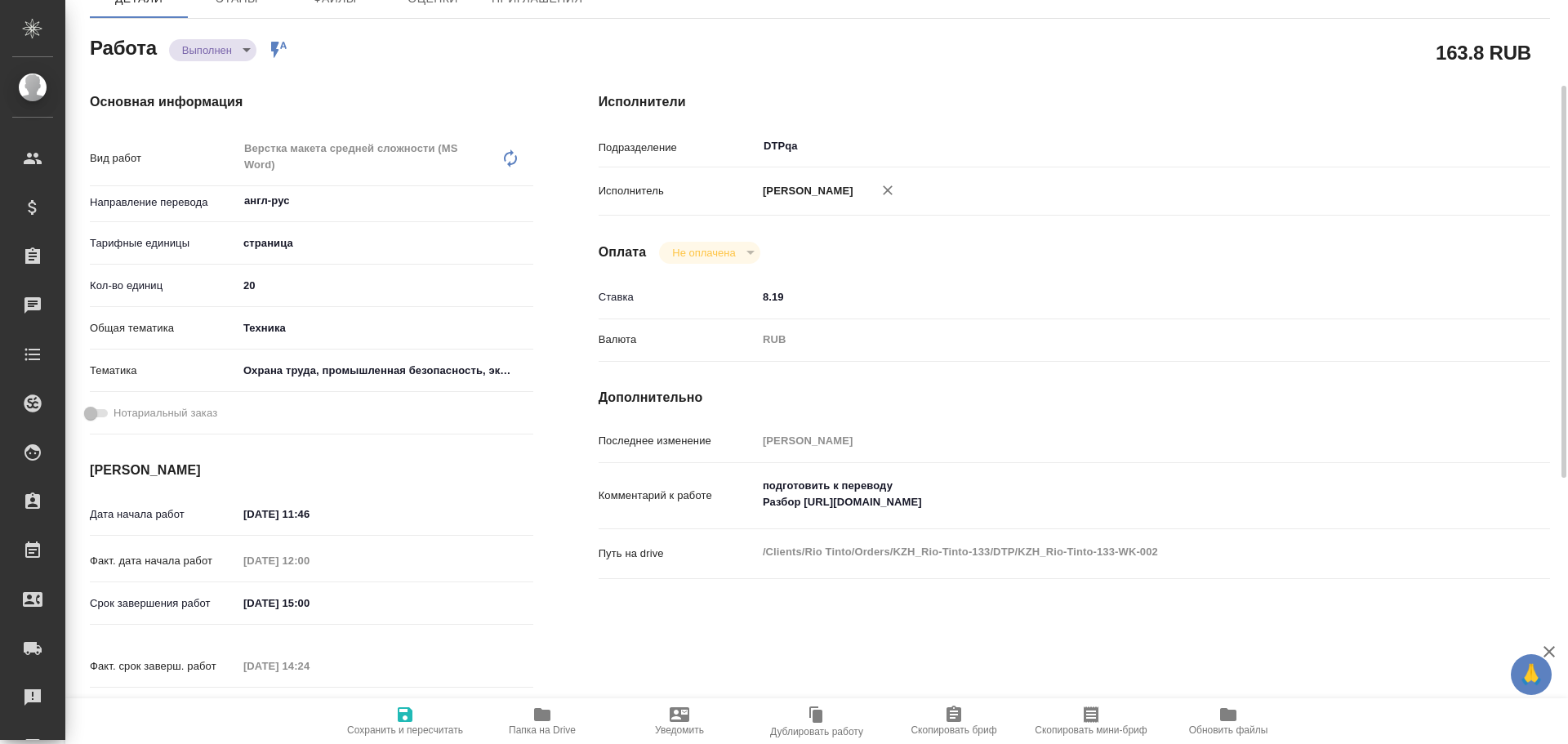
click at [402, 718] on icon "button" at bounding box center [404, 713] width 14 height 14
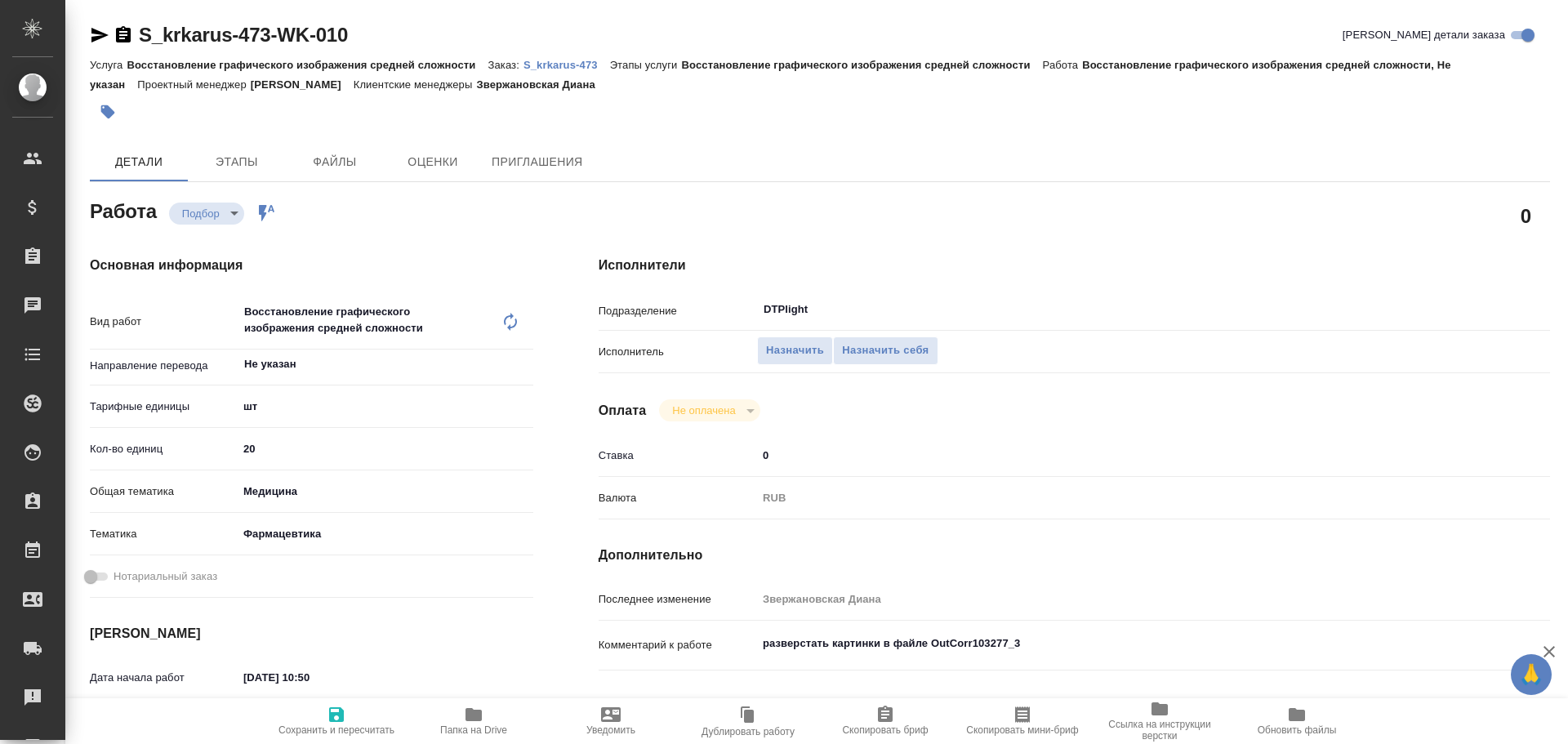
type textarea "x"
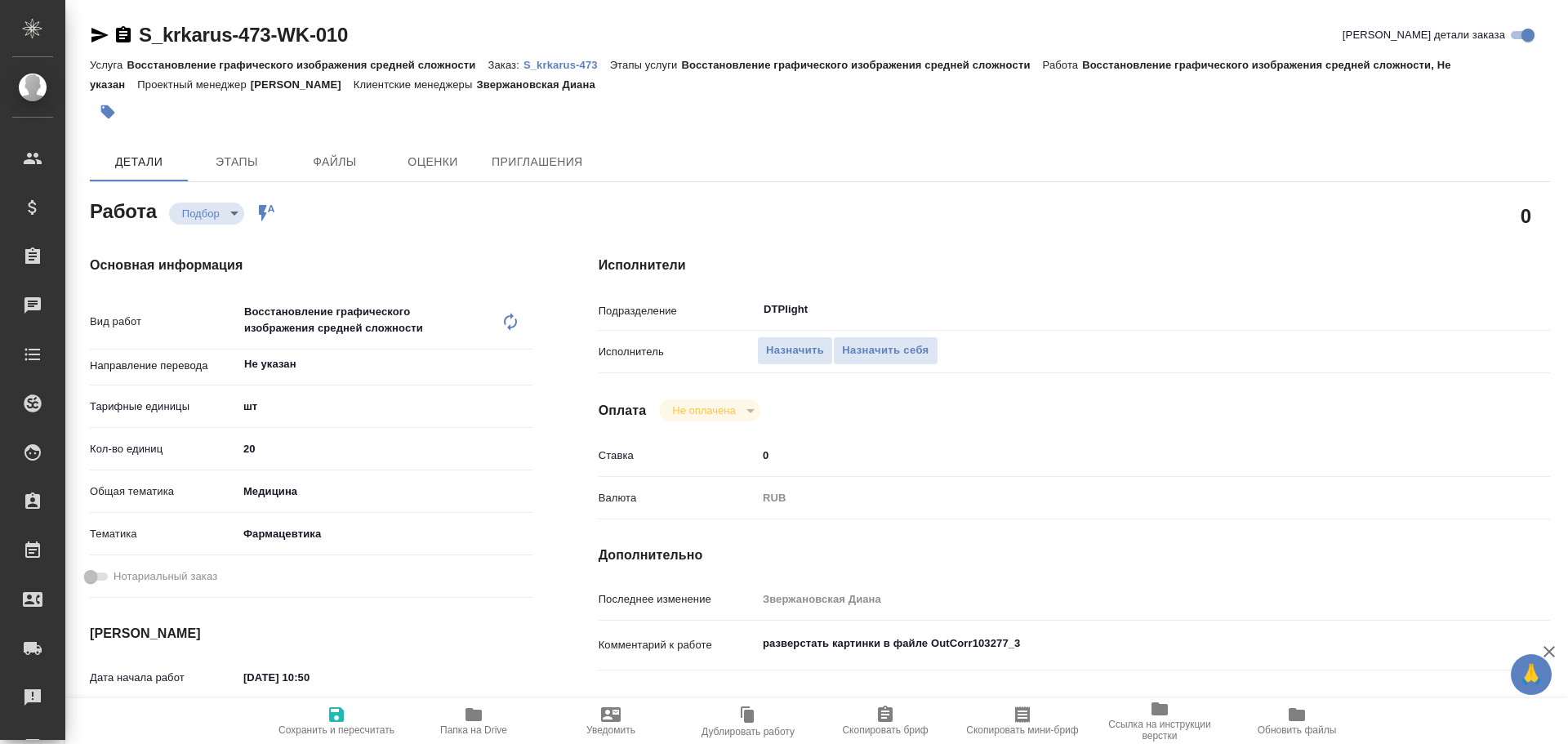
type textarea "x"
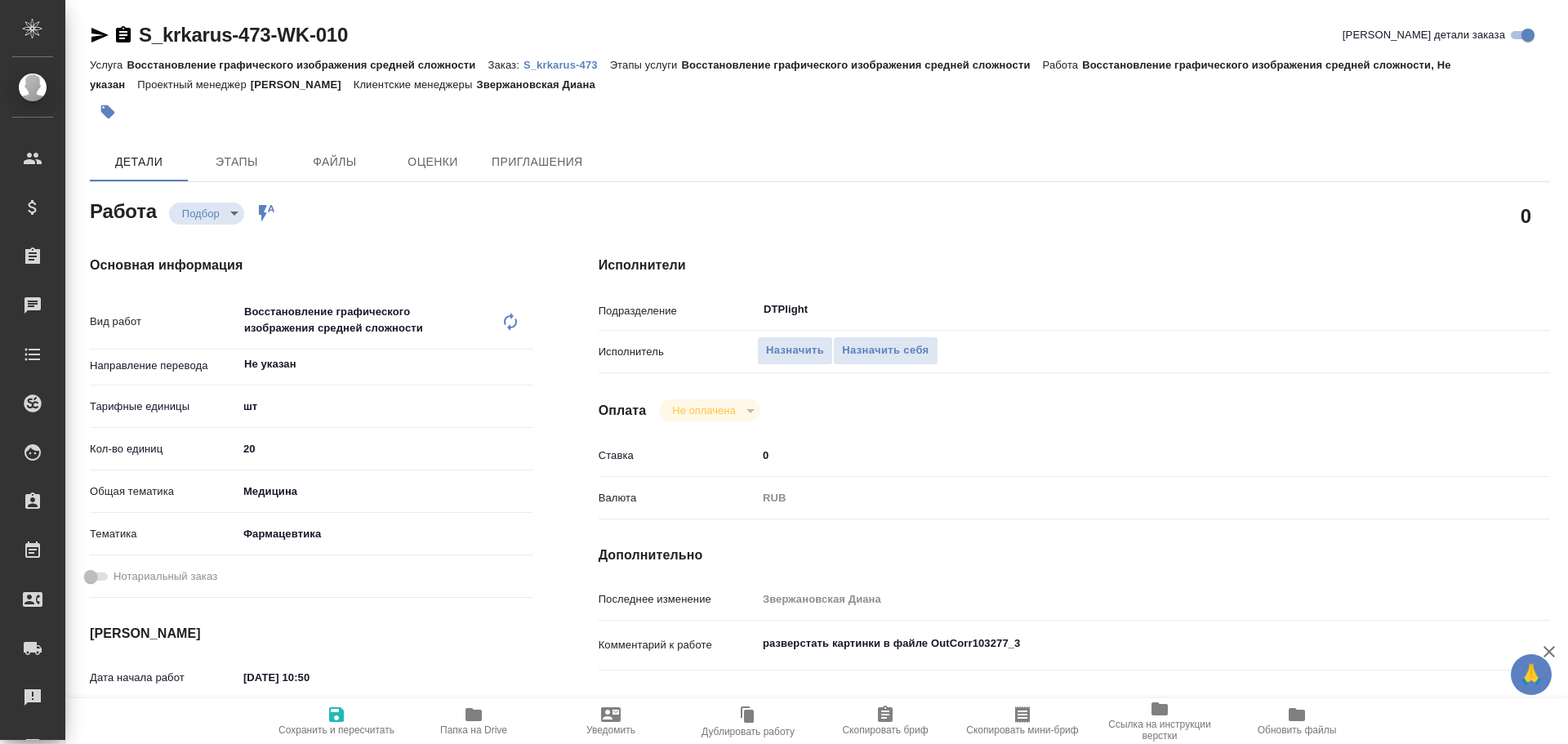
type textarea "x"
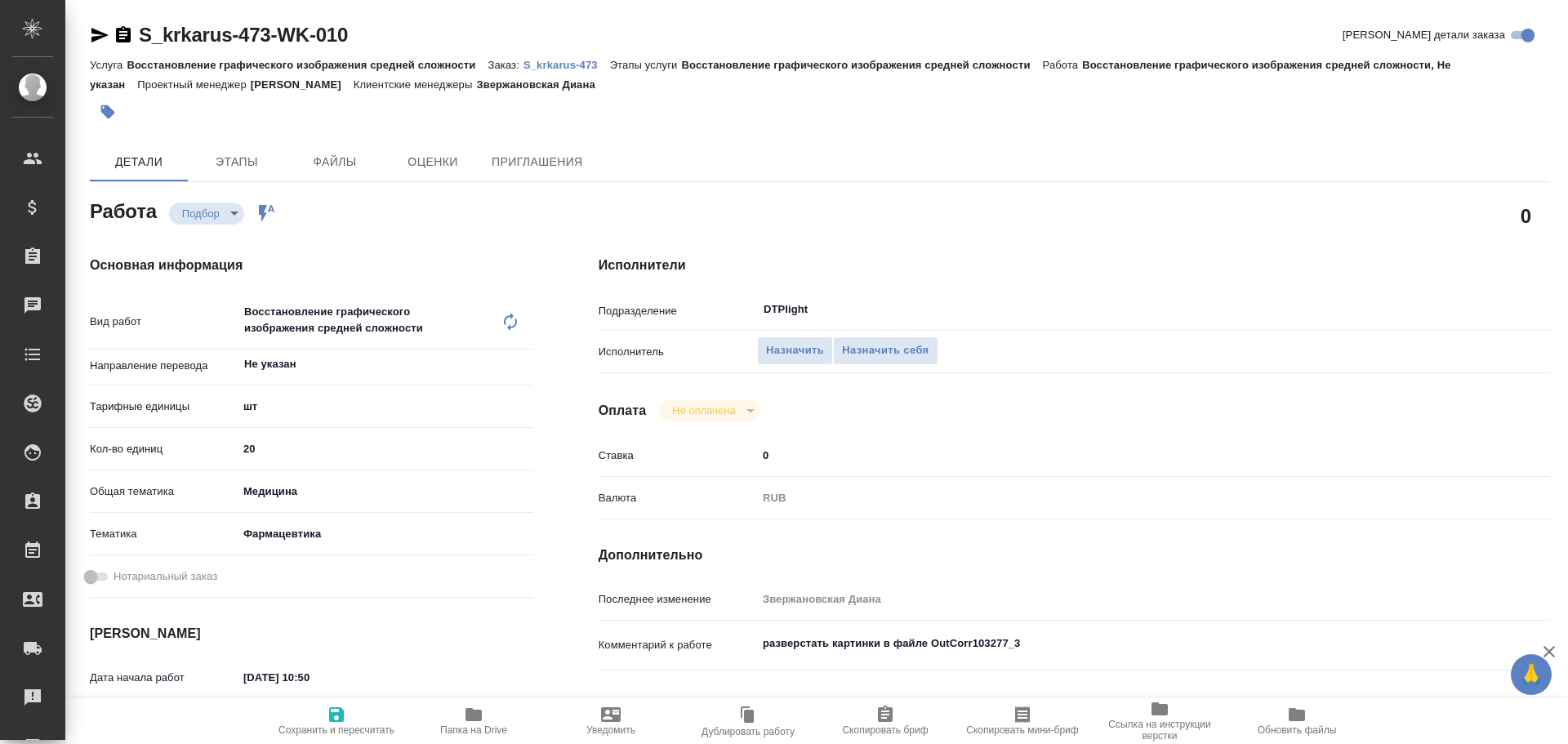
type textarea "x"
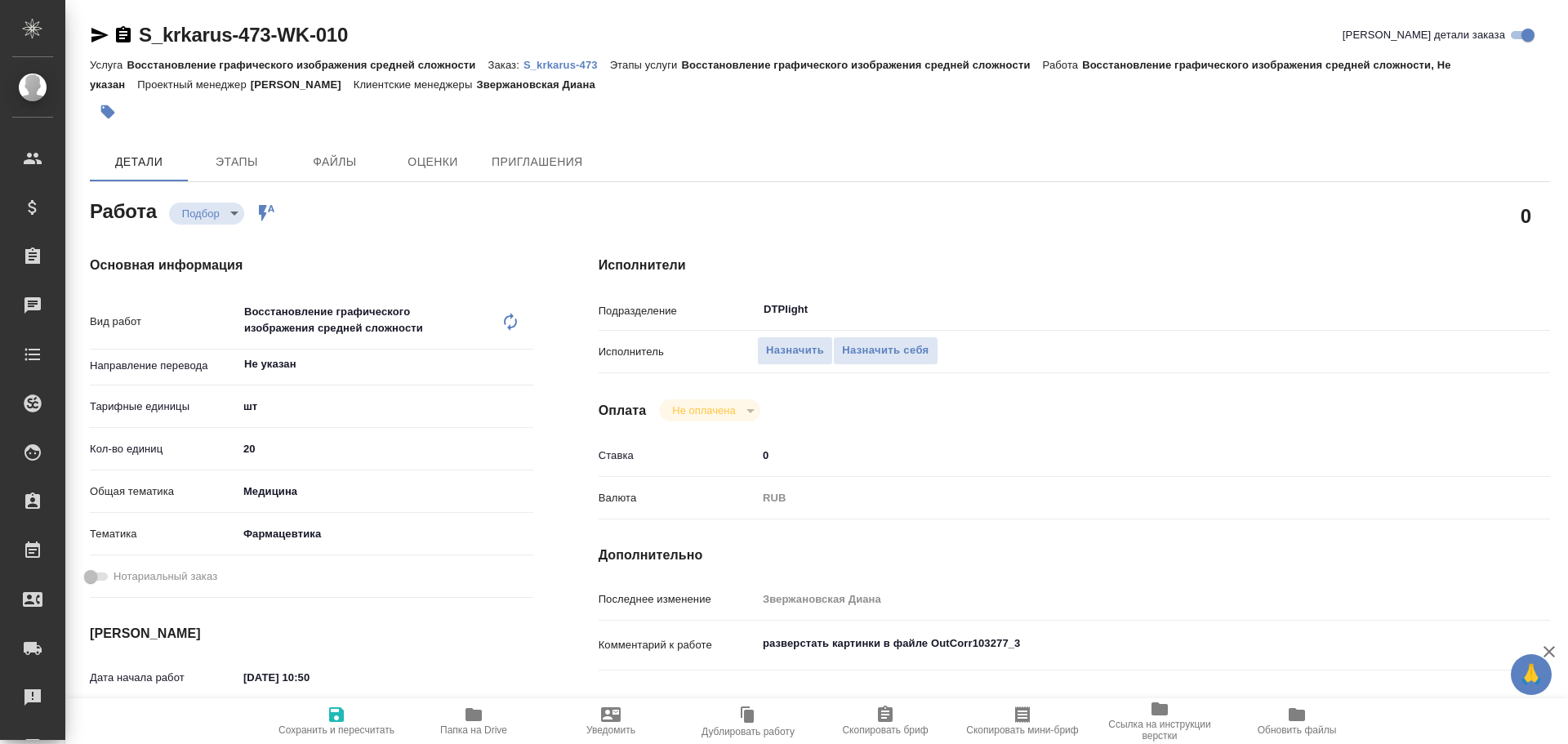
scroll to position [82, 0]
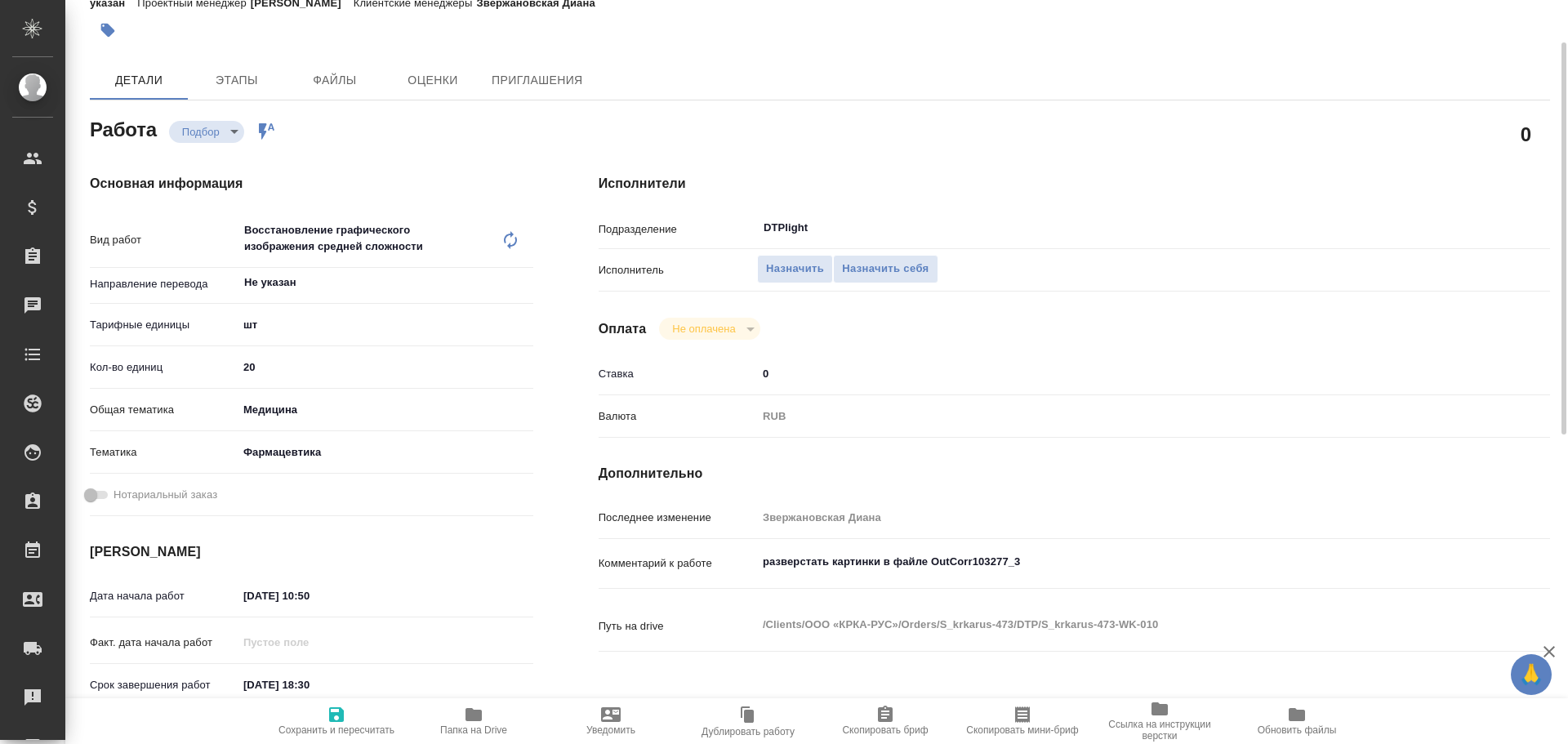
type textarea "x"
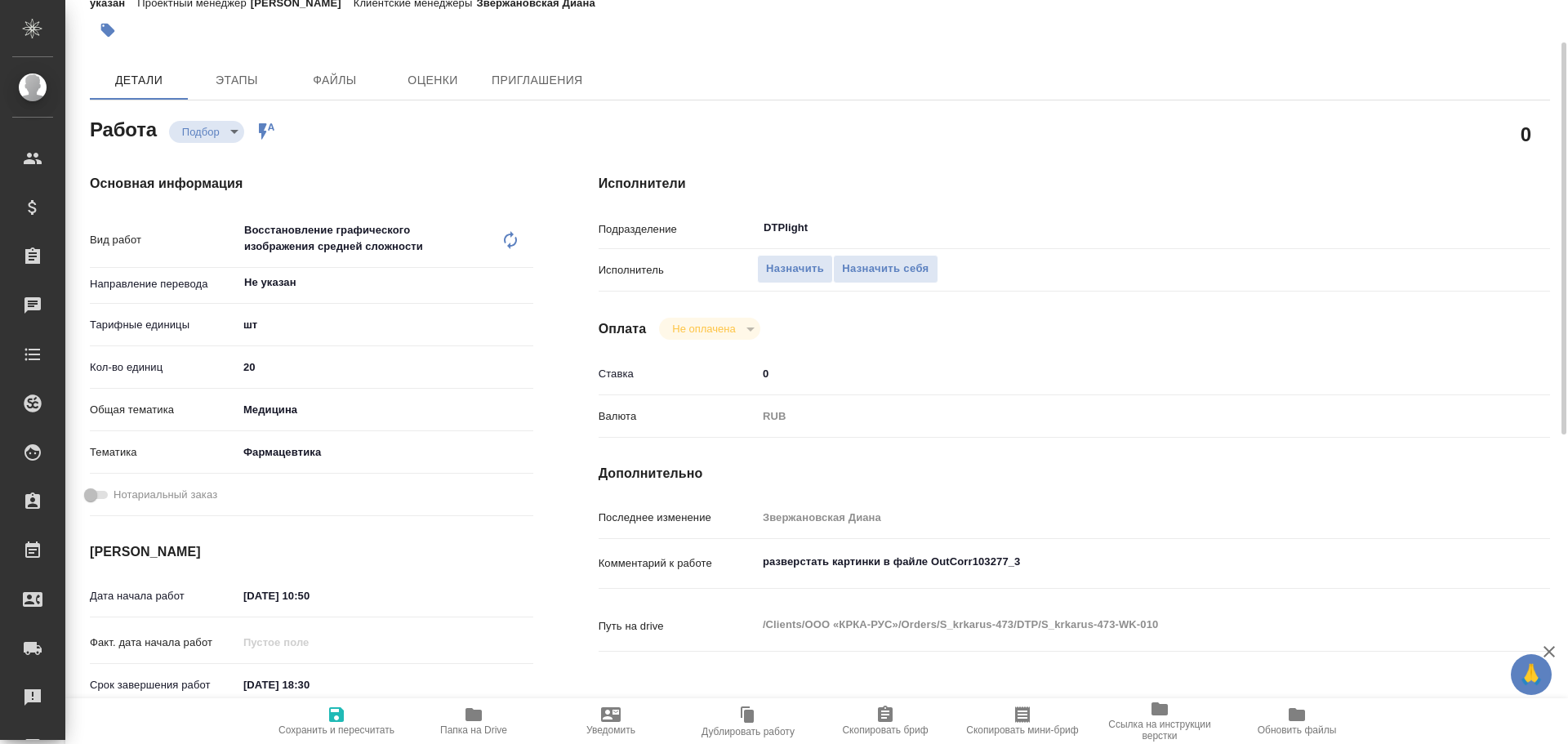
click at [477, 725] on span "Папка на Drive" at bounding box center [474, 730] width 67 height 11
